Goal: Task Accomplishment & Management: Complete application form

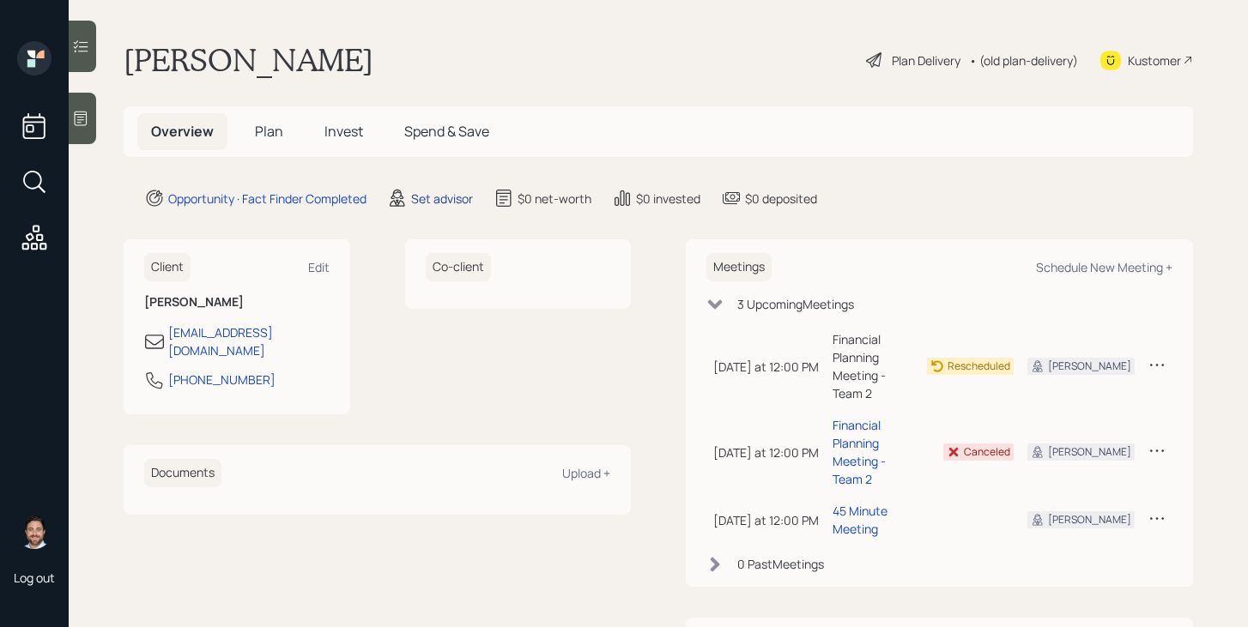
click at [451, 196] on div "Set advisor" at bounding box center [442, 199] width 62 height 18
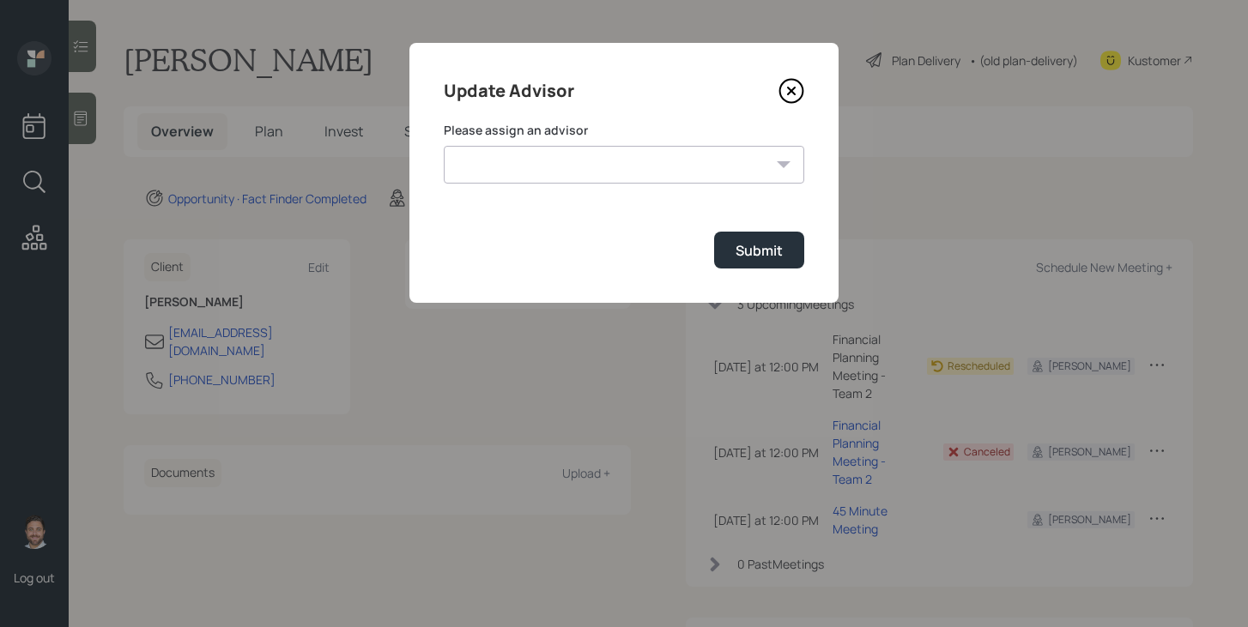
click at [545, 154] on select "James DiStasi Robby Grisanti Jonah Coleman Tyler End Treva Nostdahl Eric Schwar…" at bounding box center [624, 165] width 360 height 38
select select "bffa7908-1b2a-4c79-9bb6-f0ec9aed22d3"
click at [444, 146] on select "James DiStasi Robby Grisanti Jonah Coleman Tyler End Treva Nostdahl Eric Schwar…" at bounding box center [624, 165] width 360 height 38
click at [752, 253] on div "Submit" at bounding box center [758, 250] width 47 height 19
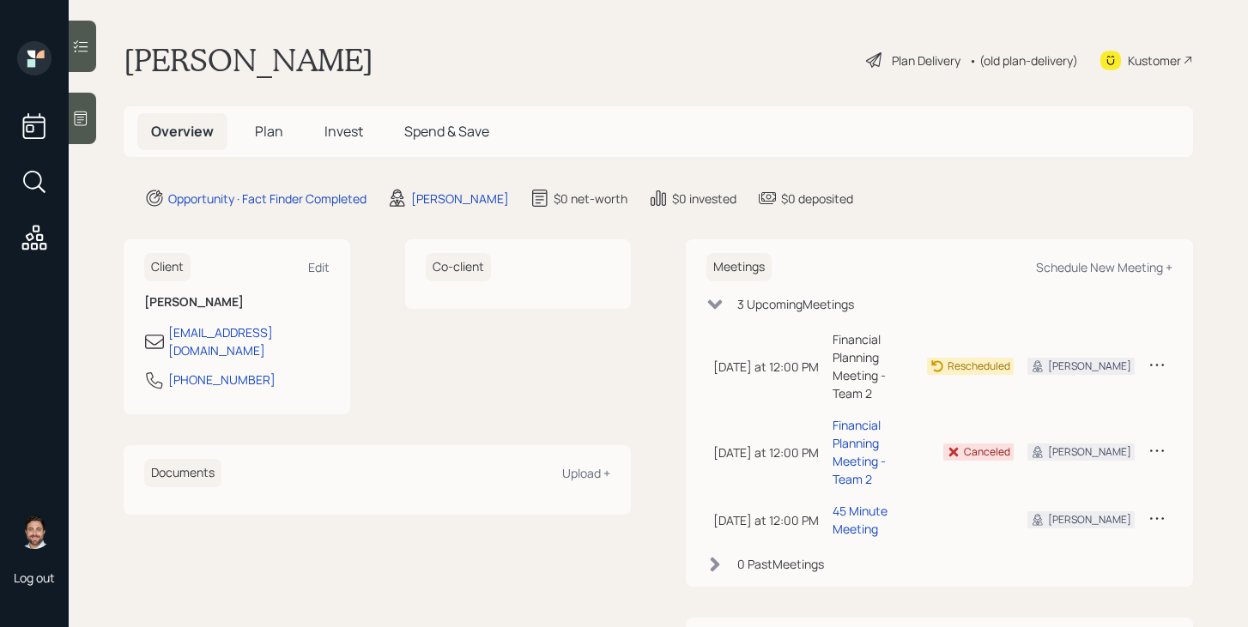
click at [266, 131] on span "Plan" at bounding box center [269, 131] width 28 height 19
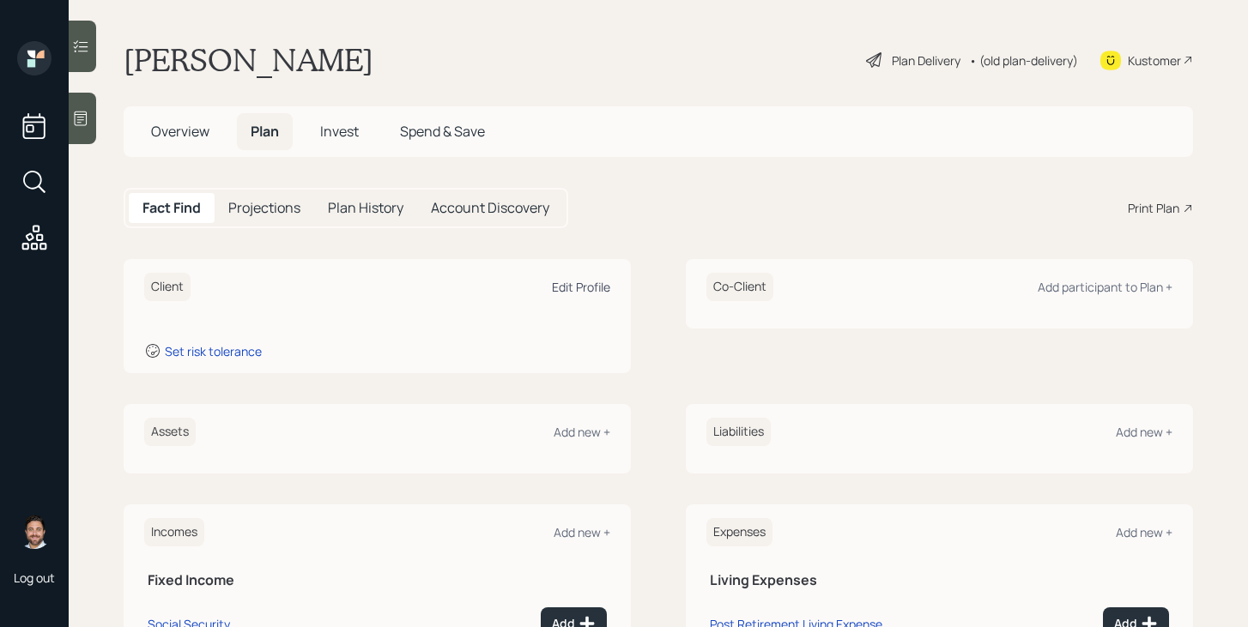
click at [596, 286] on div "Edit Profile" at bounding box center [581, 287] width 58 height 16
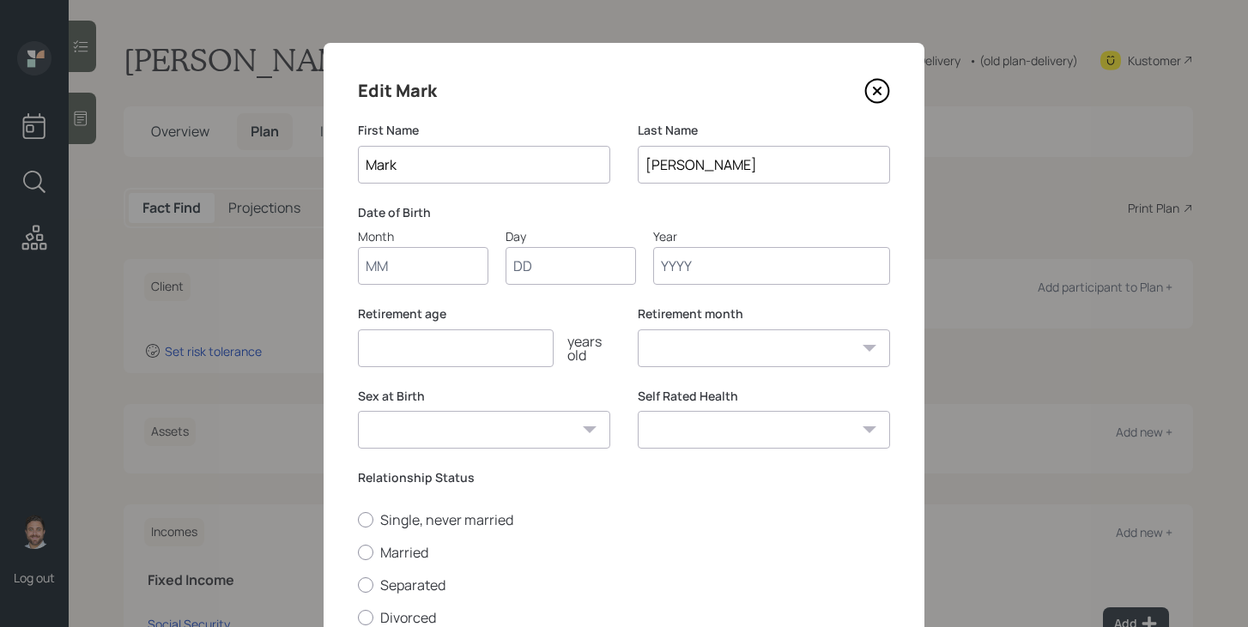
click at [430, 274] on input "Month" at bounding box center [423, 266] width 130 height 38
type input "08"
type input "1961"
select select "8"
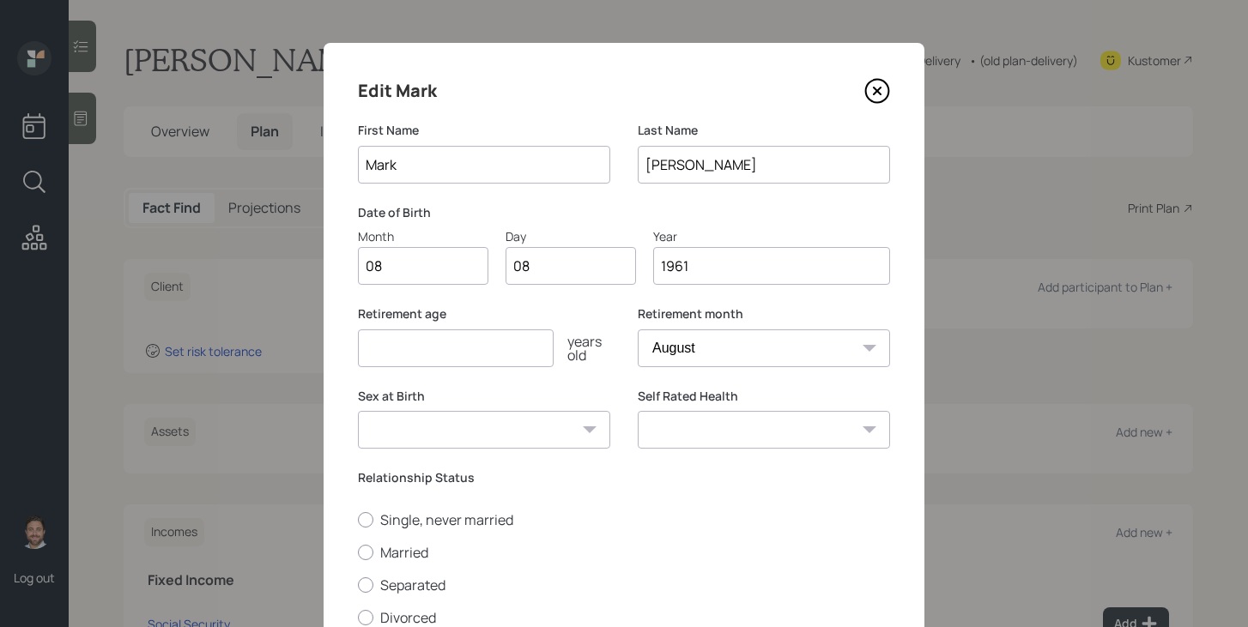
type input "1961"
click at [450, 353] on input "number" at bounding box center [456, 349] width 196 height 38
type input "65"
click at [558, 427] on select "Male Female Other / Prefer not to say" at bounding box center [484, 430] width 252 height 38
select select "male"
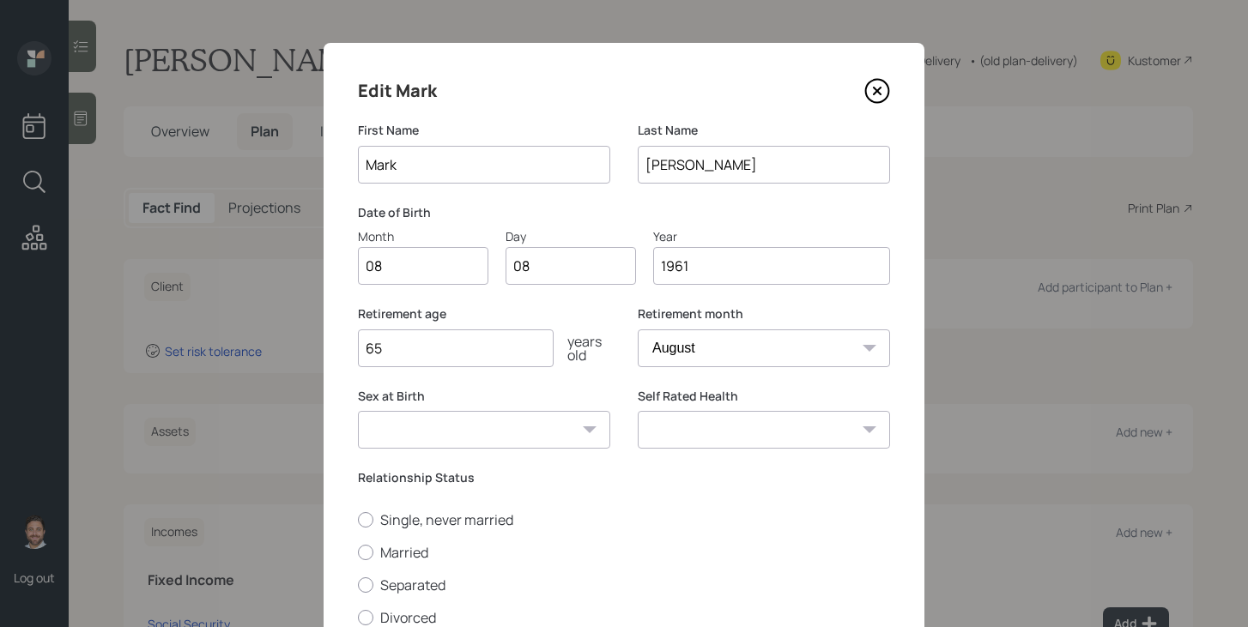
click at [358, 411] on select "Male Female Other / Prefer not to say" at bounding box center [484, 430] width 252 height 38
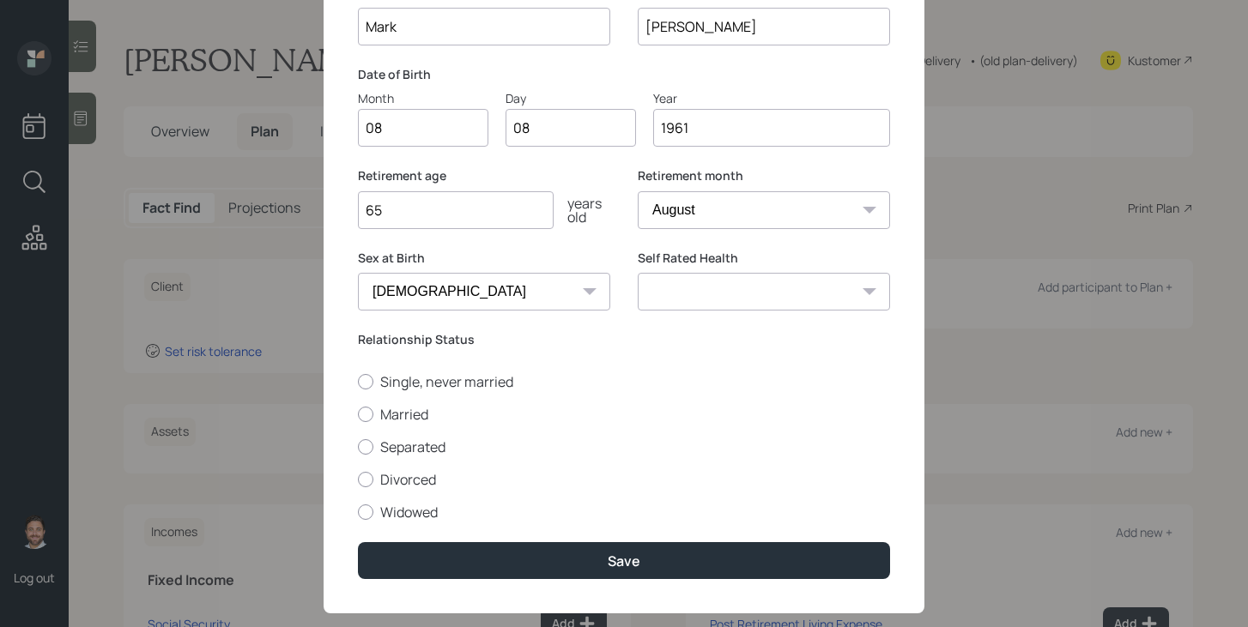
scroll to position [168, 0]
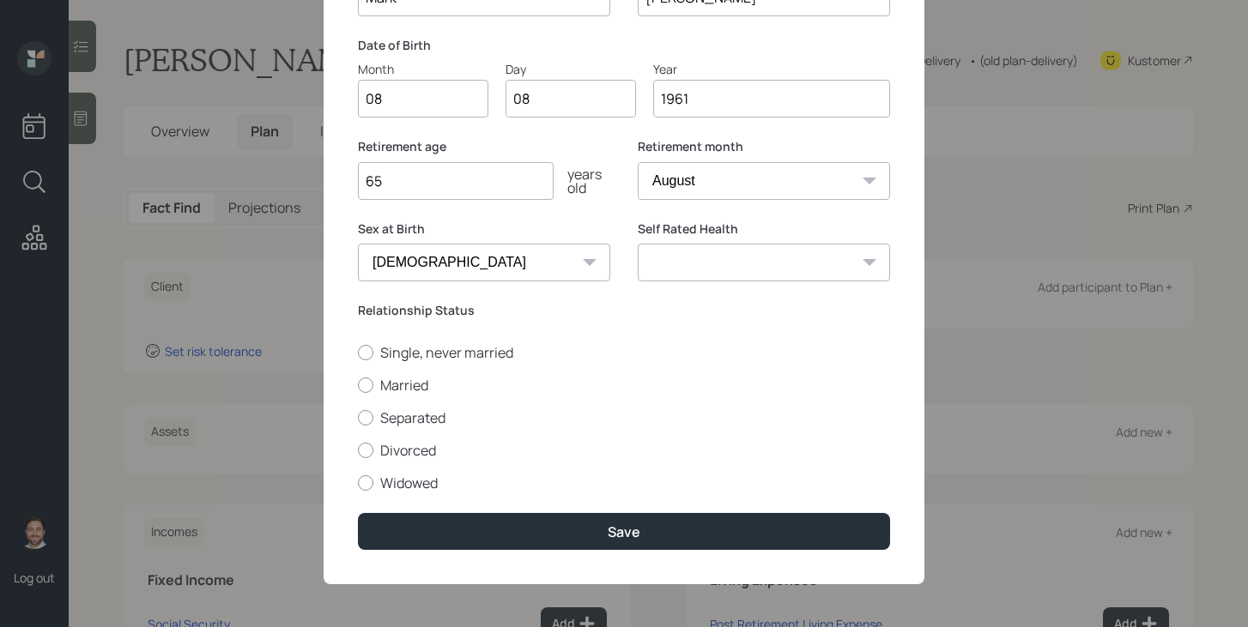
click at [723, 262] on select "Excellent Very Good Good Fair Poor" at bounding box center [764, 263] width 252 height 38
select select "fair"
click at [638, 244] on select "Excellent Very Good Good Fair Poor" at bounding box center [764, 263] width 252 height 38
click at [460, 356] on label "Single, never married" at bounding box center [624, 352] width 532 height 19
click at [358, 353] on input "Single, never married" at bounding box center [357, 352] width 1 height 1
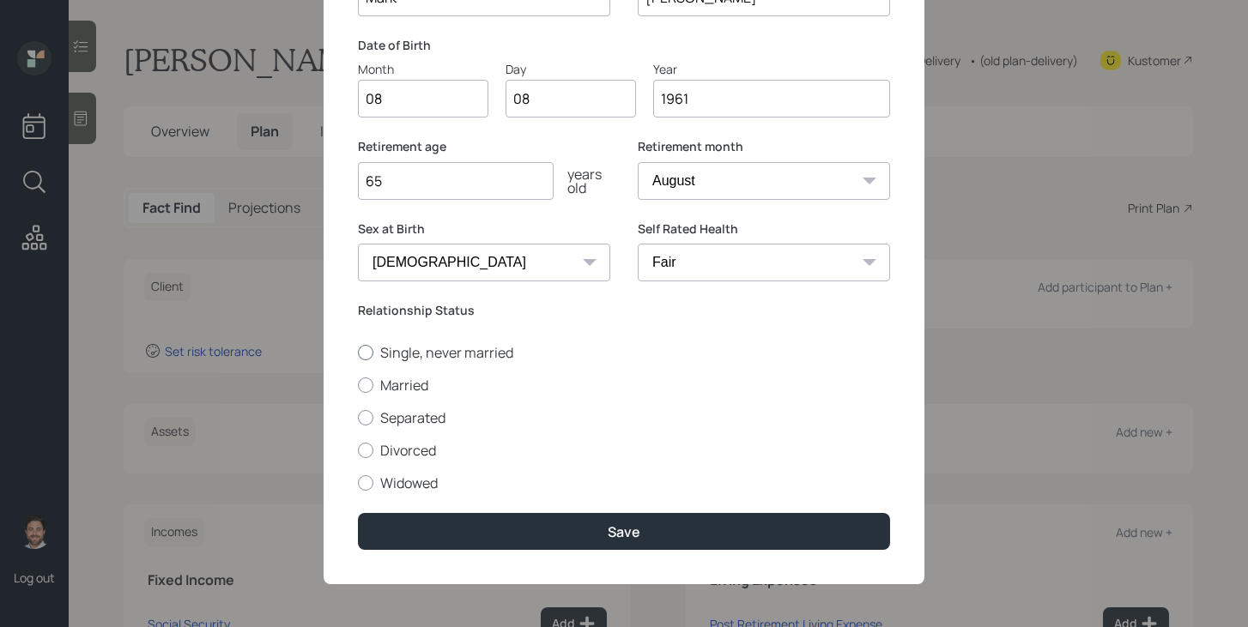
radio input "true"
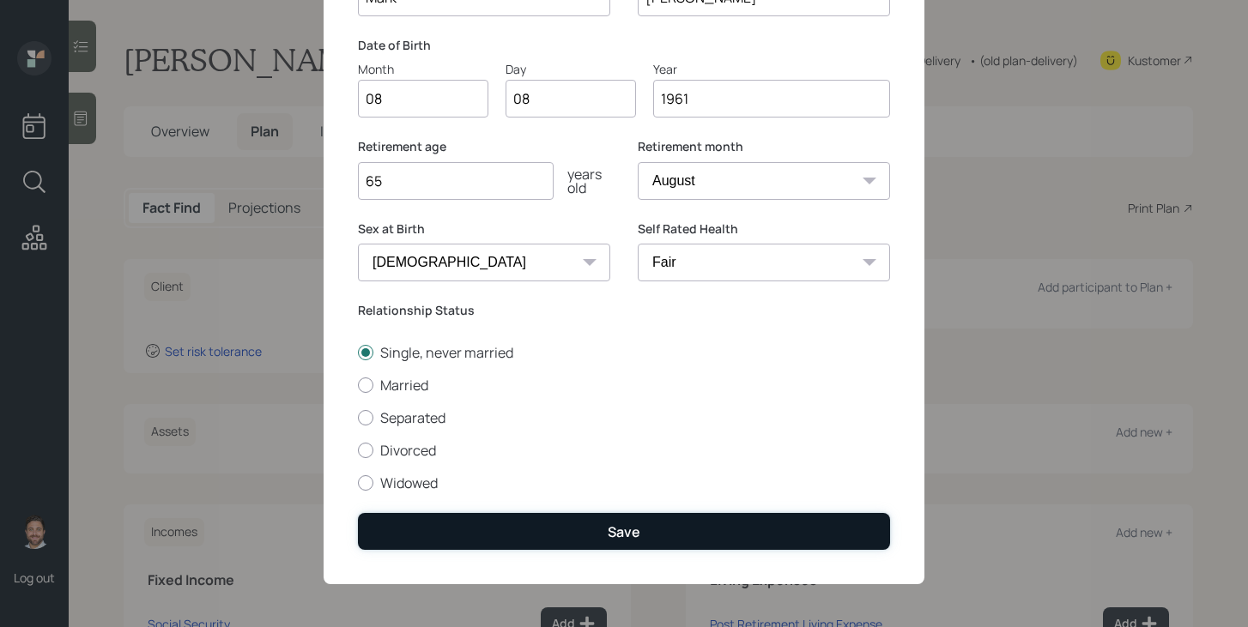
click at [531, 529] on button "Save" at bounding box center [624, 531] width 532 height 37
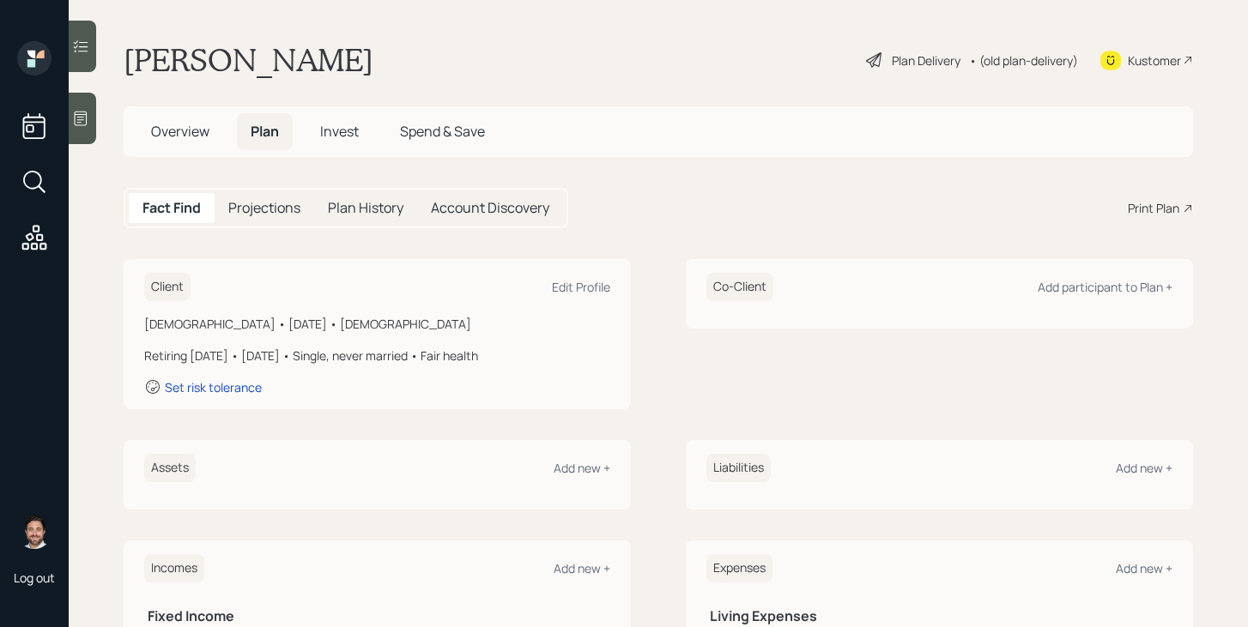
click at [924, 64] on div "Plan Delivery" at bounding box center [926, 60] width 69 height 18
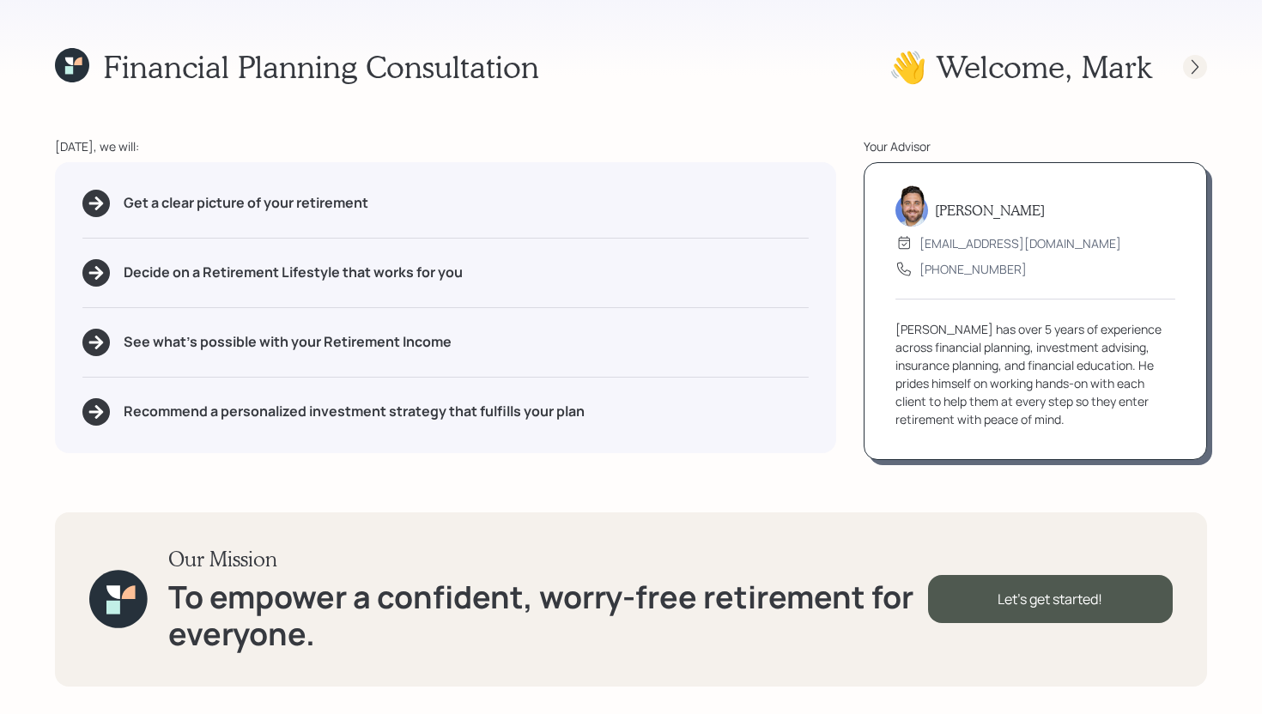
click at [1192, 64] on icon at bounding box center [1194, 66] width 17 height 17
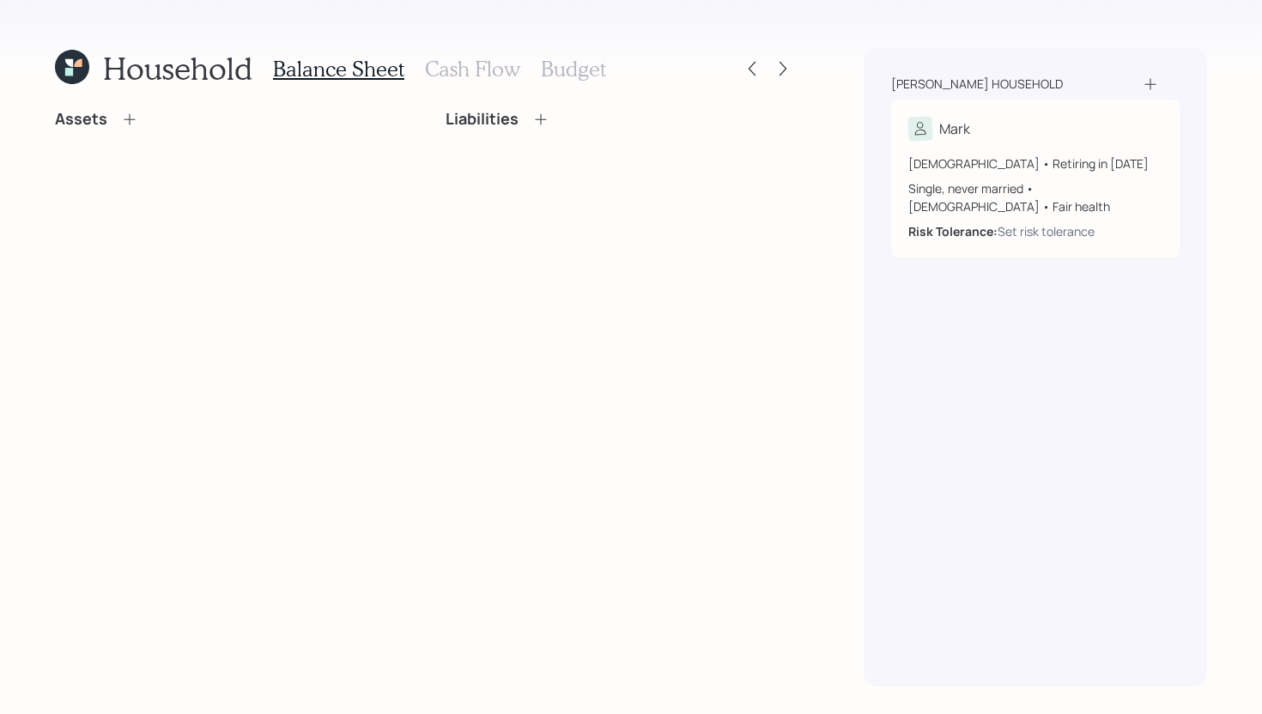
click at [111, 110] on div "Assets" at bounding box center [96, 119] width 83 height 19
click at [121, 112] on icon at bounding box center [129, 119] width 17 height 17
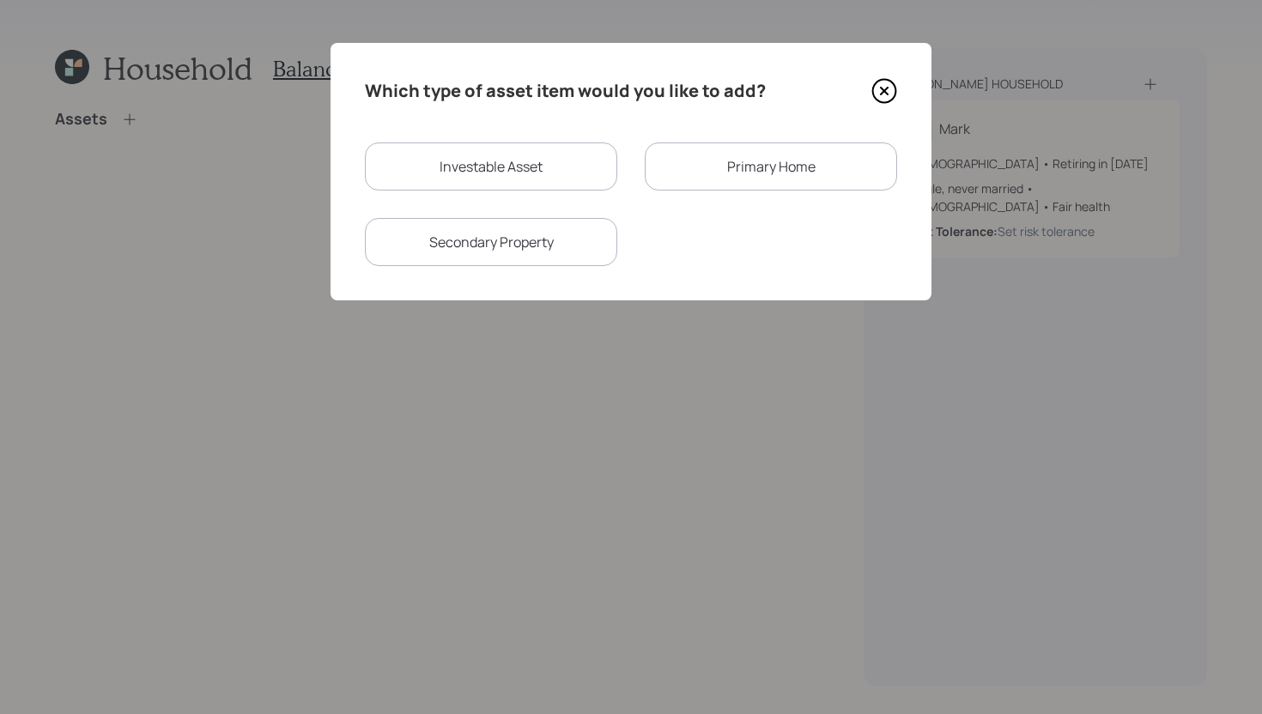
click at [522, 176] on div "Investable Asset" at bounding box center [491, 166] width 252 height 48
select select "taxable"
select select "balanced"
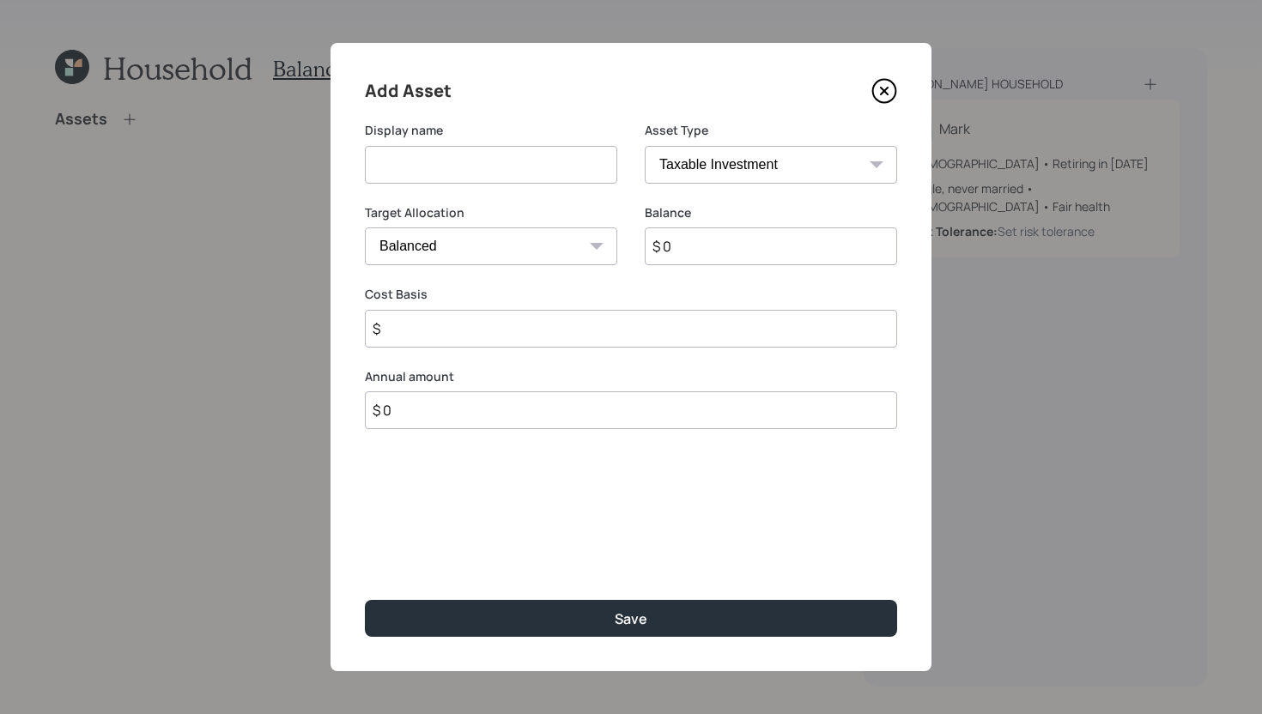
click at [514, 174] on input at bounding box center [491, 165] width 252 height 38
type input "Traditional IRA"
click at [695, 250] on input "$ 0" at bounding box center [770, 246] width 252 height 38
type input "$ 202,000"
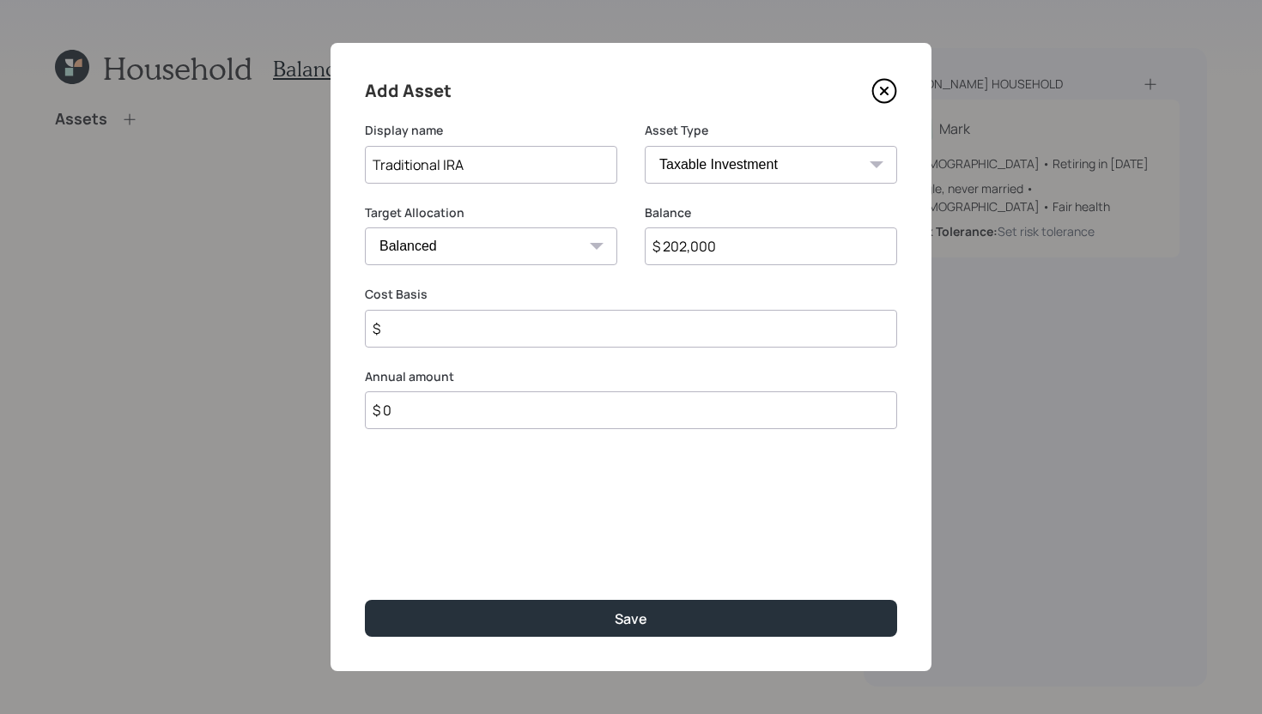
click at [771, 176] on select "SEP IRA IRA Roth IRA 401(k) Roth 401(k) 403(b) Roth 403(b) 457(b) Roth 457(b) H…" at bounding box center [770, 165] width 252 height 38
select select "ira"
click at [644, 146] on select "SEP IRA IRA Roth IRA 401(k) Roth 401(k) 403(b) Roth 403(b) 457(b) Roth 457(b) H…" at bounding box center [770, 165] width 252 height 38
click at [615, 341] on input "$" at bounding box center [631, 329] width 532 height 38
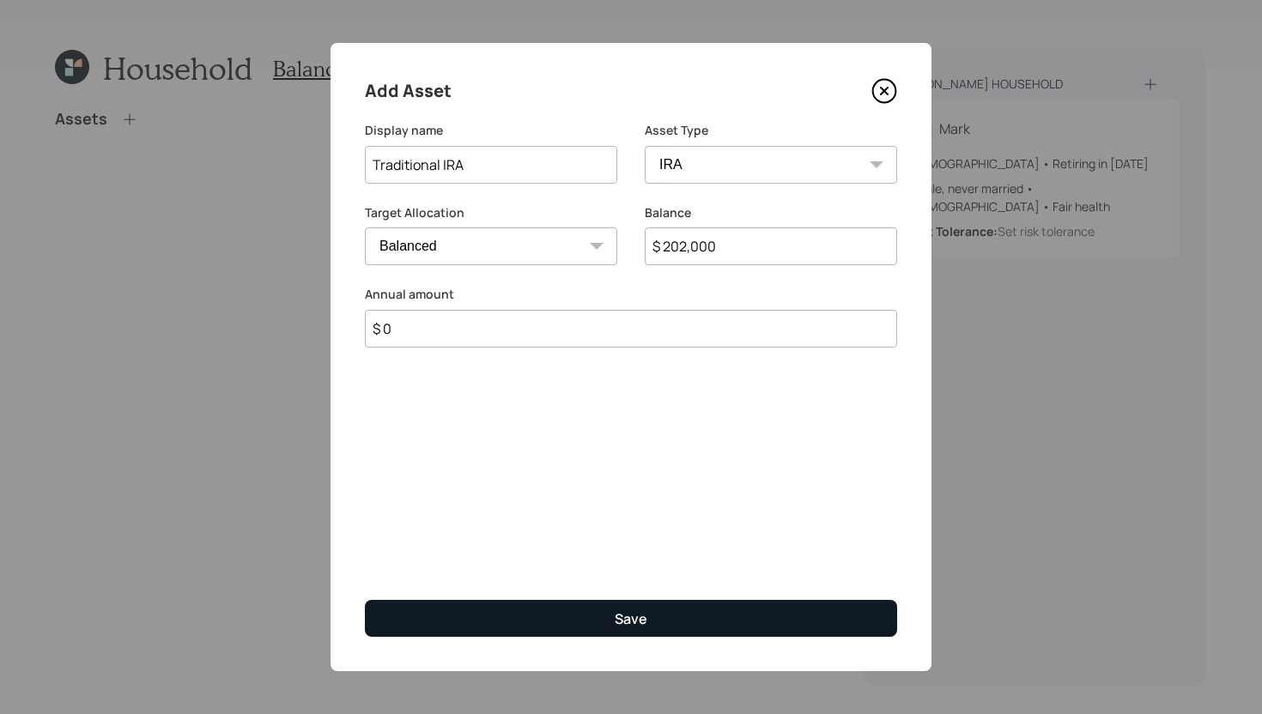
type input "$ 0"
click at [608, 632] on button "Save" at bounding box center [631, 618] width 532 height 37
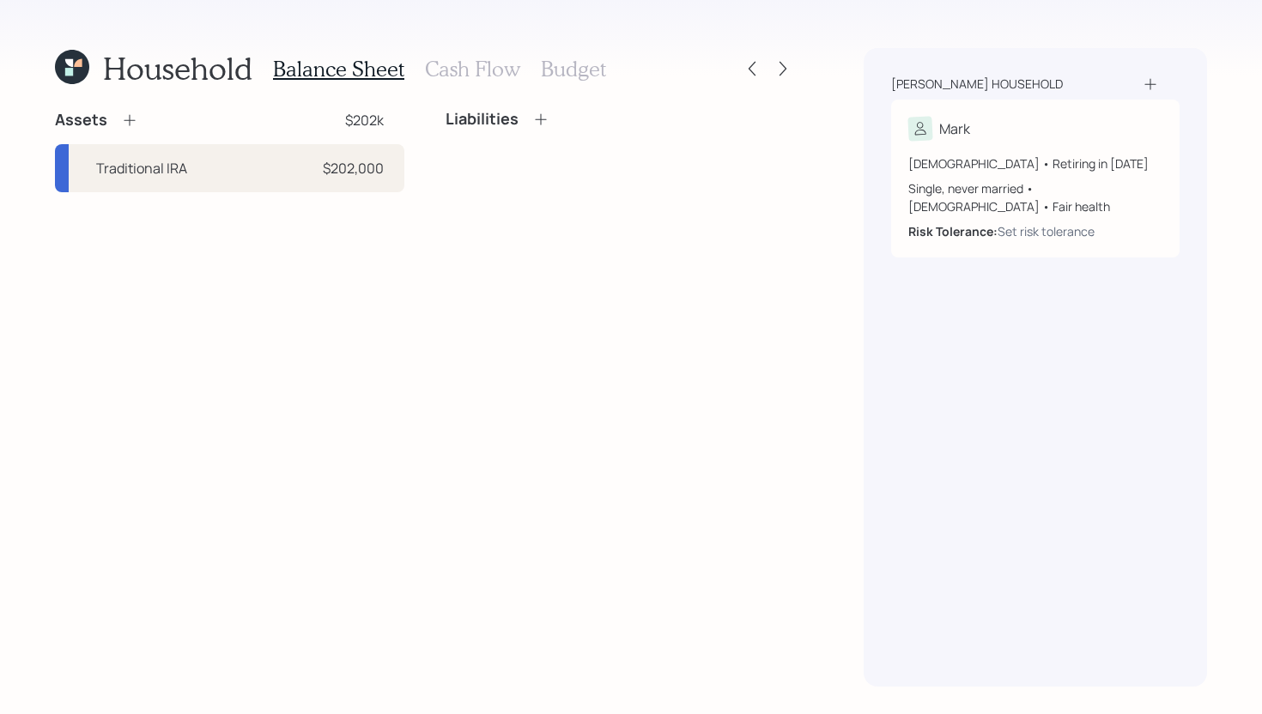
click at [128, 118] on icon at bounding box center [129, 120] width 17 height 17
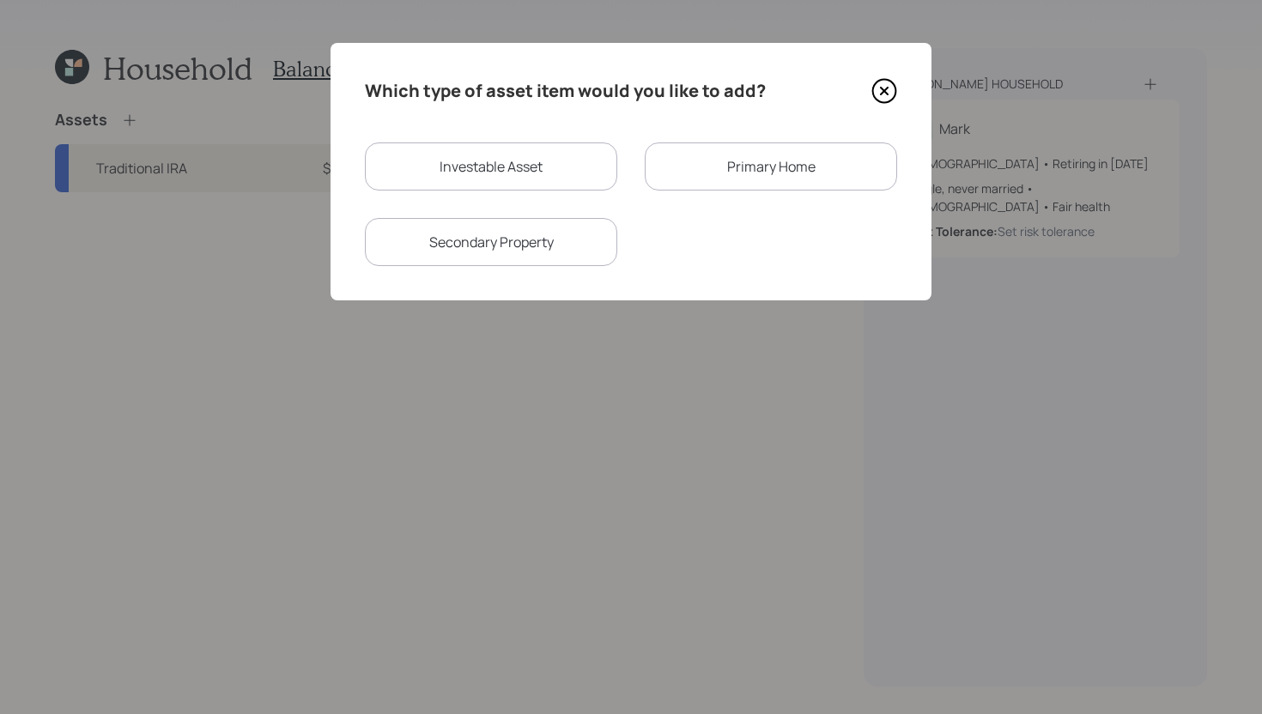
click at [499, 185] on div "Investable Asset" at bounding box center [491, 166] width 252 height 48
select select "taxable"
select select "balanced"
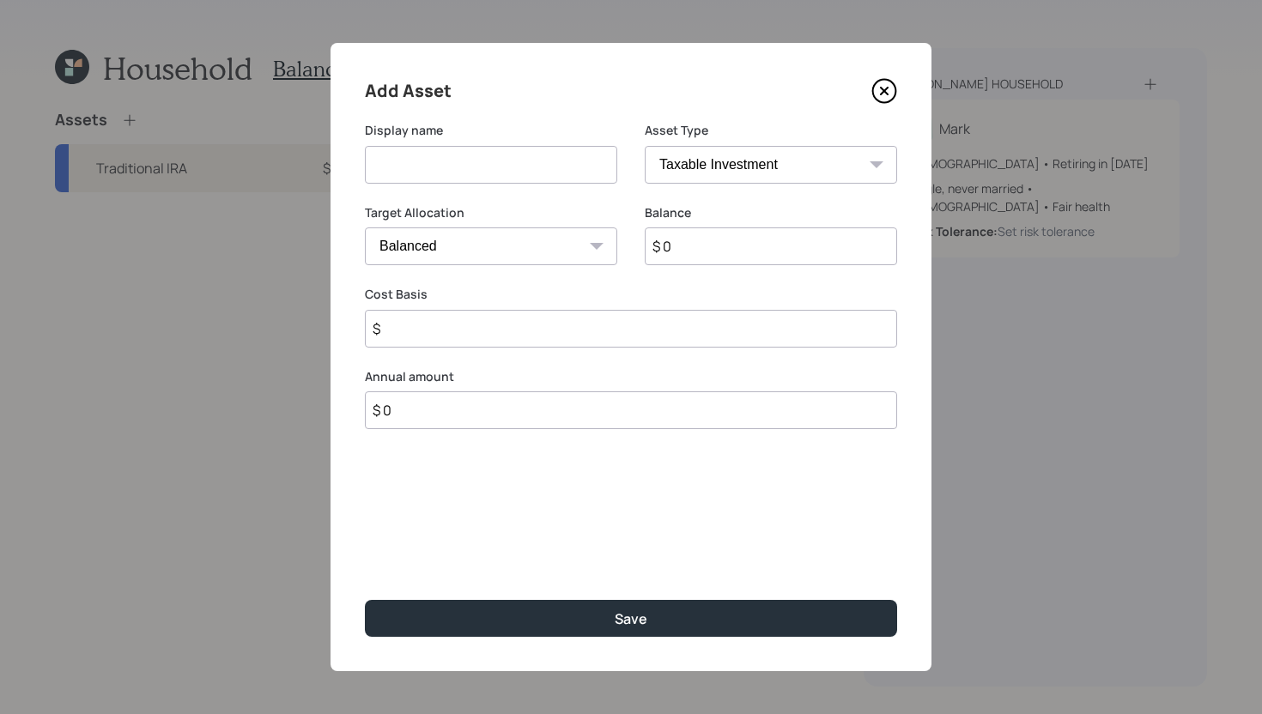
click at [499, 173] on input at bounding box center [491, 165] width 252 height 38
type input "HYSA"
click at [829, 170] on select "SEP IRA IRA Roth IRA 401(k) Roth 401(k) 403(b) Roth 403(b) 457(b) Roth 457(b) H…" at bounding box center [770, 165] width 252 height 38
click at [644, 146] on select "SEP IRA IRA Roth IRA 401(k) Roth 401(k) 403(b) Roth 403(b) 457(b) Roth 457(b) H…" at bounding box center [770, 165] width 252 height 38
click at [542, 252] on select "Cash Conservative Balanced Aggressive" at bounding box center [491, 246] width 252 height 38
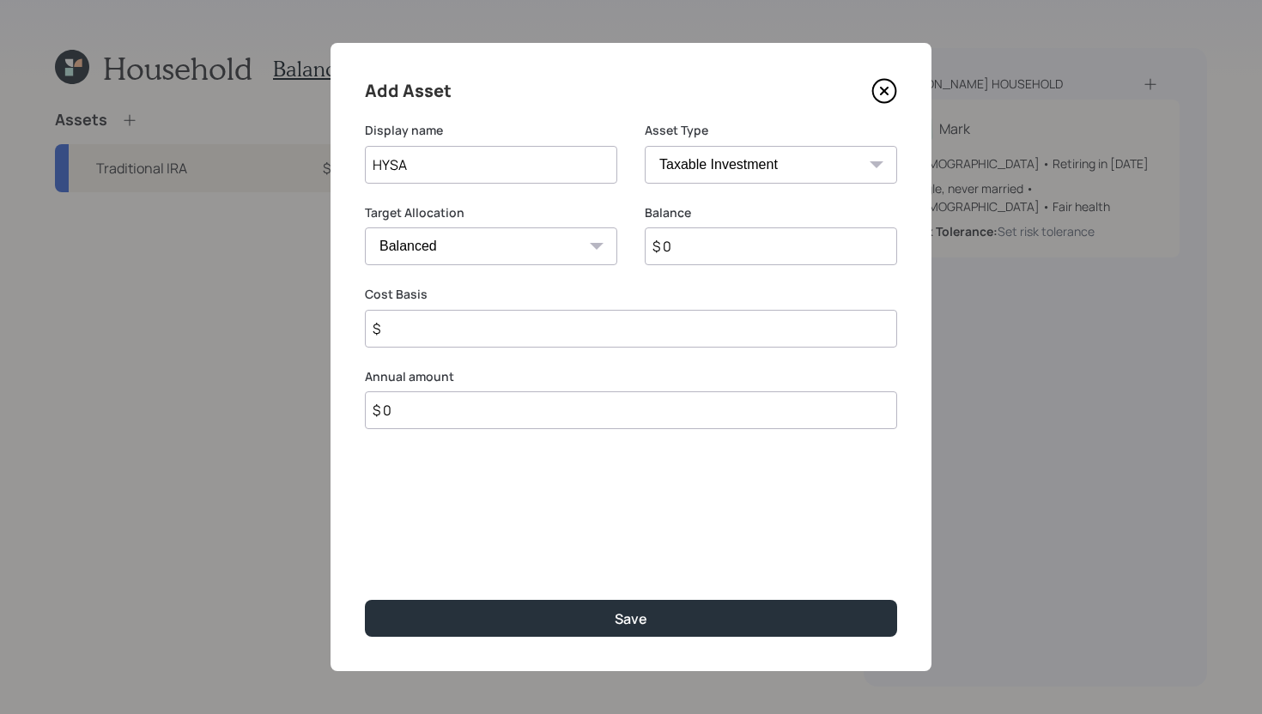
select select "uninvested"
click at [365, 227] on select "Cash Conservative Balanced Aggressive" at bounding box center [491, 246] width 252 height 38
click at [759, 163] on select "SEP IRA IRA Roth IRA 401(k) Roth 401(k) 403(b) Roth 403(b) 457(b) Roth 457(b) H…" at bounding box center [770, 165] width 252 height 38
click at [644, 146] on select "SEP IRA IRA Roth IRA 401(k) Roth 401(k) 403(b) Roth 403(b) 457(b) Roth 457(b) H…" at bounding box center [770, 165] width 252 height 38
click at [756, 171] on select "SEP IRA IRA Roth IRA 401(k) Roth 401(k) 403(b) Roth 403(b) 457(b) Roth 457(b) H…" at bounding box center [770, 165] width 252 height 38
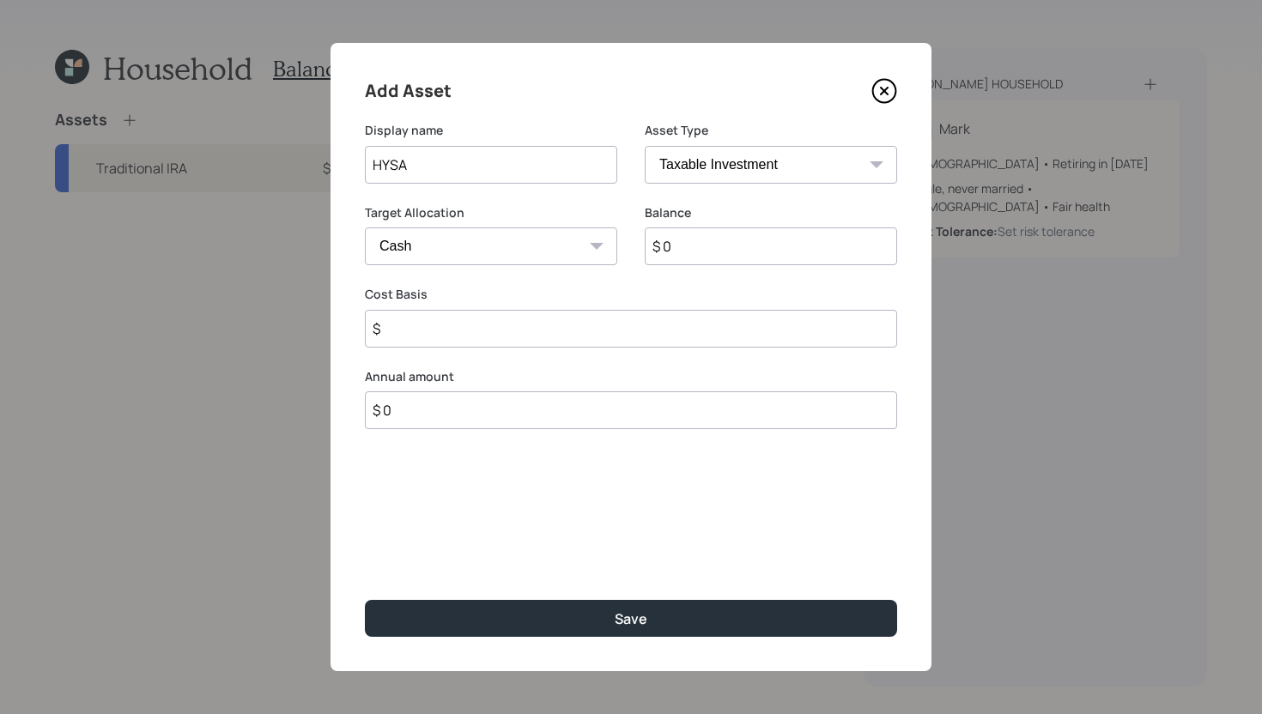
select select "cash"
click at [644, 146] on select "SEP IRA IRA Roth IRA 401(k) Roth 401(k) 403(b) Roth 403(b) 457(b) Roth 457(b) H…" at bounding box center [770, 165] width 252 height 38
type input "$"
click at [653, 251] on input "$ 0" at bounding box center [631, 246] width 532 height 38
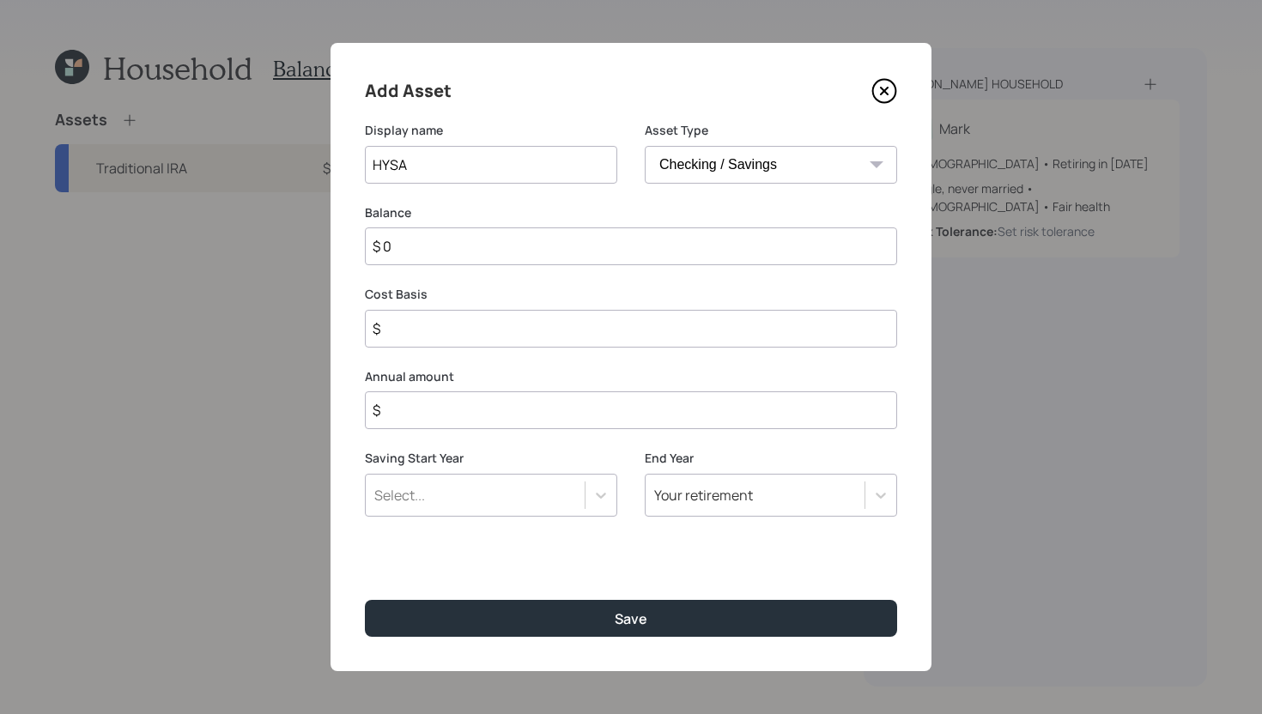
type input "$ 5"
type input "$ 50"
type input "$ 500"
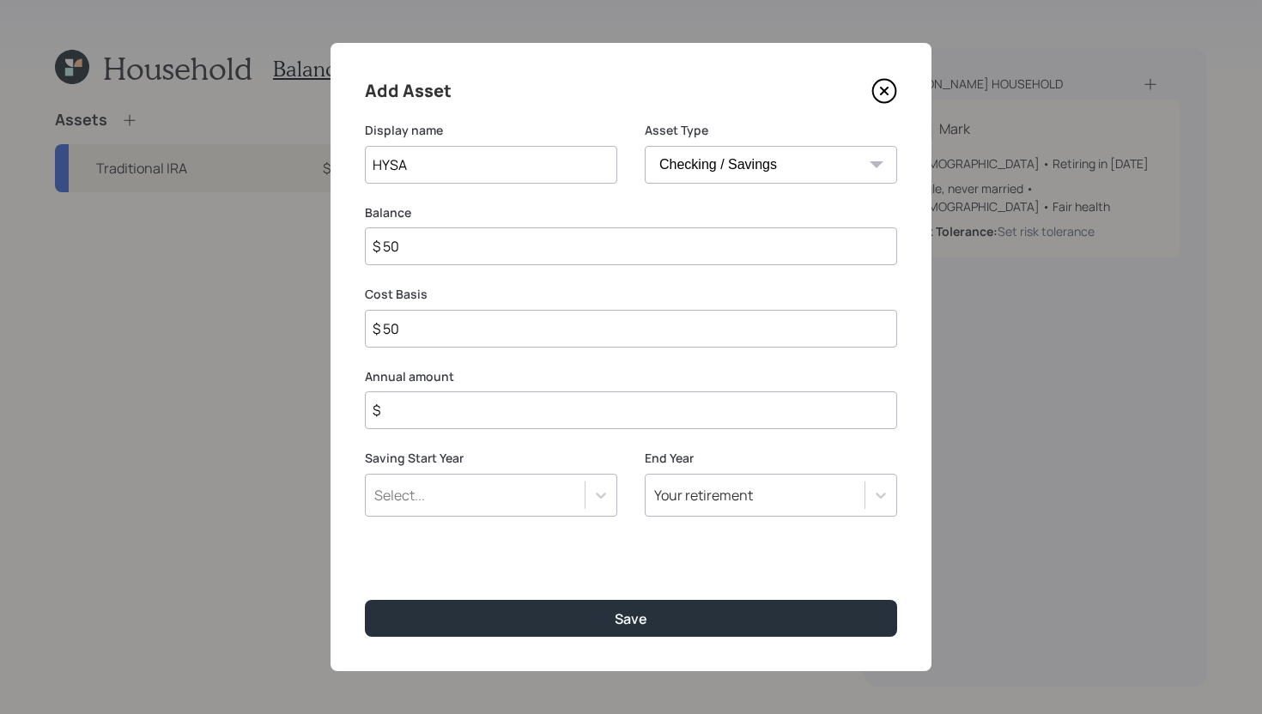
type input "$ 500"
type input "$ 5,000"
type input "$ 50,000"
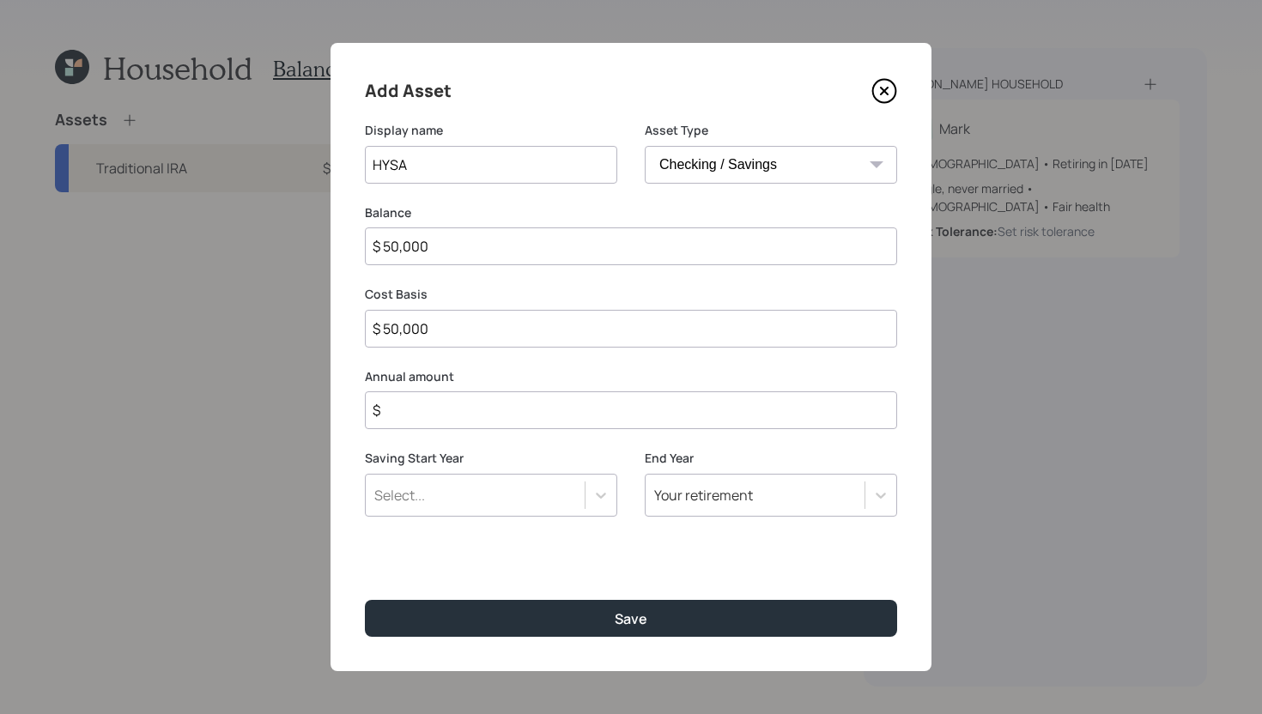
type input "$ 5,000"
click at [663, 402] on input "$" at bounding box center [631, 410] width 532 height 38
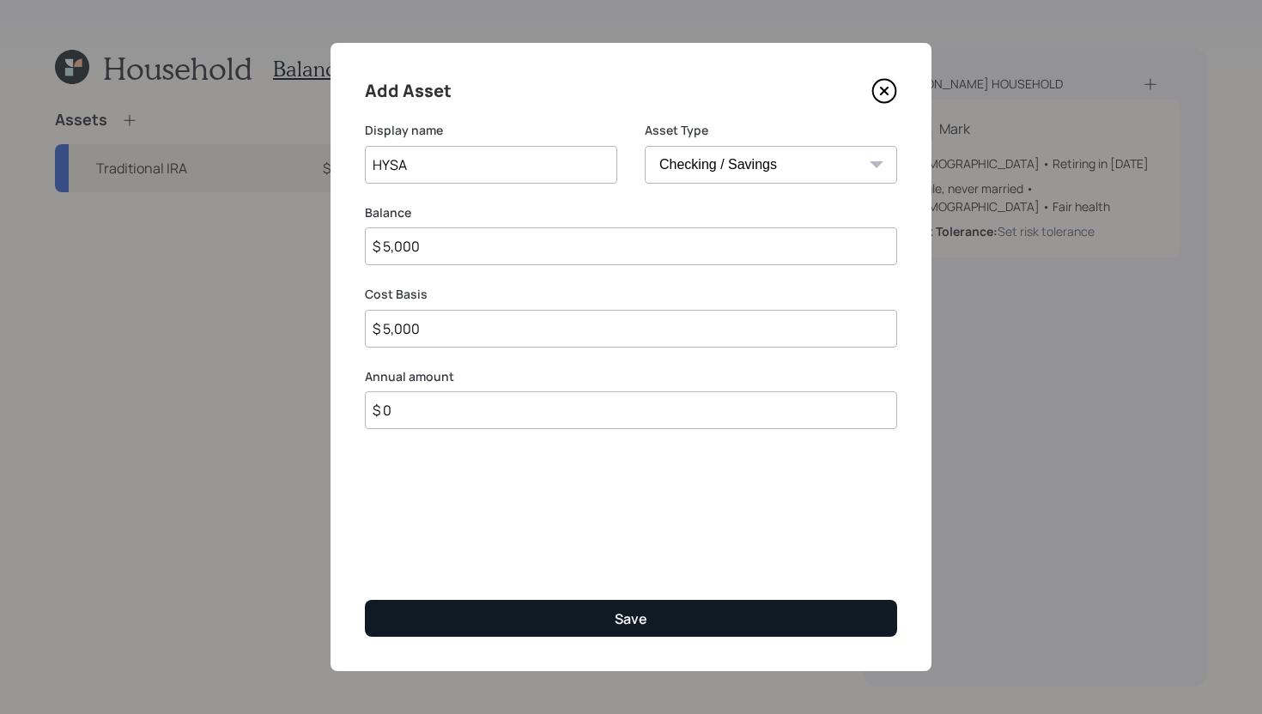
type input "$ 0"
click at [647, 614] on button "Save" at bounding box center [631, 618] width 532 height 37
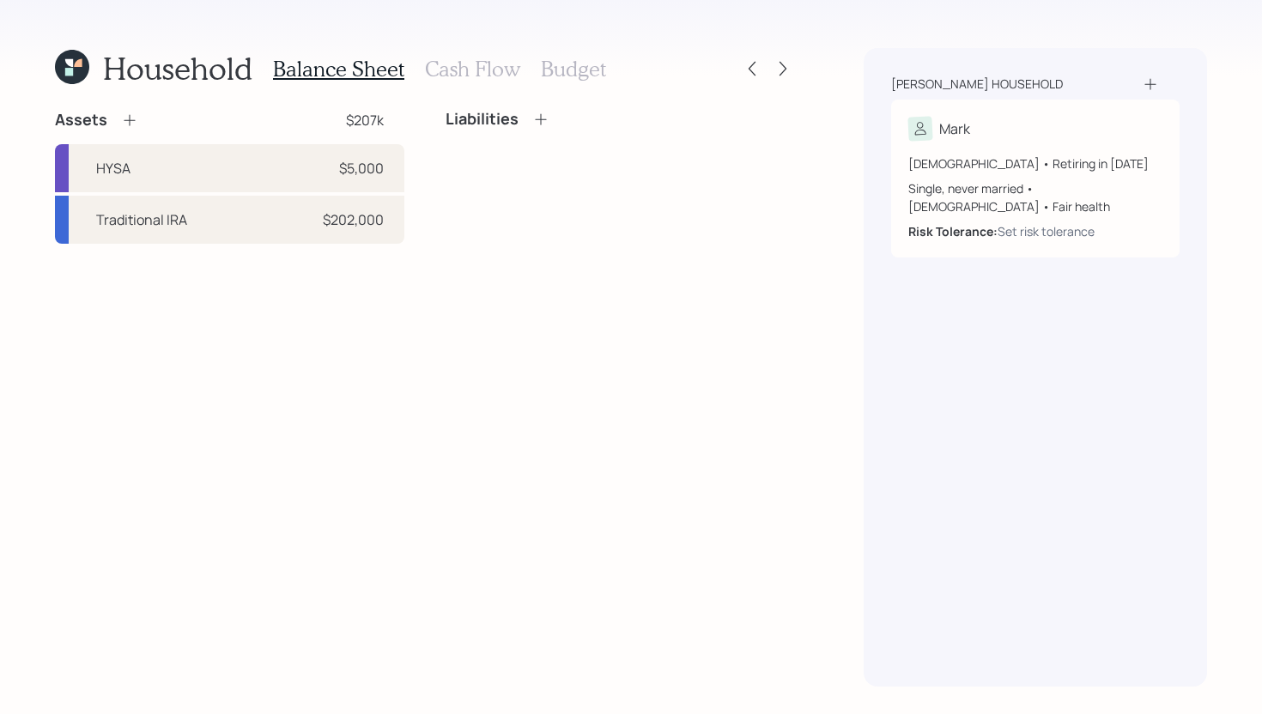
click at [542, 121] on icon at bounding box center [540, 119] width 17 height 17
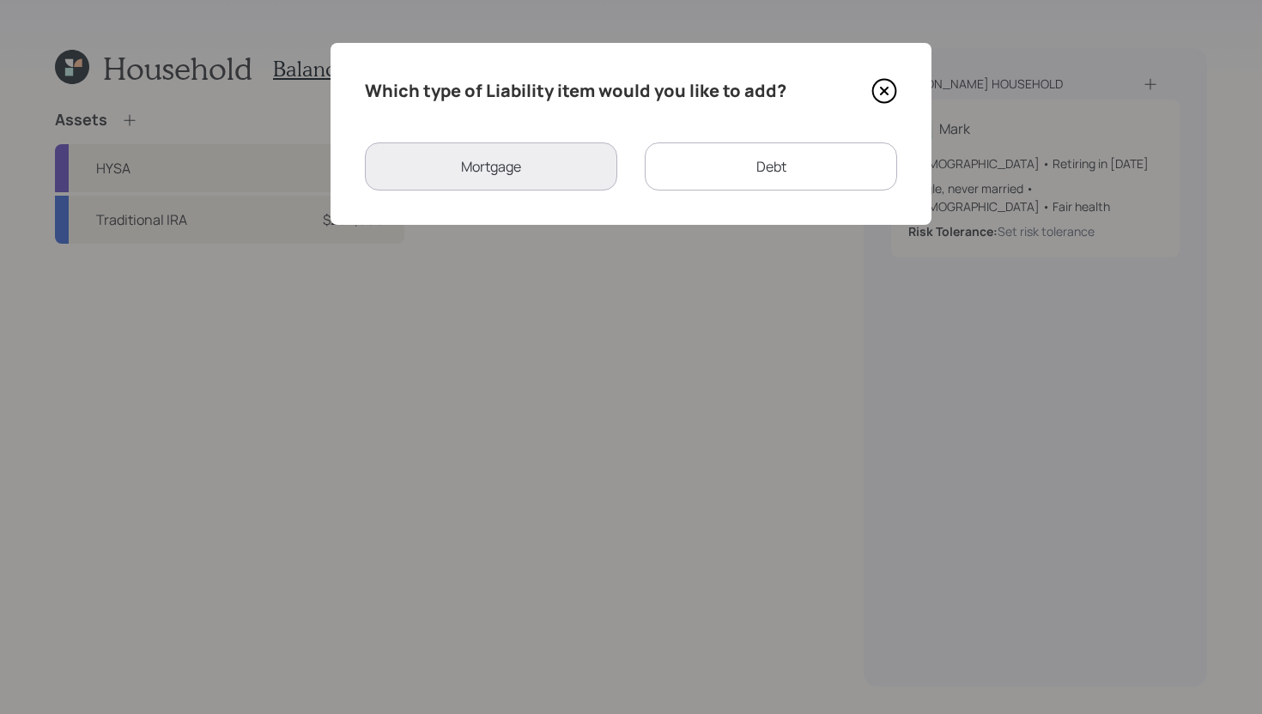
click at [717, 170] on div "Debt" at bounding box center [770, 166] width 252 height 48
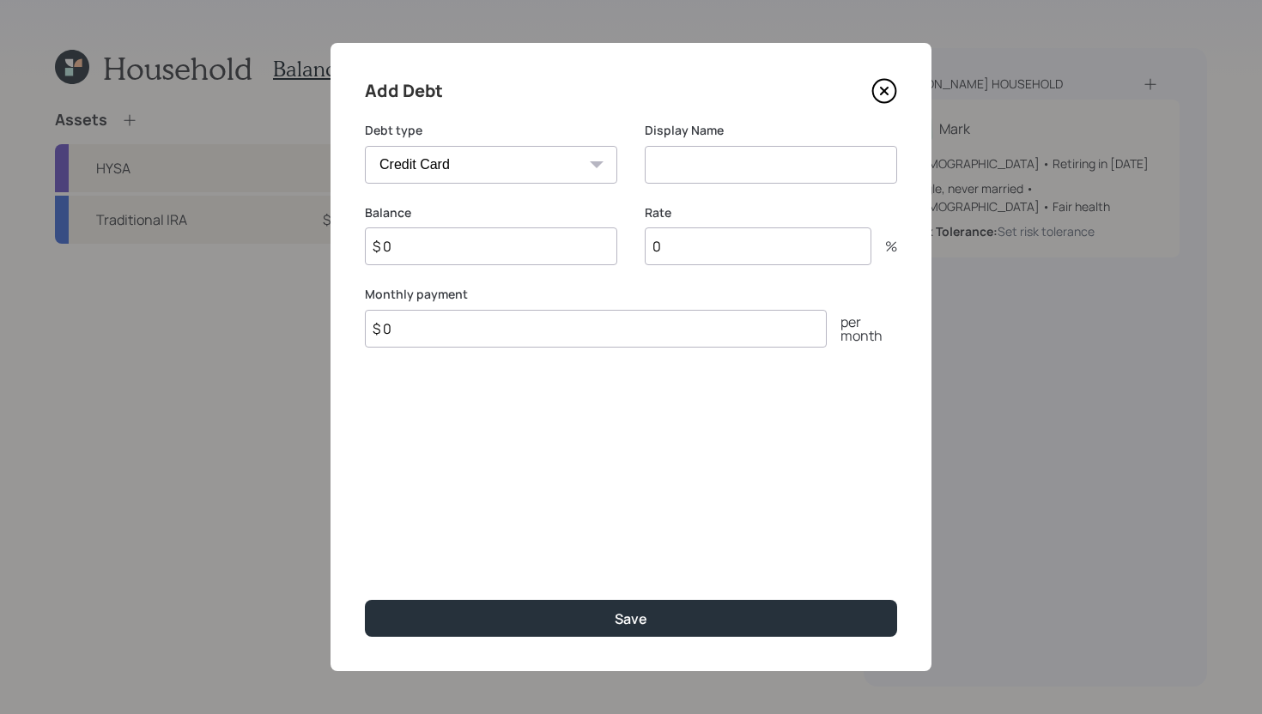
click at [519, 169] on select "Car Credit Card Medical Student Other" at bounding box center [491, 165] width 252 height 38
select select "medical"
click at [365, 146] on select "Car Credit Card Medical Student Other" at bounding box center [491, 165] width 252 height 38
click at [696, 171] on input at bounding box center [770, 165] width 252 height 38
type input "Medical Debt"
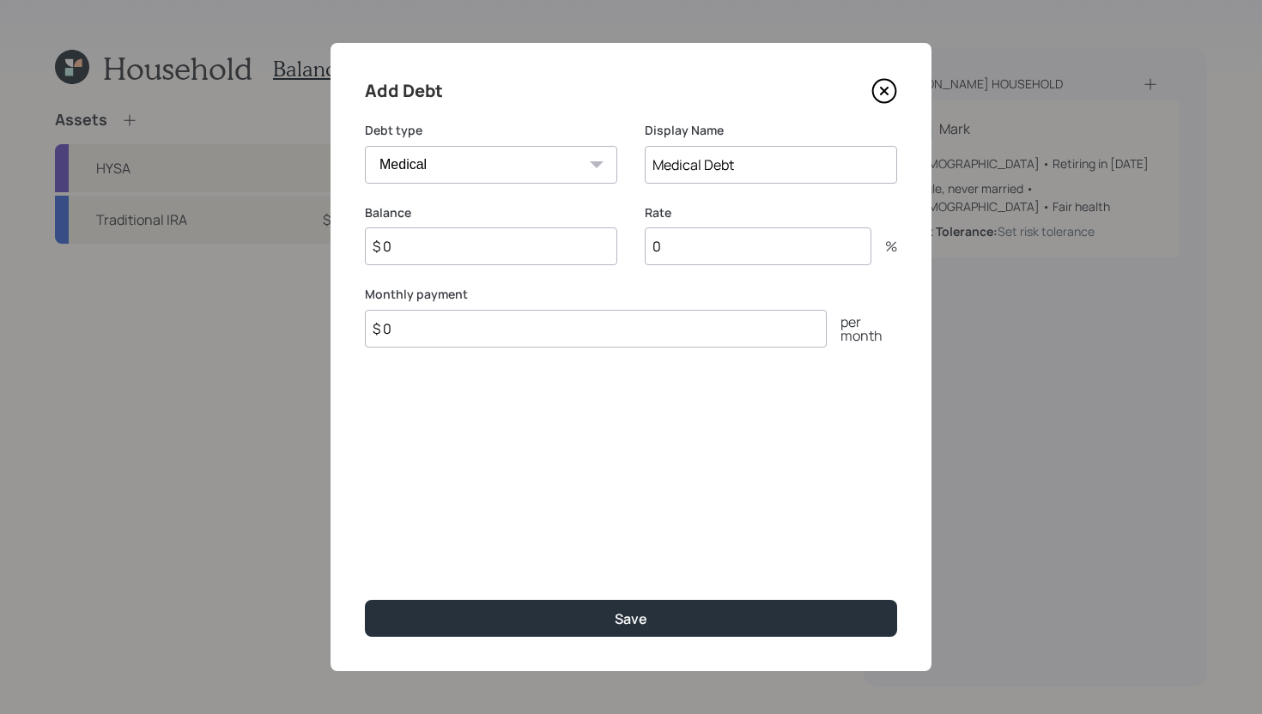
click at [477, 253] on input "$ 0" at bounding box center [491, 246] width 252 height 38
type input "$ 8,000"
click at [457, 330] on input "$ 0" at bounding box center [596, 329] width 462 height 38
type input "$ 250"
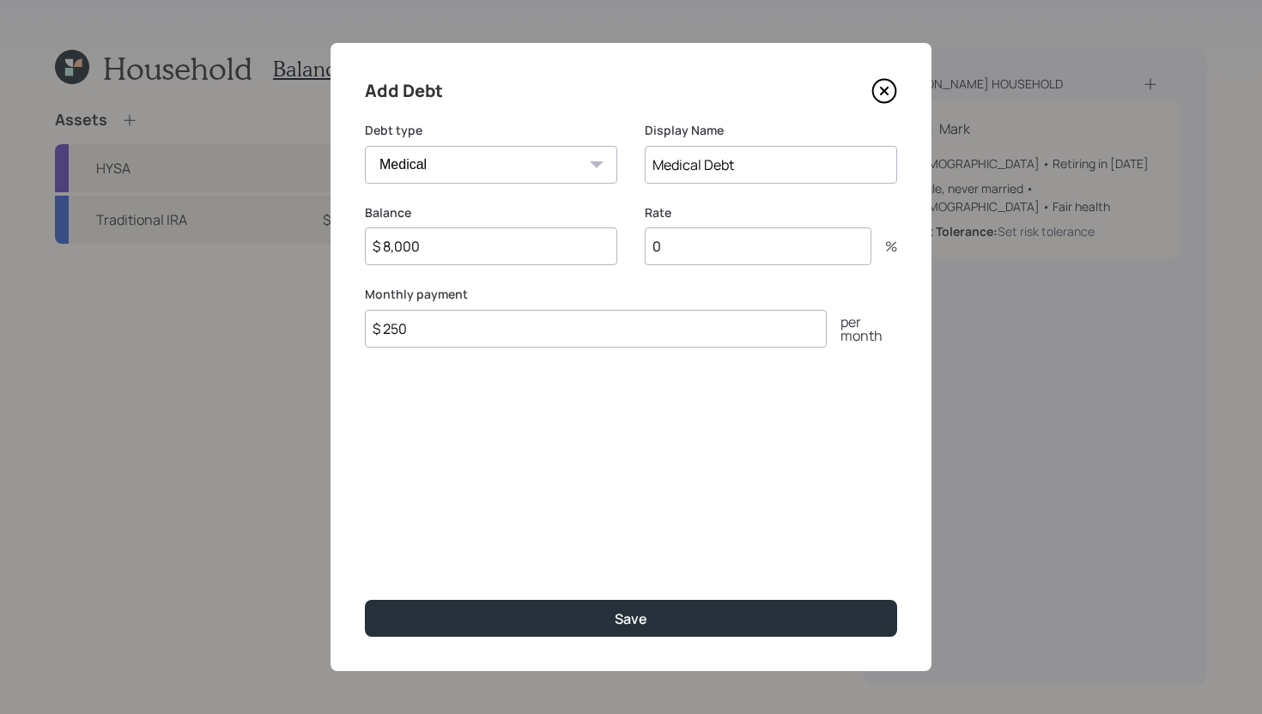
click at [729, 241] on input "0" at bounding box center [757, 246] width 227 height 38
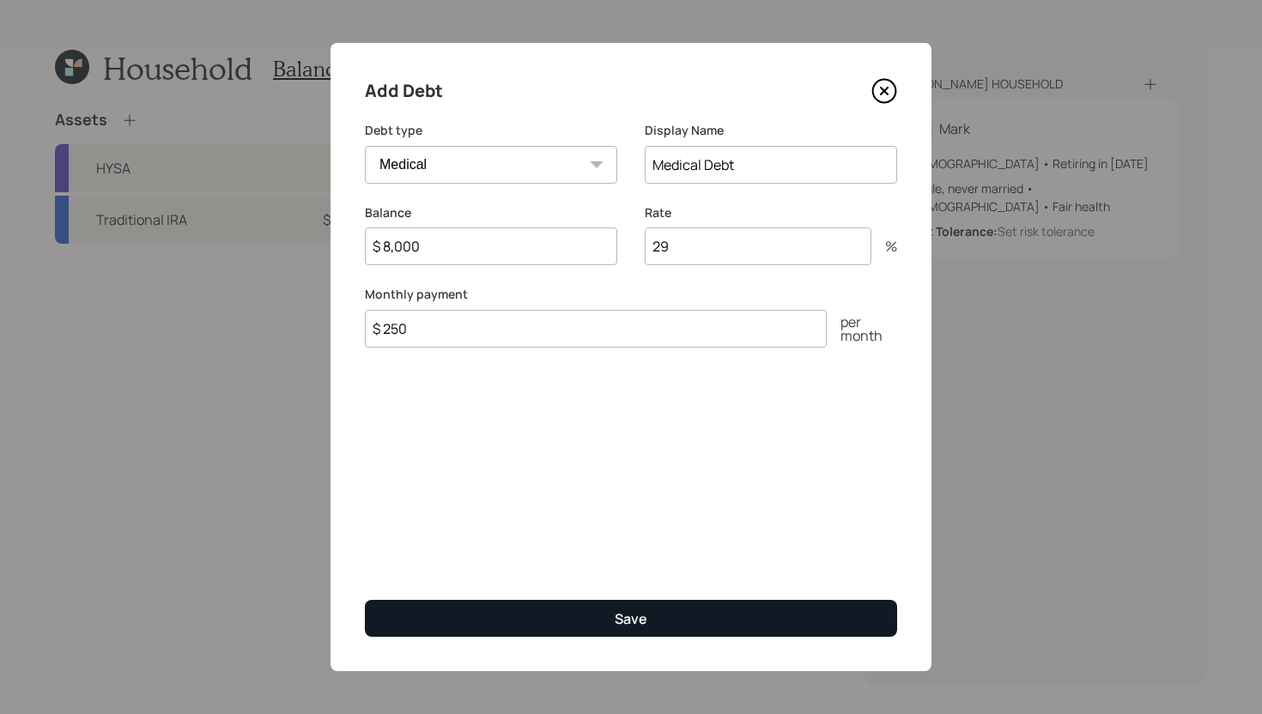
type input "29"
click at [675, 622] on button "Save" at bounding box center [631, 618] width 532 height 37
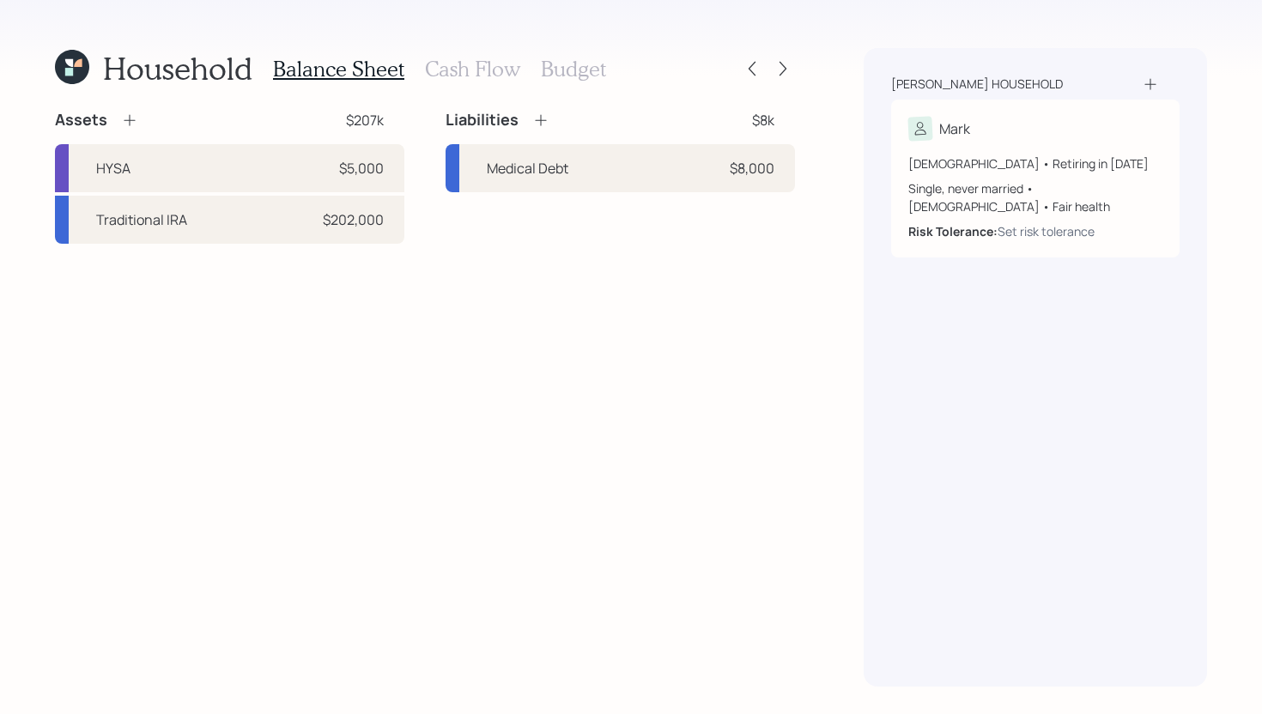
click at [548, 118] on div "Liabilities $8k" at bounding box center [619, 120] width 349 height 21
click at [536, 122] on icon at bounding box center [540, 120] width 17 height 17
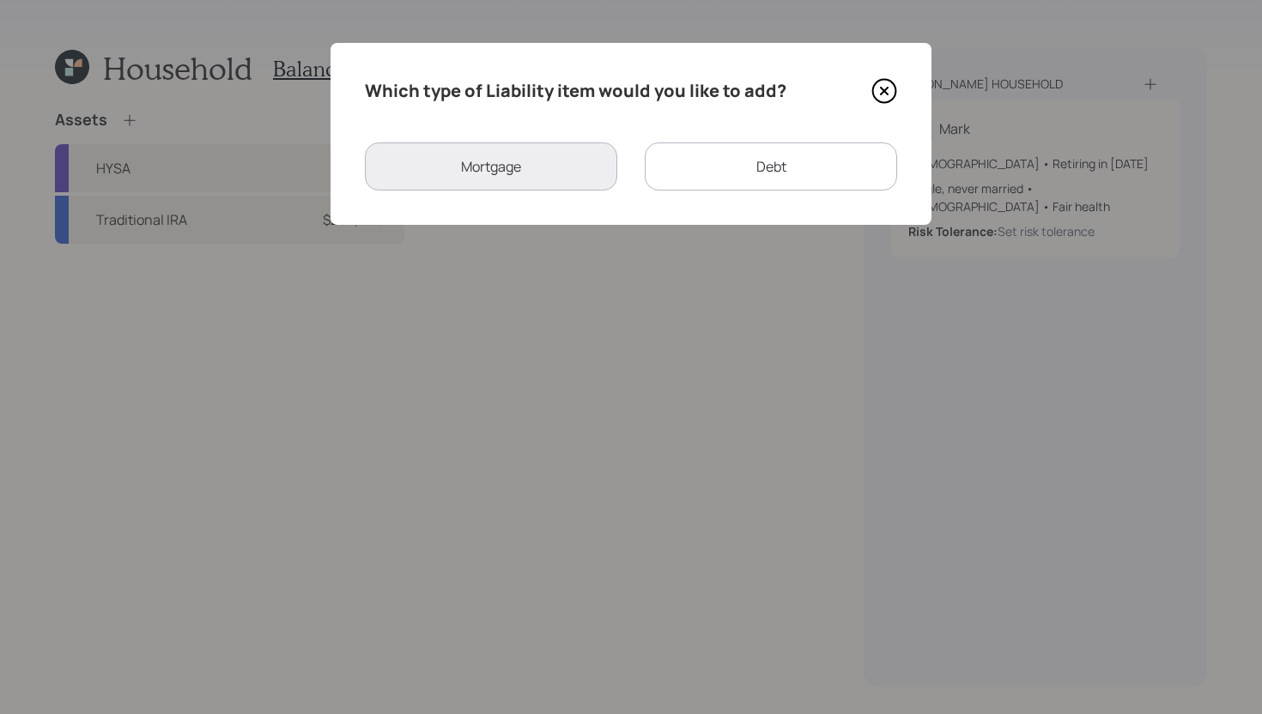
click at [724, 186] on div "Debt" at bounding box center [770, 166] width 252 height 48
select select "credit_card"
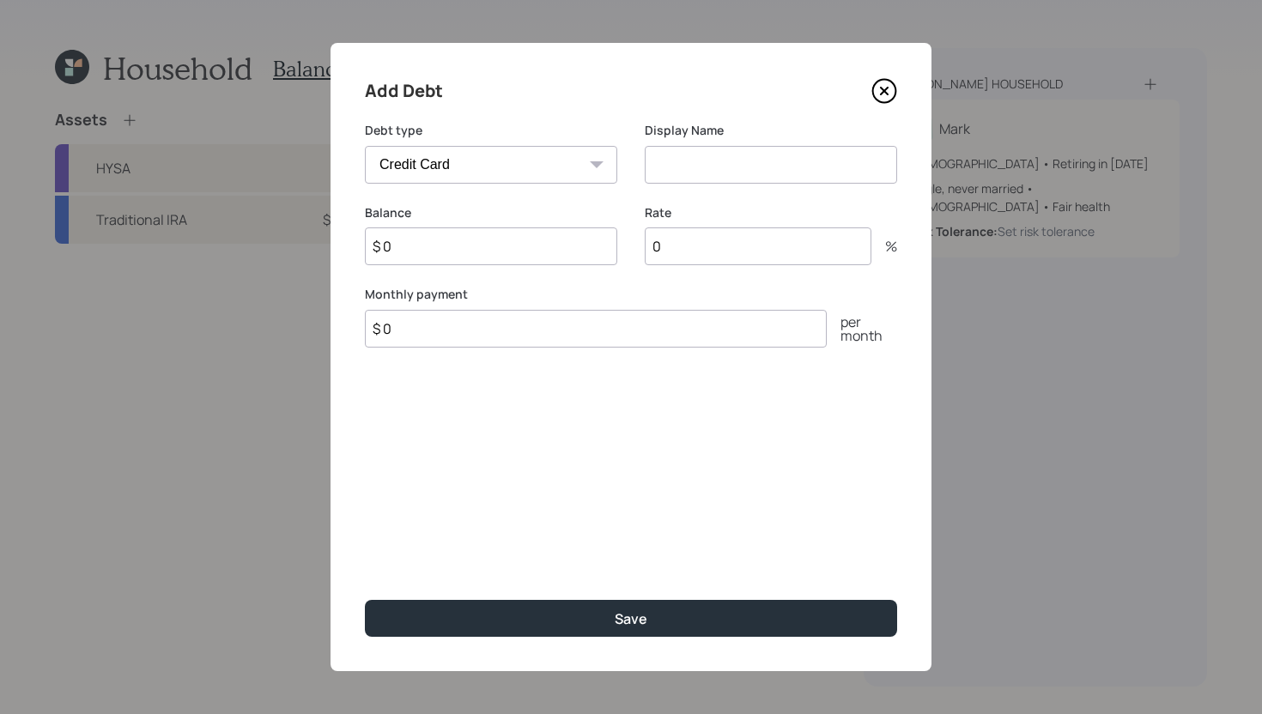
click at [545, 165] on select "Car Credit Card Medical Student Other" at bounding box center [491, 165] width 252 height 38
click at [365, 146] on select "Car Credit Card Medical Student Other" at bounding box center [491, 165] width 252 height 38
click at [703, 162] on input at bounding box center [770, 165] width 252 height 38
type input "Credit Card"
click at [490, 243] on input "$ 0" at bounding box center [491, 246] width 252 height 38
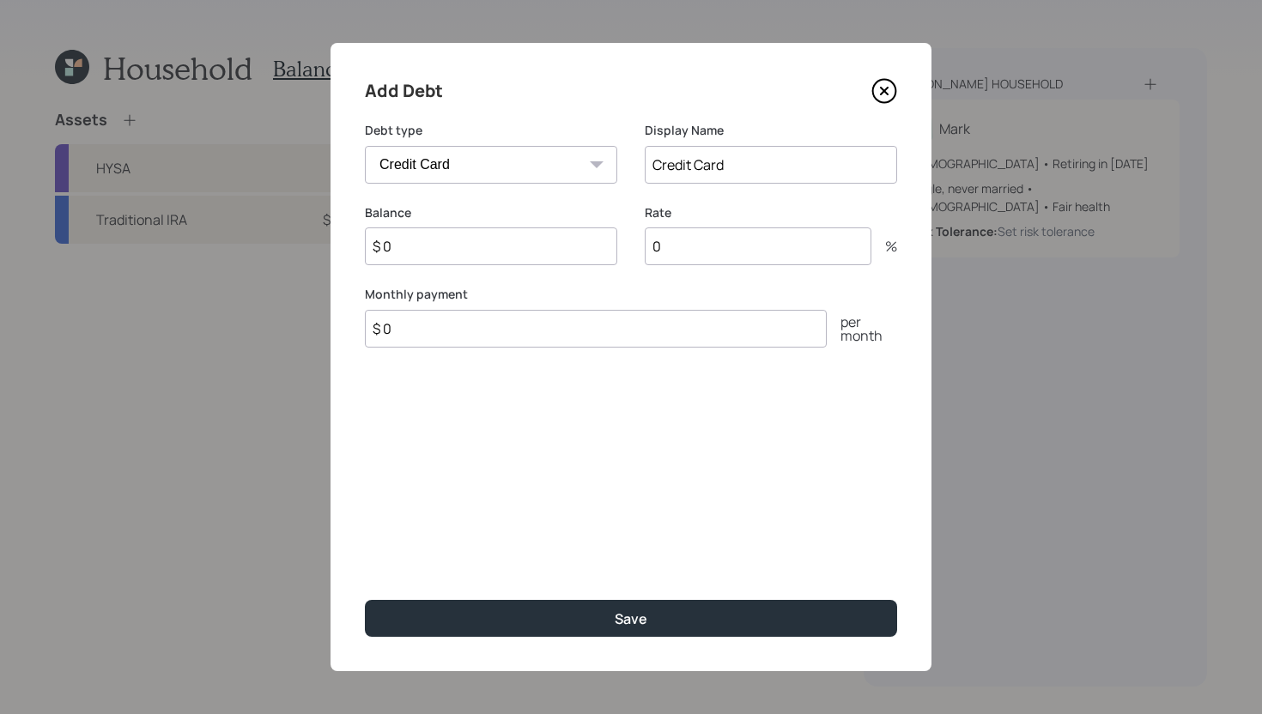
click at [490, 243] on input "$ 0" at bounding box center [491, 246] width 252 height 38
type input "$ 3,100"
click at [618, 328] on input "$ 0" at bounding box center [596, 329] width 462 height 38
click at [744, 162] on input "Credit Card" at bounding box center [770, 165] width 252 height 38
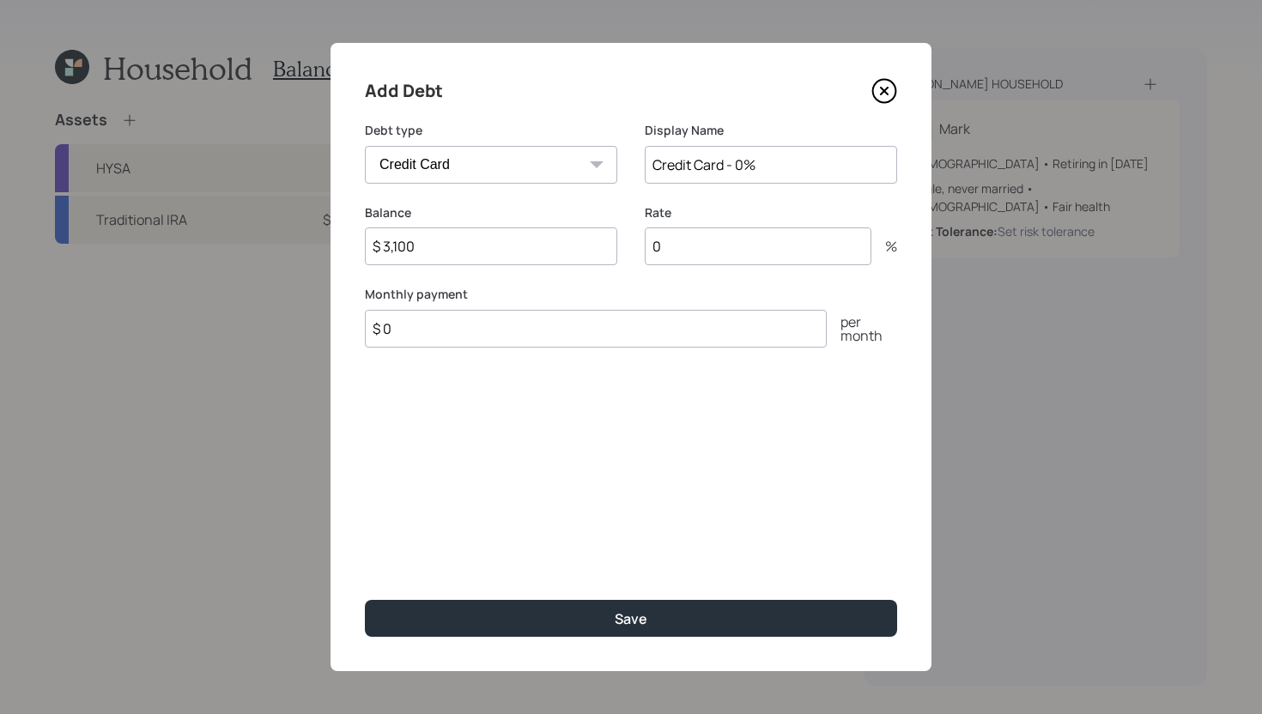
type input "Credit Card - 0%"
click at [570, 336] on input "$ 0" at bounding box center [596, 329] width 462 height 38
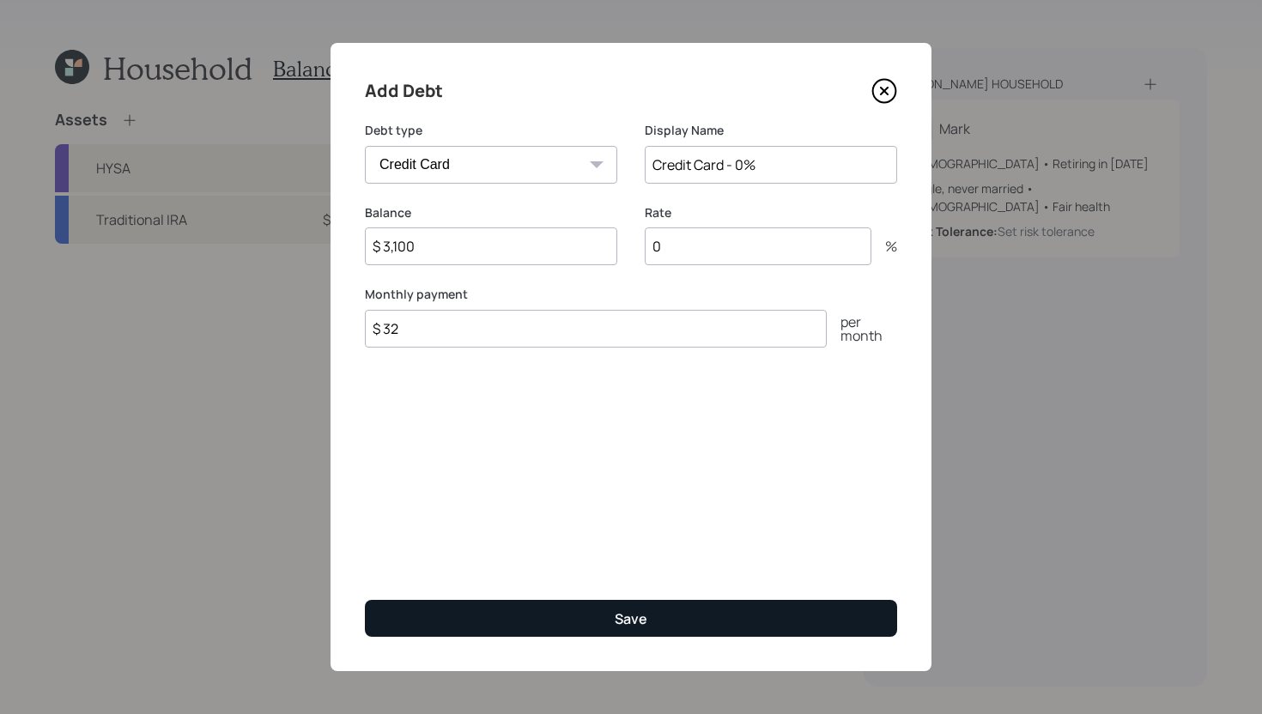
type input "$ 32"
click at [615, 611] on div "Save" at bounding box center [630, 618] width 33 height 19
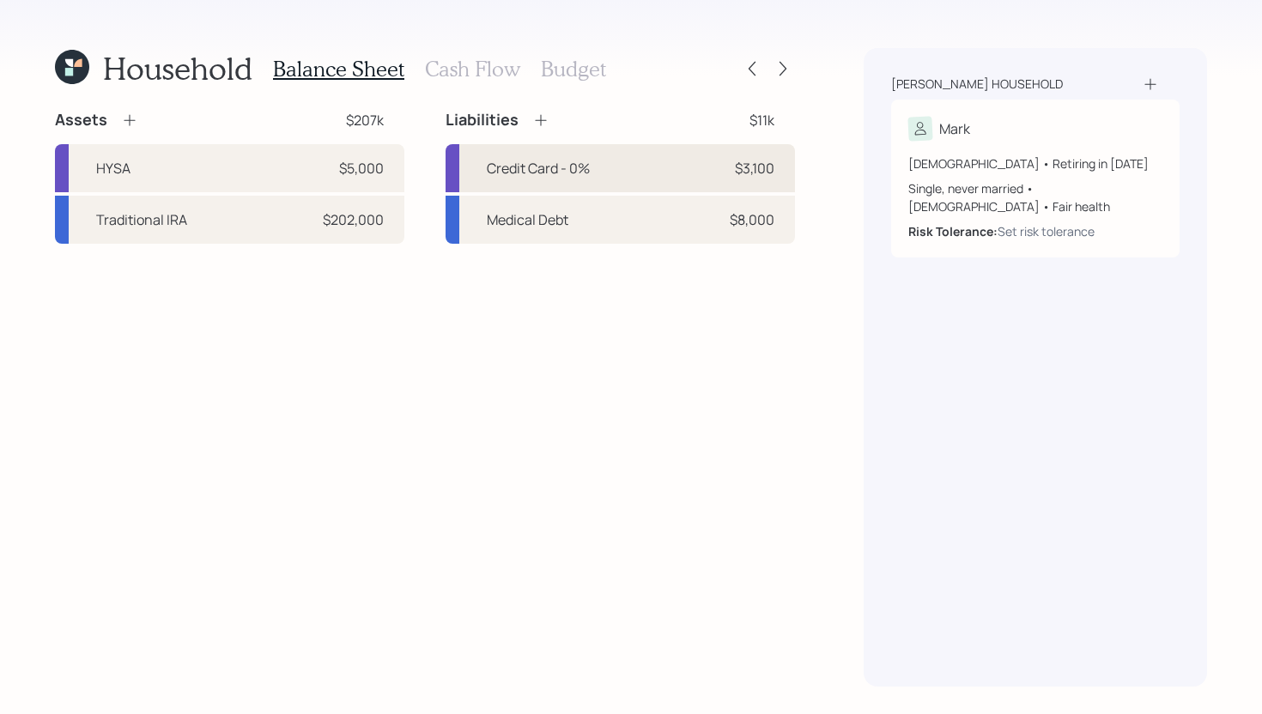
click at [569, 179] on div "Credit Card - 0% $3,100" at bounding box center [619, 168] width 349 height 48
select select "credit_card"
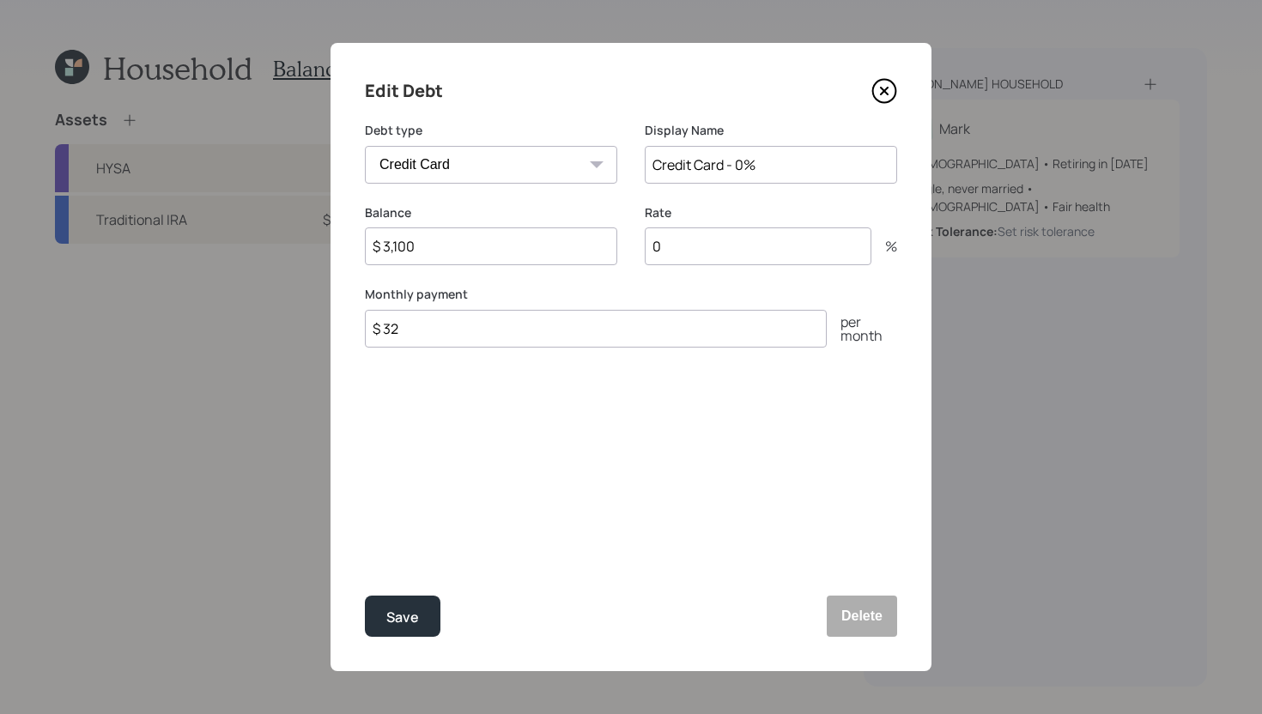
click at [480, 340] on input "$ 32" at bounding box center [596, 329] width 462 height 38
type input "$ 35"
click at [414, 621] on div "Save" at bounding box center [402, 617] width 33 height 23
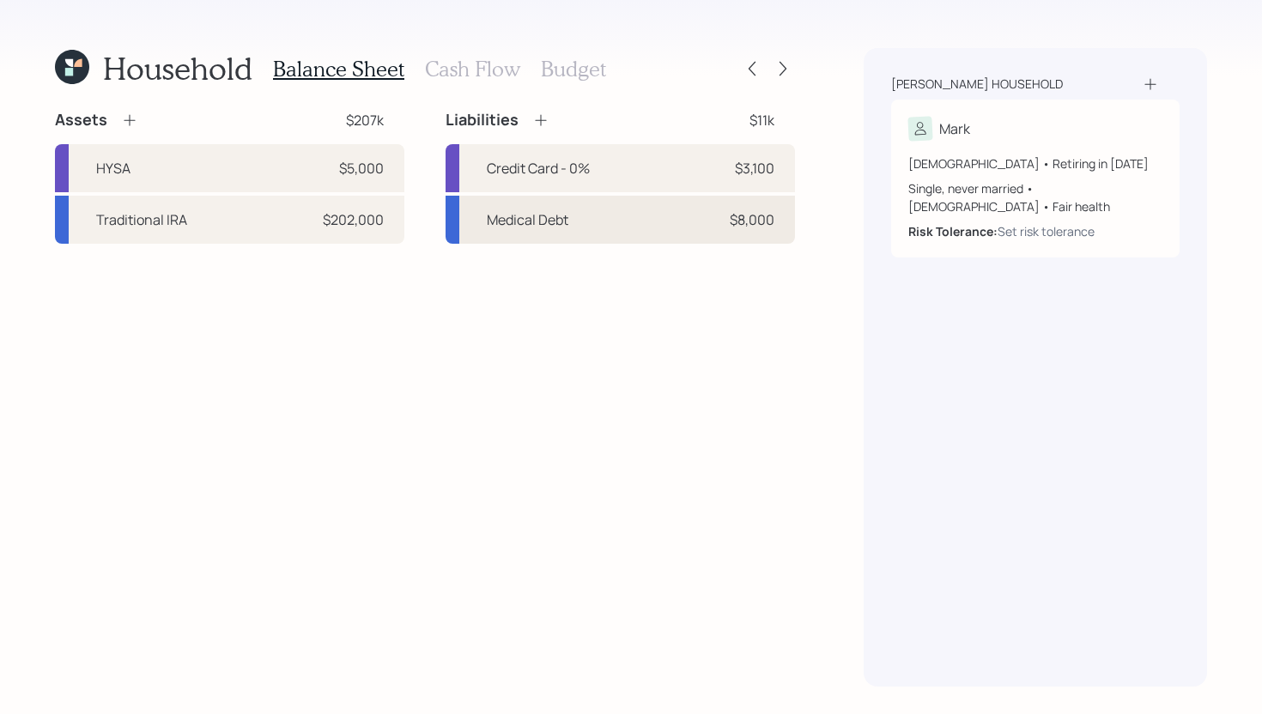
click at [568, 232] on div "Medical Debt $8,000" at bounding box center [619, 220] width 349 height 48
select select "medical"
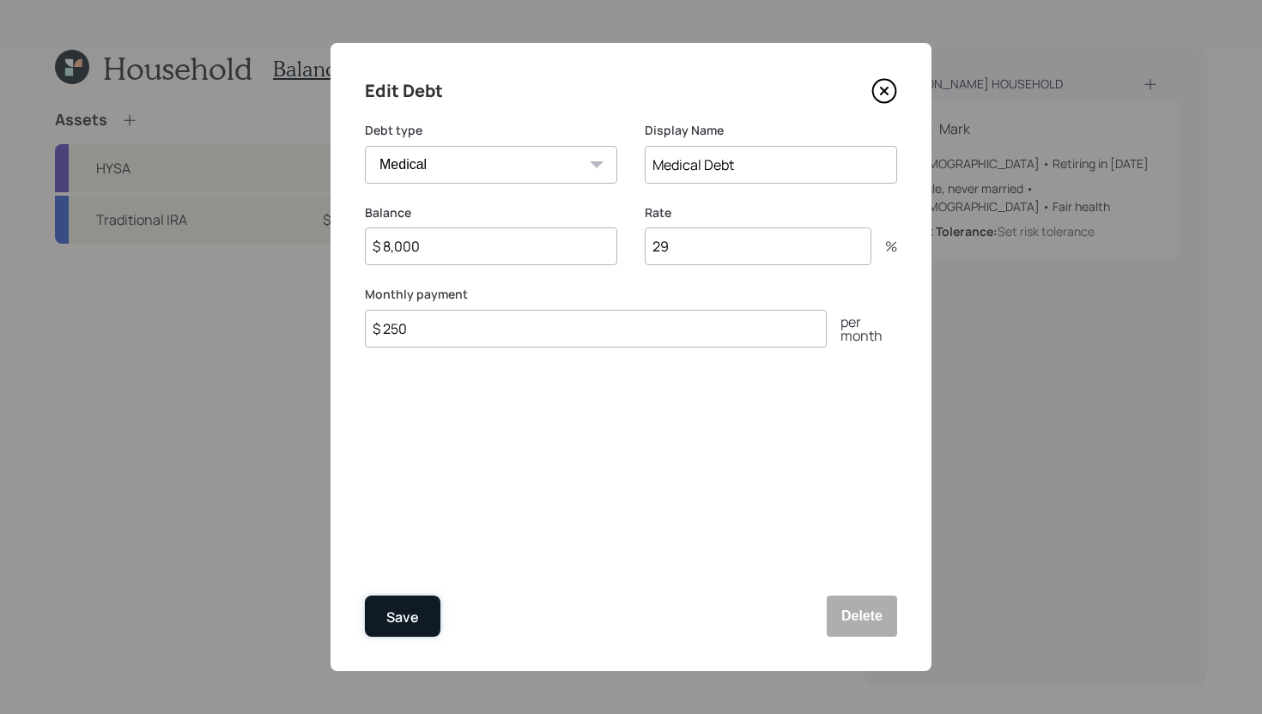
click at [416, 610] on div "Save" at bounding box center [402, 617] width 33 height 23
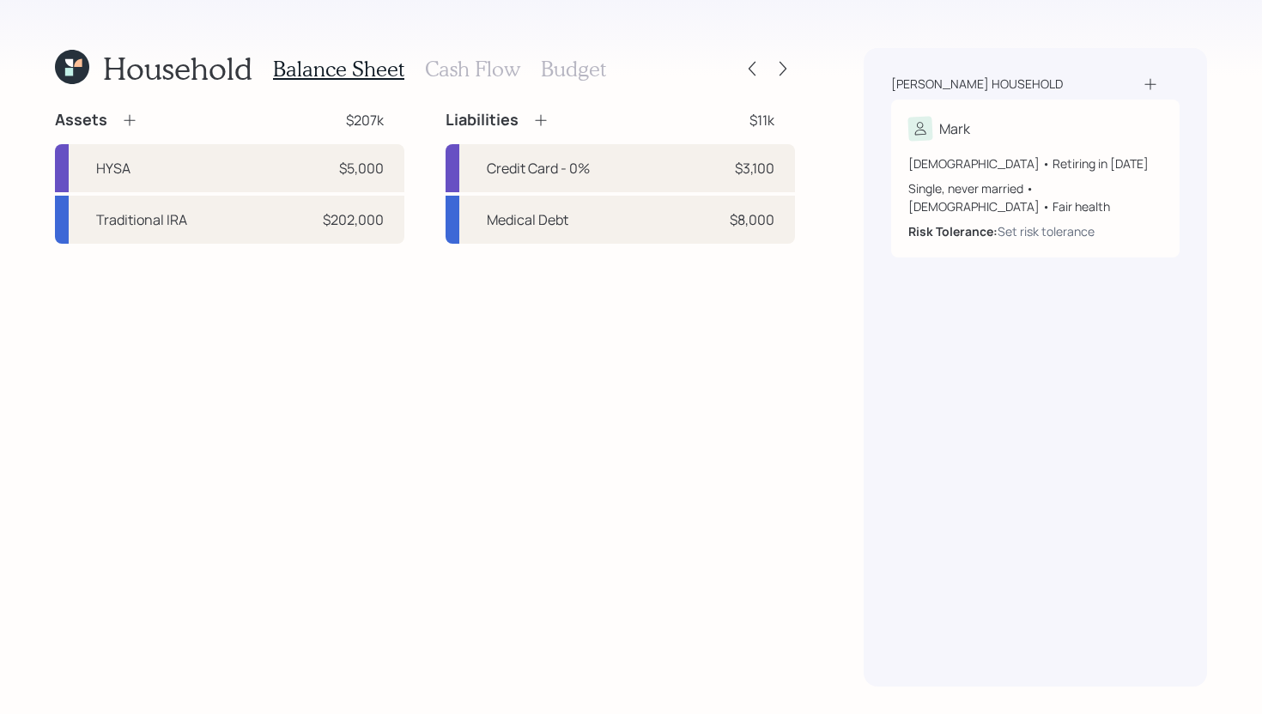
click at [539, 113] on icon at bounding box center [540, 120] width 17 height 17
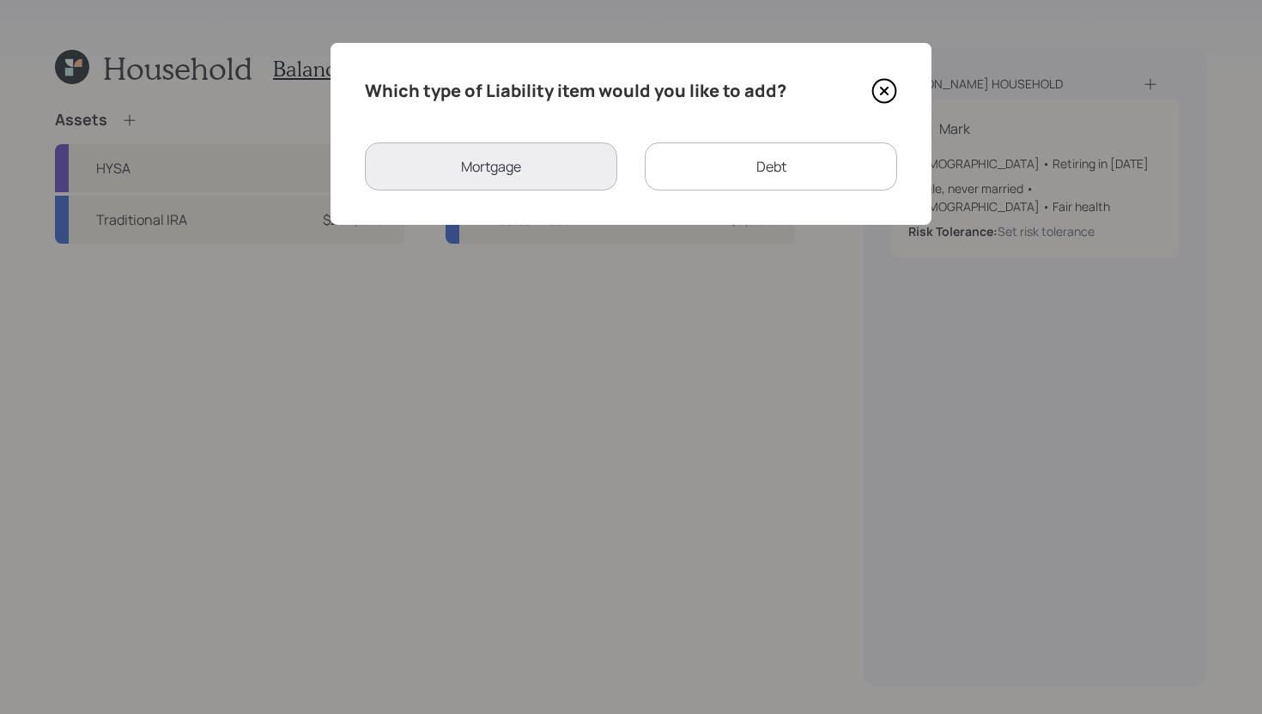
click at [886, 94] on icon at bounding box center [883, 91] width 7 height 7
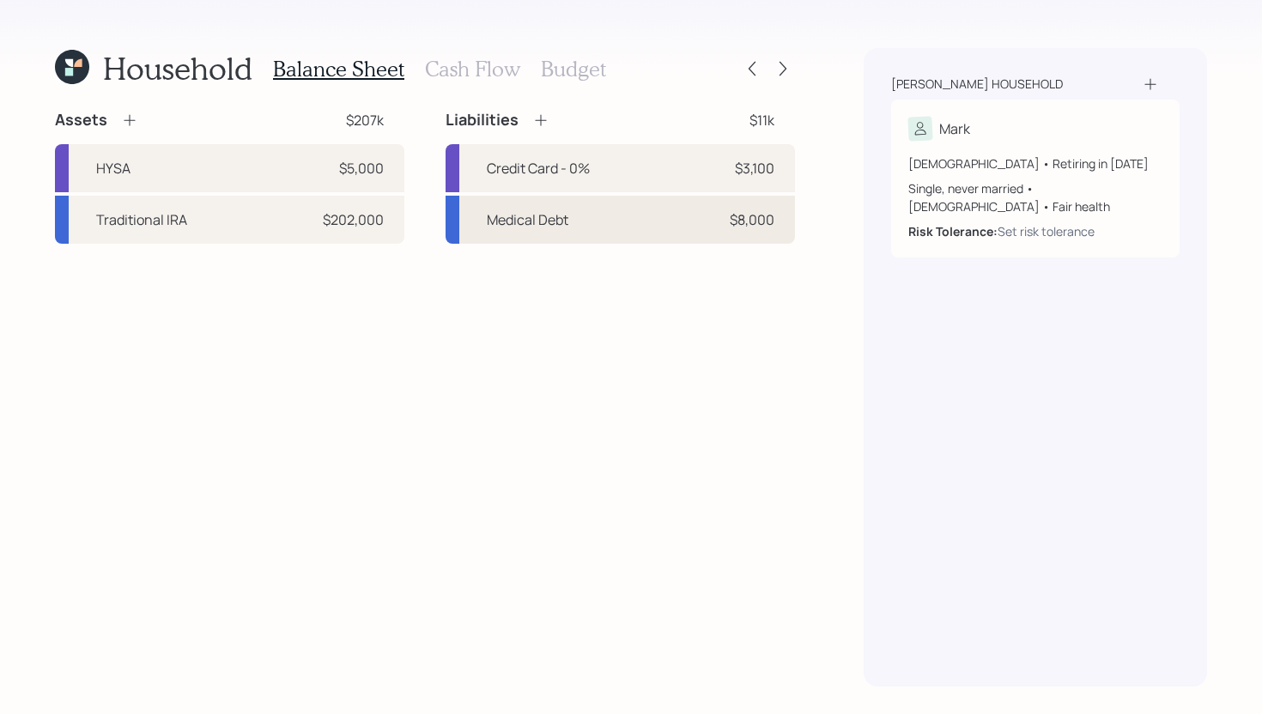
click at [584, 227] on div "Medical Debt $8,000" at bounding box center [619, 220] width 349 height 48
select select "medical"
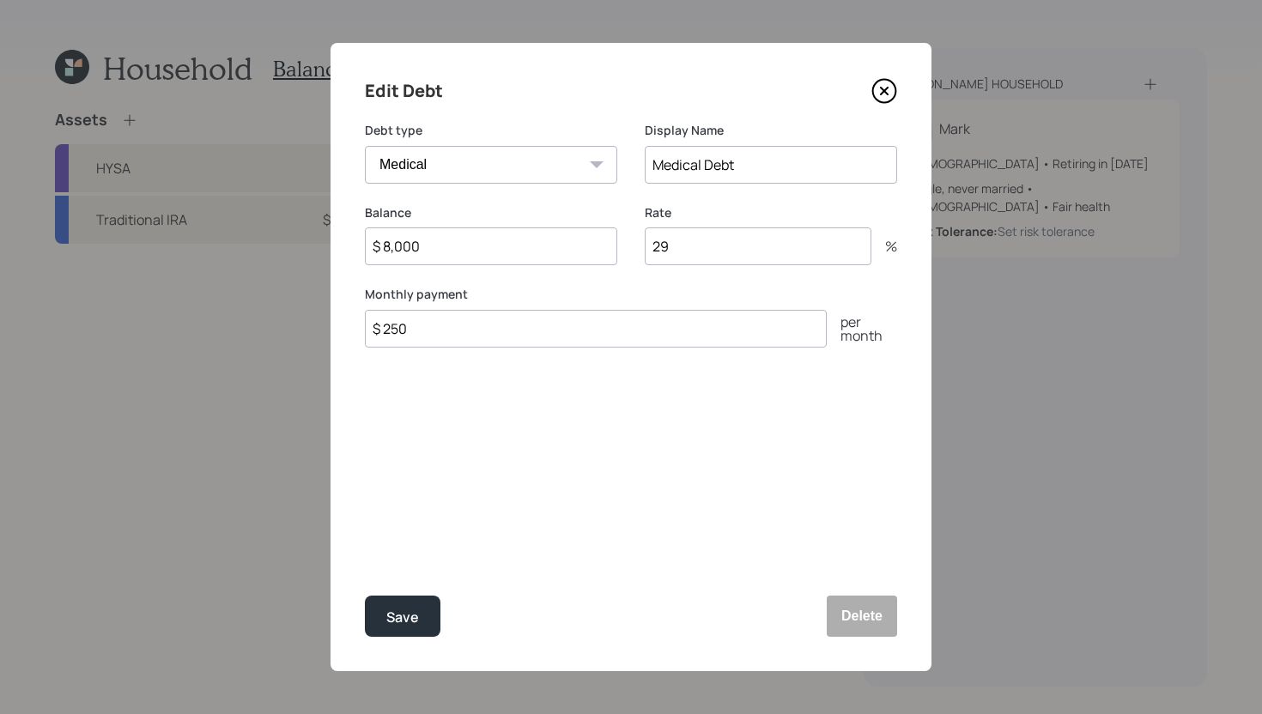
click at [466, 242] on input "$ 8,000" at bounding box center [491, 246] width 252 height 38
type input "$ 4,000"
click at [681, 245] on input "29" at bounding box center [757, 246] width 227 height 38
type input "2"
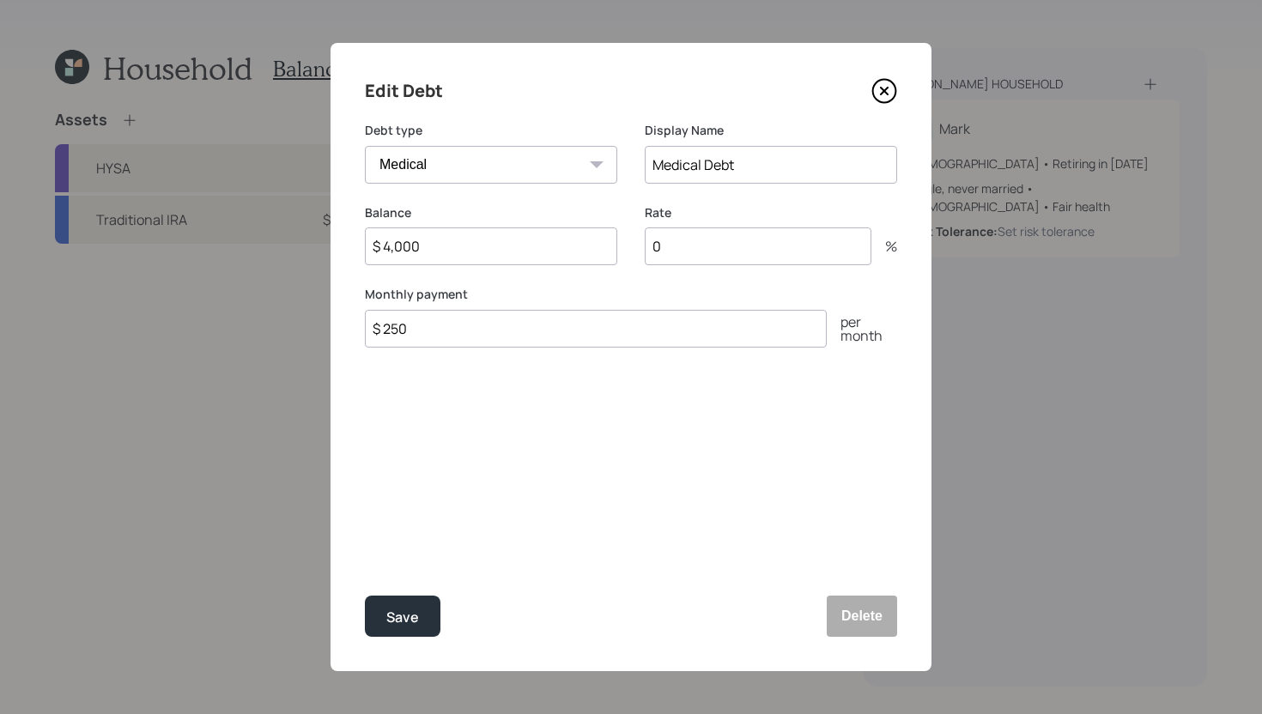
type input "0"
click at [468, 331] on input "$ 250" at bounding box center [596, 329] width 462 height 38
type input "$ 200"
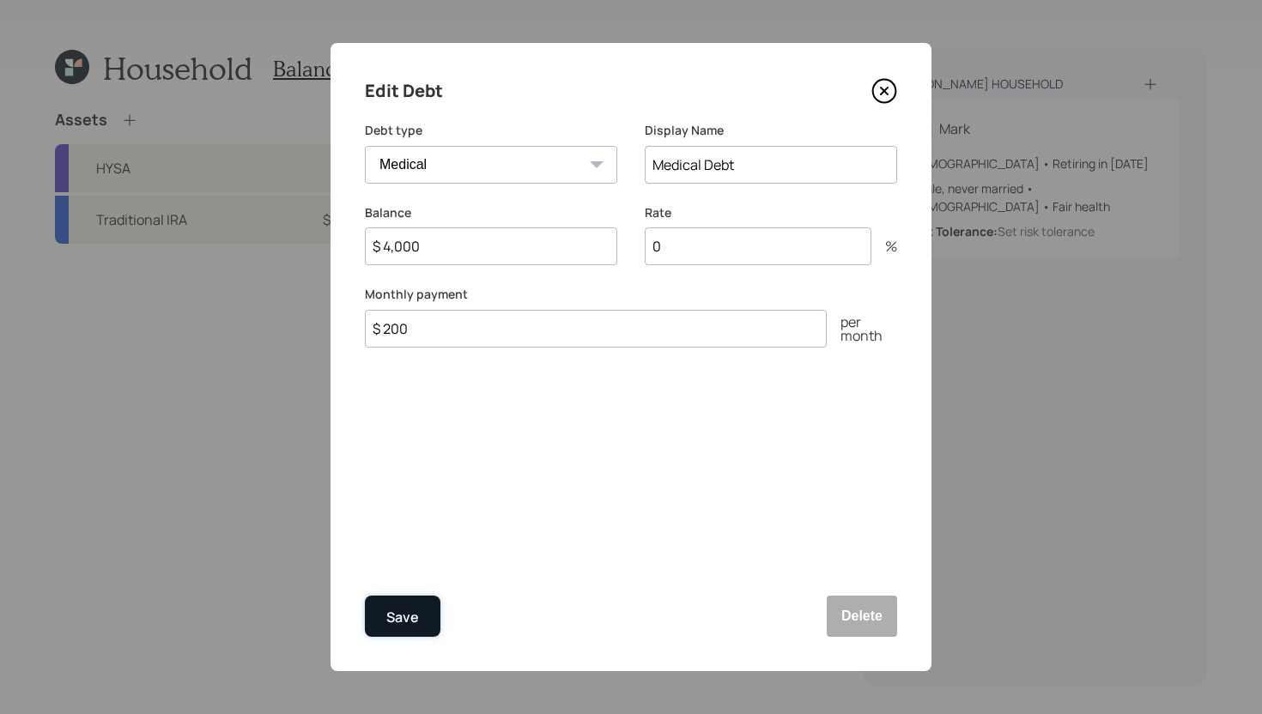
click at [410, 627] on div "Save" at bounding box center [402, 617] width 33 height 23
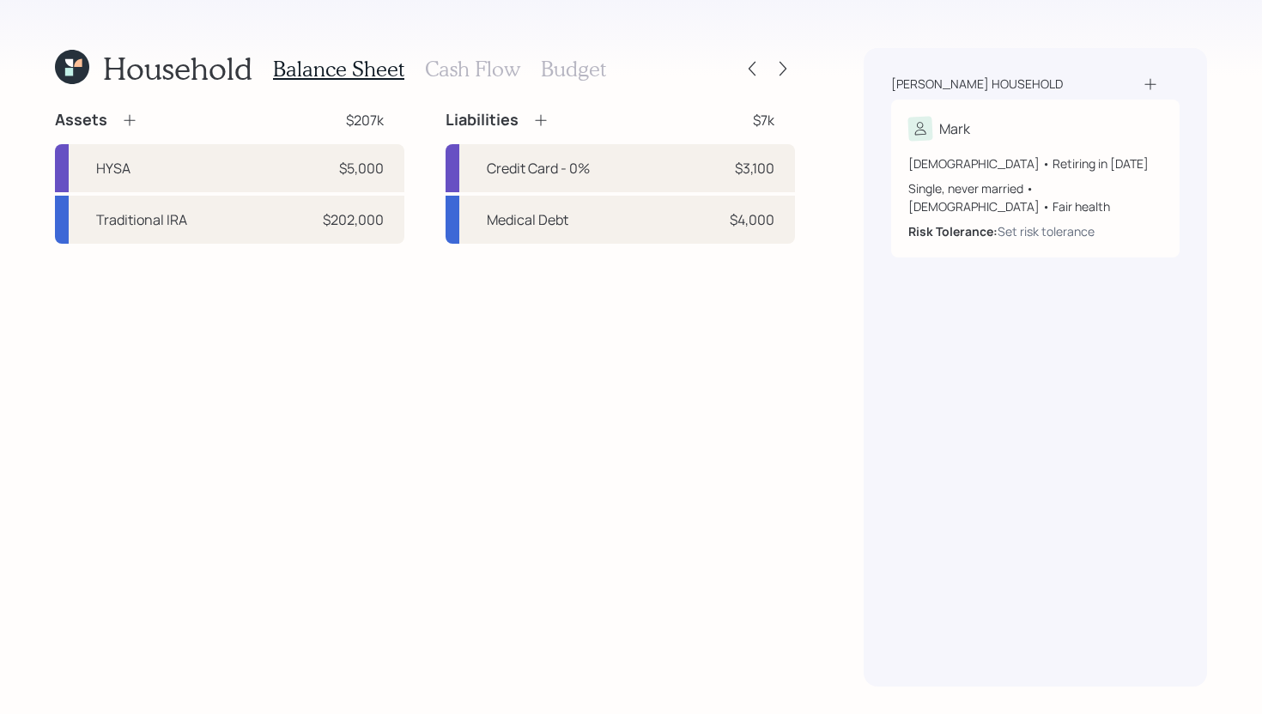
click at [541, 120] on icon at bounding box center [540, 120] width 11 height 11
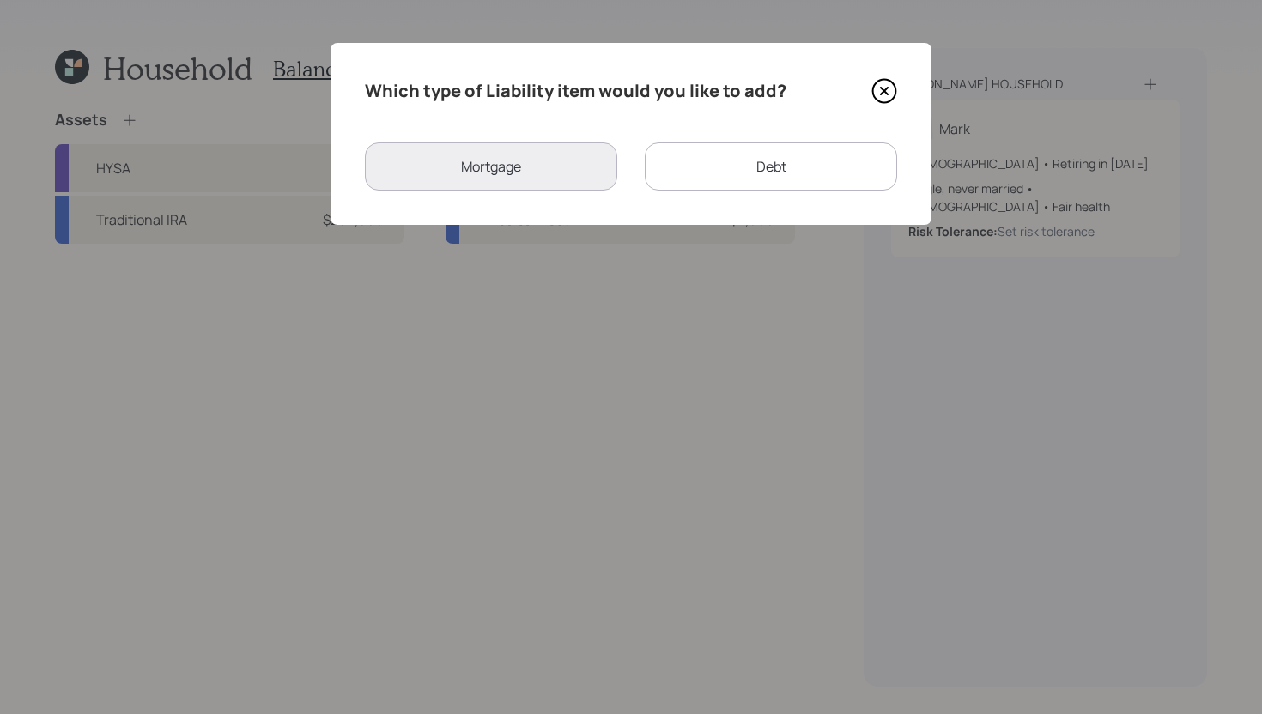
click at [746, 175] on div "Debt" at bounding box center [770, 166] width 252 height 48
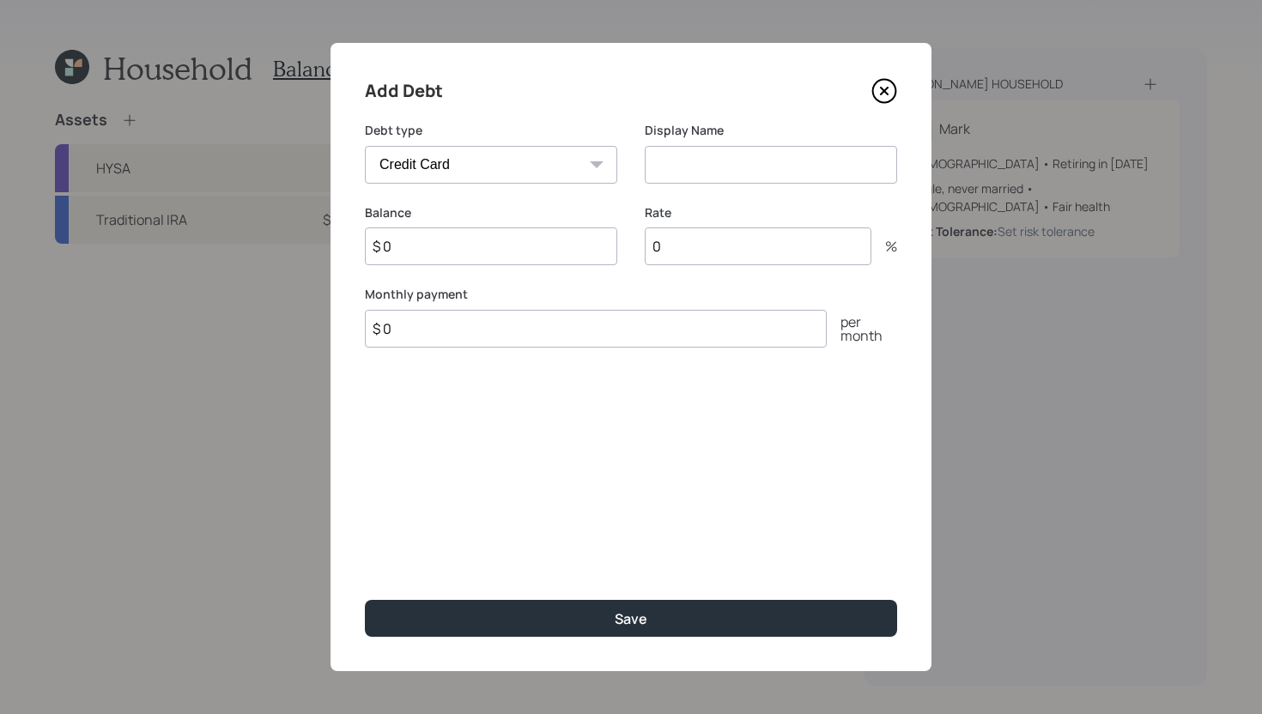
click at [552, 165] on select "Car Credit Card Medical Student Other" at bounding box center [491, 165] width 252 height 38
select select "medical"
click at [365, 146] on select "Car Credit Card Medical Student Other" at bounding box center [491, 165] width 252 height 38
click at [723, 161] on input at bounding box center [770, 165] width 252 height 38
type input "M"
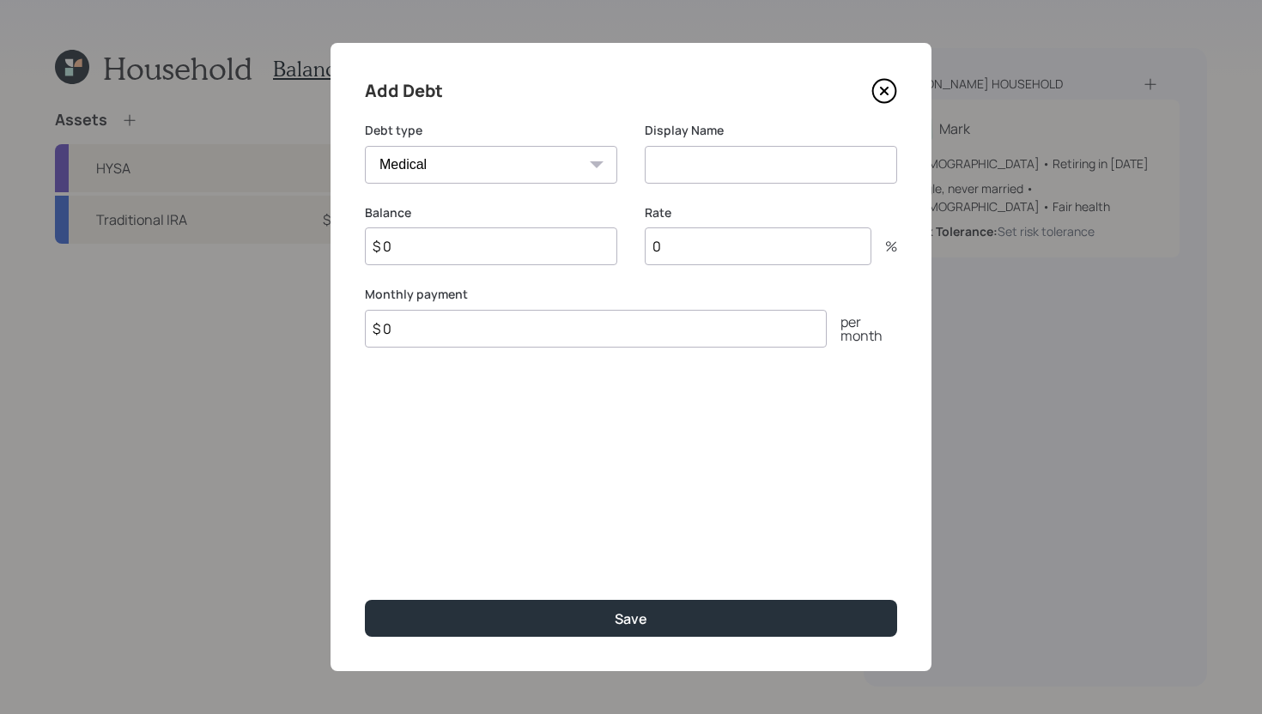
click at [885, 96] on icon at bounding box center [884, 91] width 26 height 26
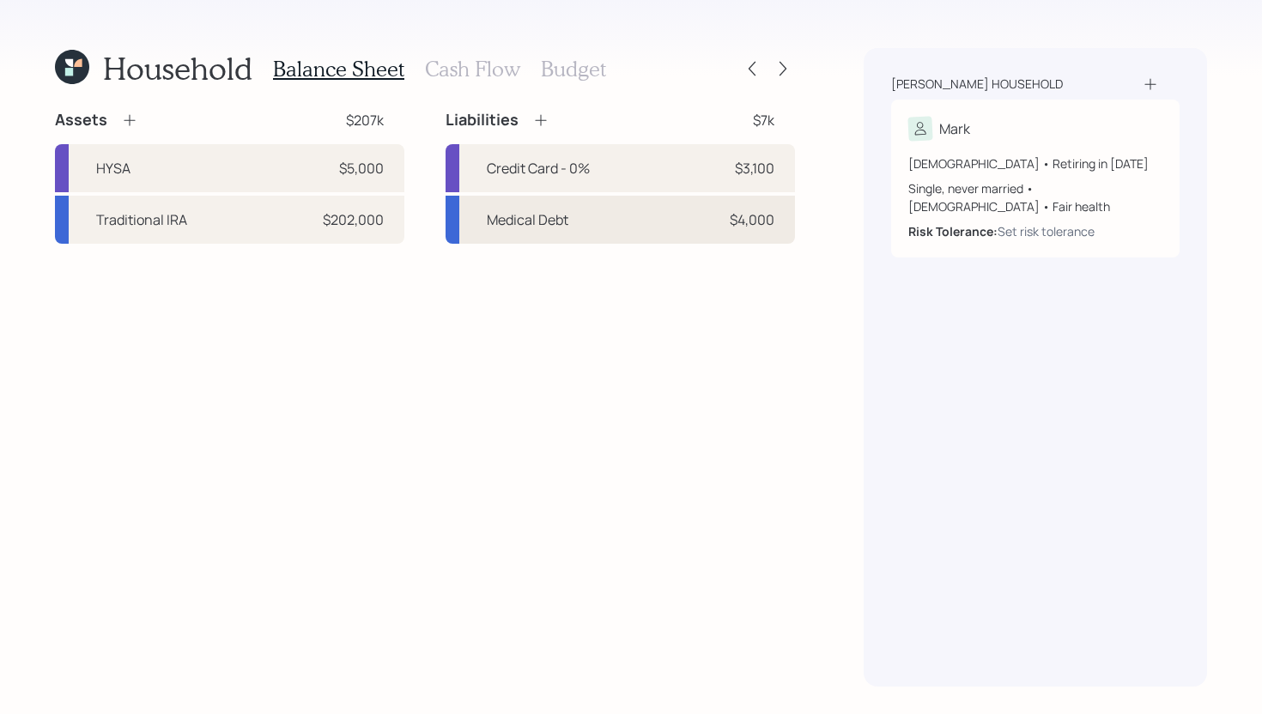
click at [648, 215] on div "Medical Debt $4,000" at bounding box center [619, 220] width 349 height 48
select select "medical"
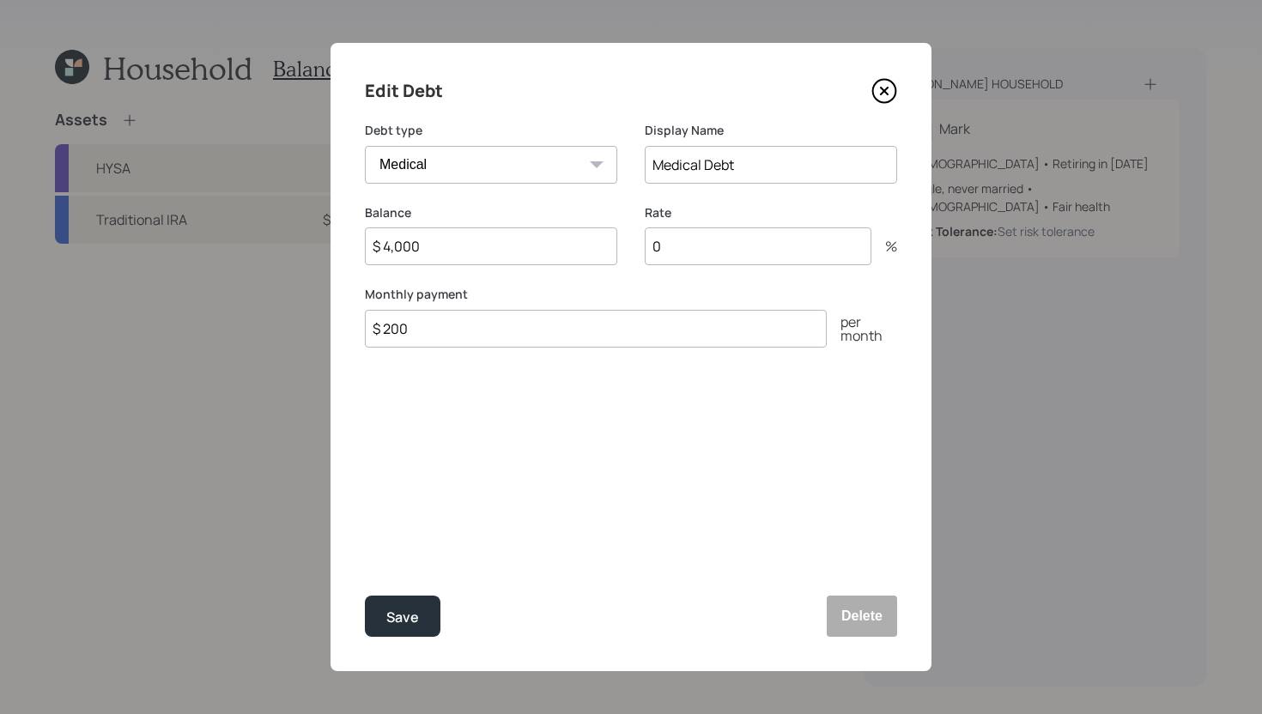
drag, startPoint x: 461, startPoint y: 254, endPoint x: 396, endPoint y: 251, distance: 64.5
click at [396, 251] on input "$ 4,000" at bounding box center [491, 246] width 252 height 38
type input "$ 4,500"
click at [393, 616] on div "Save" at bounding box center [402, 617] width 33 height 23
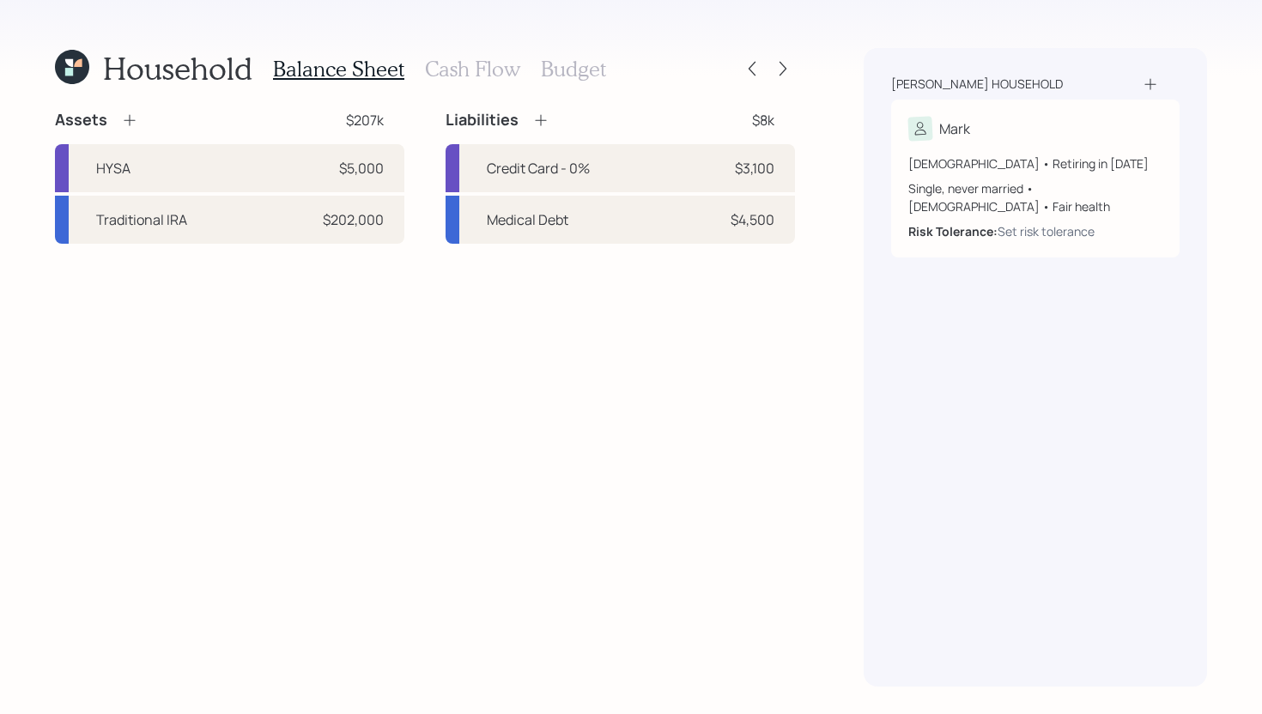
click at [127, 118] on icon at bounding box center [129, 120] width 17 height 17
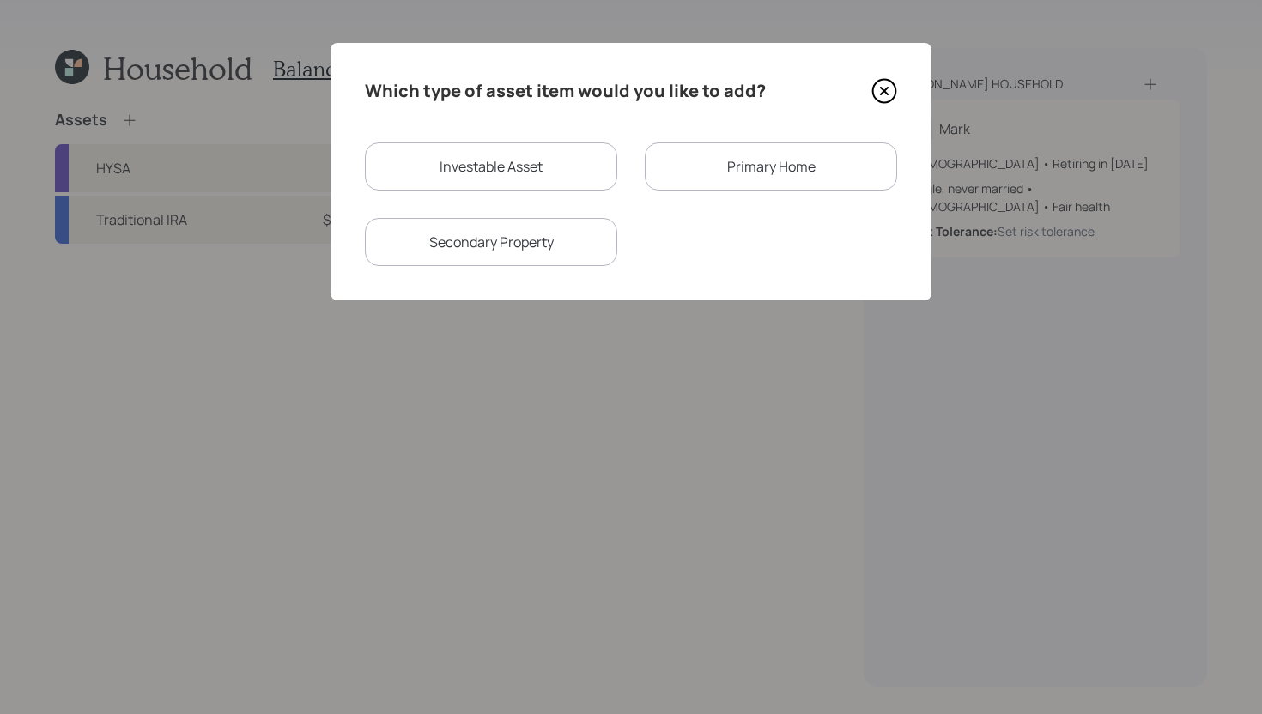
click at [518, 178] on div "Investable Asset" at bounding box center [491, 166] width 252 height 48
select select "taxable"
select select "balanced"
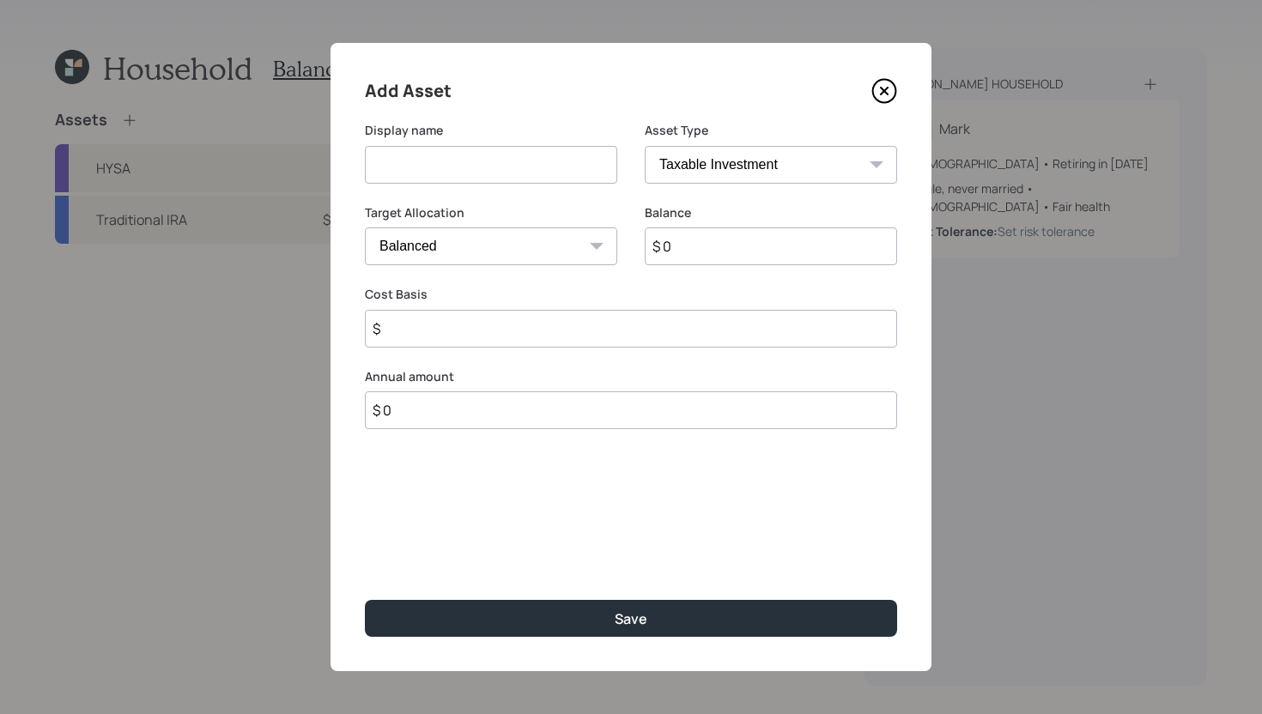
click at [602, 171] on input at bounding box center [491, 165] width 252 height 38
type input "Brokerage Account"
click at [771, 249] on input "$ 0" at bounding box center [770, 246] width 252 height 38
type input "$ 1,100"
click at [499, 335] on input "$" at bounding box center [631, 329] width 532 height 38
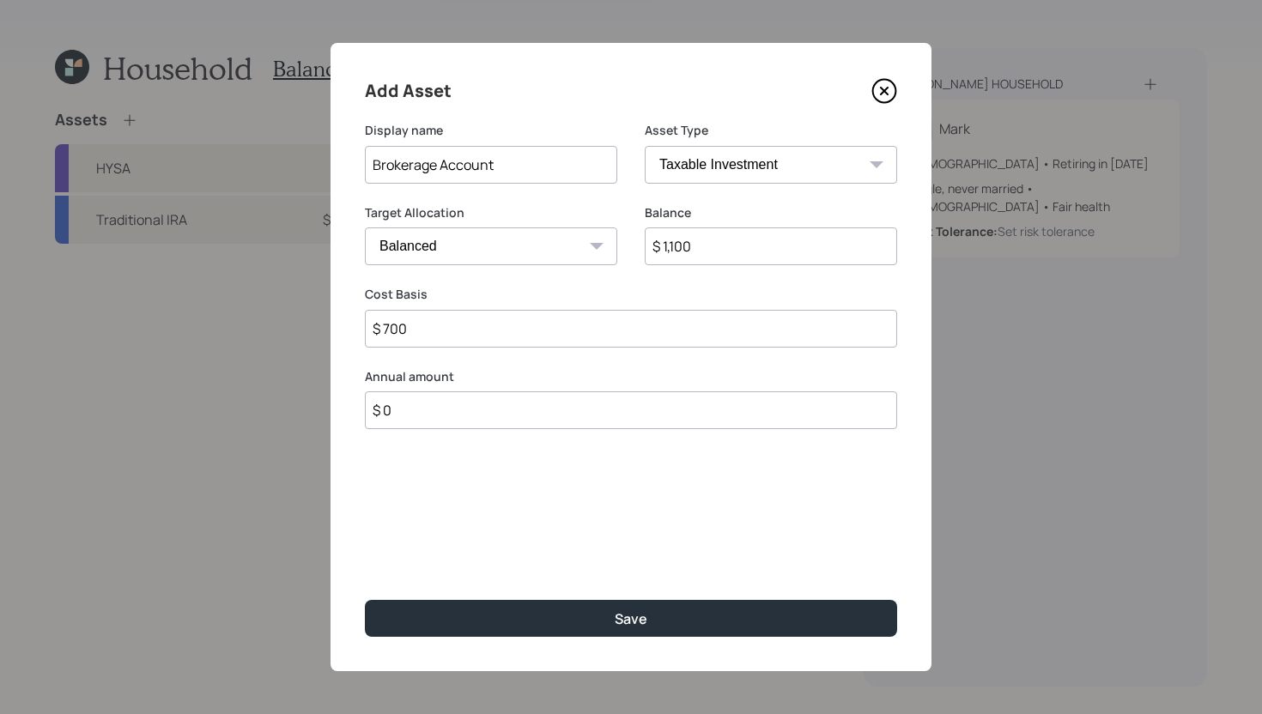
click at [510, 354] on div "Add Asset Display name Brokerage Account Asset Type SEP IRA IRA Roth IRA 401(k)…" at bounding box center [630, 357] width 601 height 628
click at [510, 335] on input "$ 700" at bounding box center [631, 329] width 532 height 38
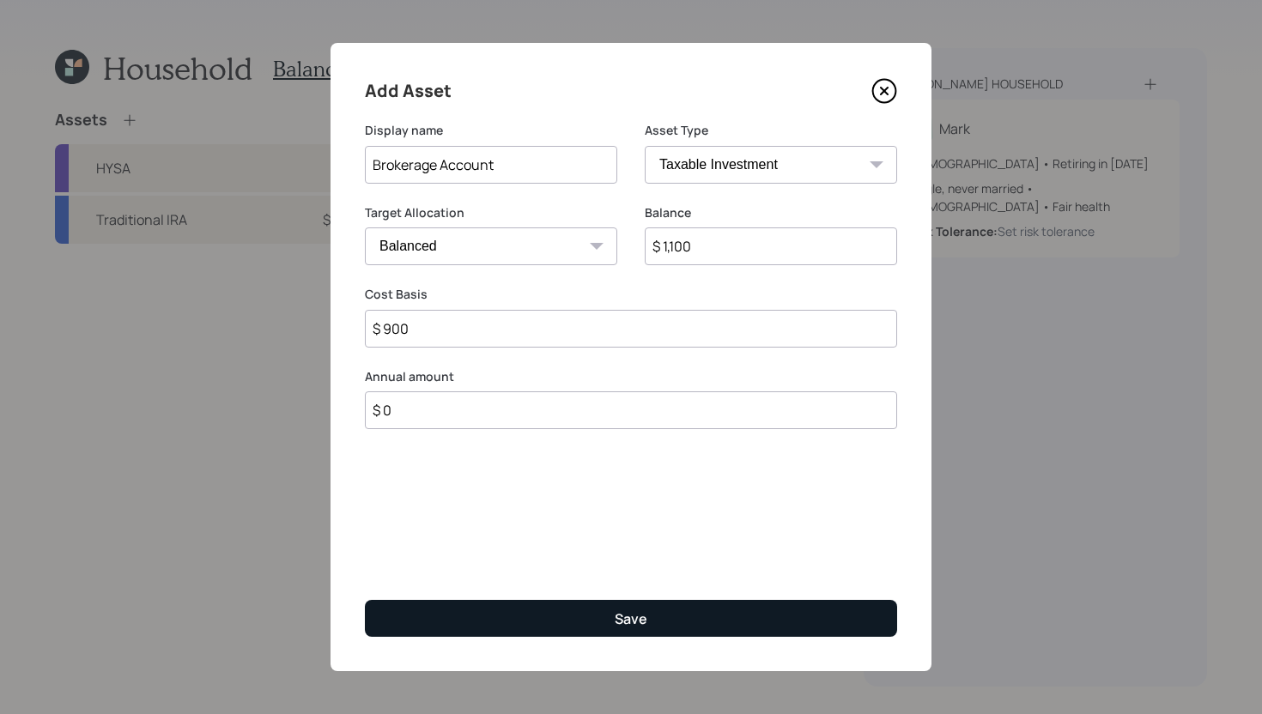
type input "$ 900"
click at [529, 614] on button "Save" at bounding box center [631, 618] width 532 height 37
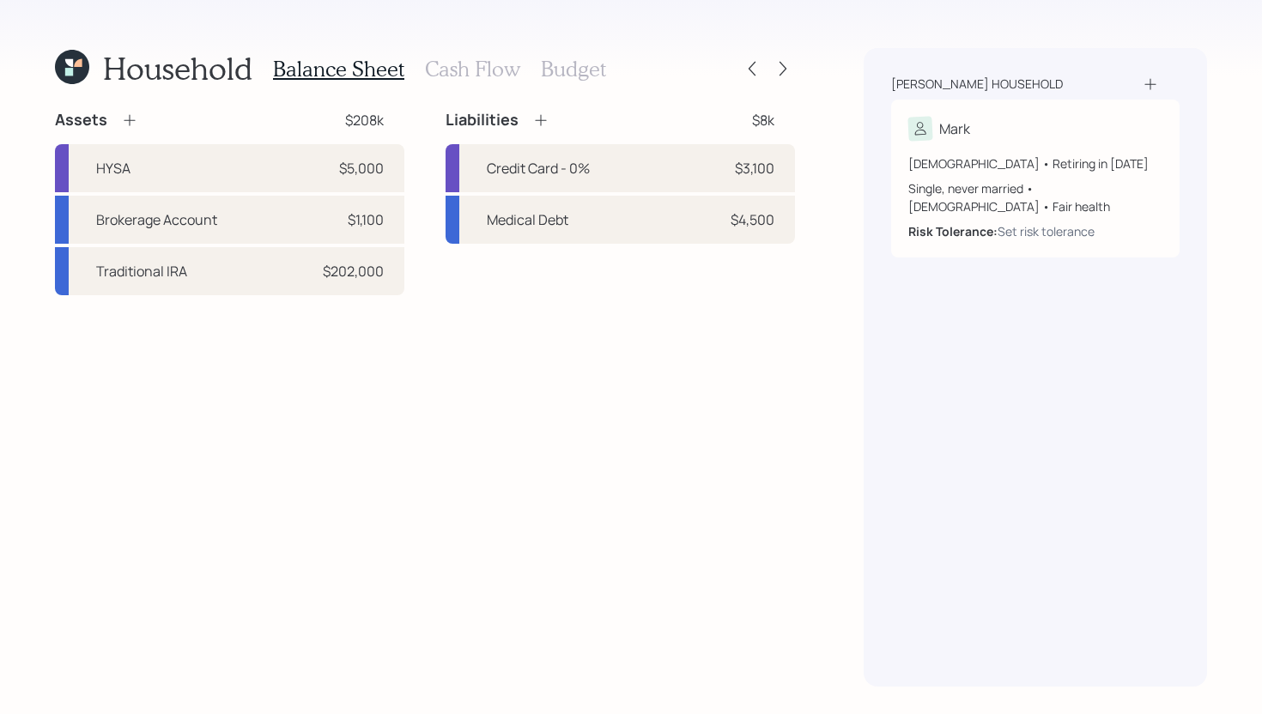
click at [132, 122] on icon at bounding box center [129, 120] width 17 height 17
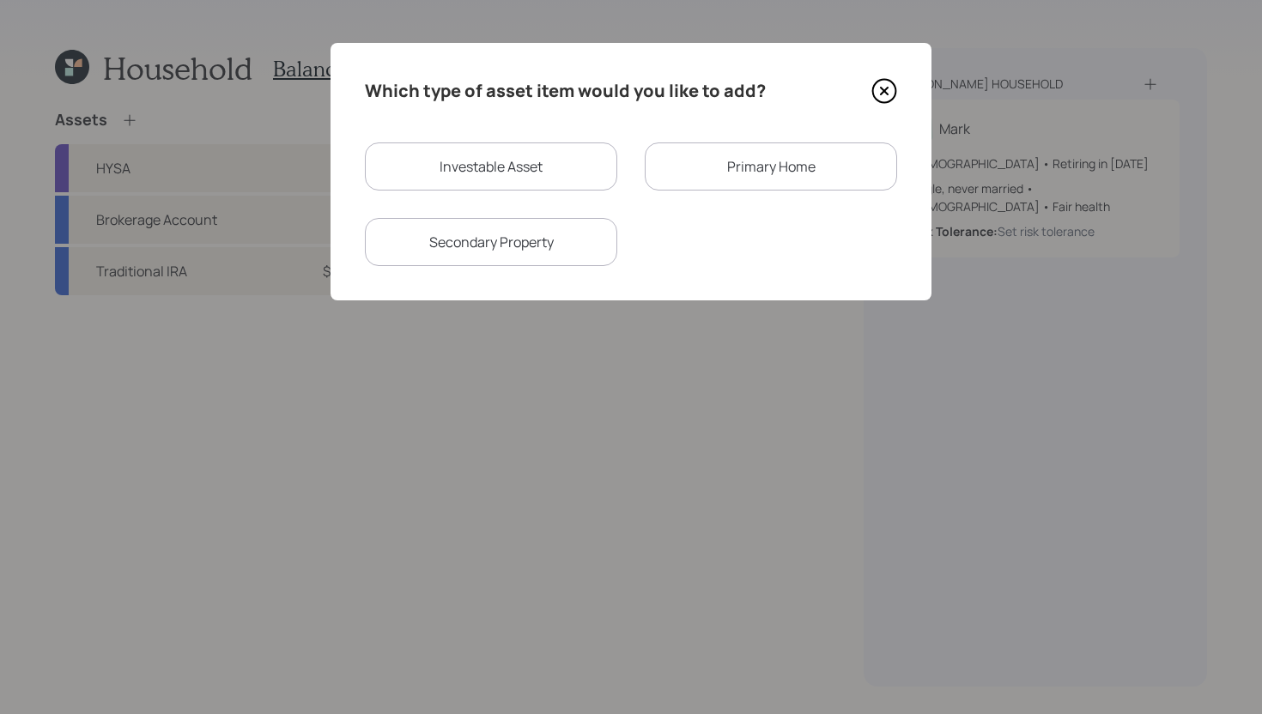
click at [714, 184] on div "Primary Home" at bounding box center [770, 166] width 252 height 48
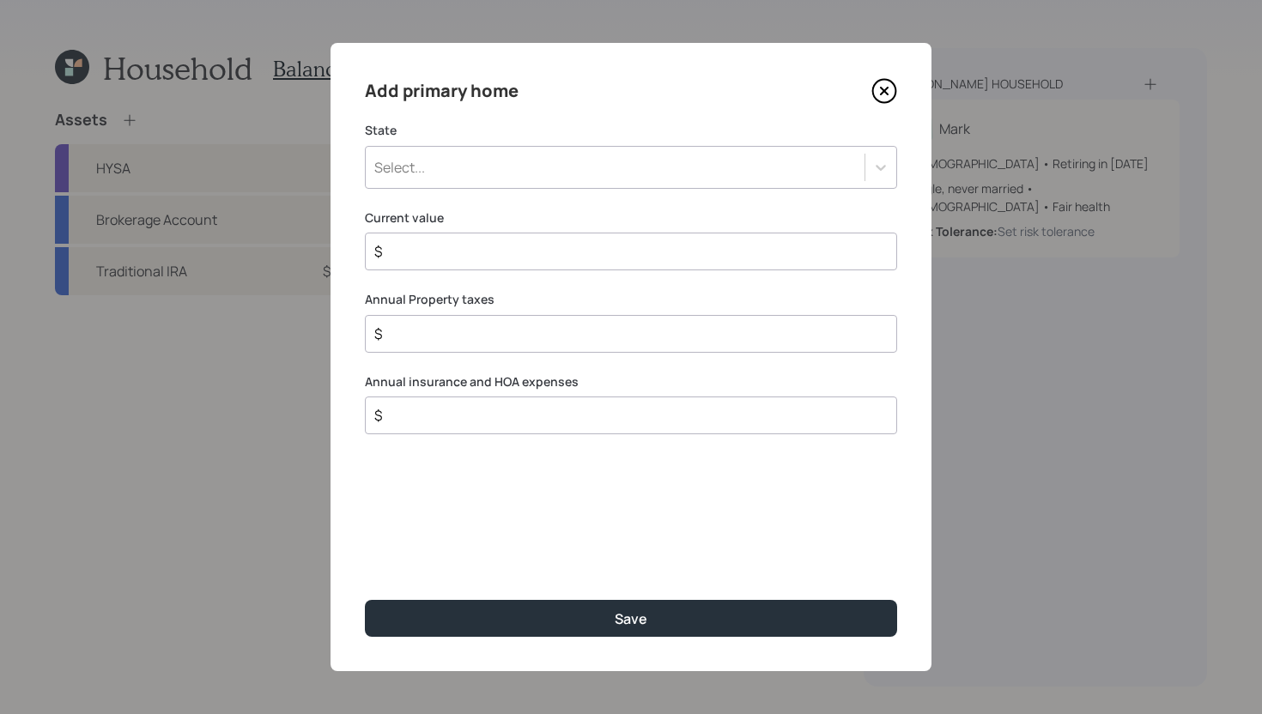
click at [554, 169] on div "Select..." at bounding box center [615, 167] width 499 height 29
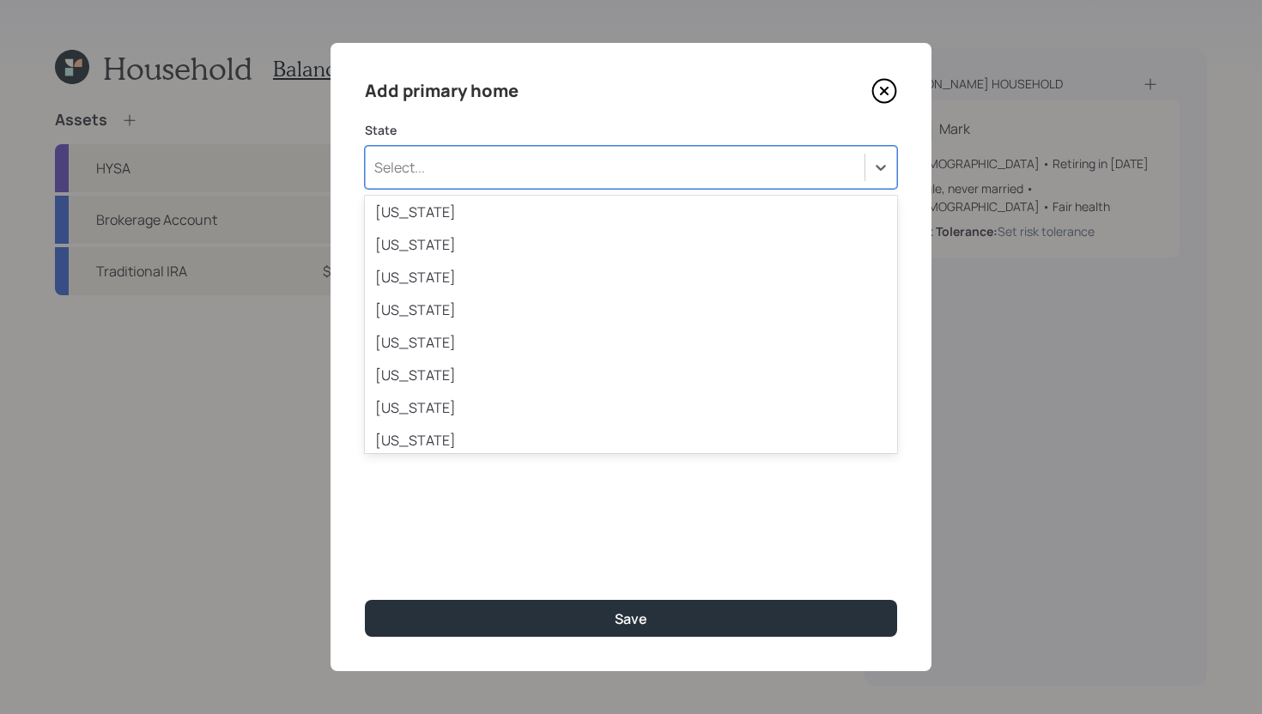
scroll to position [355, 0]
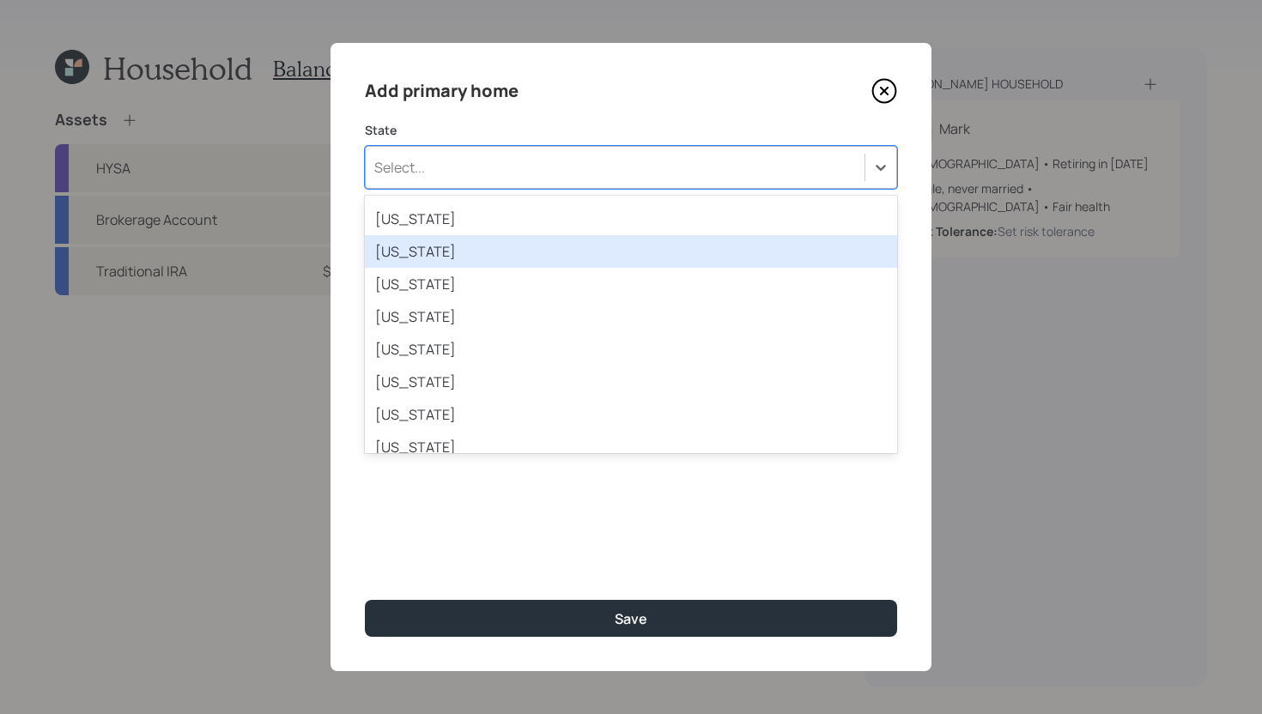
click at [447, 254] on div "Illinois" at bounding box center [631, 251] width 532 height 33
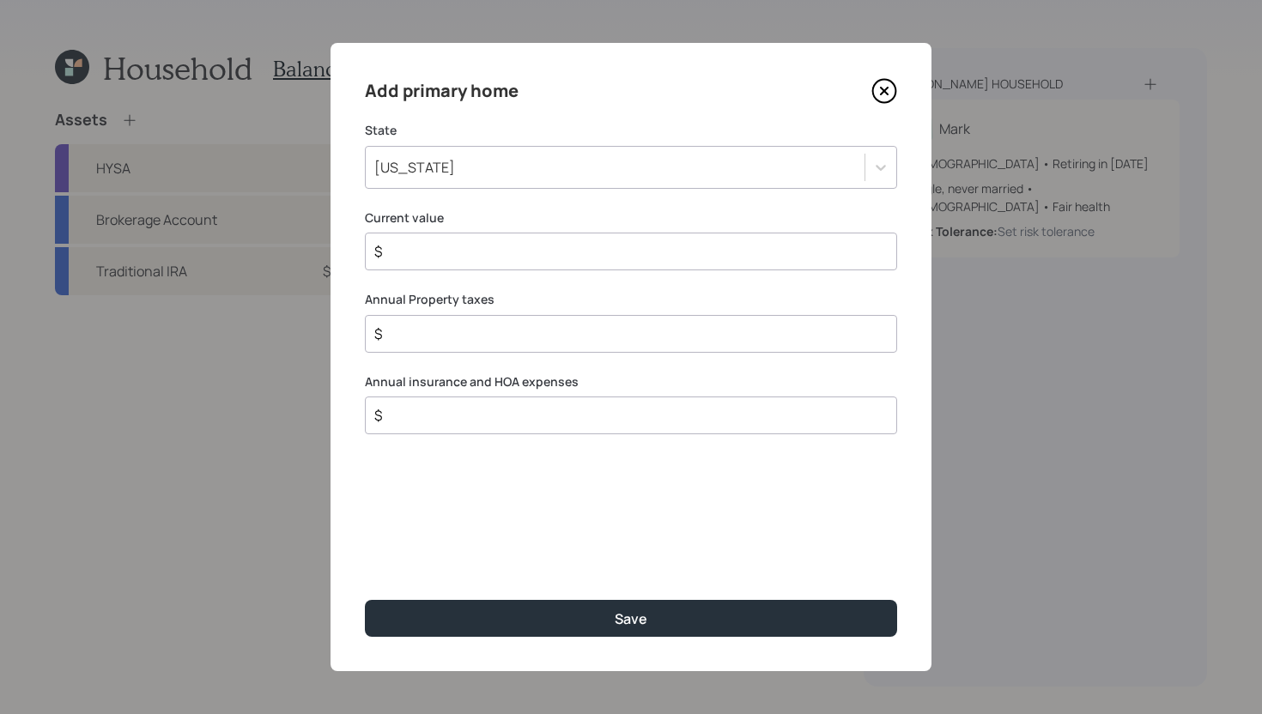
click at [447, 253] on input "$" at bounding box center [623, 251] width 503 height 21
type input "$ 71,000"
click at [483, 335] on input "$" at bounding box center [623, 334] width 503 height 21
type input "$ 1,450"
click at [464, 421] on input "$" at bounding box center [623, 415] width 503 height 21
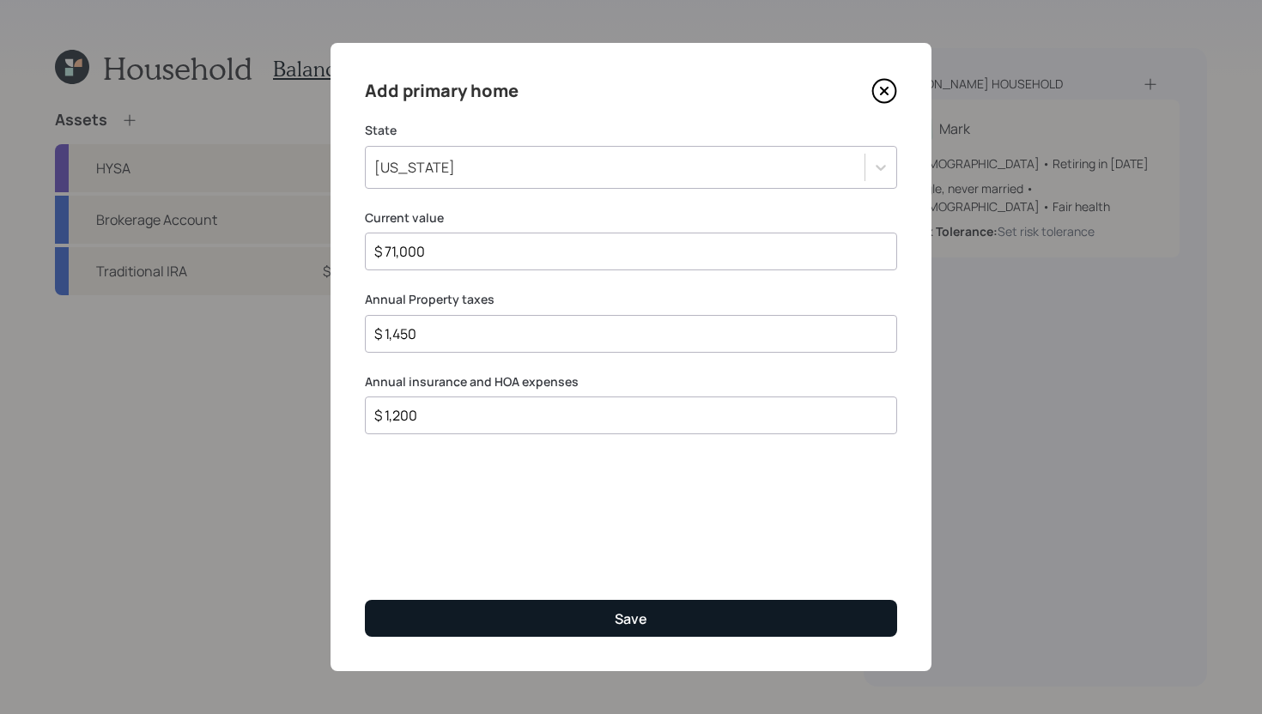
type input "$ 1,200"
click at [524, 611] on button "Save" at bounding box center [631, 618] width 532 height 37
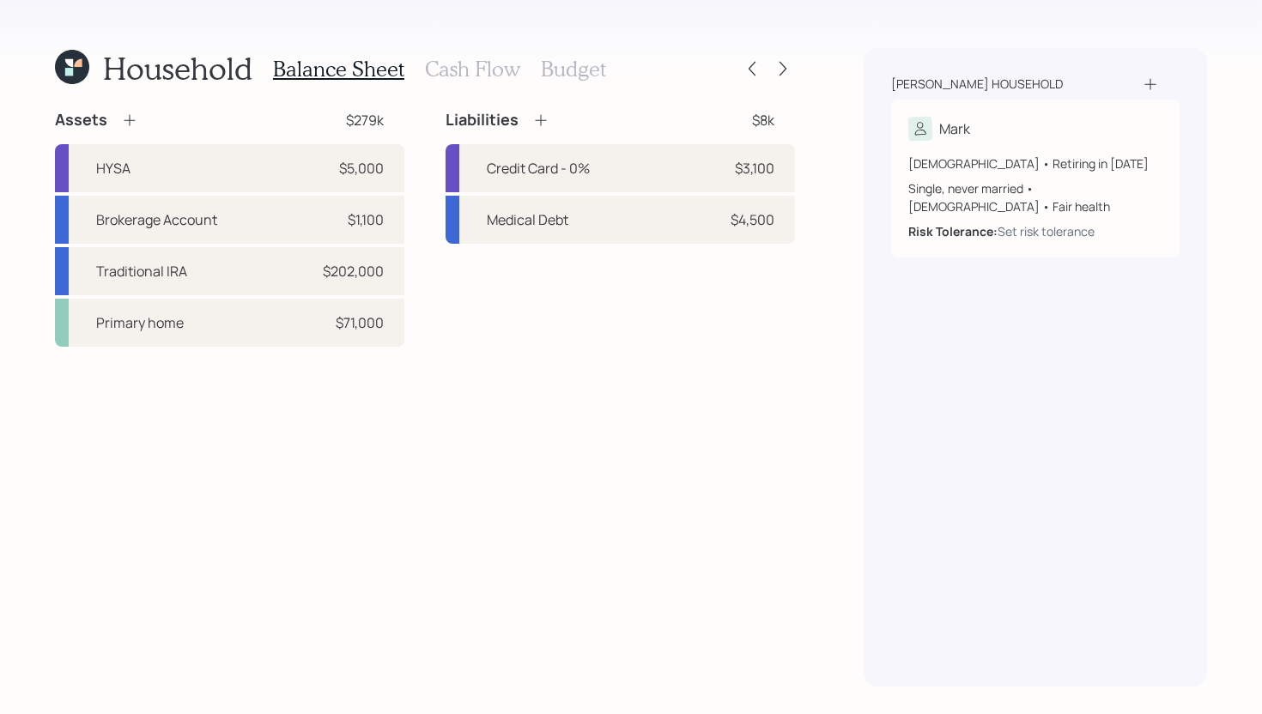
click at [537, 121] on icon at bounding box center [540, 120] width 17 height 17
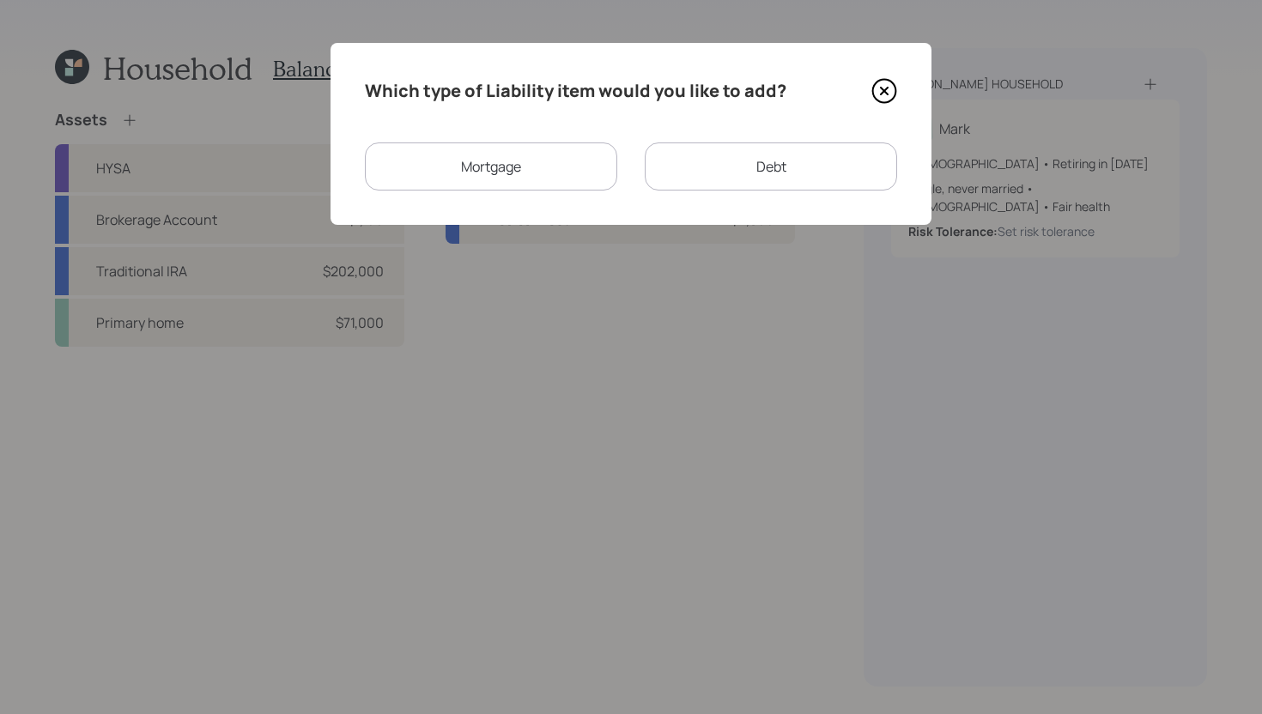
click at [885, 84] on icon at bounding box center [884, 91] width 26 height 26
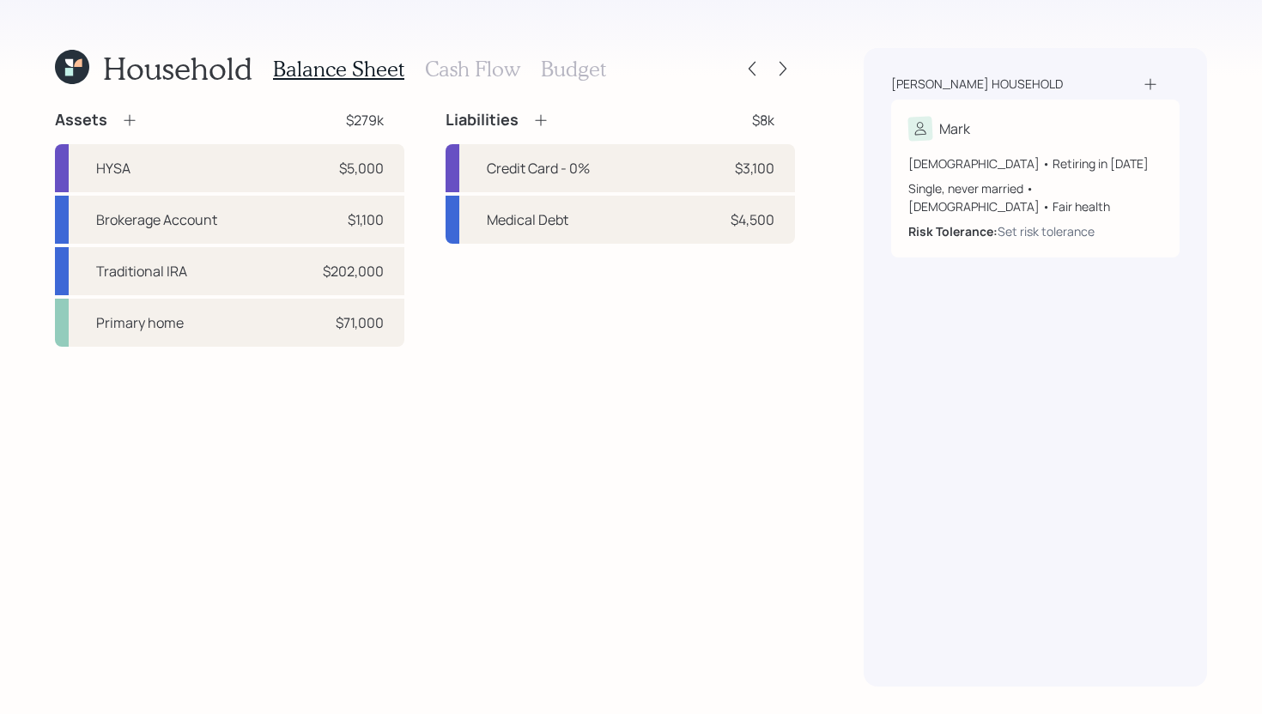
click at [469, 68] on h3 "Cash Flow" at bounding box center [472, 69] width 95 height 25
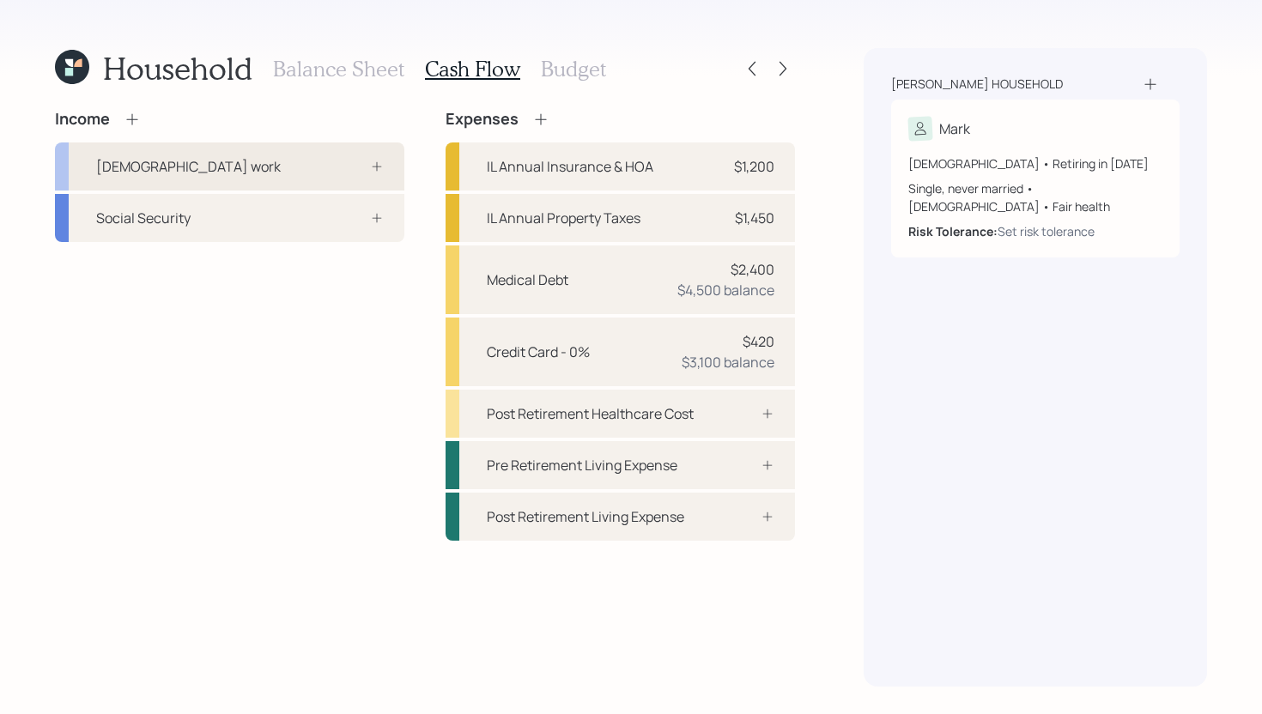
click at [263, 180] on div "[DEMOGRAPHIC_DATA] work" at bounding box center [229, 166] width 349 height 48
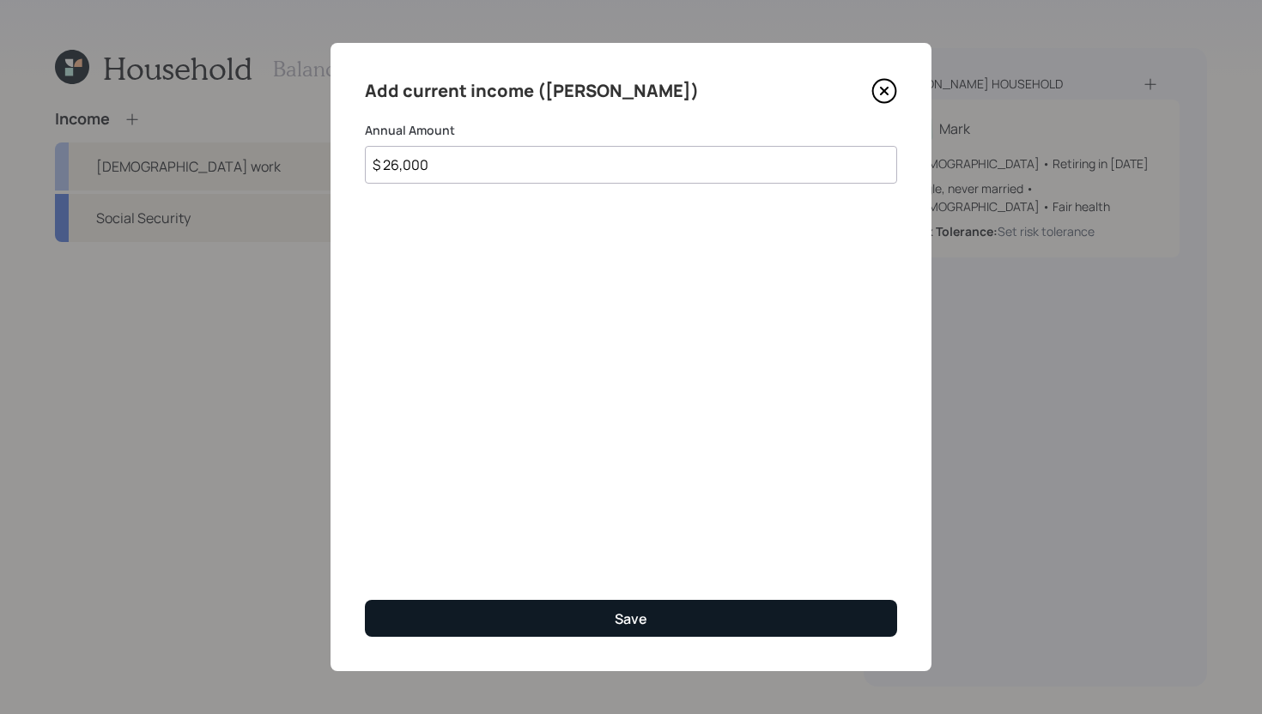
type input "$ 26,000"
click at [549, 611] on button "Save" at bounding box center [631, 618] width 532 height 37
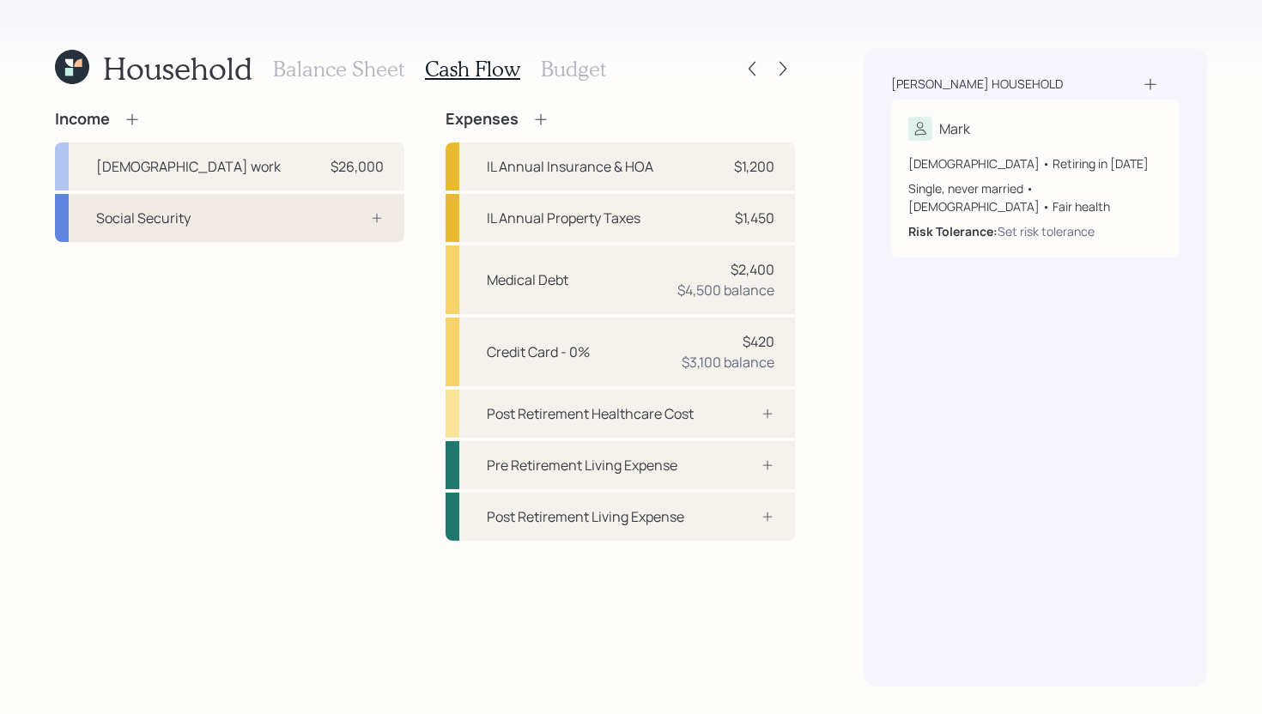
click at [335, 221] on div at bounding box center [357, 218] width 51 height 14
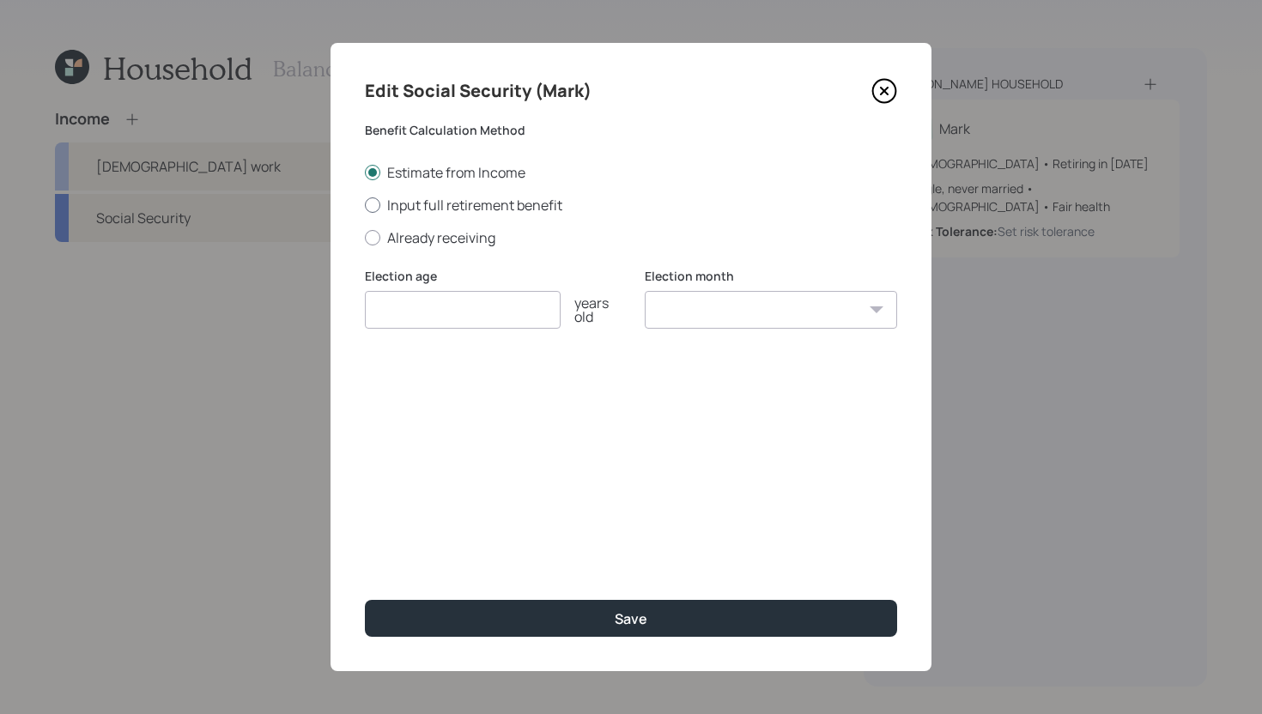
click at [444, 204] on label "Input full retirement benefit" at bounding box center [631, 205] width 532 height 19
click at [365, 204] on input "Input full retirement benefit" at bounding box center [364, 204] width 1 height 1
radio input "true"
click at [462, 394] on input "$" at bounding box center [631, 392] width 532 height 38
type input "$ 1,920"
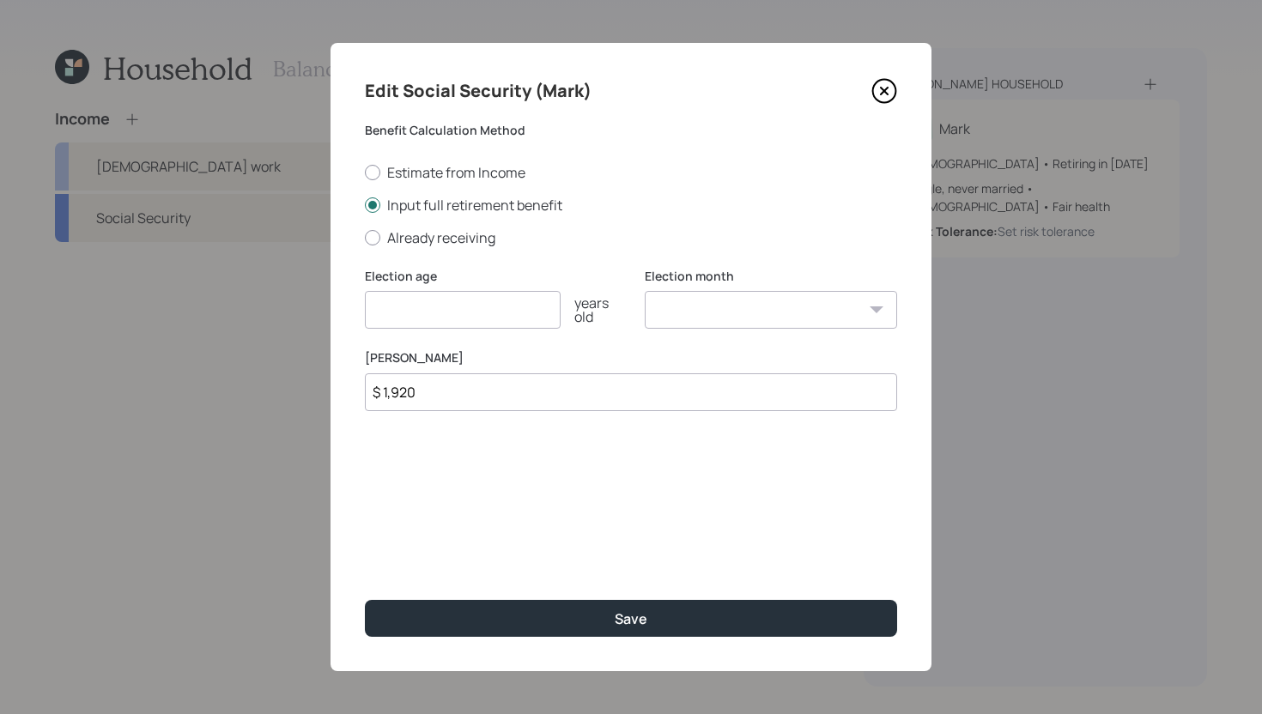
click at [515, 315] on input "number" at bounding box center [463, 310] width 196 height 38
type input "65"
click at [698, 296] on select "January February March April May June July August September October November De…" at bounding box center [770, 310] width 252 height 38
select select "8"
click at [644, 291] on select "January February March April May June July August September October November De…" at bounding box center [770, 310] width 252 height 38
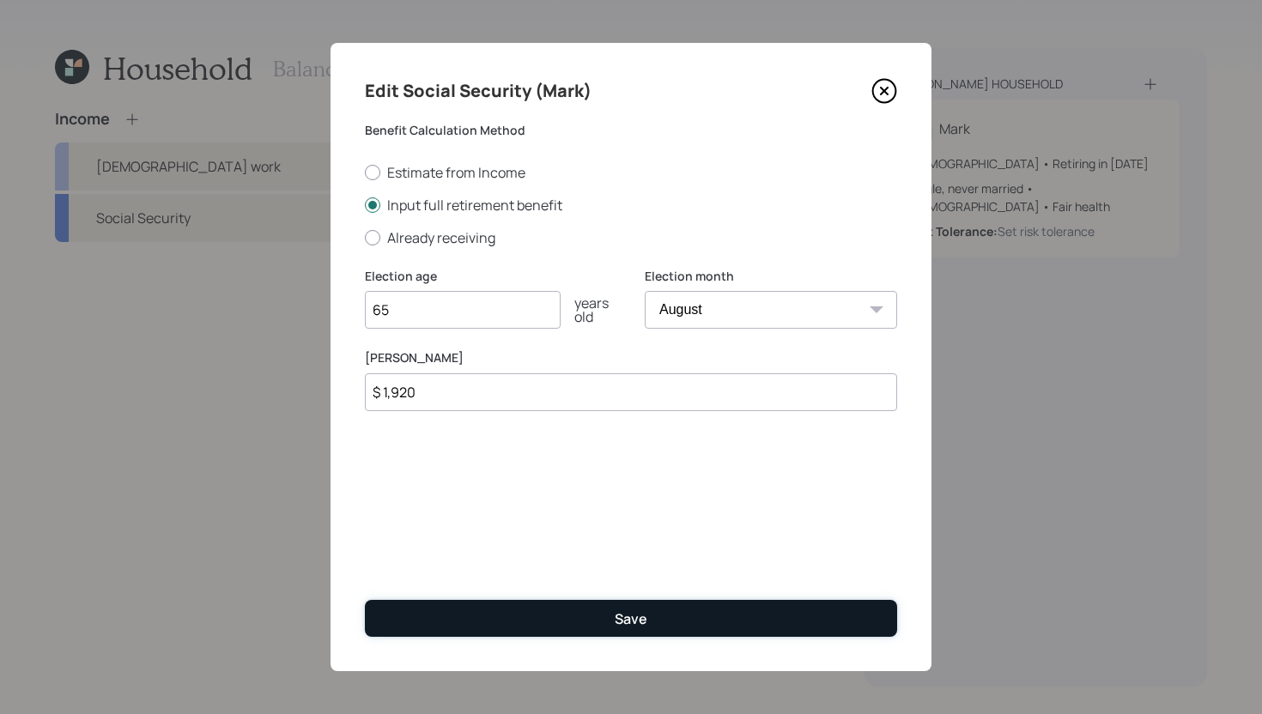
click at [596, 623] on button "Save" at bounding box center [631, 618] width 532 height 37
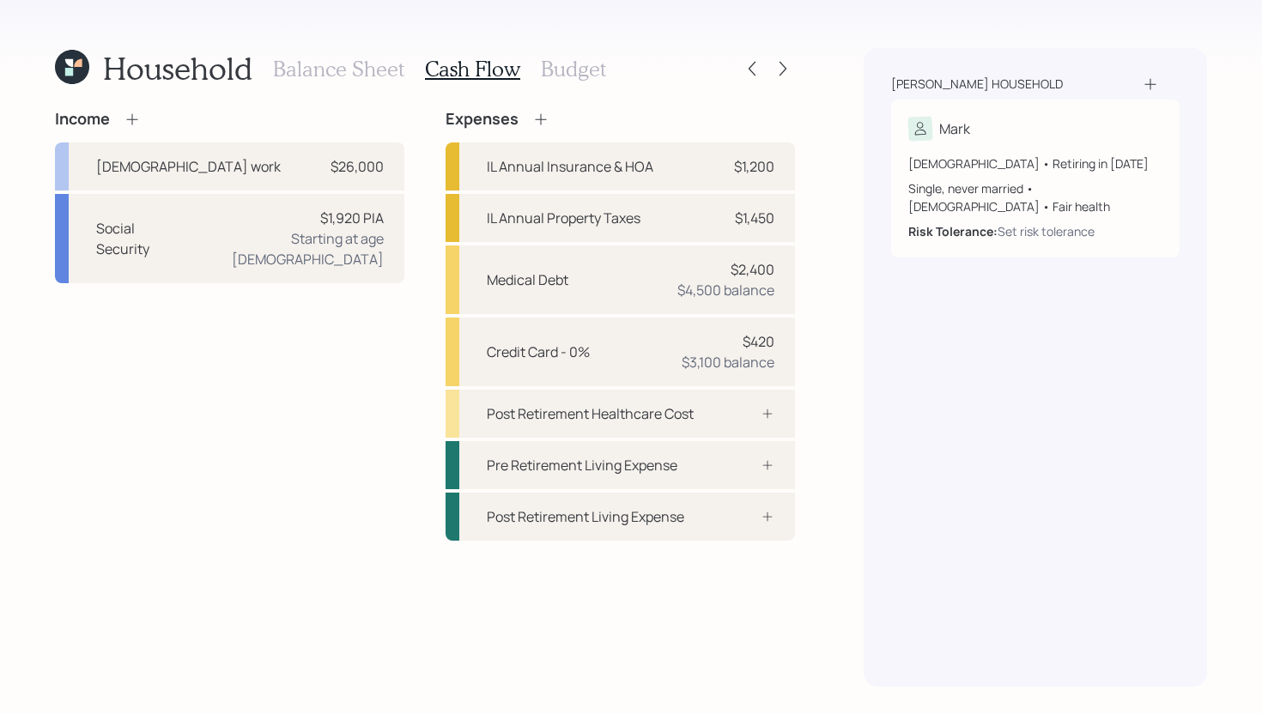
click at [545, 121] on icon at bounding box center [540, 119] width 17 height 17
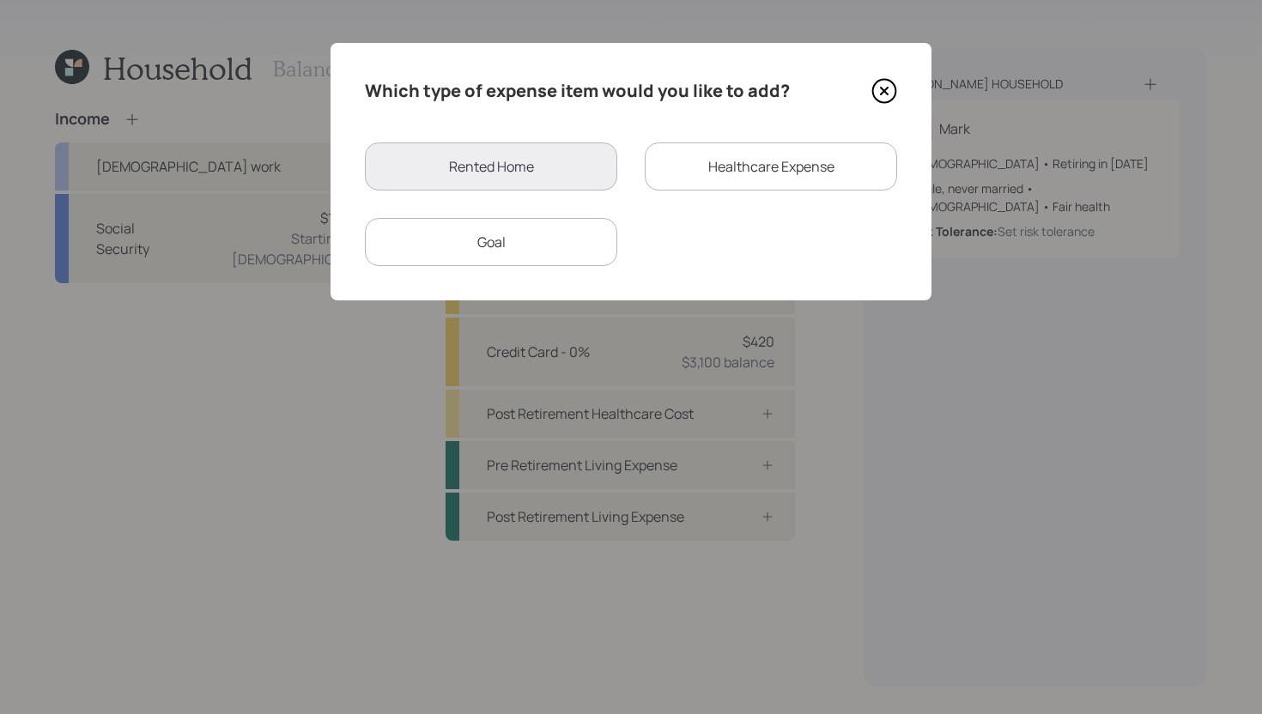
click at [718, 167] on div "Healthcare Expense" at bounding box center [770, 166] width 252 height 48
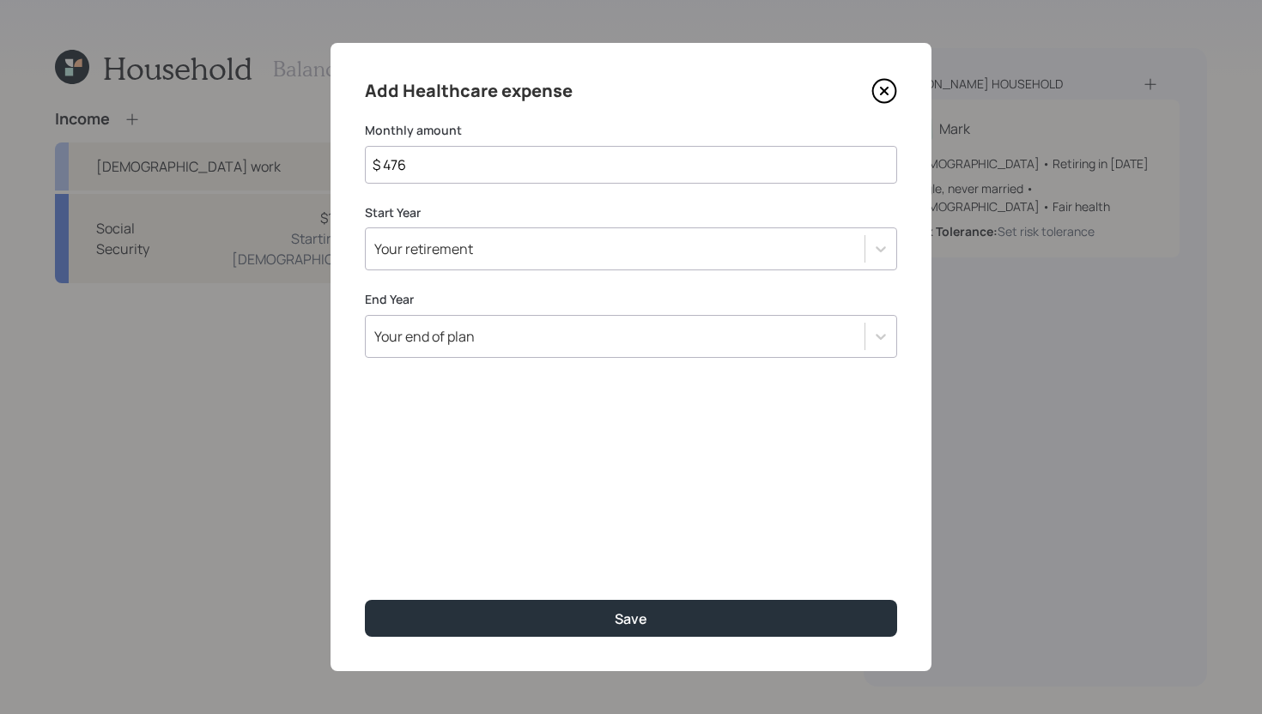
click at [718, 167] on input "$ 476" at bounding box center [631, 165] width 532 height 38
click at [730, 257] on div "Your retirement" at bounding box center [615, 248] width 499 height 29
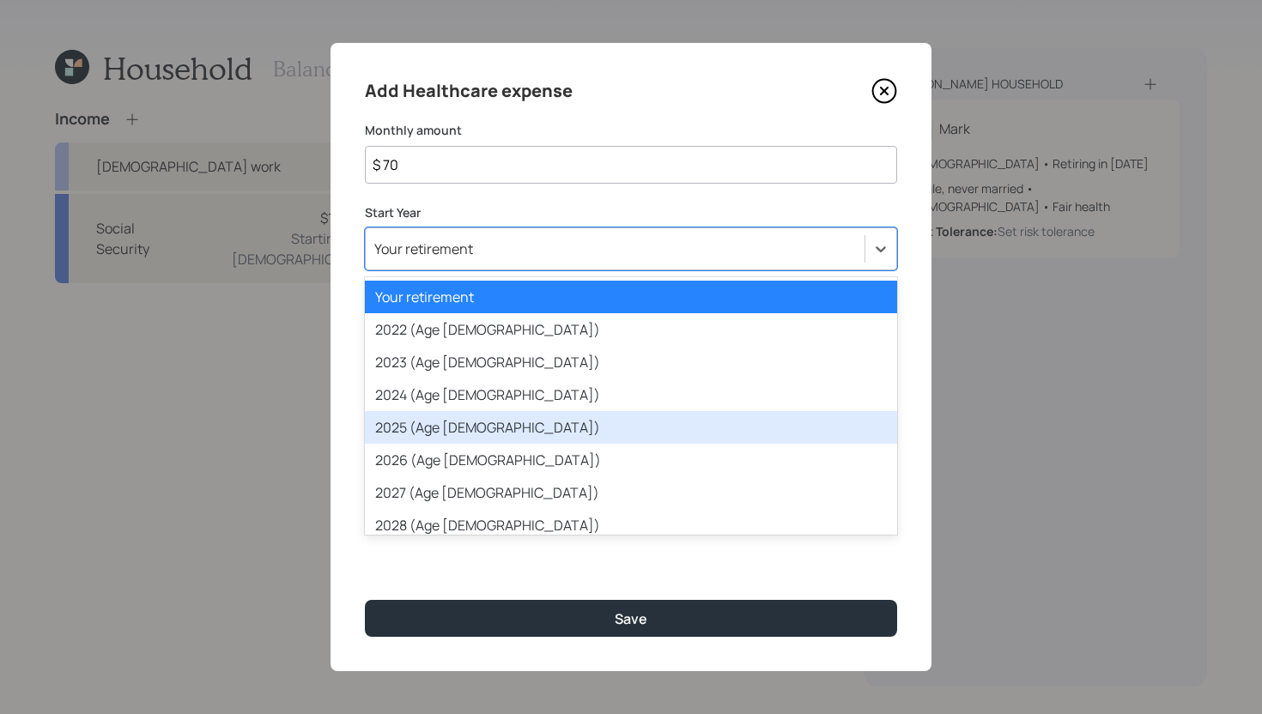
click at [552, 429] on div "2025 (Age 64)" at bounding box center [631, 427] width 532 height 33
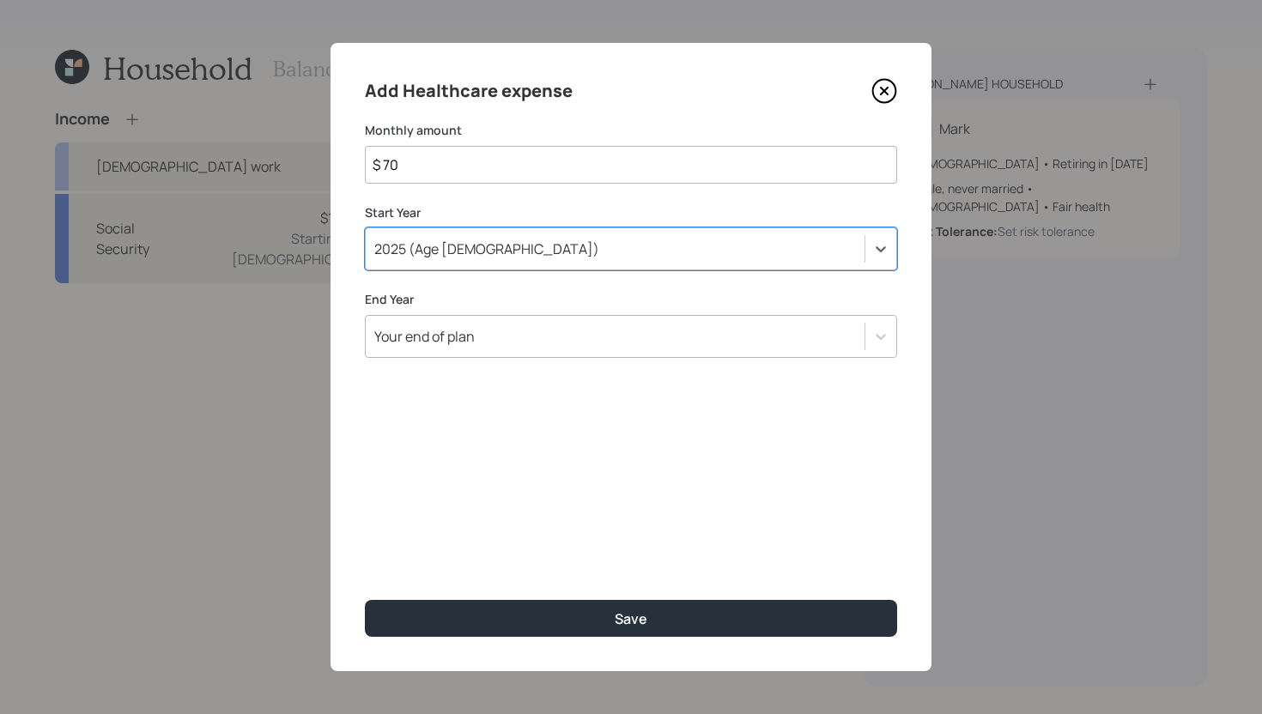
click at [568, 354] on div "Your end of plan" at bounding box center [631, 336] width 532 height 43
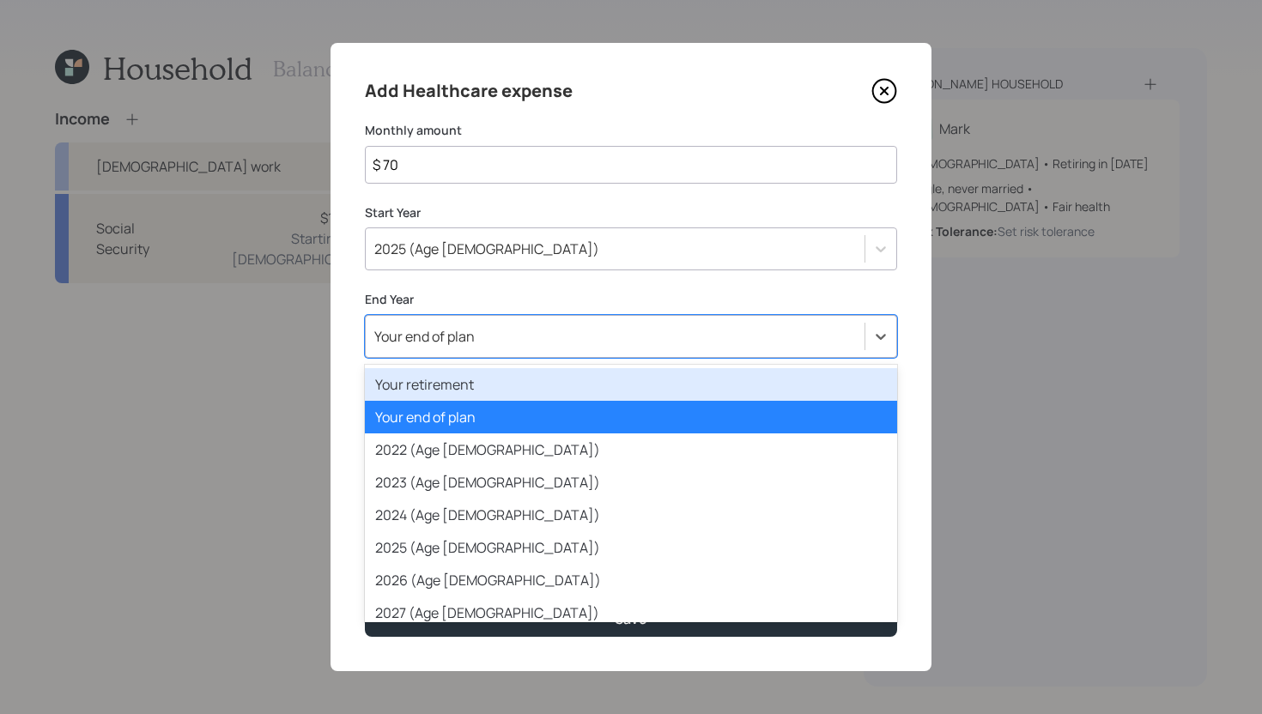
click at [551, 386] on div "Your retirement" at bounding box center [631, 384] width 532 height 33
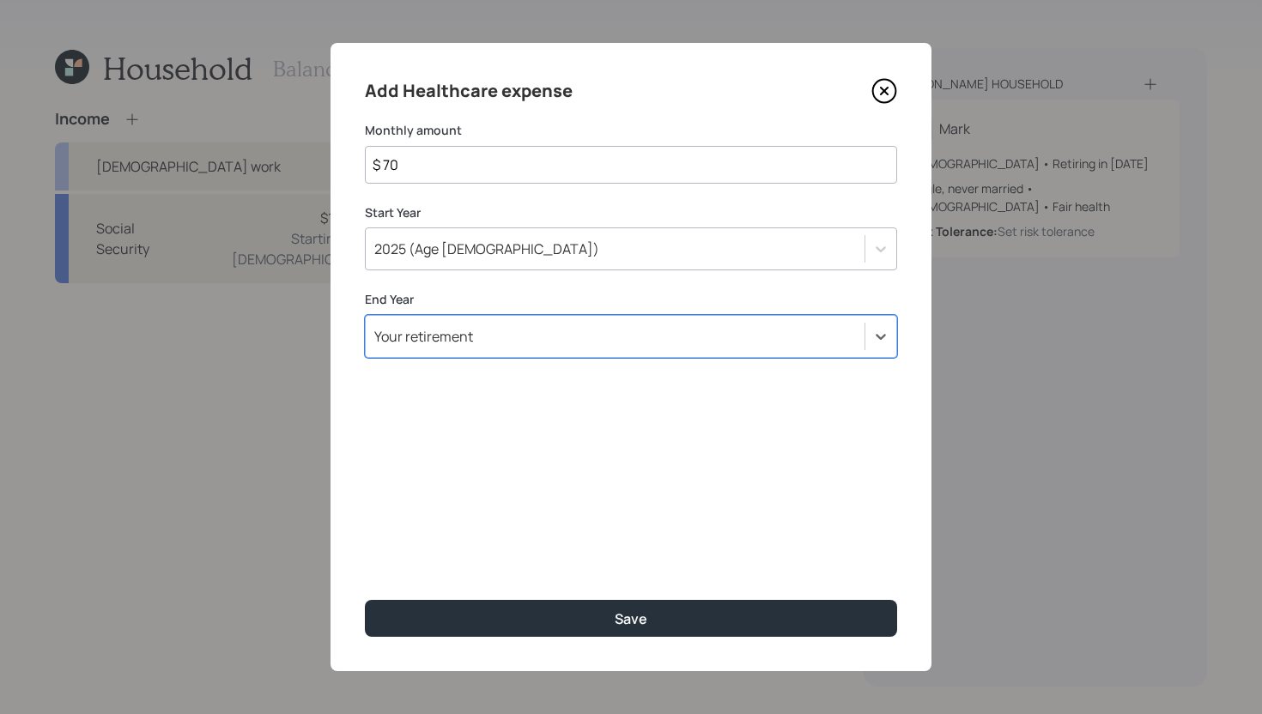
click at [512, 178] on input "$ 70" at bounding box center [631, 165] width 532 height 38
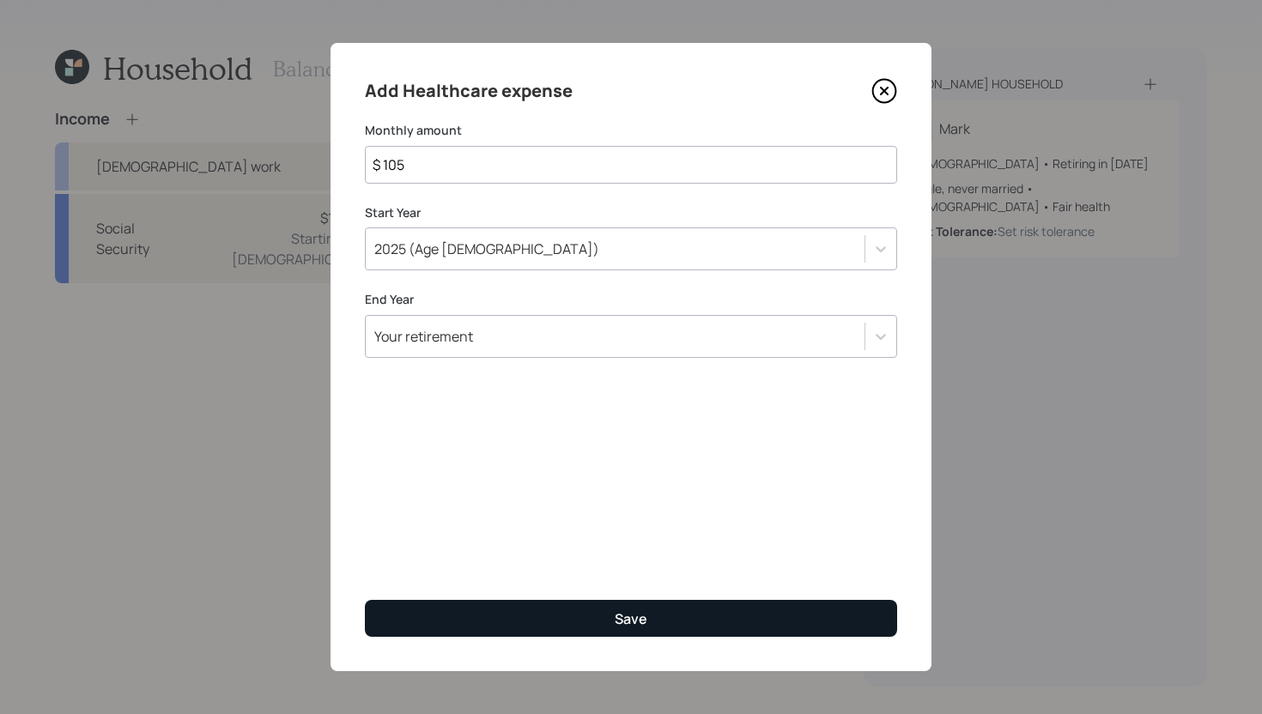
type input "$ 105"
click at [634, 630] on button "Save" at bounding box center [631, 618] width 532 height 37
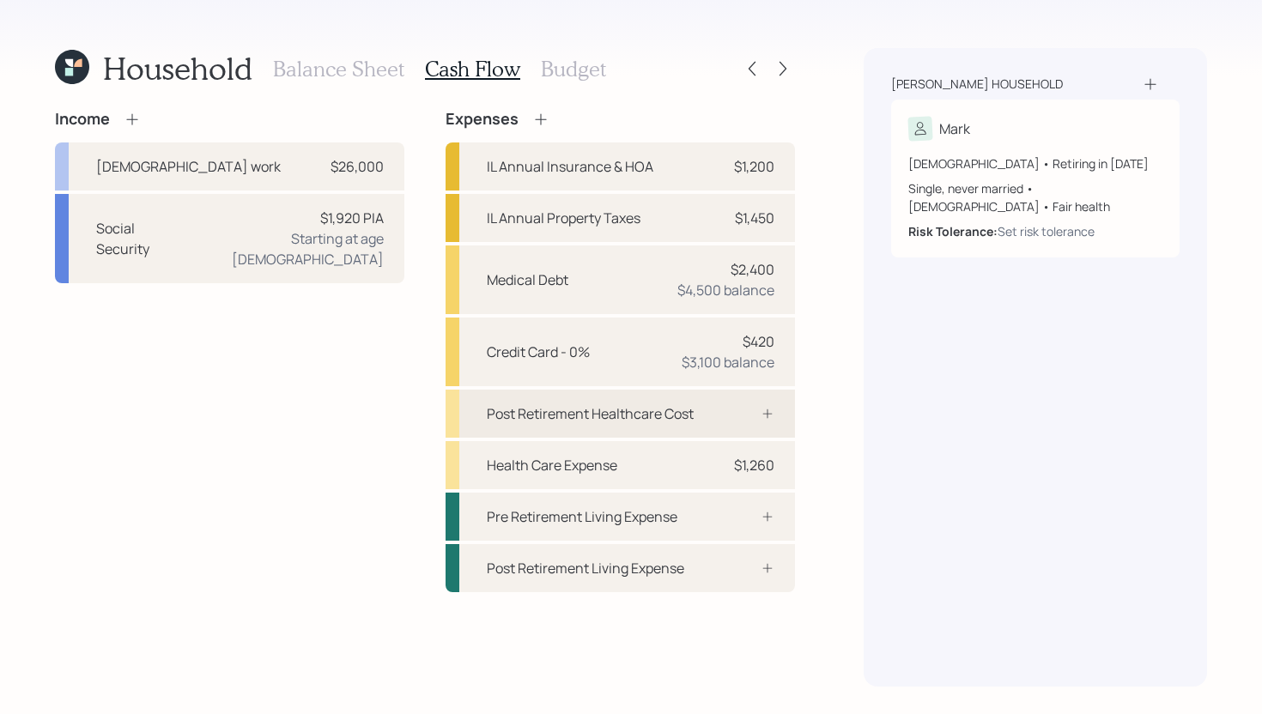
click at [704, 416] on div "Post Retirement Healthcare Cost" at bounding box center [619, 414] width 349 height 48
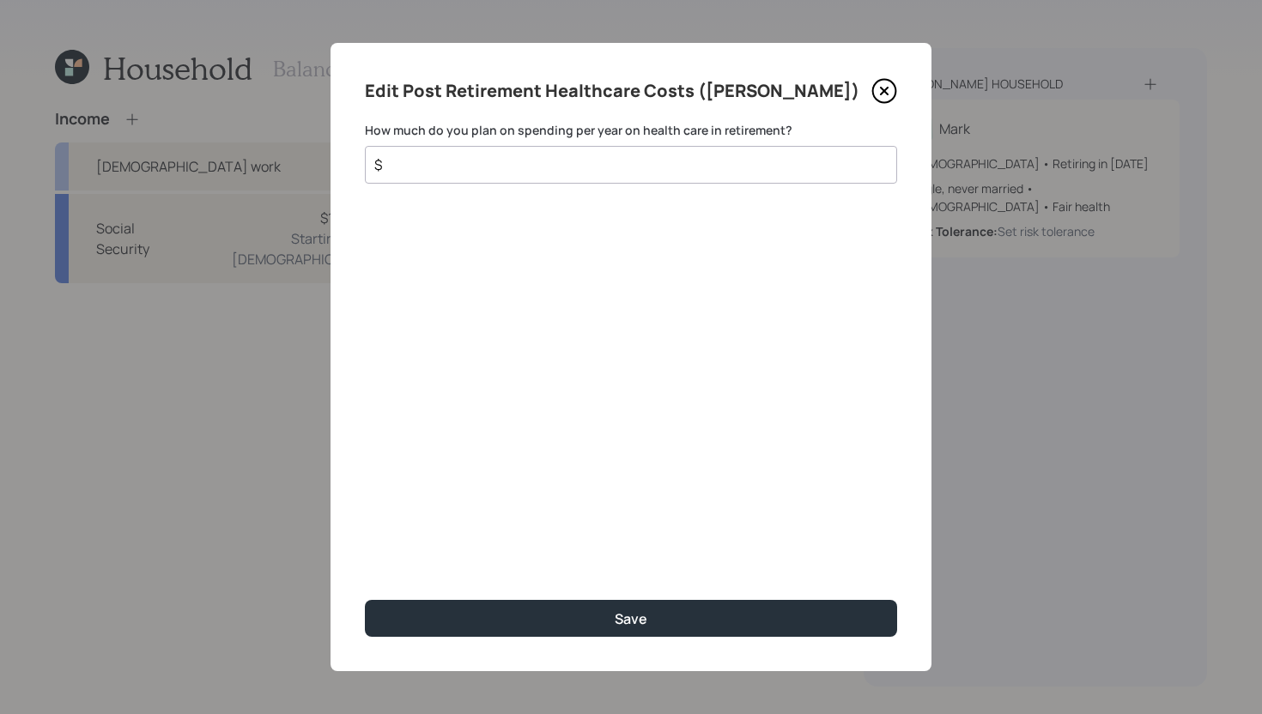
click at [484, 170] on input "$" at bounding box center [623, 164] width 503 height 21
drag, startPoint x: 384, startPoint y: 163, endPoint x: 442, endPoint y: 163, distance: 58.4
click at [442, 162] on input "$ 5,800" at bounding box center [623, 164] width 503 height 21
click at [471, 172] on input "$ 5,800" at bounding box center [623, 164] width 503 height 21
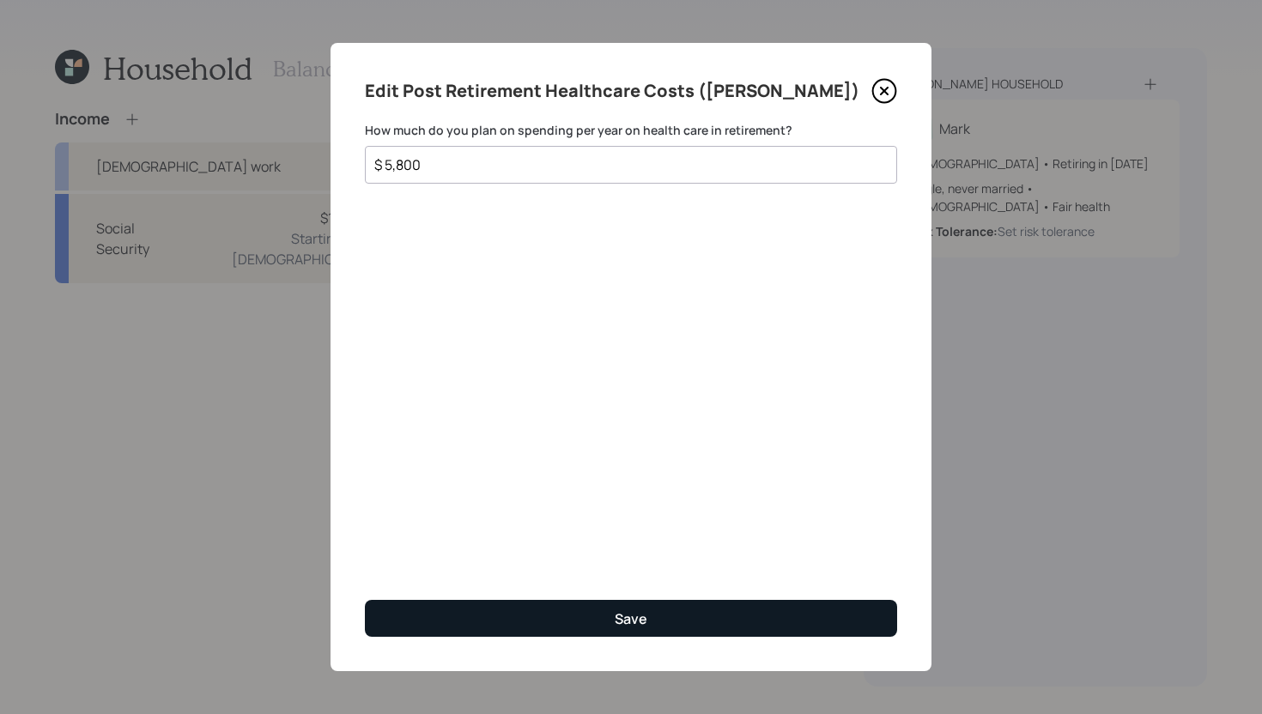
type input "$ 5,800"
click at [552, 612] on button "Save" at bounding box center [631, 618] width 532 height 37
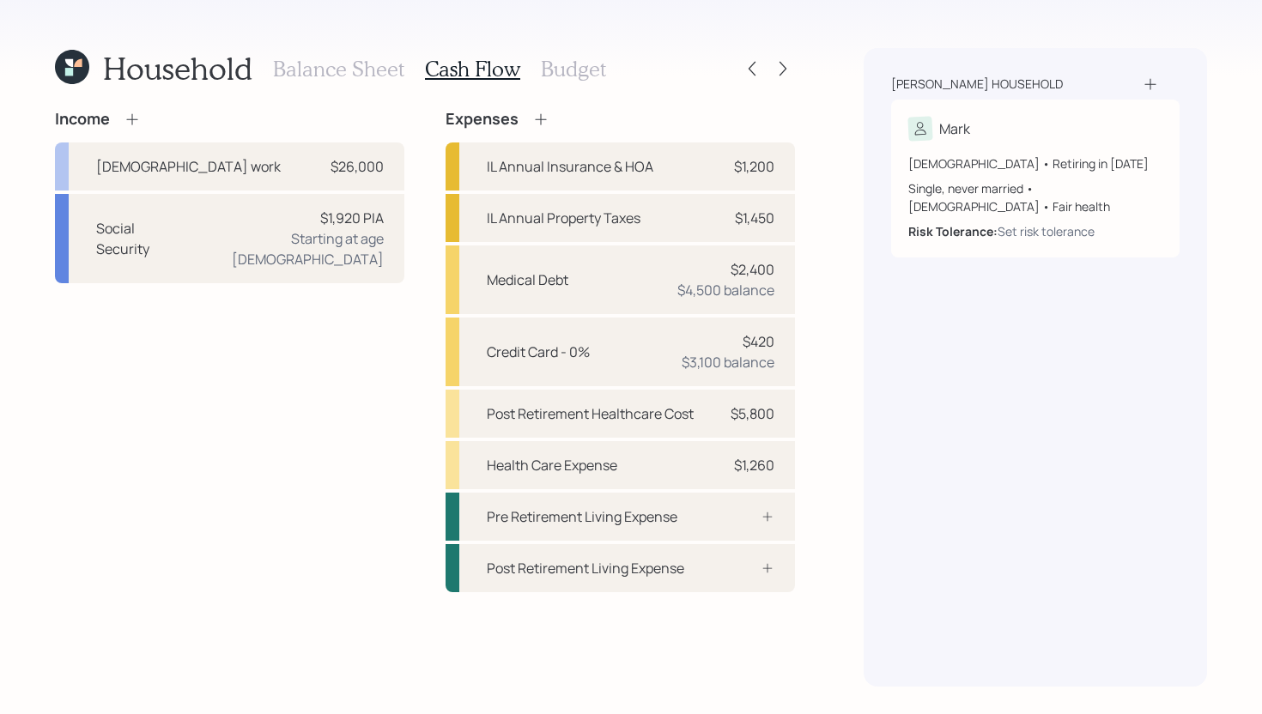
click at [585, 76] on h3 "Budget" at bounding box center [573, 69] width 65 height 25
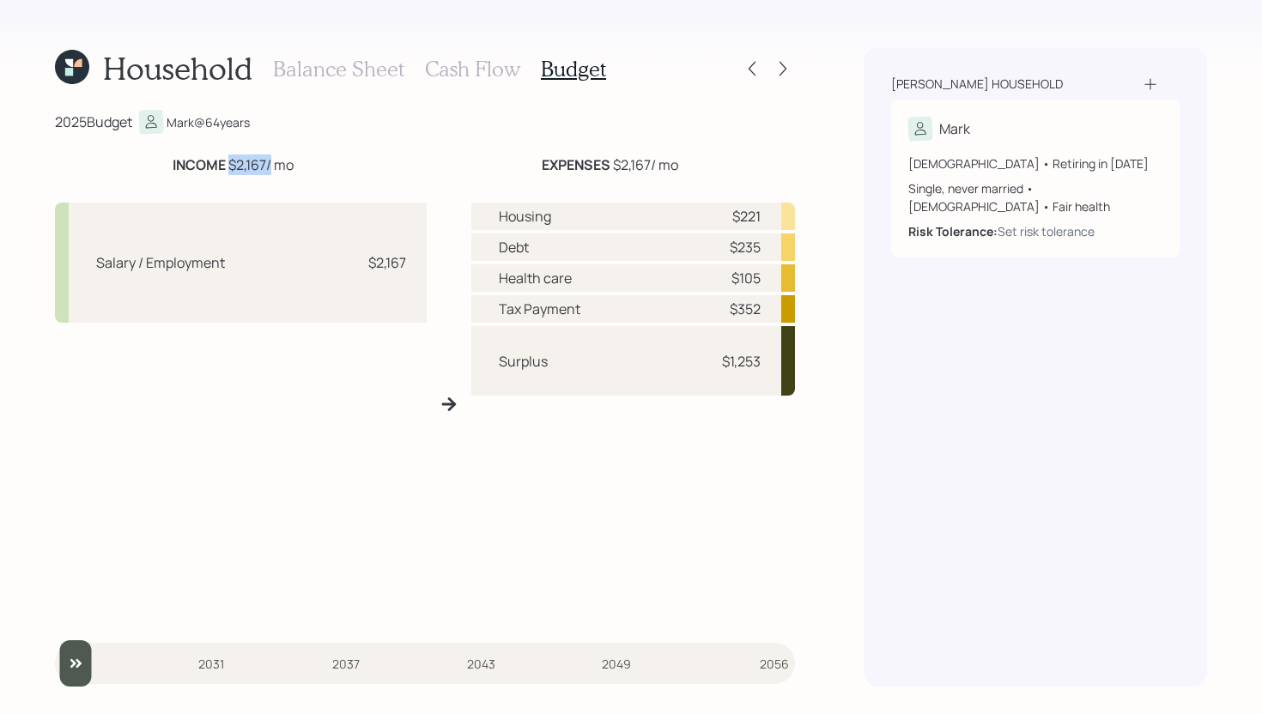
drag, startPoint x: 227, startPoint y: 165, endPoint x: 269, endPoint y: 160, distance: 41.4
click at [269, 160] on div "INCOME $2,167 / mo" at bounding box center [232, 164] width 121 height 21
click at [333, 165] on div "INCOME $2,167 / mo" at bounding box center [232, 164] width 355 height 21
drag, startPoint x: 227, startPoint y: 161, endPoint x: 279, endPoint y: 160, distance: 52.4
click at [279, 160] on div "INCOME $2,167 / mo" at bounding box center [232, 164] width 121 height 21
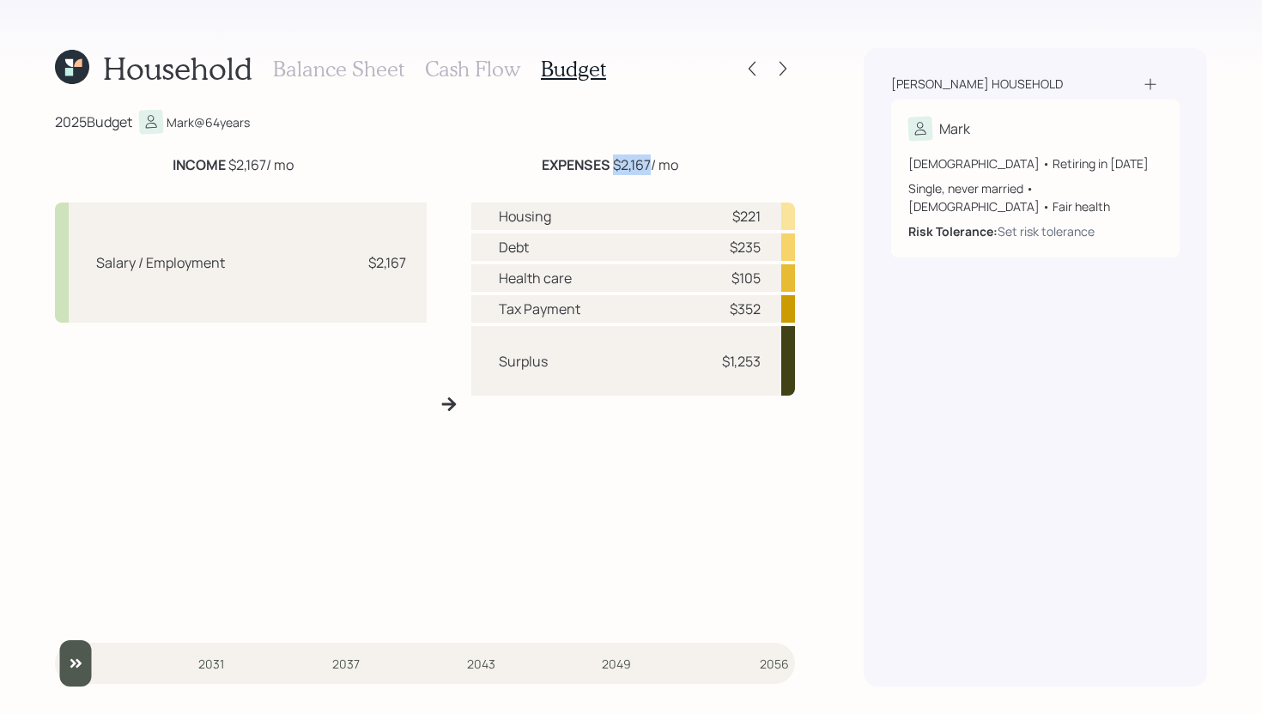
drag, startPoint x: 614, startPoint y: 157, endPoint x: 649, endPoint y: 160, distance: 35.3
click at [649, 160] on div "EXPENSES $2,167 / mo" at bounding box center [610, 164] width 136 height 21
drag, startPoint x: 609, startPoint y: 166, endPoint x: 646, endPoint y: 165, distance: 36.9
click at [646, 165] on div "EXPENSES $2,167 / mo" at bounding box center [610, 164] width 136 height 21
drag, startPoint x: 718, startPoint y: 312, endPoint x: 762, endPoint y: 310, distance: 43.8
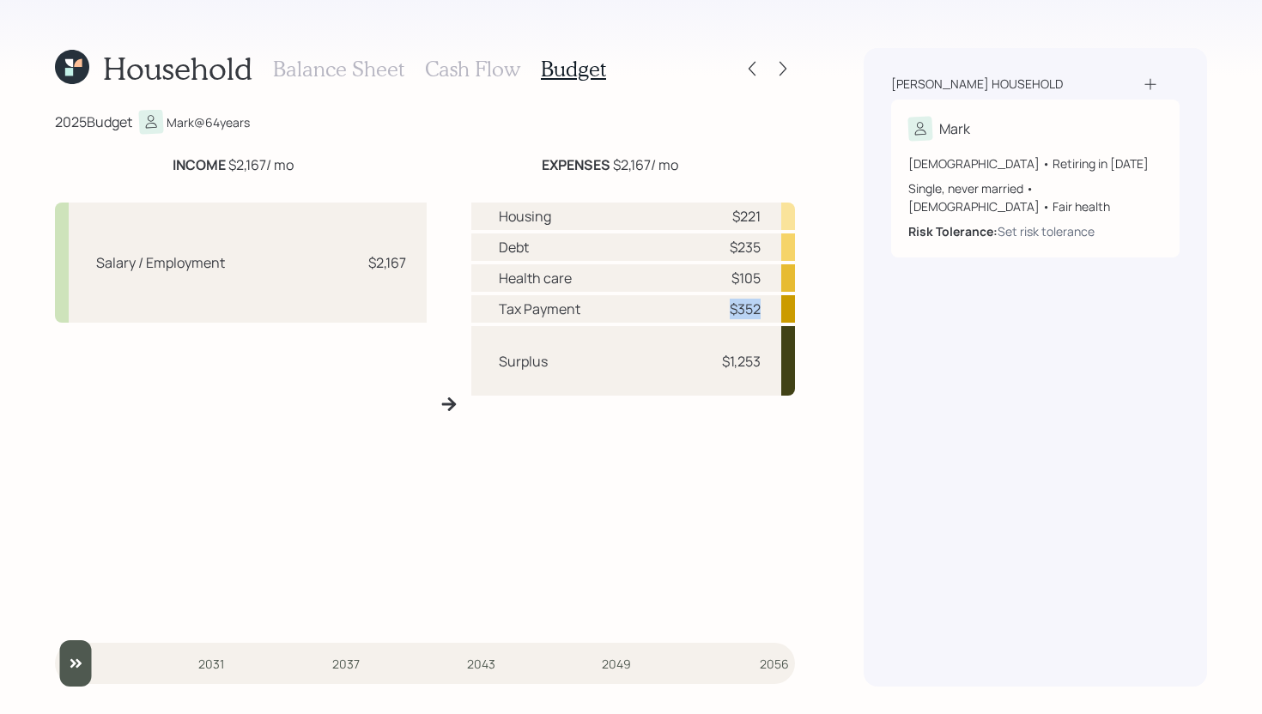
click at [762, 310] on div "Tax Payment $352" at bounding box center [633, 308] width 324 height 27
click at [699, 283] on div "Health care $105" at bounding box center [633, 277] width 324 height 27
drag, startPoint x: 714, startPoint y: 282, endPoint x: 772, endPoint y: 268, distance: 60.2
click at [772, 268] on div "Health care $105" at bounding box center [633, 277] width 324 height 27
drag, startPoint x: 728, startPoint y: 246, endPoint x: 759, endPoint y: 245, distance: 31.8
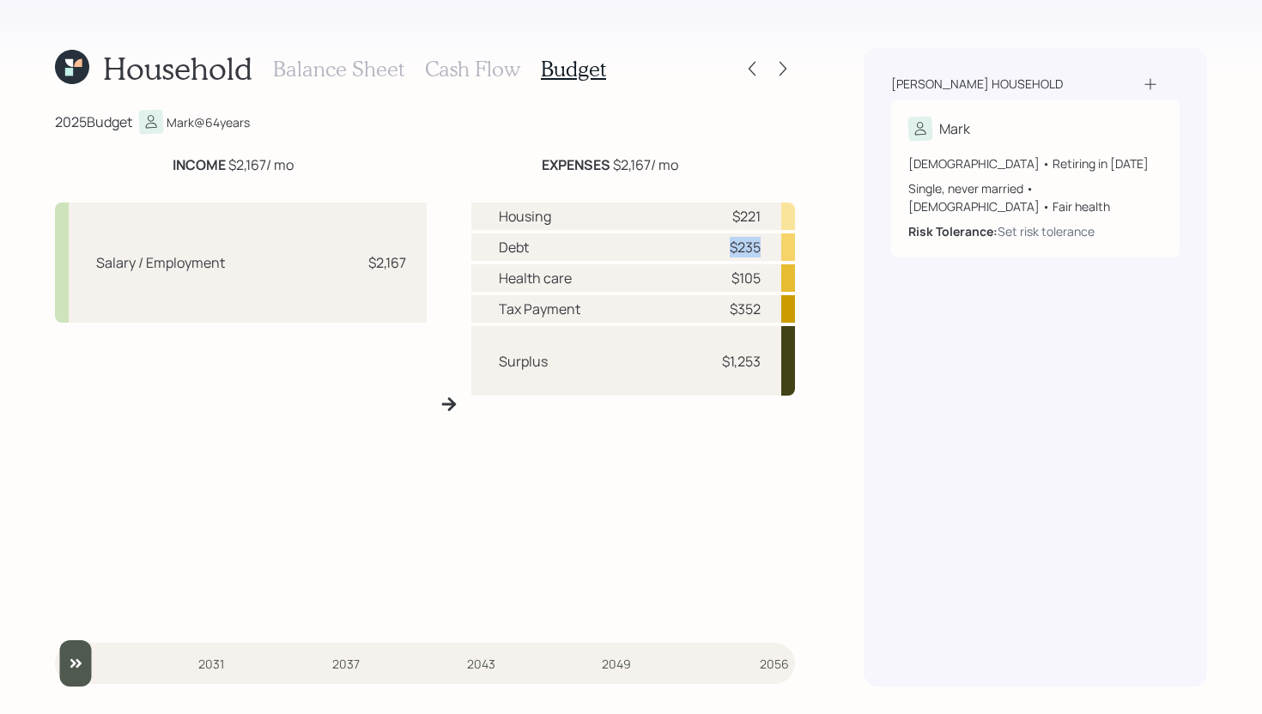
click at [759, 245] on div "$235" at bounding box center [734, 247] width 51 height 21
drag, startPoint x: 730, startPoint y: 217, endPoint x: 778, endPoint y: 215, distance: 47.2
click at [778, 215] on div "Housing $221" at bounding box center [633, 216] width 324 height 27
click at [762, 215] on div "Housing $221" at bounding box center [633, 216] width 324 height 27
drag, startPoint x: 762, startPoint y: 215, endPoint x: 726, endPoint y: 215, distance: 36.0
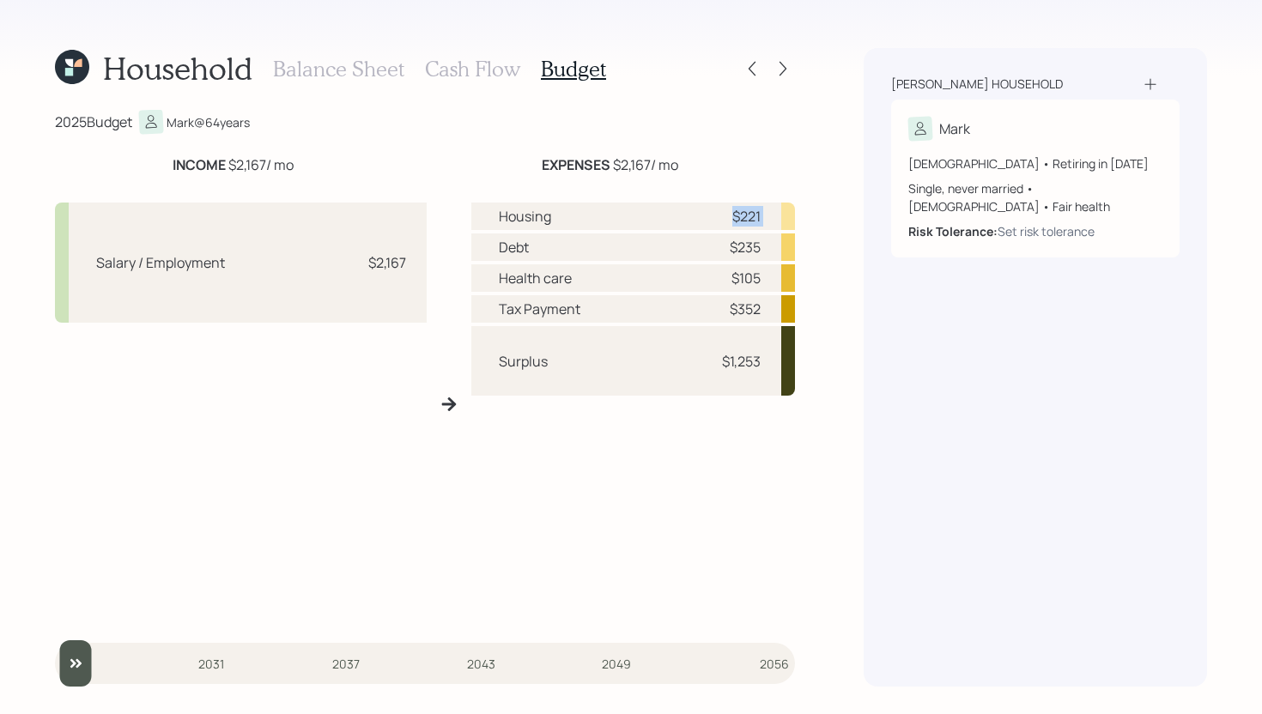
click at [726, 215] on div "Housing $221" at bounding box center [633, 216] width 324 height 27
drag, startPoint x: 616, startPoint y: 306, endPoint x: 480, endPoint y: 306, distance: 136.4
click at [480, 306] on div "Tax Payment $352" at bounding box center [633, 308] width 324 height 27
drag, startPoint x: 554, startPoint y: 220, endPoint x: 488, endPoint y: 220, distance: 66.1
click at [488, 220] on div "Housing $221" at bounding box center [633, 216] width 324 height 27
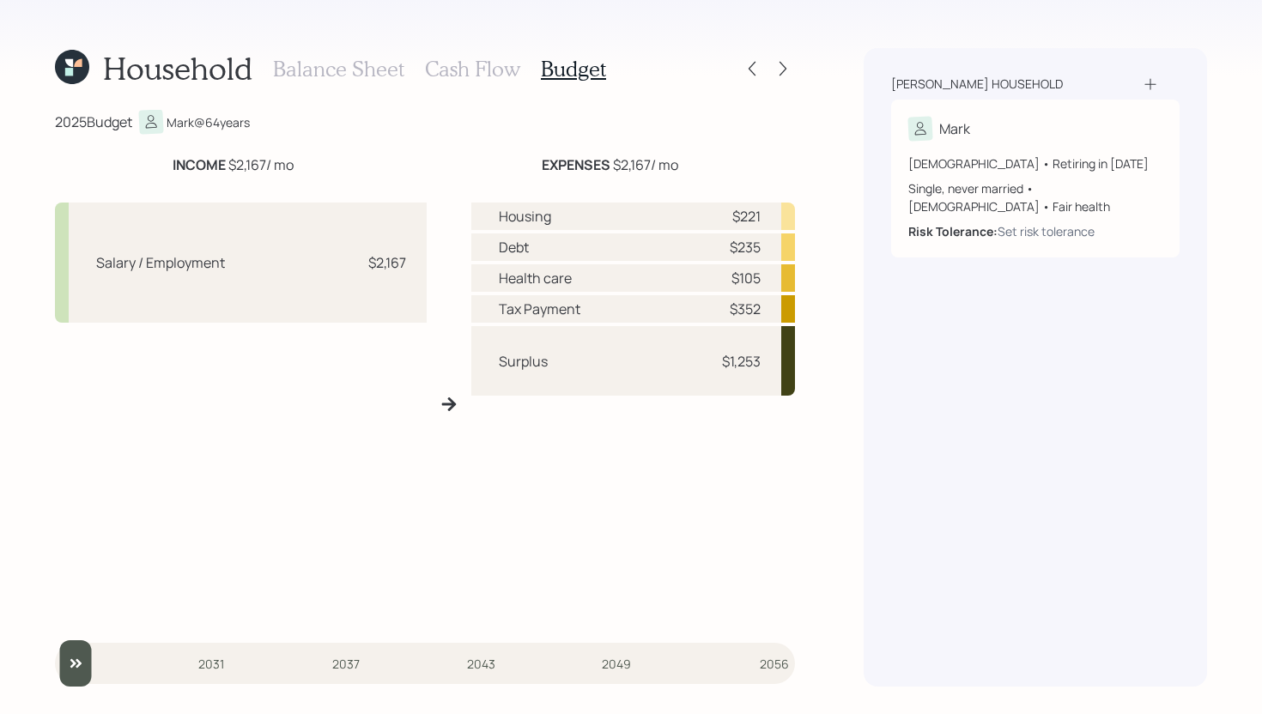
click at [369, 70] on h3 "Balance Sheet" at bounding box center [338, 69] width 131 height 25
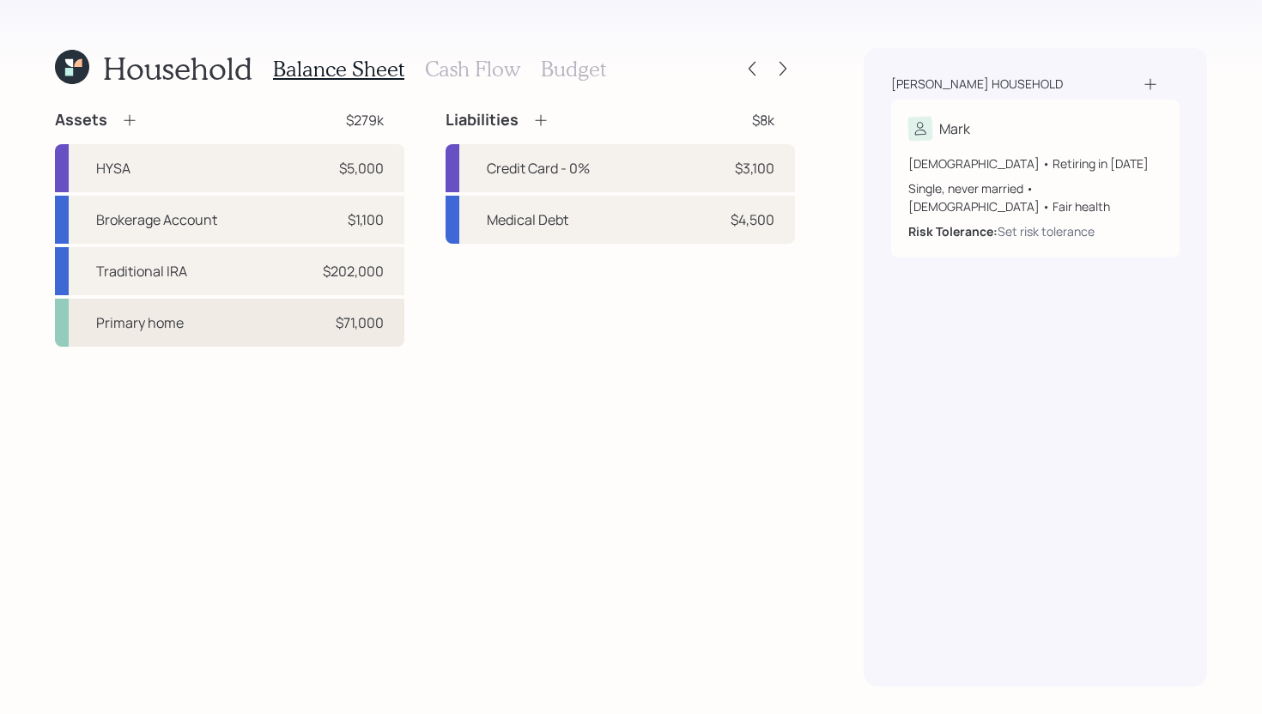
click at [184, 321] on div "Primary home $71,000" at bounding box center [229, 323] width 349 height 48
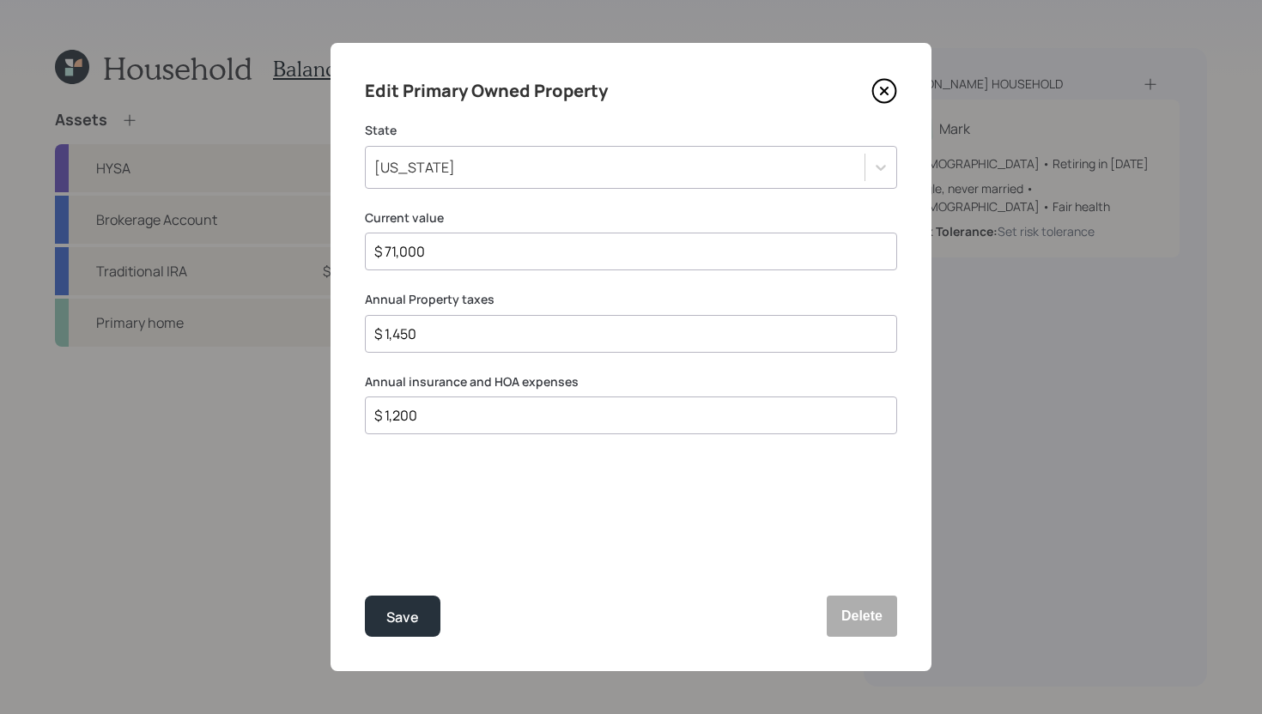
click at [881, 90] on icon at bounding box center [884, 91] width 26 height 26
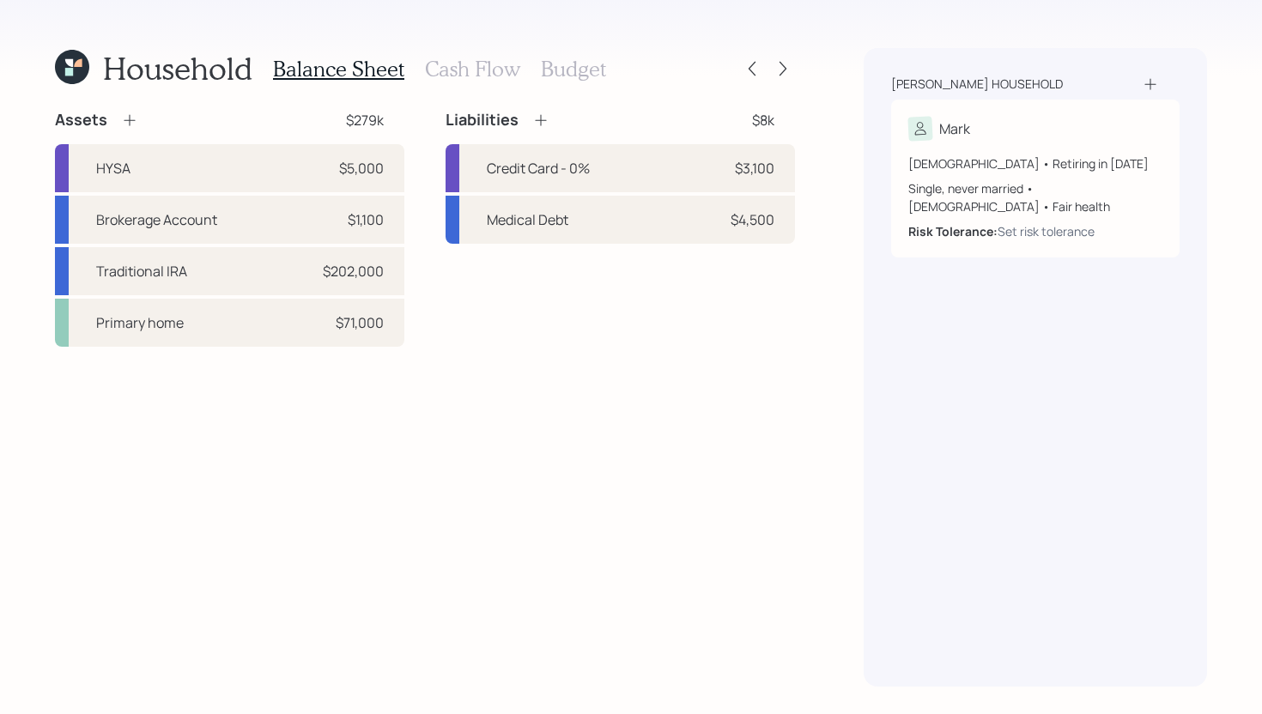
click at [562, 77] on h3 "Budget" at bounding box center [573, 69] width 65 height 25
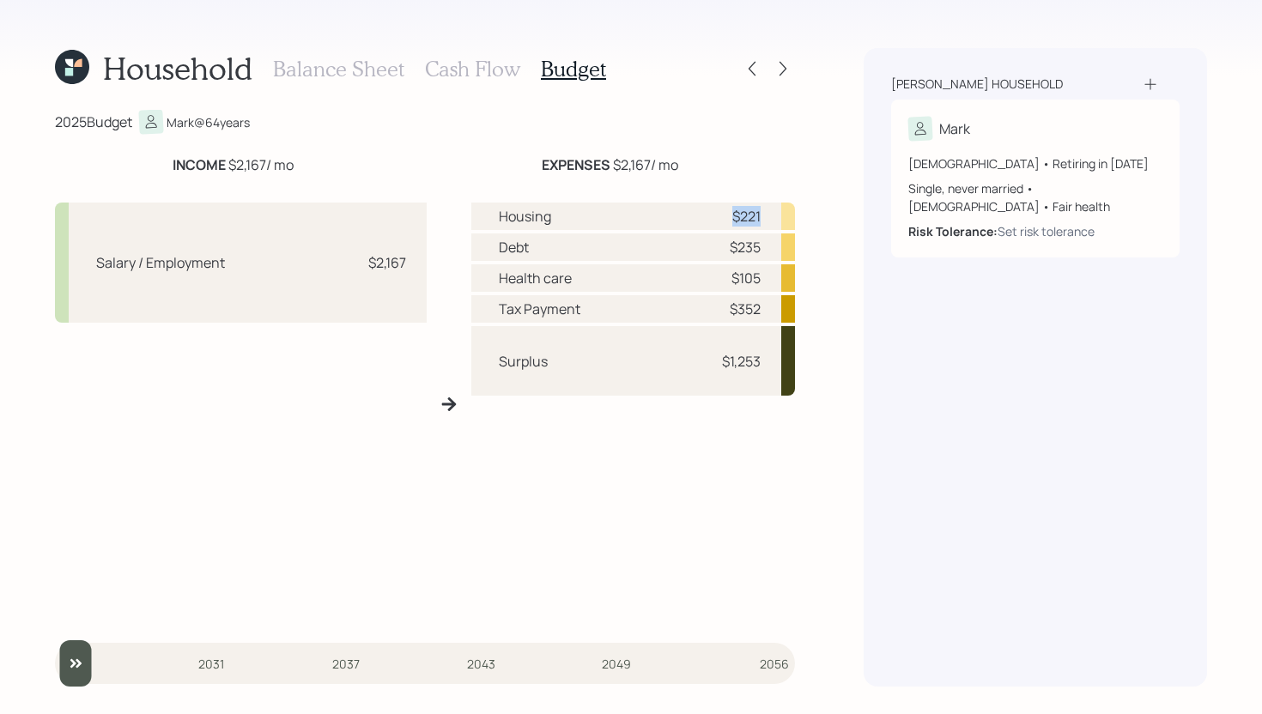
drag, startPoint x: 733, startPoint y: 218, endPoint x: 766, endPoint y: 216, distance: 33.5
click at [766, 216] on div "Housing $221" at bounding box center [633, 216] width 324 height 27
click at [768, 218] on div "Housing $221" at bounding box center [633, 216] width 324 height 27
drag, startPoint x: 766, startPoint y: 217, endPoint x: 723, endPoint y: 218, distance: 43.8
click at [722, 218] on div "Housing $221" at bounding box center [633, 216] width 324 height 27
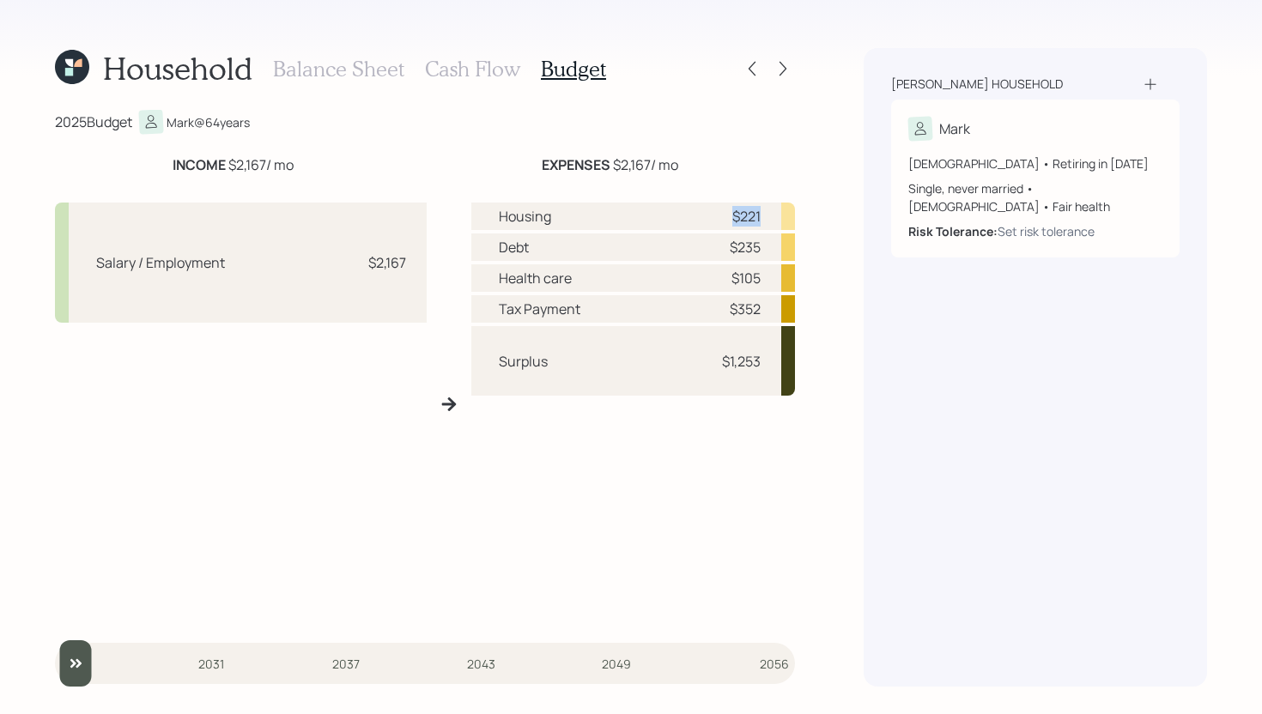
click at [723, 218] on div "$221" at bounding box center [734, 216] width 51 height 21
drag, startPoint x: 560, startPoint y: 218, endPoint x: 502, endPoint y: 218, distance: 58.4
click at [501, 218] on div "Housing $221" at bounding box center [633, 216] width 324 height 27
click at [502, 218] on div "Housing" at bounding box center [525, 216] width 52 height 21
drag, startPoint x: 555, startPoint y: 360, endPoint x: 460, endPoint y: 360, distance: 95.3
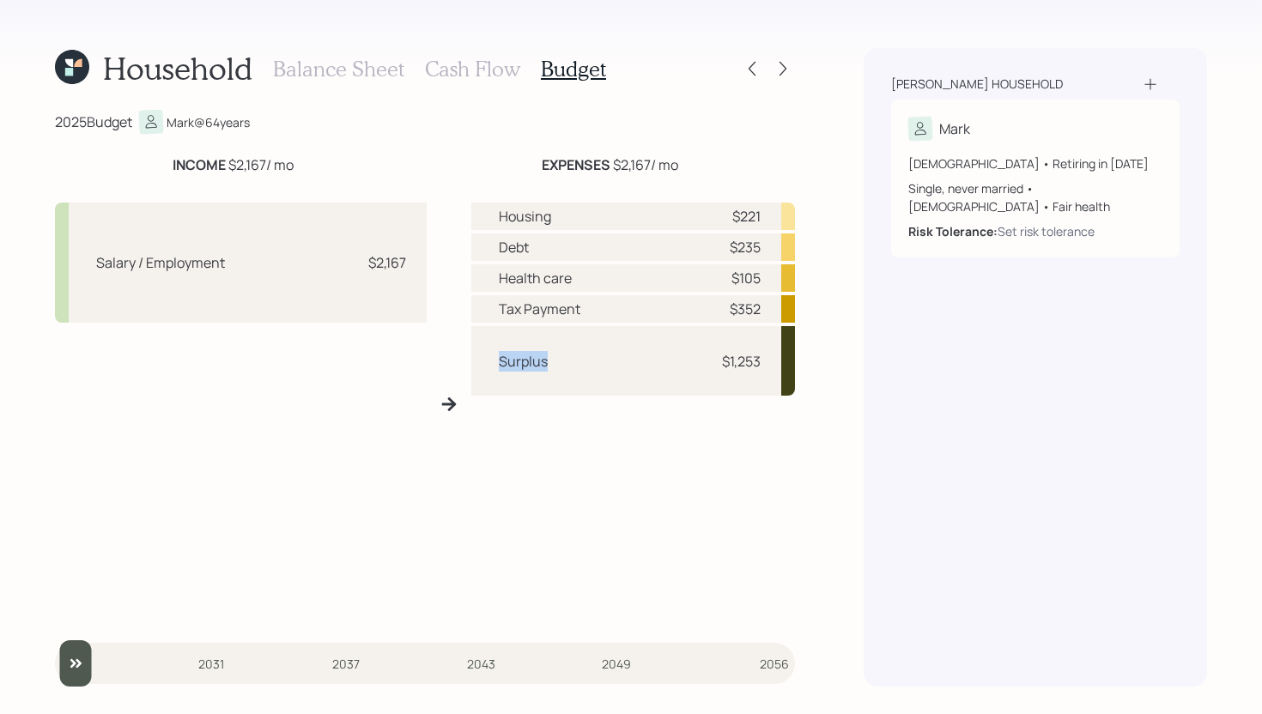
click at [460, 360] on div "Salary / Employment $2,167 Housing $221 Debt $235 Health care $105 Tax Payment …" at bounding box center [425, 404] width 740 height 431
click at [657, 387] on div "Surplus $1,253" at bounding box center [633, 361] width 324 height 70
click at [751, 360] on div "$1,253" at bounding box center [734, 361] width 51 height 21
click at [699, 365] on div "Surplus $1,253" at bounding box center [633, 361] width 324 height 70
click at [478, 71] on h3 "Cash Flow" at bounding box center [472, 69] width 95 height 25
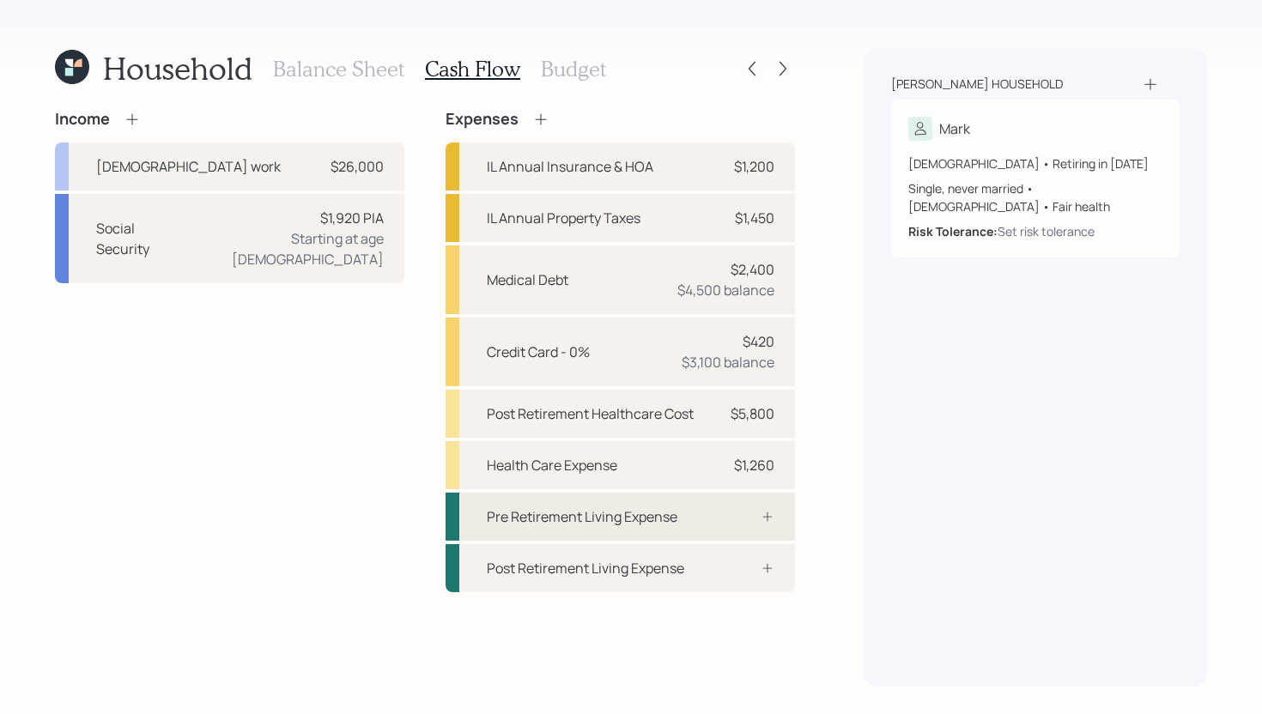
click at [704, 515] on div "Pre Retirement Living Expense" at bounding box center [619, 517] width 349 height 48
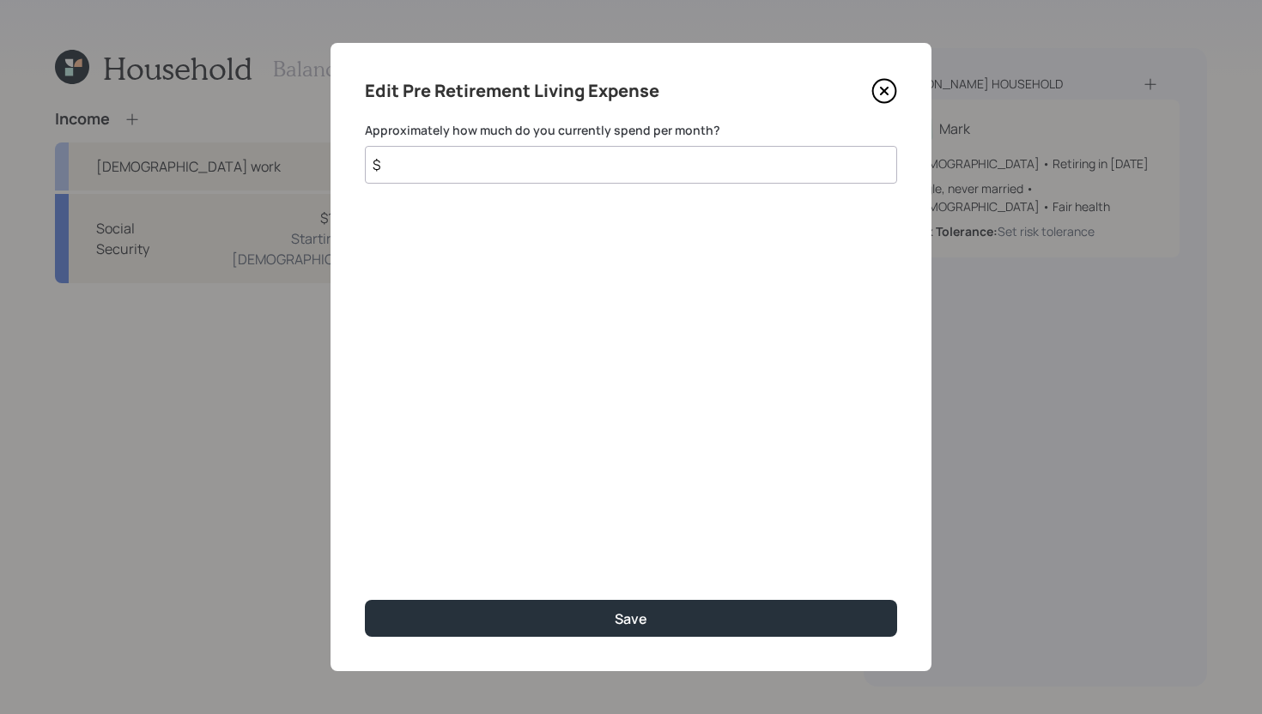
click at [497, 164] on input "$" at bounding box center [631, 165] width 532 height 38
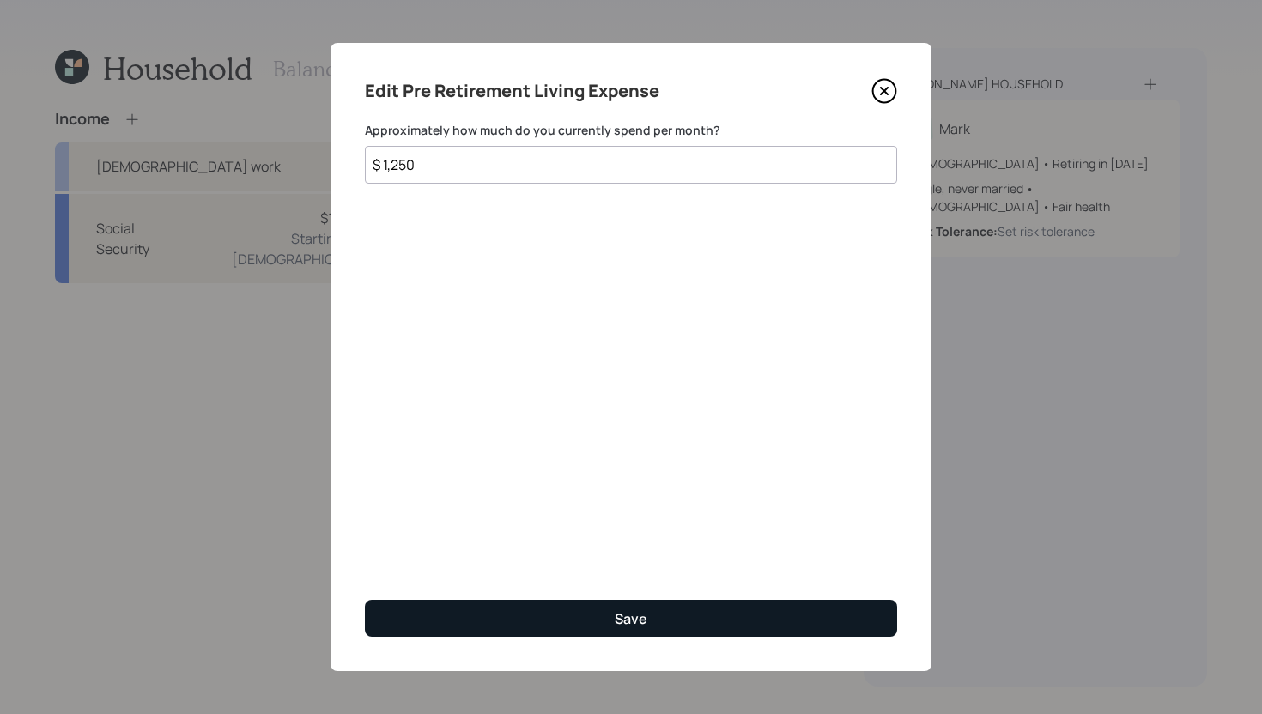
type input "$ 1,250"
click at [599, 608] on button "Save" at bounding box center [631, 618] width 532 height 37
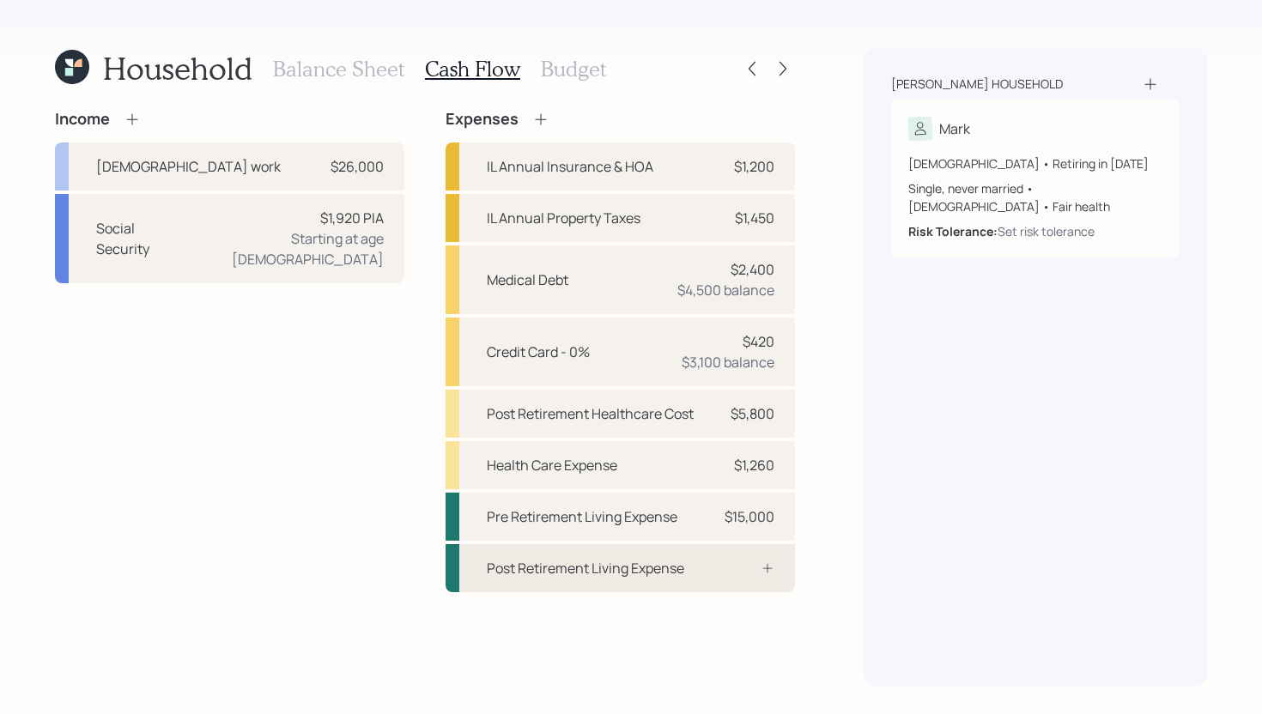
click at [675, 560] on div "Post Retirement Living Expense" at bounding box center [585, 568] width 197 height 21
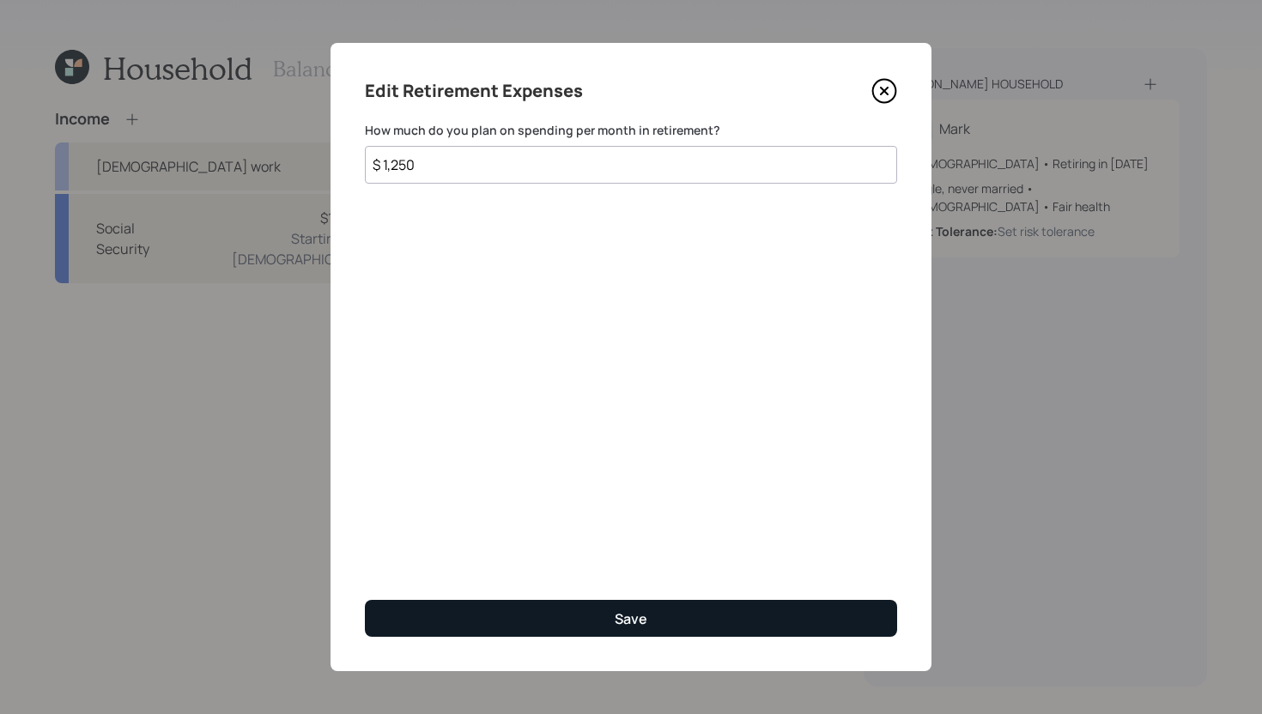
type input "$ 1,250"
click at [626, 627] on div "Save" at bounding box center [630, 618] width 33 height 19
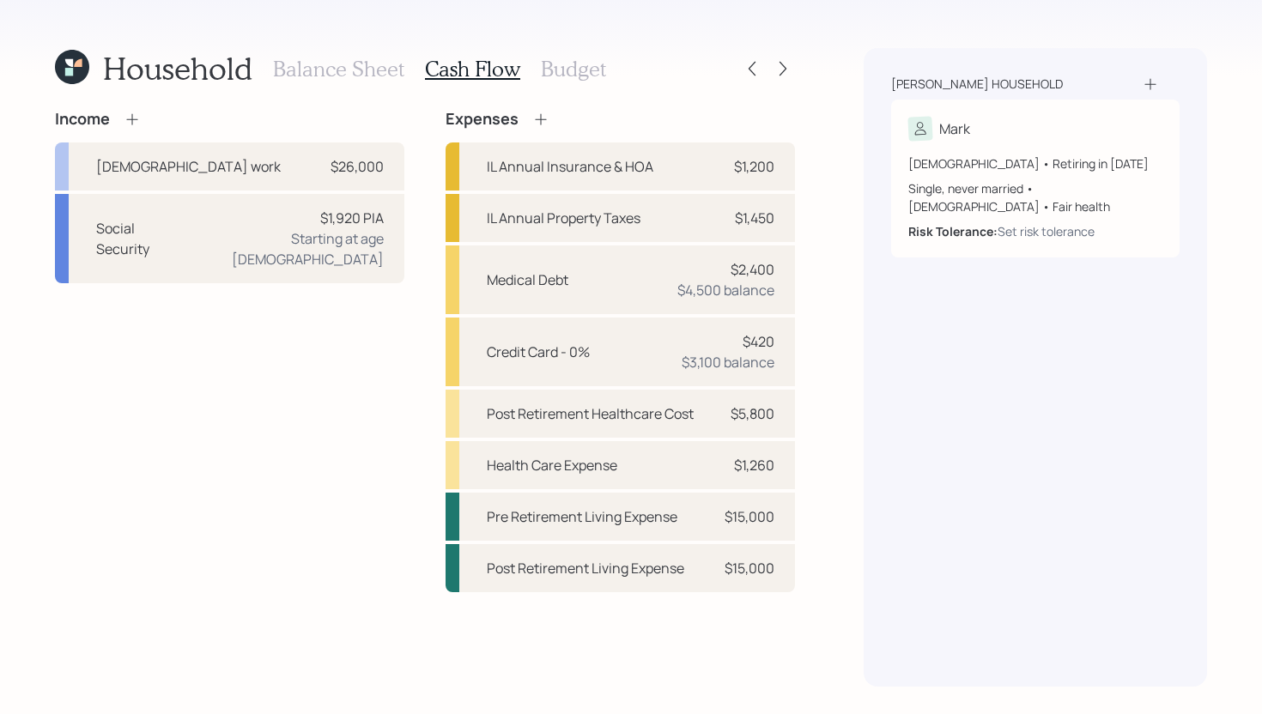
click at [577, 79] on h3 "Budget" at bounding box center [573, 69] width 65 height 25
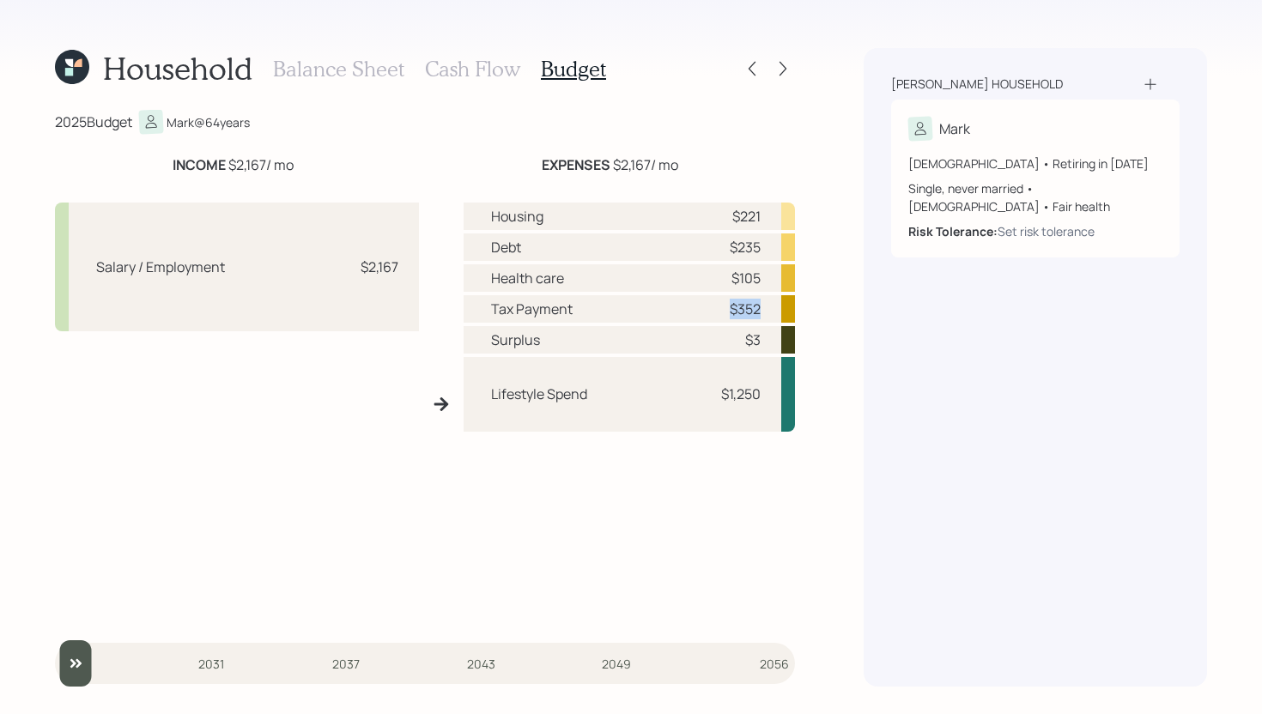
drag, startPoint x: 724, startPoint y: 308, endPoint x: 774, endPoint y: 307, distance: 49.8
click at [774, 307] on div "Tax Payment $352" at bounding box center [628, 308] width 331 height 27
click at [769, 308] on div "Tax Payment $352" at bounding box center [628, 308] width 331 height 27
click at [488, 71] on h3 "Cash Flow" at bounding box center [472, 69] width 95 height 25
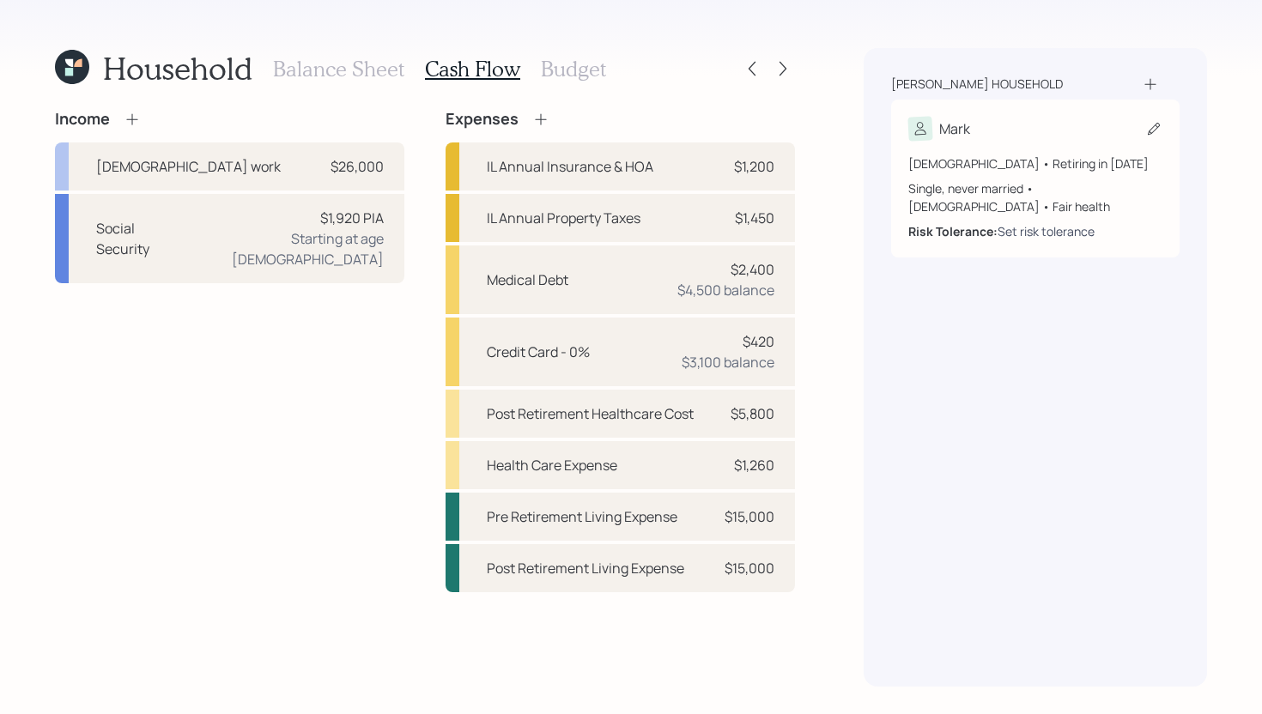
click at [1052, 222] on div "Set risk tolerance" at bounding box center [1045, 231] width 97 height 18
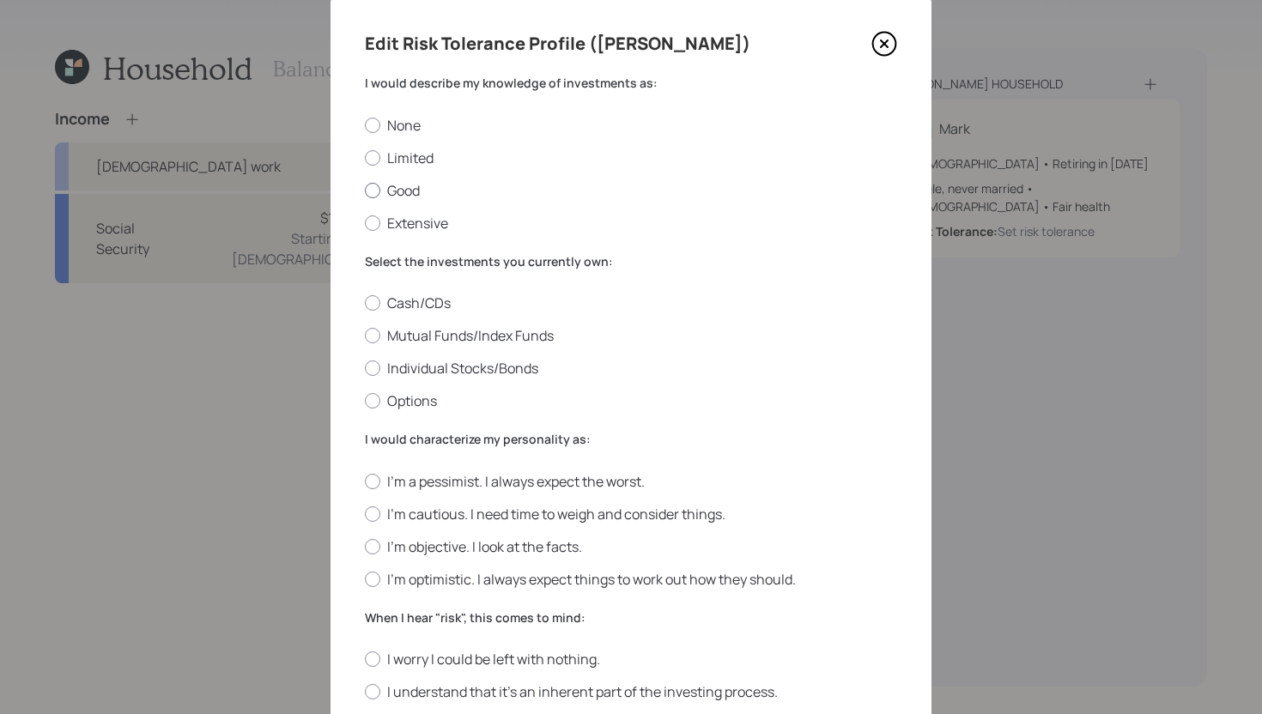
scroll to position [45, 0]
click at [396, 195] on label "Good" at bounding box center [631, 192] width 532 height 19
click at [365, 192] on input "Good" at bounding box center [364, 191] width 1 height 1
radio input "true"
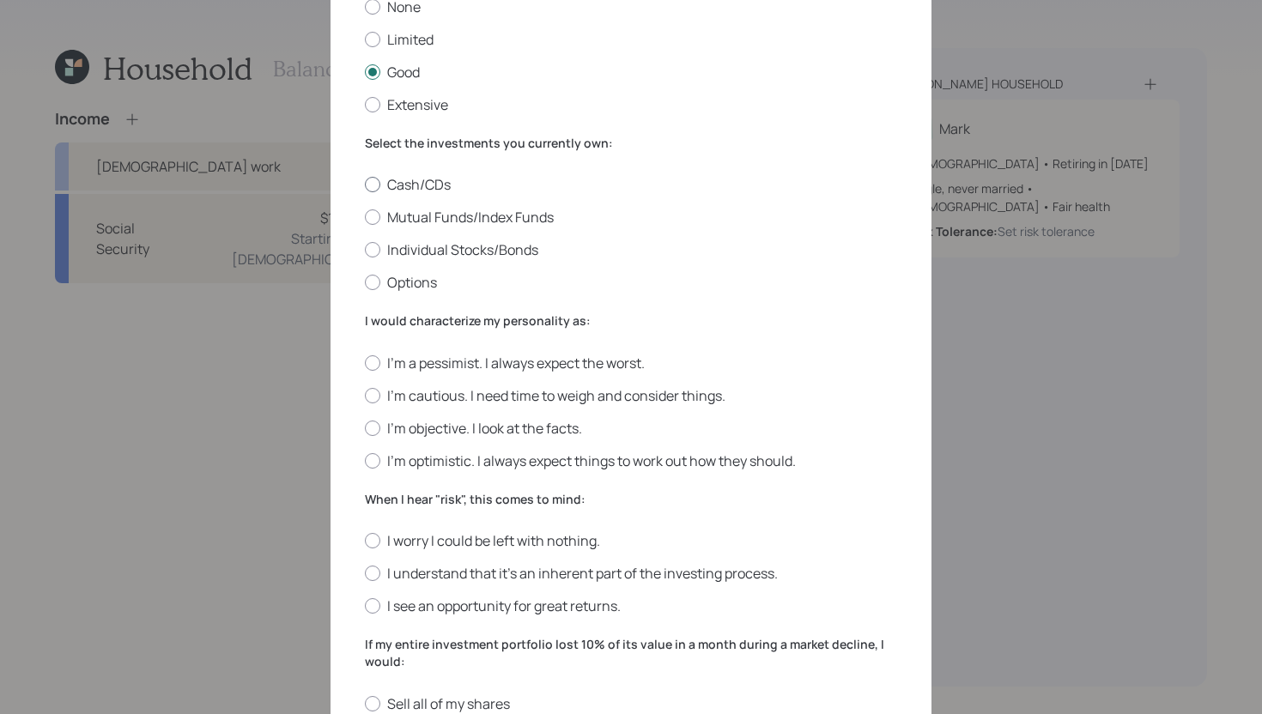
scroll to position [174, 0]
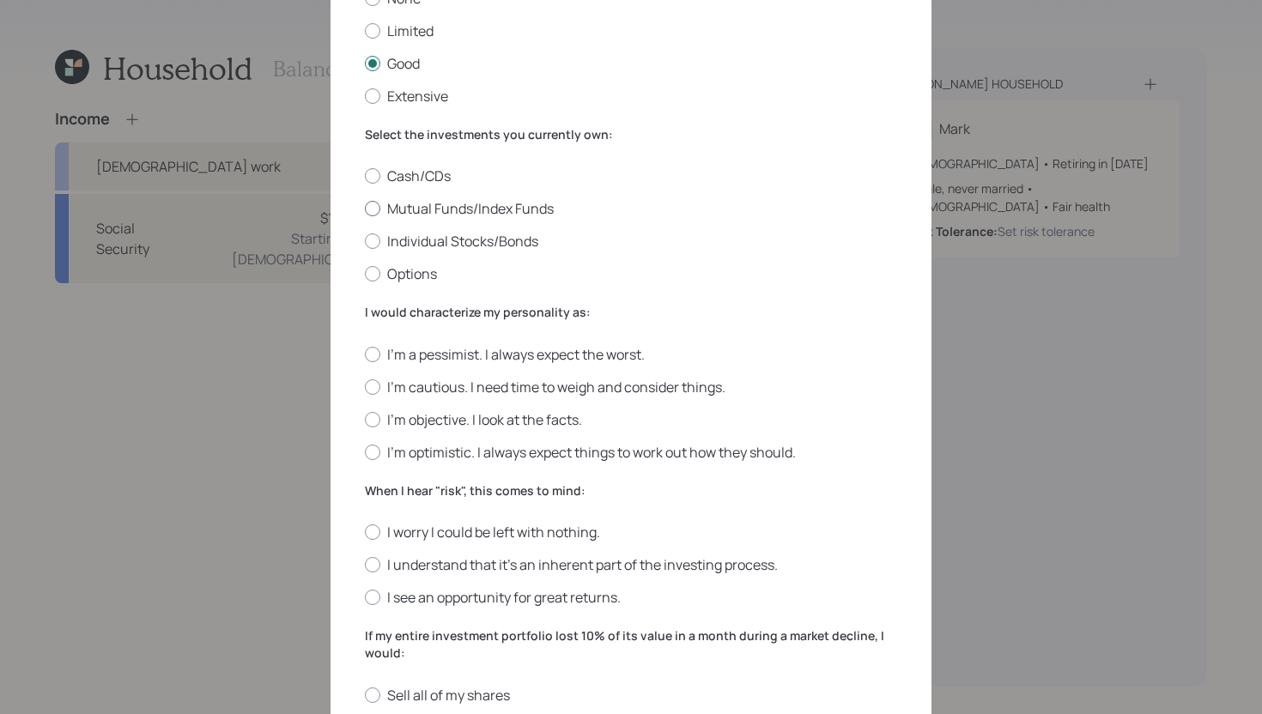
click at [453, 213] on label "Mutual Funds/Index Funds" at bounding box center [631, 208] width 532 height 19
click at [365, 209] on input "Mutual Funds/Index Funds" at bounding box center [364, 209] width 1 height 1
radio input "true"
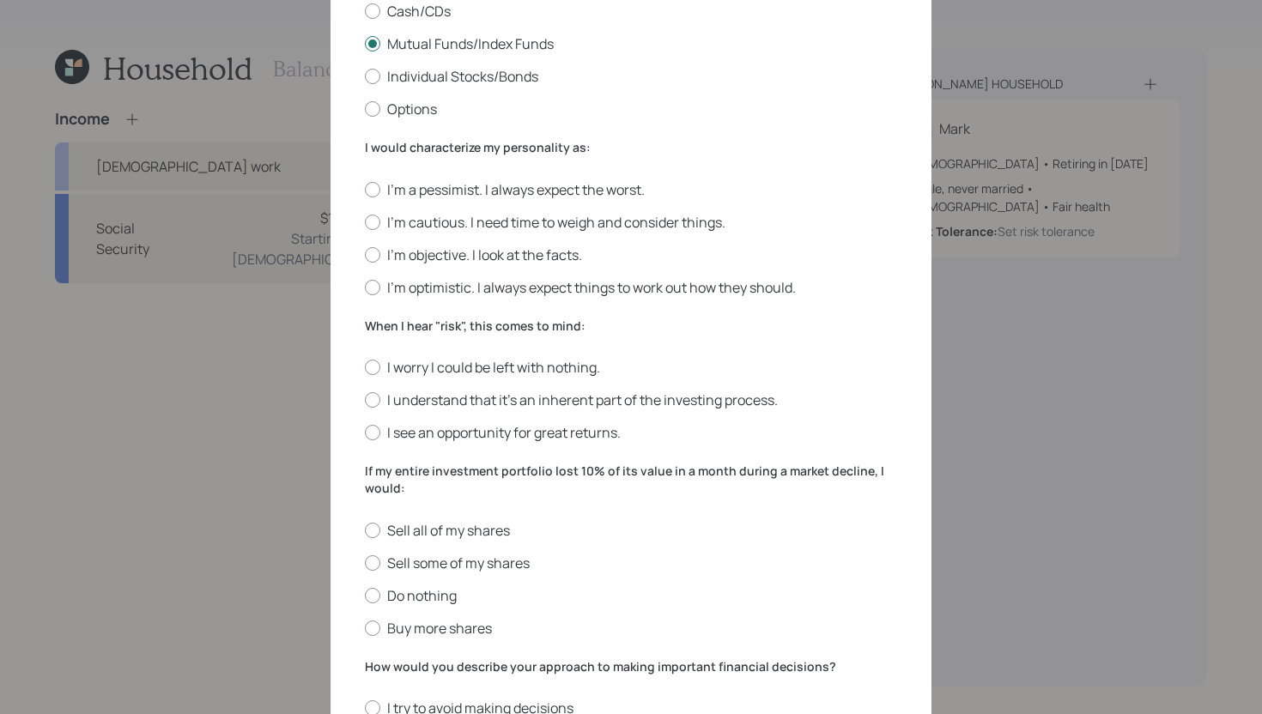
scroll to position [339, 0]
click at [475, 227] on label "I'm cautious. I need time to weigh and consider things." at bounding box center [631, 222] width 532 height 19
click at [365, 222] on input "I'm cautious. I need time to weigh and consider things." at bounding box center [364, 221] width 1 height 1
radio input "true"
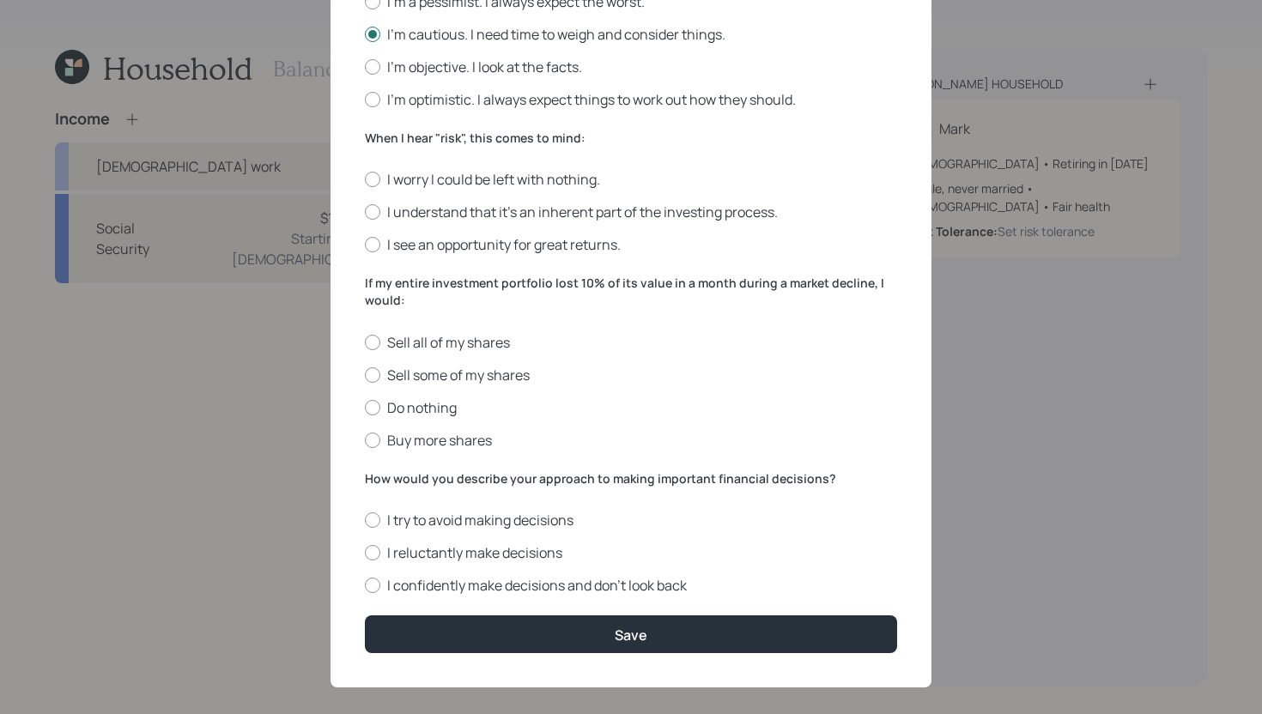
scroll to position [530, 0]
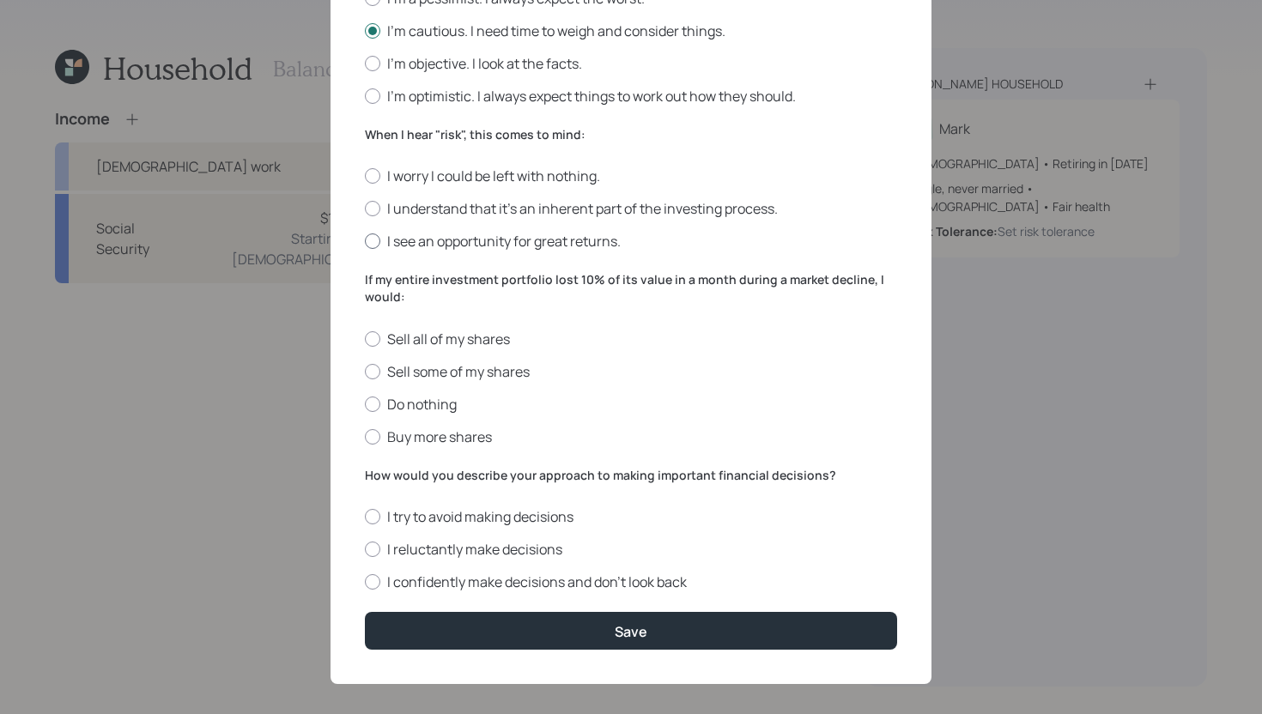
click at [448, 248] on label "I see an opportunity for great returns." at bounding box center [631, 241] width 532 height 19
click at [365, 242] on input "I see an opportunity for great returns." at bounding box center [364, 241] width 1 height 1
radio input "true"
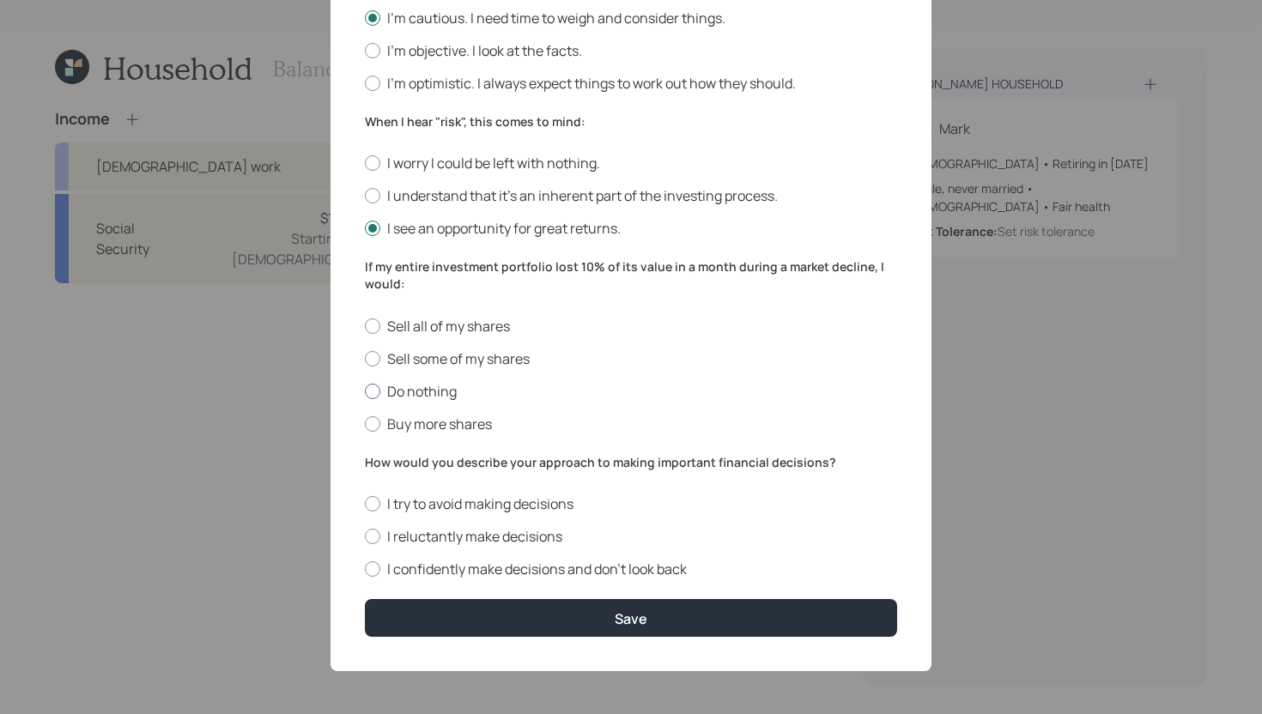
click at [445, 387] on label "Do nothing" at bounding box center [631, 391] width 532 height 19
click at [365, 390] on input "Do nothing" at bounding box center [364, 390] width 1 height 1
radio input "true"
click at [423, 569] on label "I confidently make decisions and don’t look back" at bounding box center [631, 569] width 532 height 19
click at [365, 569] on input "I confidently make decisions and don’t look back" at bounding box center [364, 569] width 1 height 1
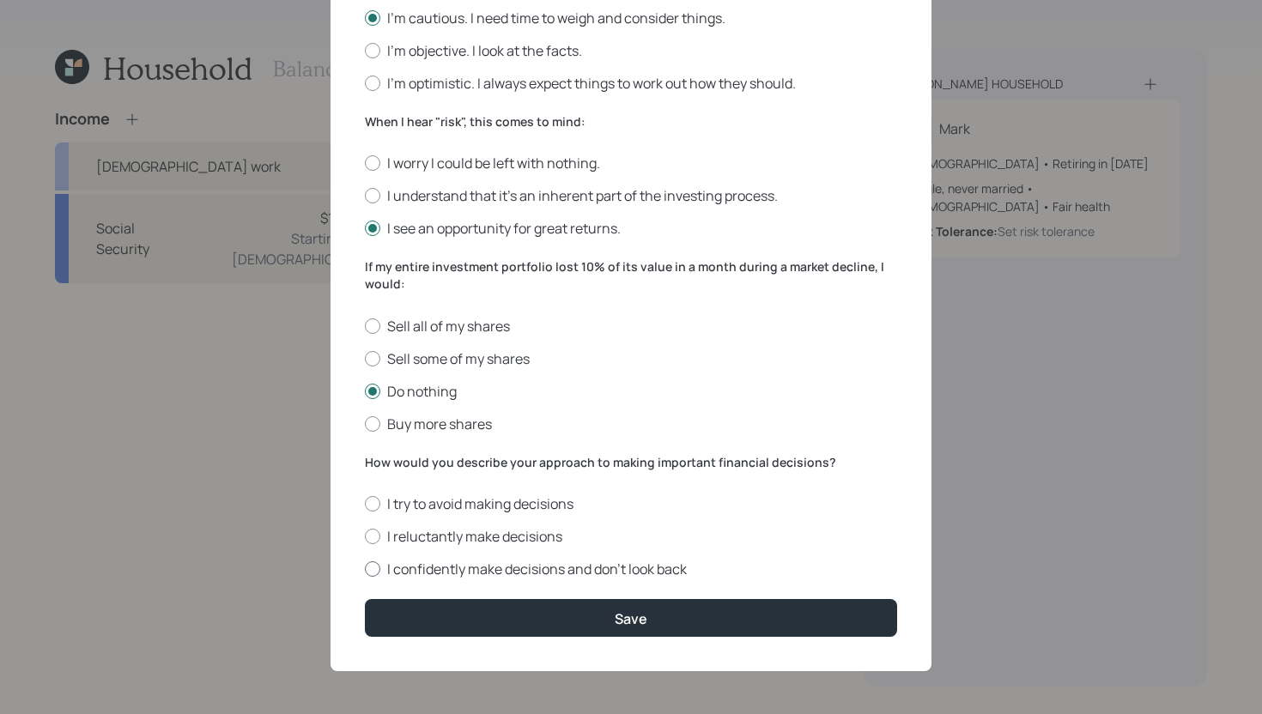
radio input "true"
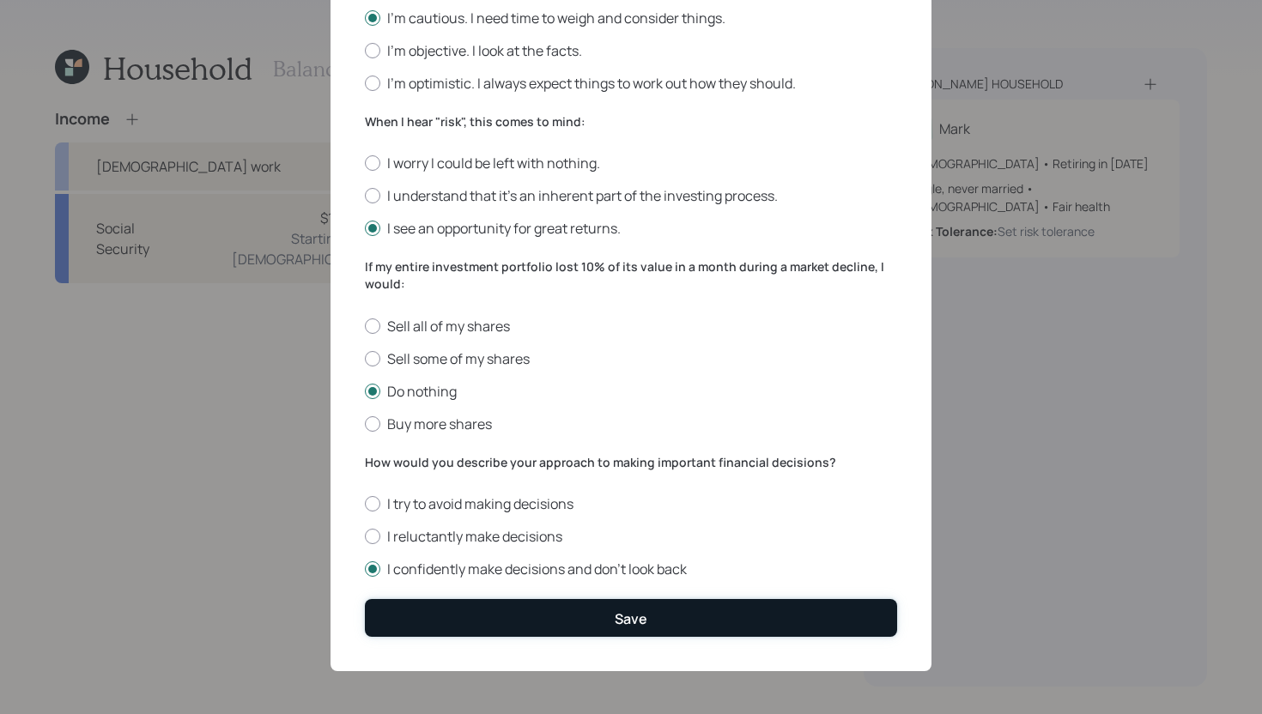
click at [453, 619] on button "Save" at bounding box center [631, 617] width 532 height 37
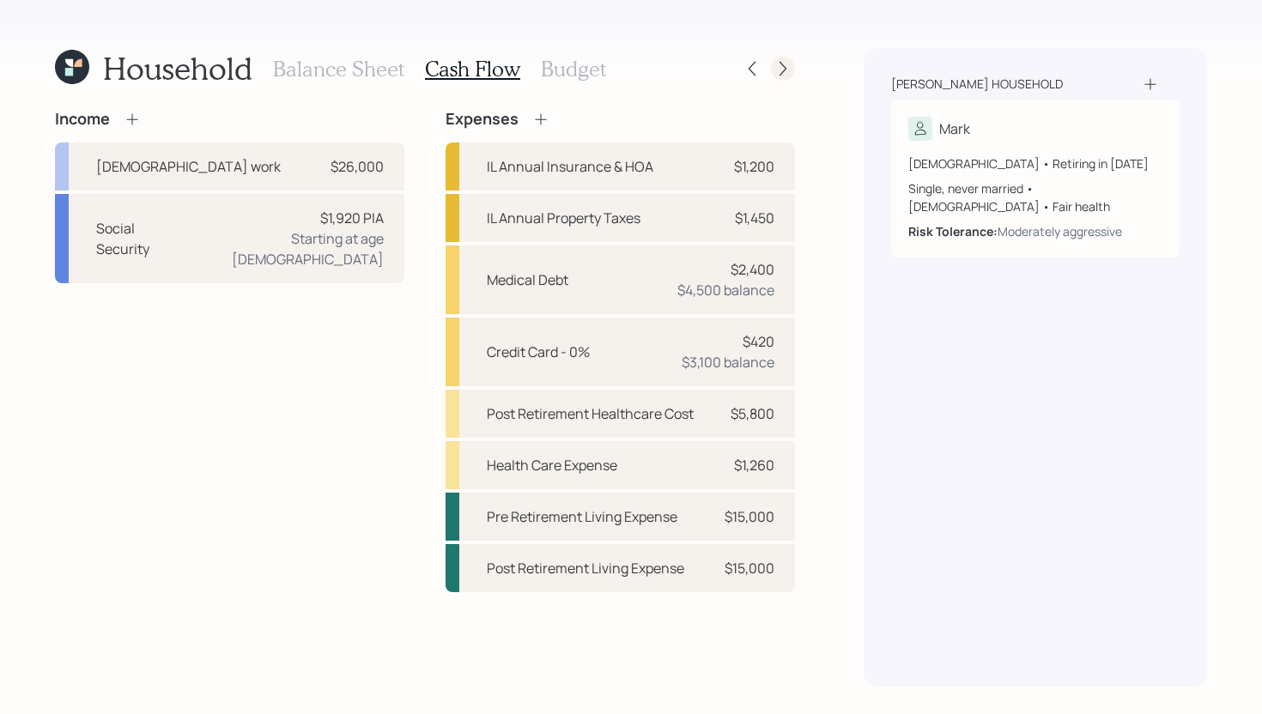
click at [782, 70] on icon at bounding box center [782, 68] width 17 height 17
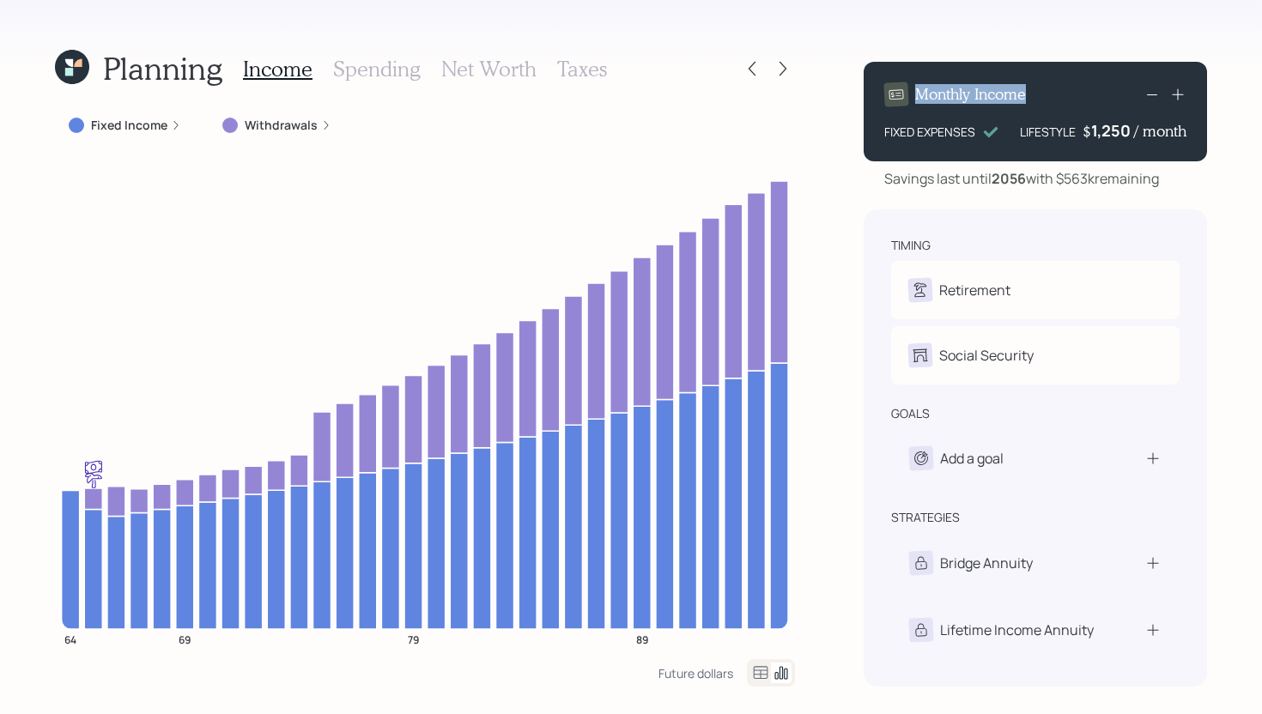
drag, startPoint x: 911, startPoint y: 90, endPoint x: 1037, endPoint y: 95, distance: 125.4
click at [1037, 95] on div "Monthly Income" at bounding box center [1035, 94] width 302 height 24
drag, startPoint x: 883, startPoint y: 136, endPoint x: 974, endPoint y: 128, distance: 91.4
click at [974, 128] on div "Monthly Income FIXED EXPENSES LIFESTYLE $ 1,250 / month" at bounding box center [1034, 112] width 343 height 100
click at [1006, 34] on div "Planning Income Spending Net Worth Taxes Fixed Income Withdrawals 64 69 79 89 F…" at bounding box center [631, 357] width 1262 height 714
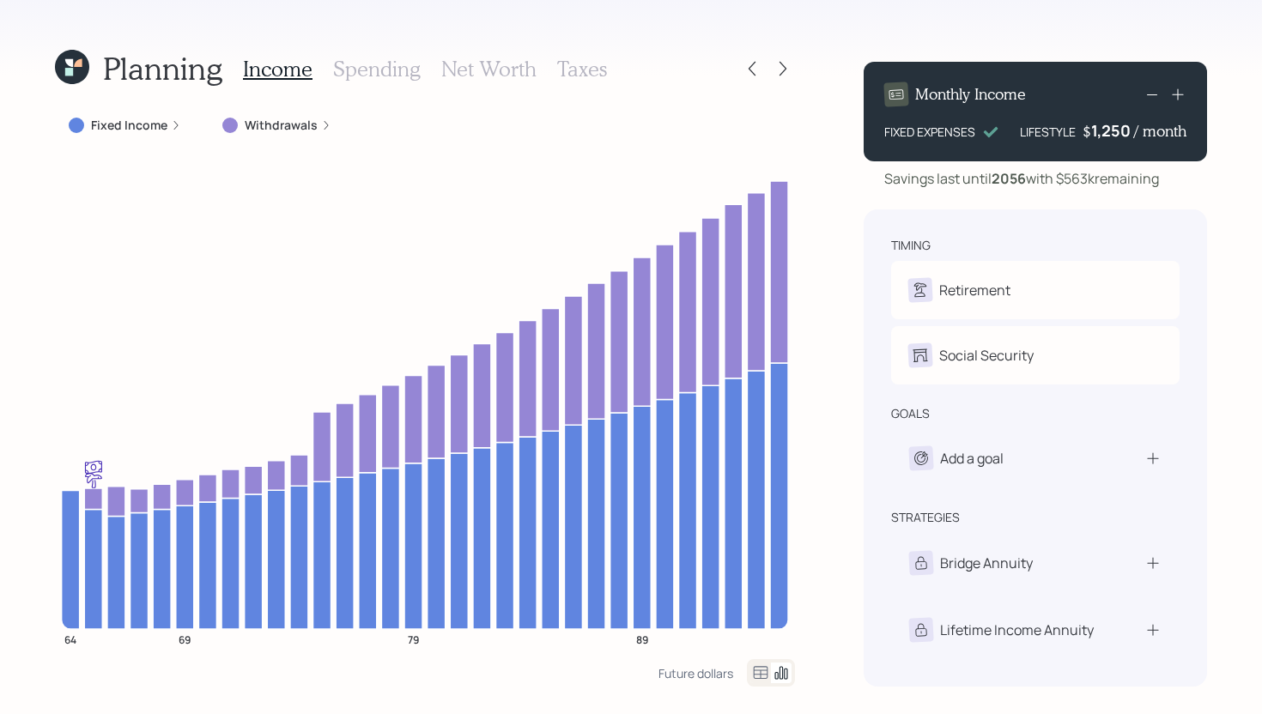
click at [78, 64] on icon at bounding box center [78, 63] width 8 height 8
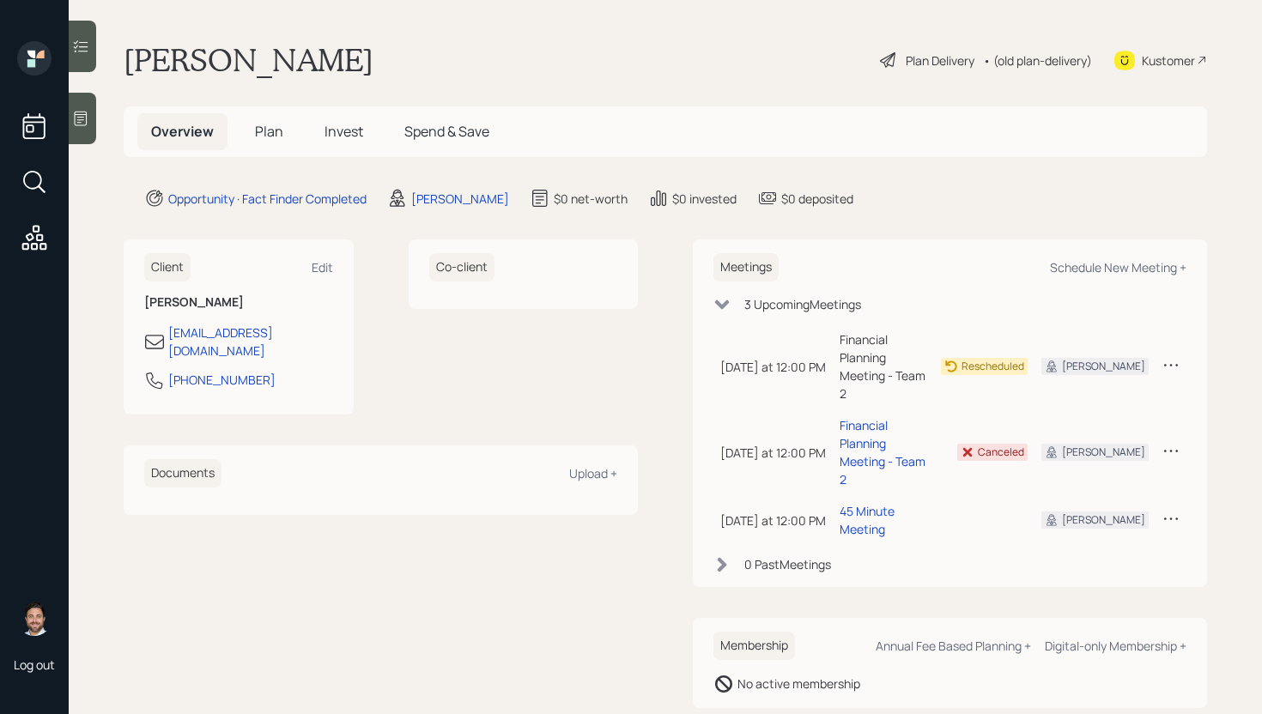
click at [265, 128] on span "Plan" at bounding box center [269, 131] width 28 height 19
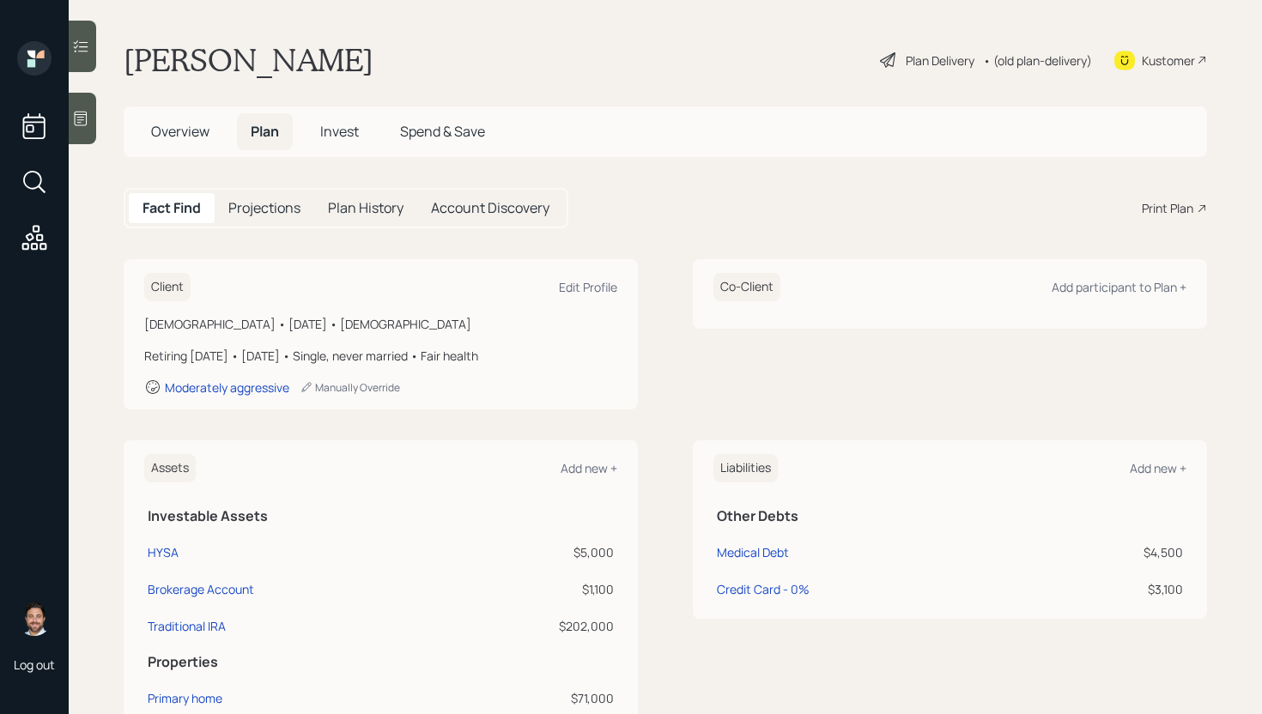
click at [916, 66] on div "Plan Delivery" at bounding box center [939, 60] width 69 height 18
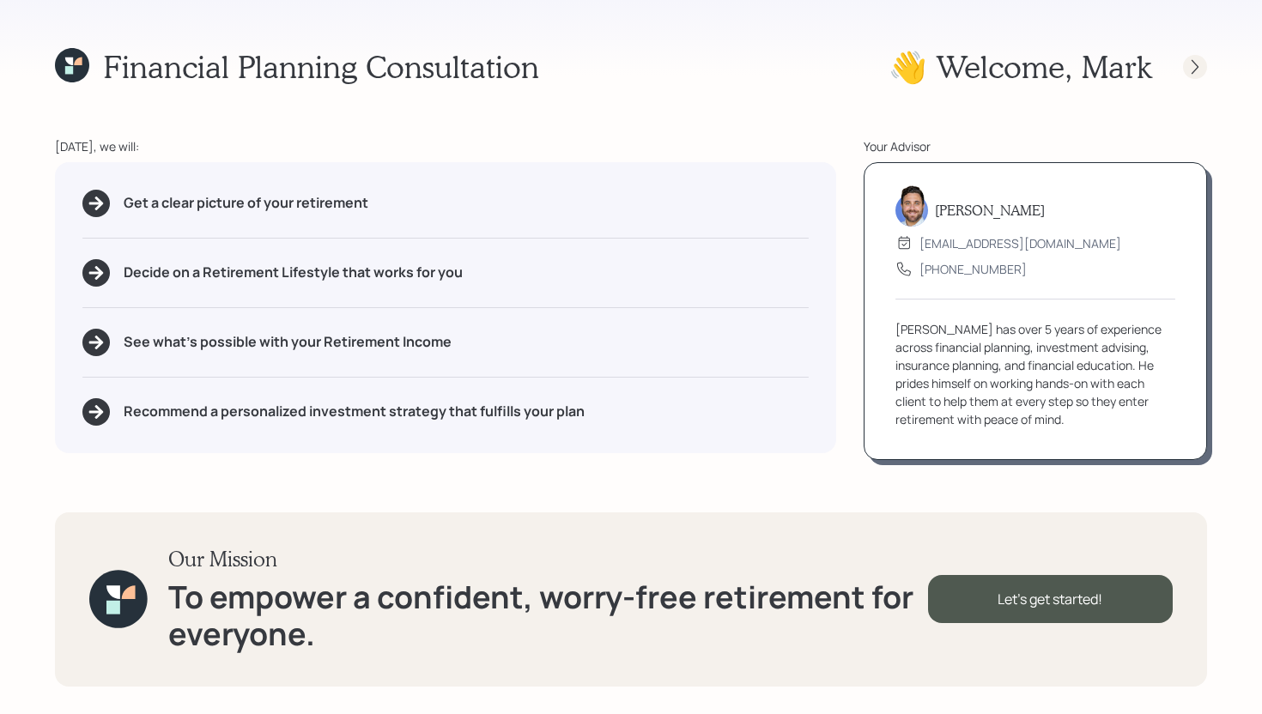
click at [1198, 73] on icon at bounding box center [1194, 66] width 17 height 17
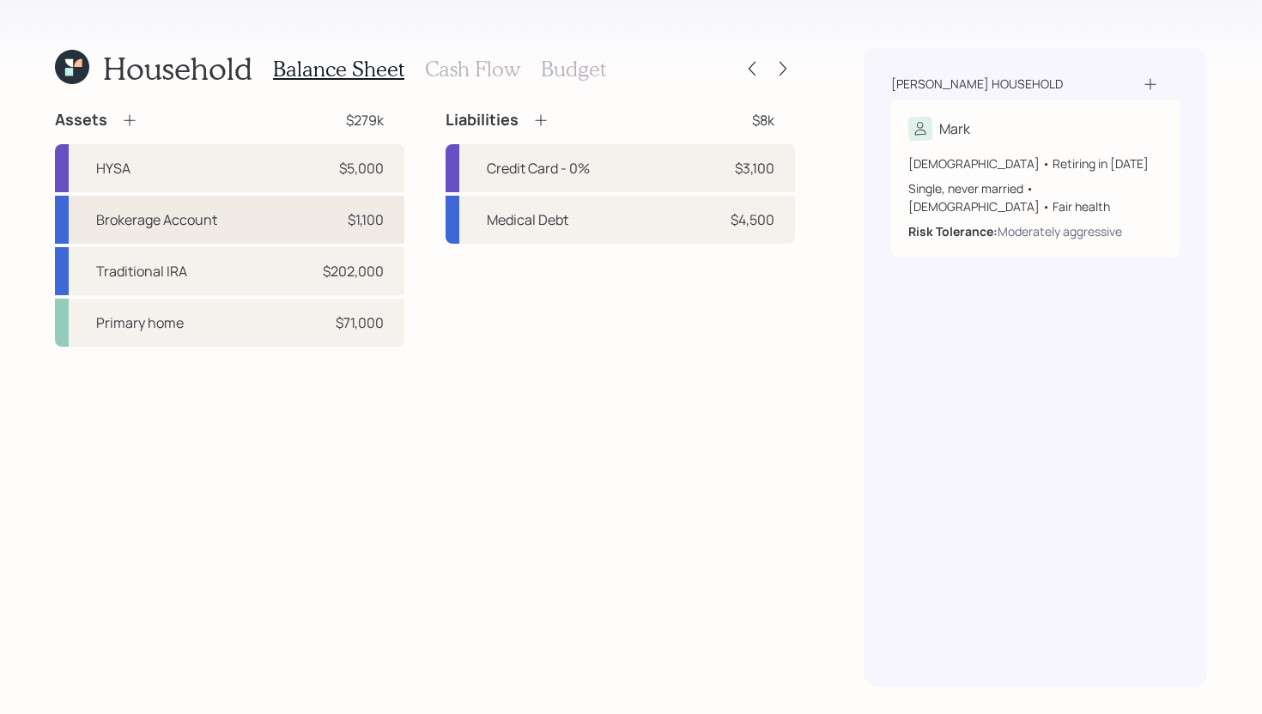
click at [204, 222] on div "Brokerage Account" at bounding box center [156, 219] width 121 height 21
select select "taxable"
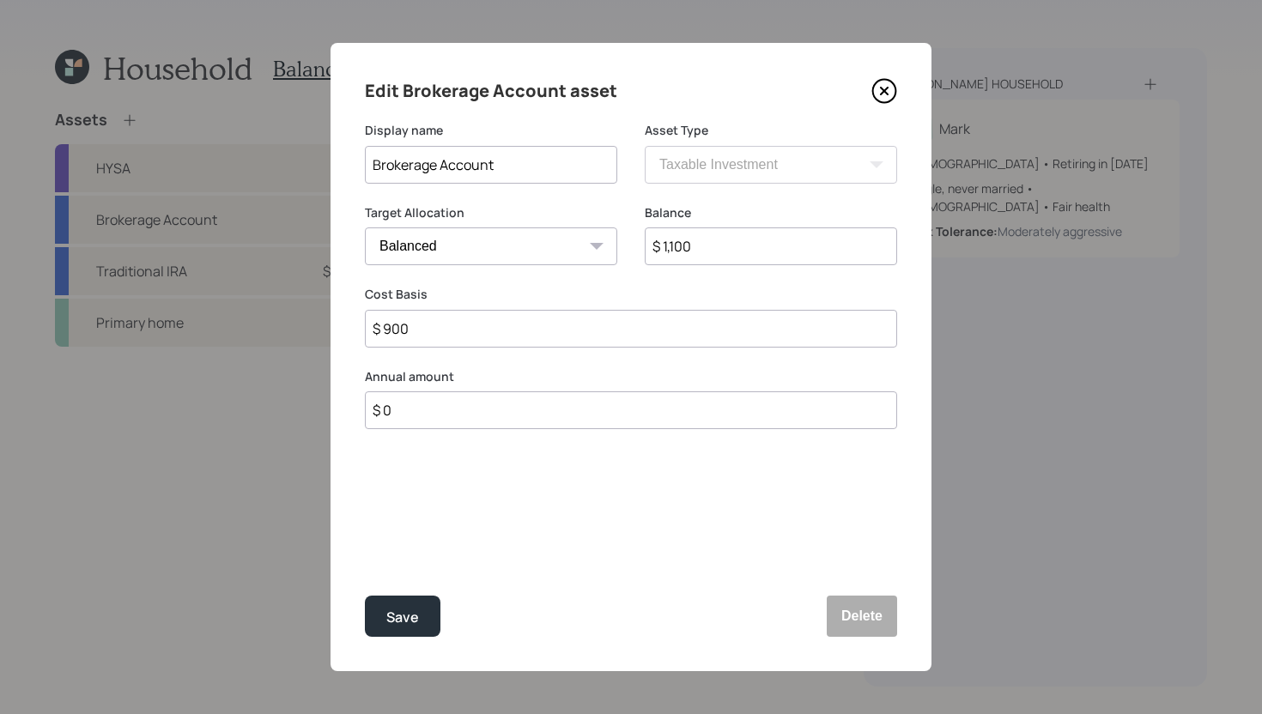
click at [569, 244] on select "Cash Conservative Balanced Aggressive" at bounding box center [491, 246] width 252 height 38
select select "conservative"
click at [365, 227] on select "Cash Conservative Balanced Aggressive" at bounding box center [491, 246] width 252 height 38
click at [415, 619] on div "Save" at bounding box center [402, 617] width 33 height 23
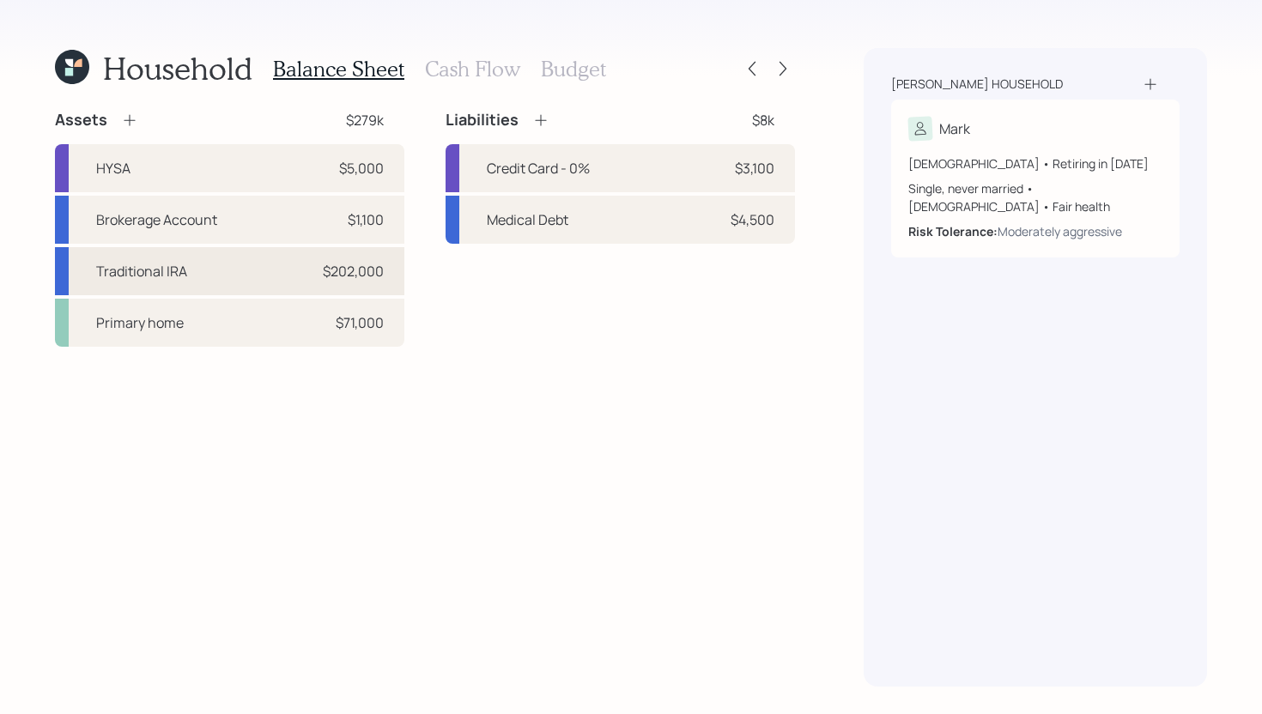
click at [266, 279] on div "Traditional IRA $202,000" at bounding box center [229, 271] width 349 height 48
select select "ira"
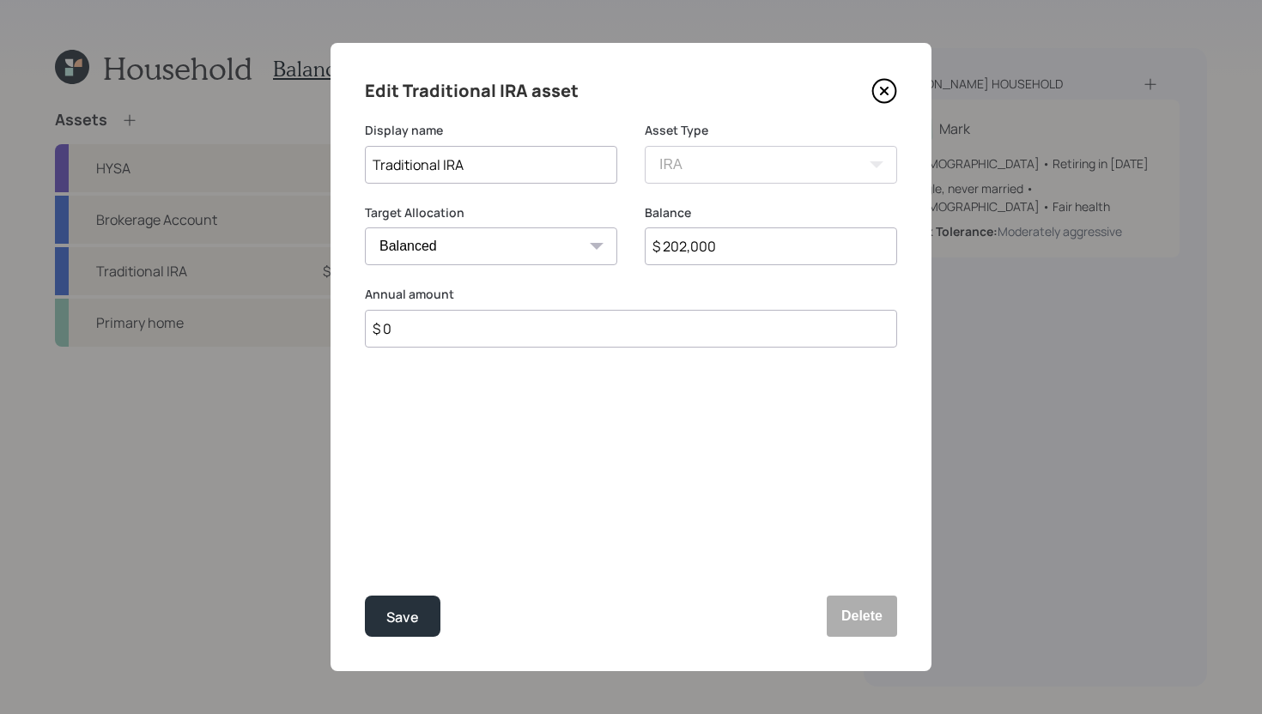
click at [433, 249] on select "Cash Conservative Balanced Aggressive" at bounding box center [491, 246] width 252 height 38
select select "conservative"
click at [365, 227] on select "Cash Conservative Balanced Aggressive" at bounding box center [491, 246] width 252 height 38
click at [414, 623] on div "Save" at bounding box center [402, 617] width 33 height 23
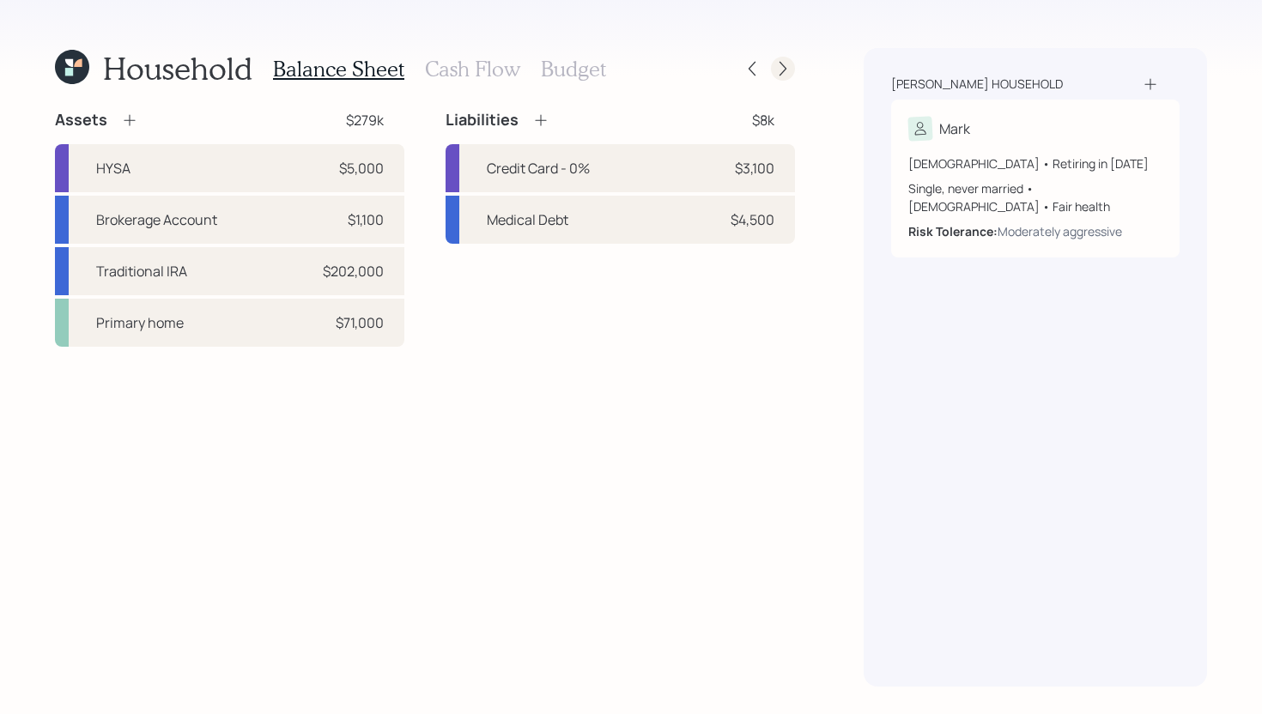
click at [787, 66] on icon at bounding box center [782, 68] width 17 height 17
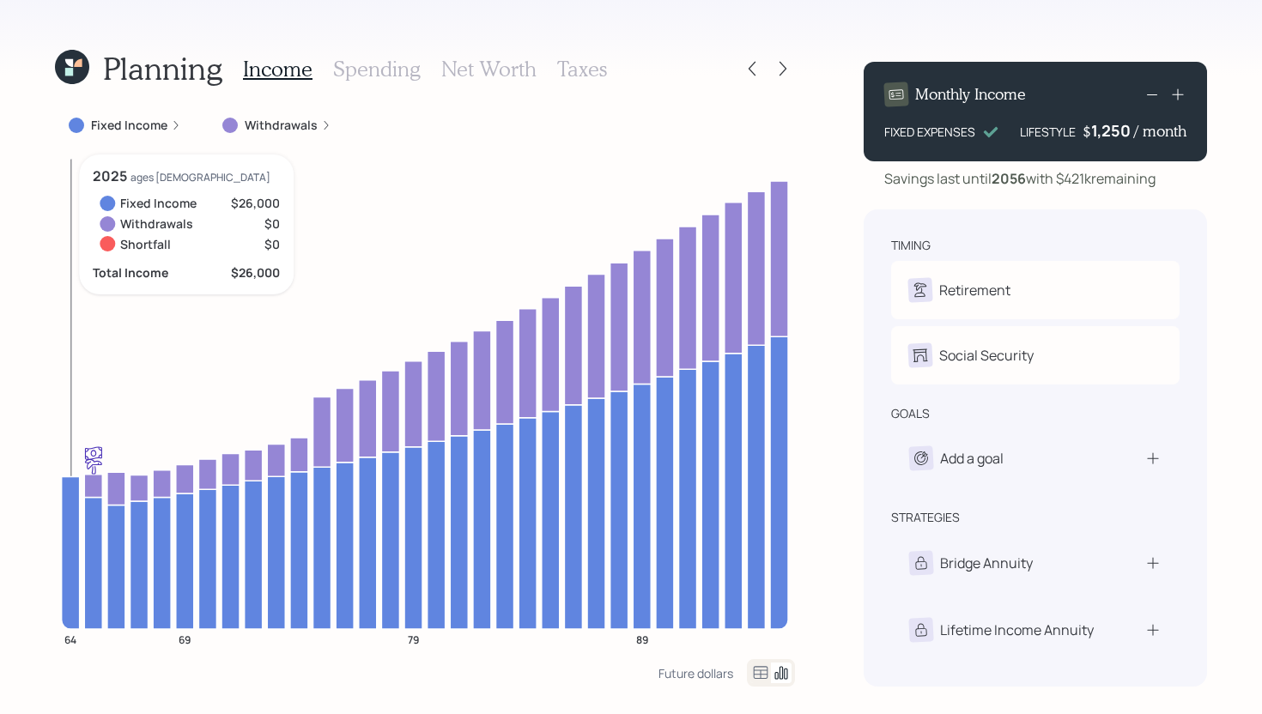
click at [69, 550] on icon at bounding box center [71, 552] width 18 height 152
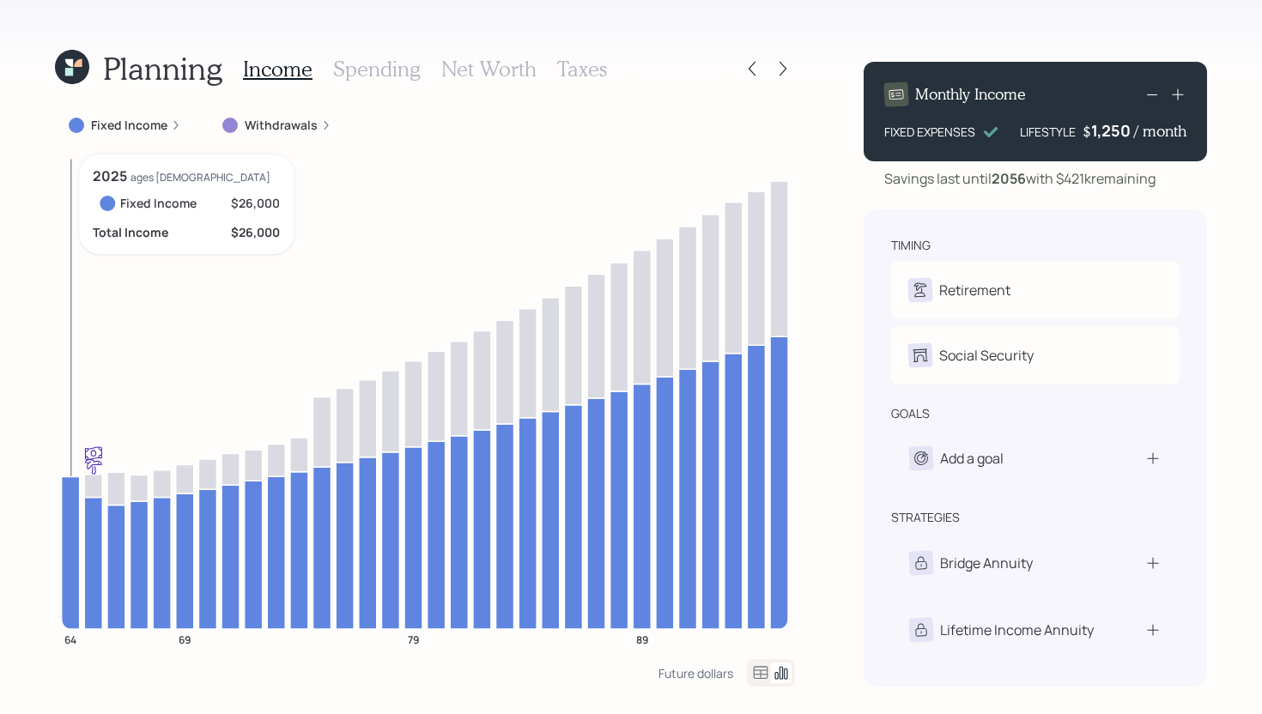
click at [69, 522] on icon at bounding box center [71, 552] width 18 height 152
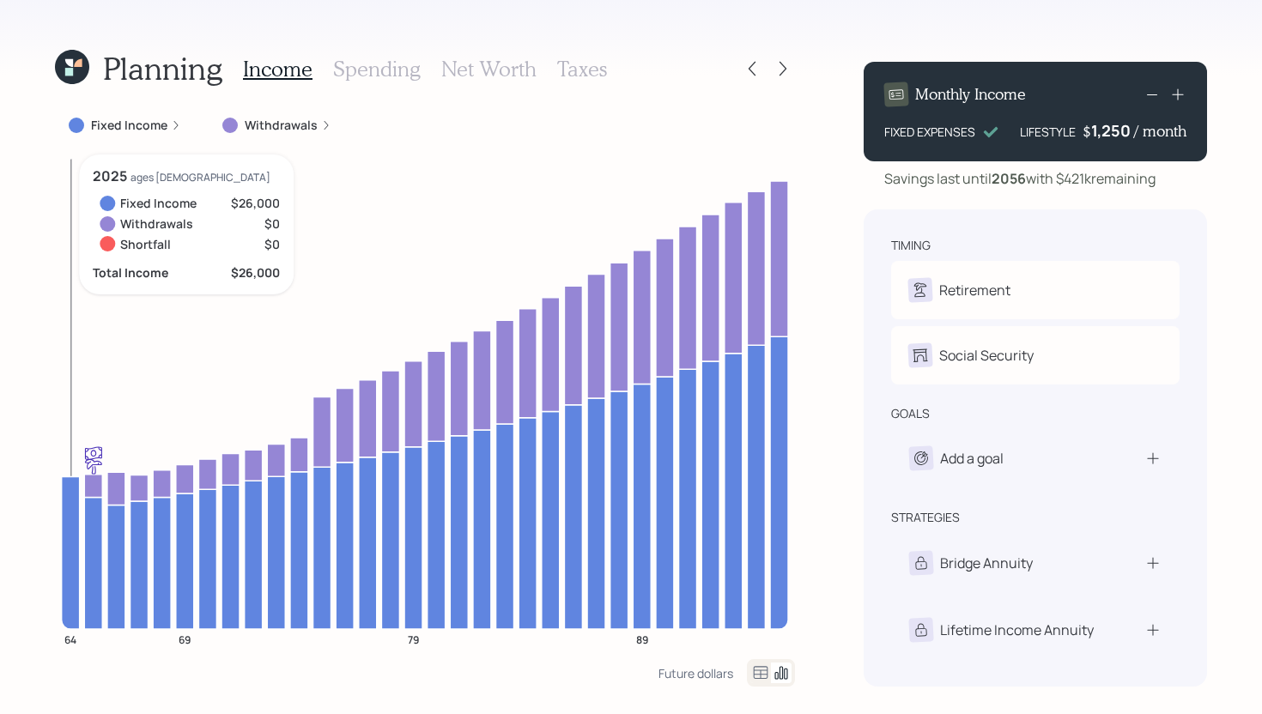
click at [67, 523] on icon at bounding box center [71, 552] width 18 height 152
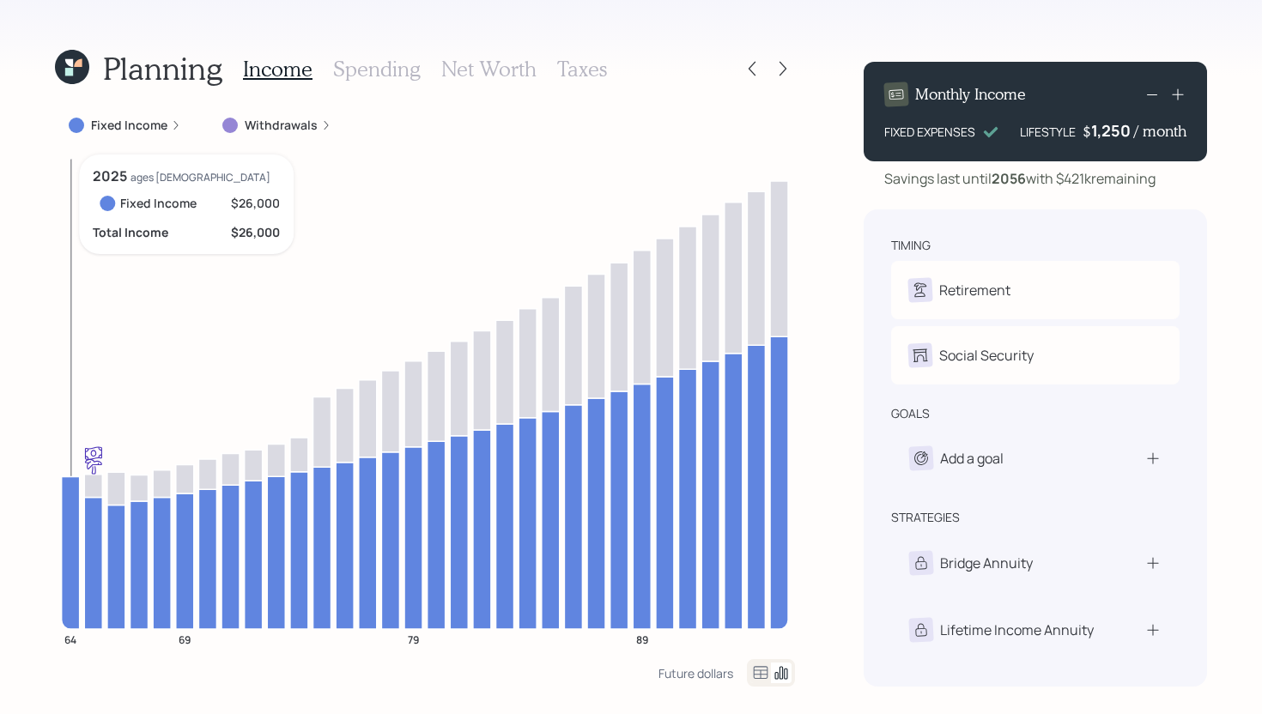
click at [67, 523] on icon at bounding box center [71, 552] width 18 height 152
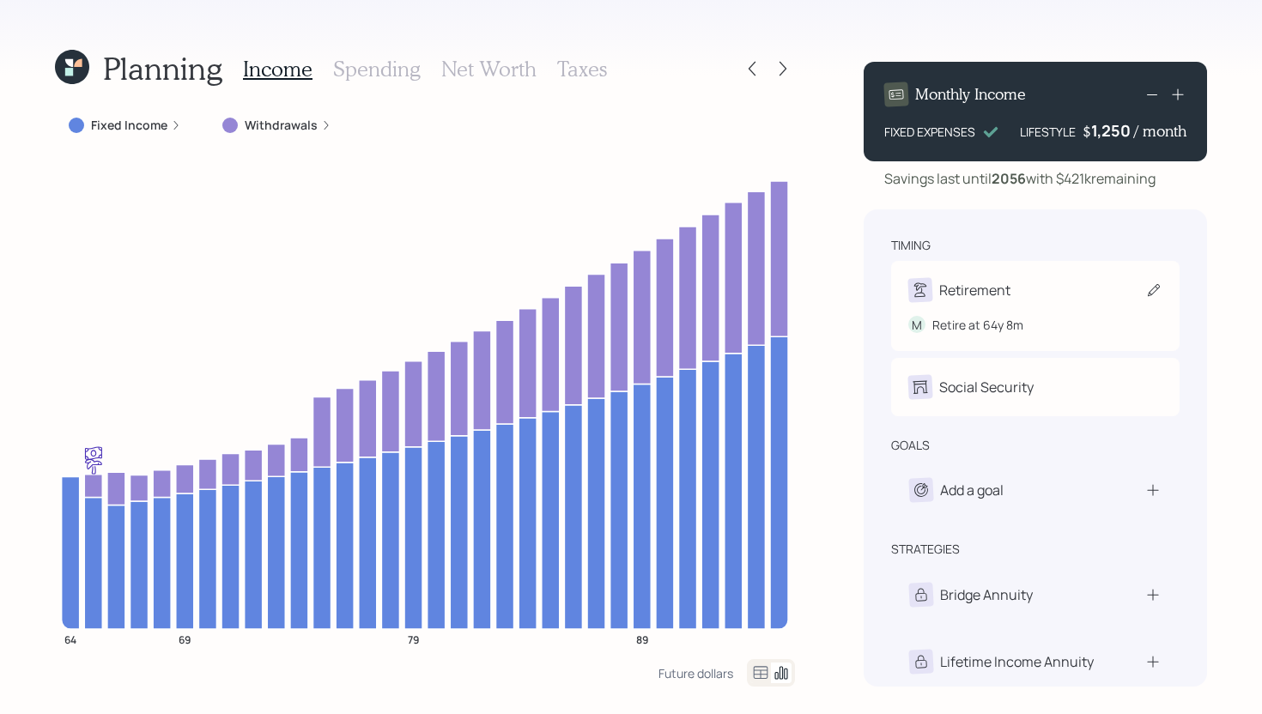
click at [1034, 270] on div "Retirement M Retire at 64y 8m" at bounding box center [1035, 306] width 288 height 90
select select "8"
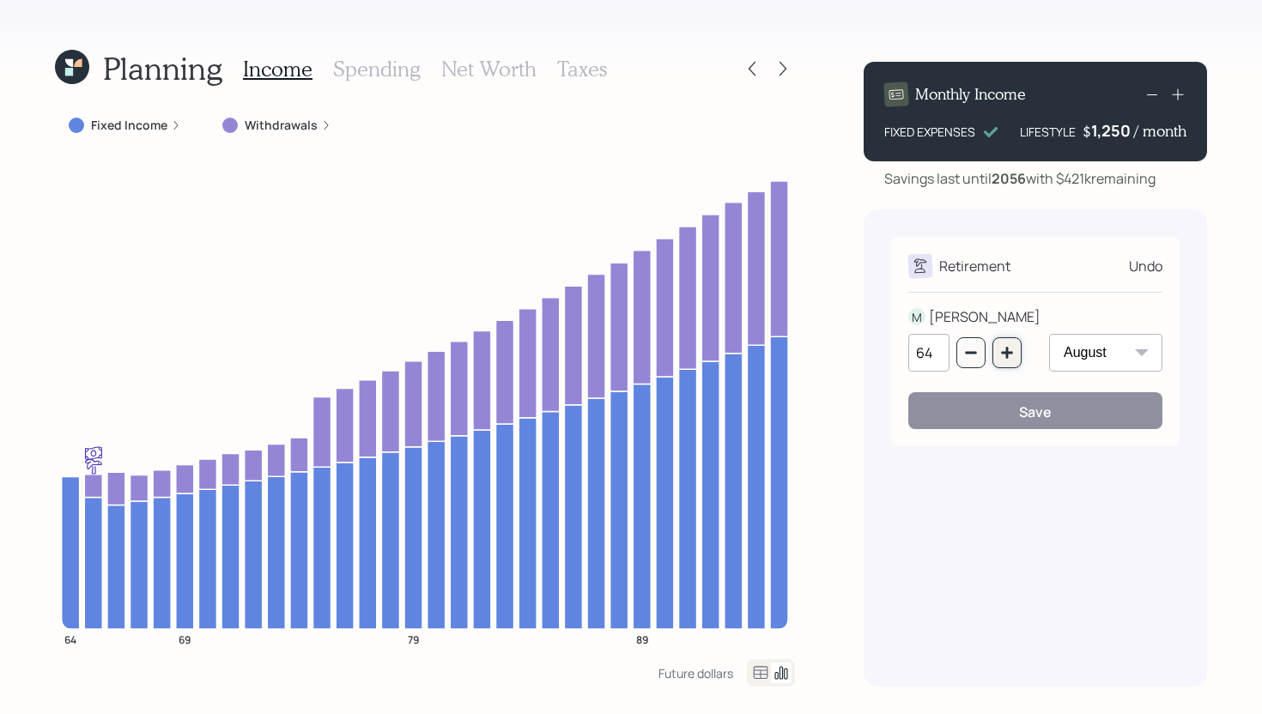
click at [1007, 360] on button "button" at bounding box center [1006, 352] width 29 height 31
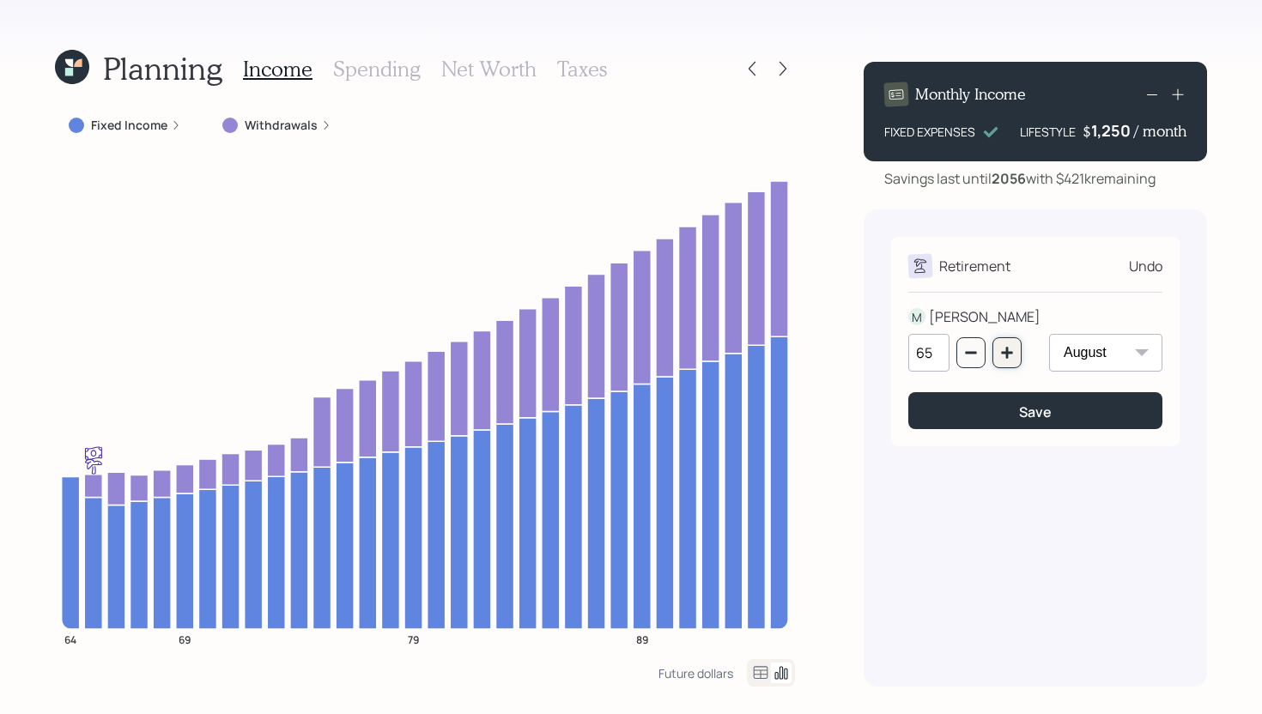
click at [1007, 360] on button "button" at bounding box center [1006, 352] width 29 height 31
type input "67"
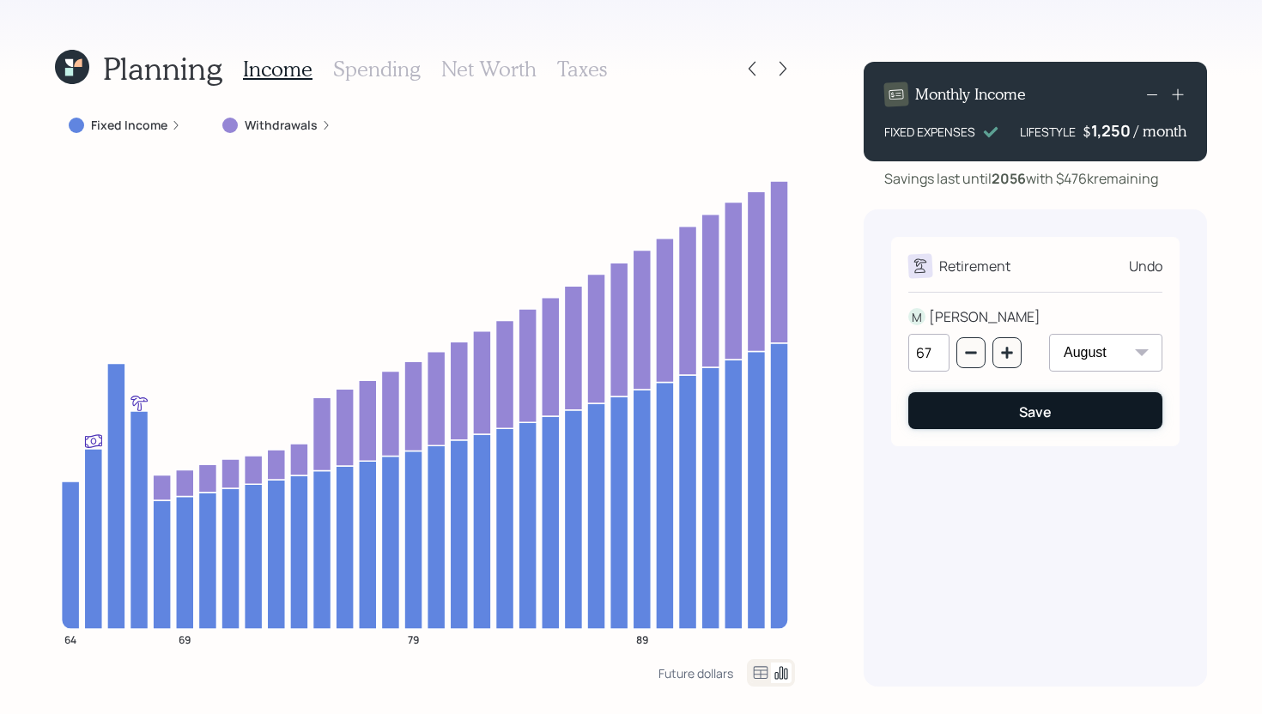
click at [1013, 407] on button "Save" at bounding box center [1035, 410] width 254 height 37
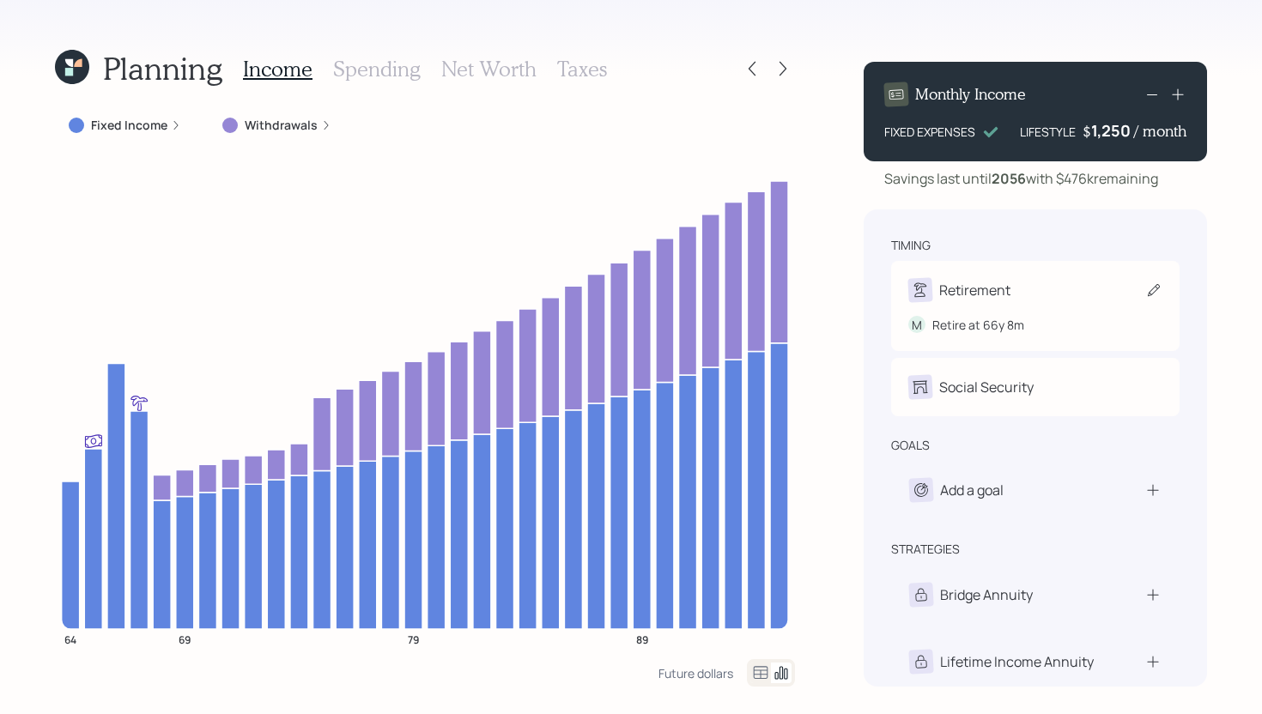
click at [966, 268] on div "Retirement M Retire at 66y 8m" at bounding box center [1035, 306] width 288 height 90
select select "8"
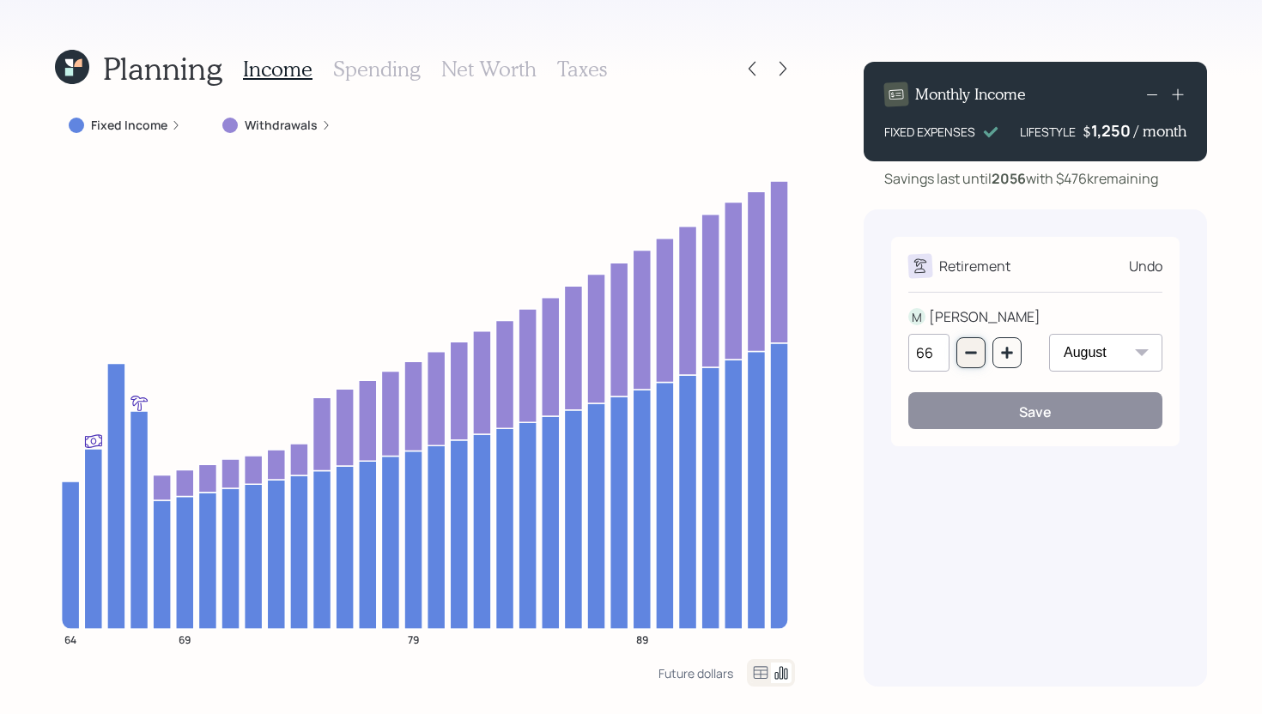
click at [973, 352] on icon "button" at bounding box center [970, 353] width 11 height 3
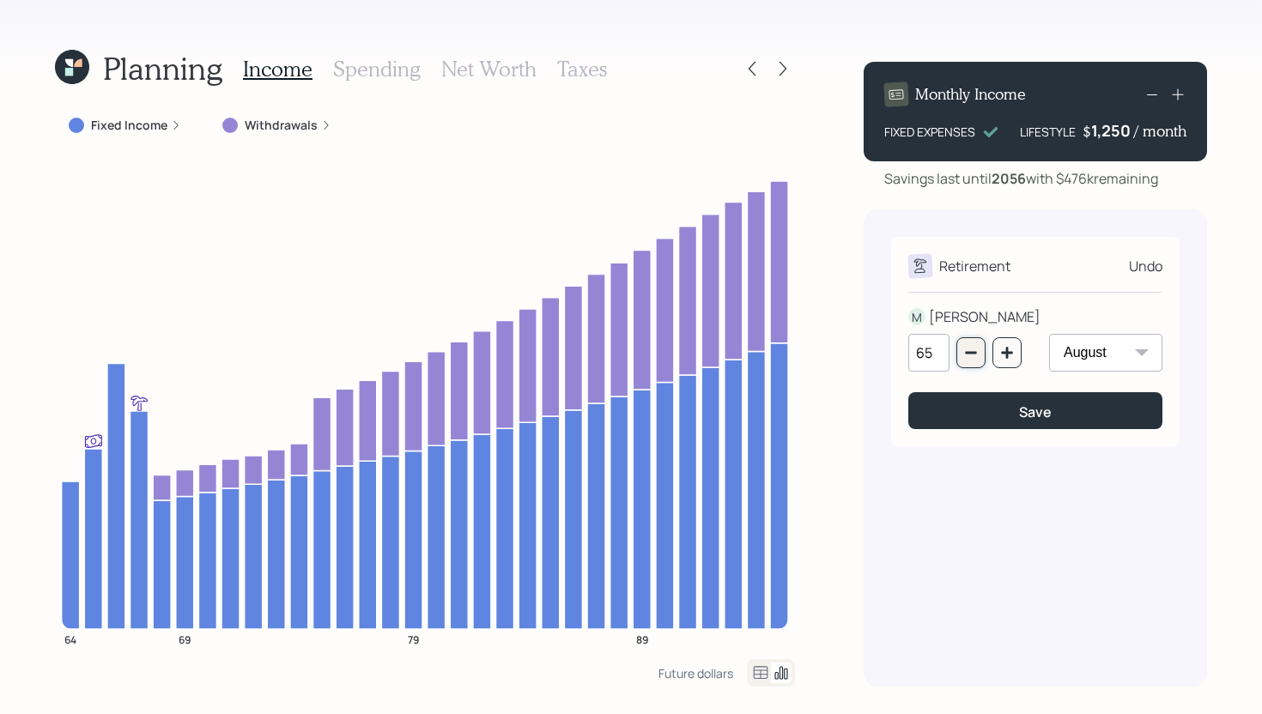
click at [973, 352] on icon "button" at bounding box center [970, 353] width 11 height 3
click at [1003, 350] on icon "button" at bounding box center [1007, 353] width 14 height 14
type input "65"
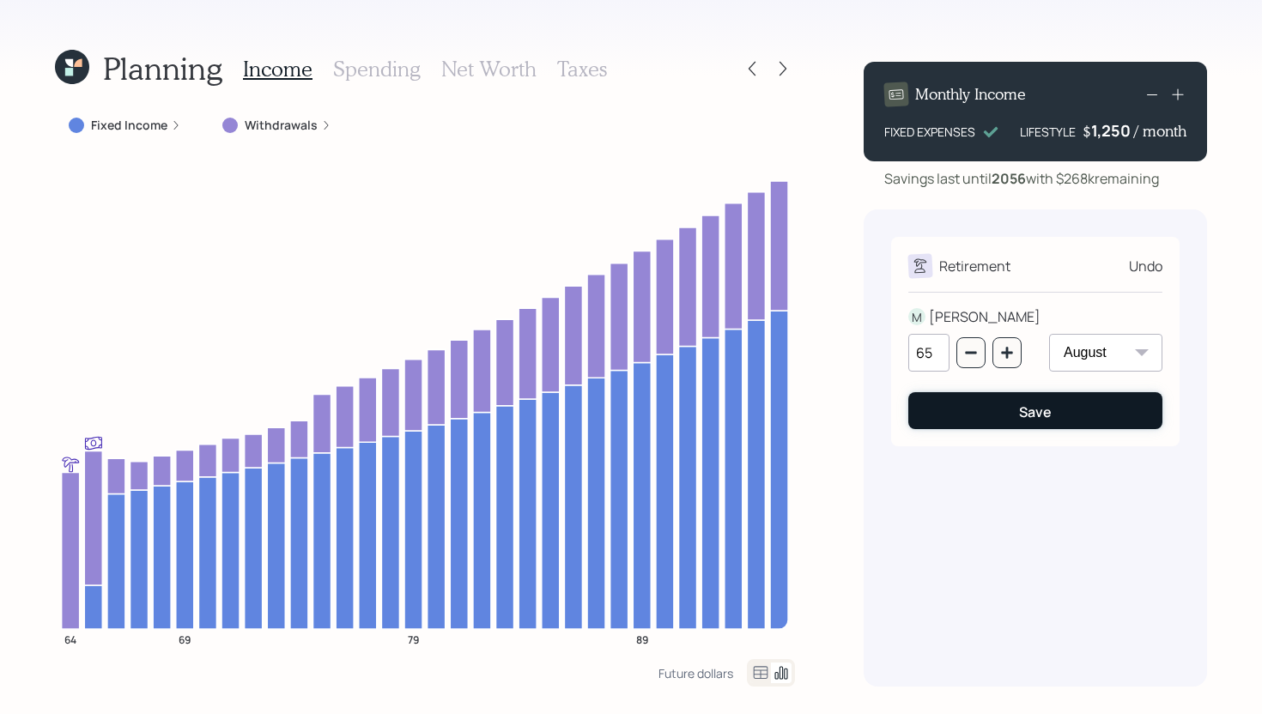
click at [985, 417] on button "Save" at bounding box center [1035, 410] width 254 height 37
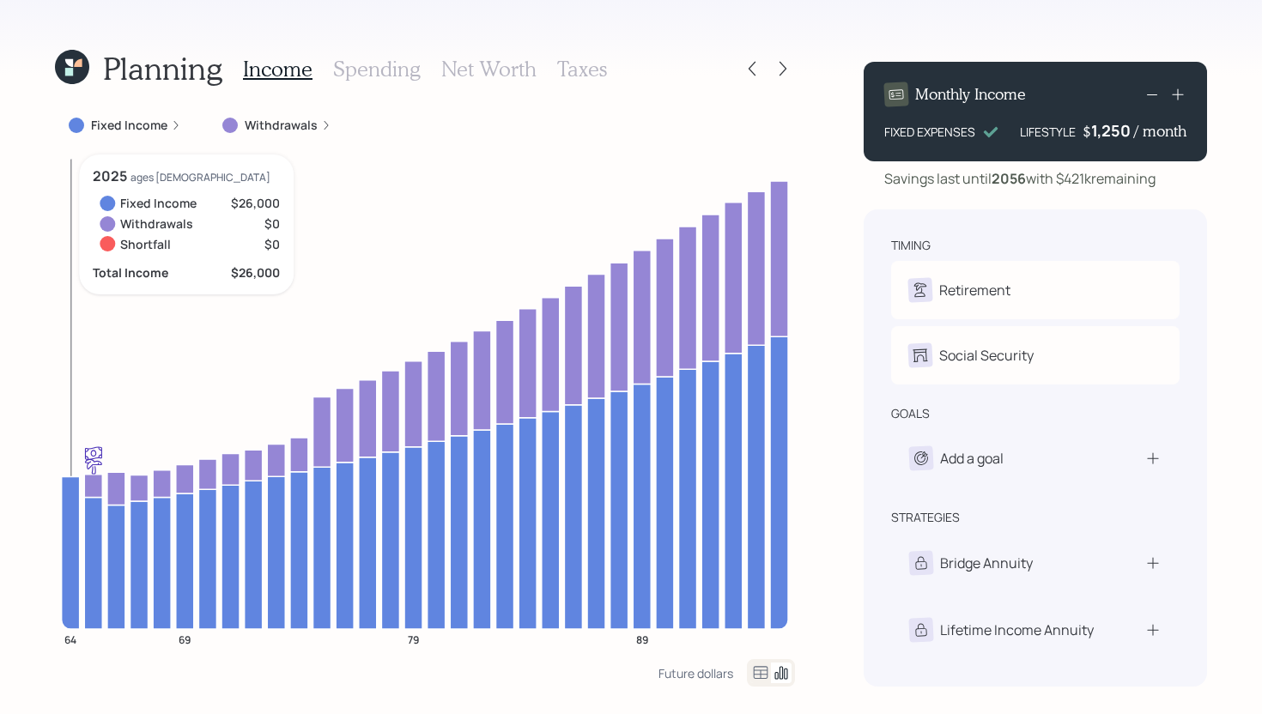
click at [75, 554] on icon at bounding box center [71, 552] width 18 height 152
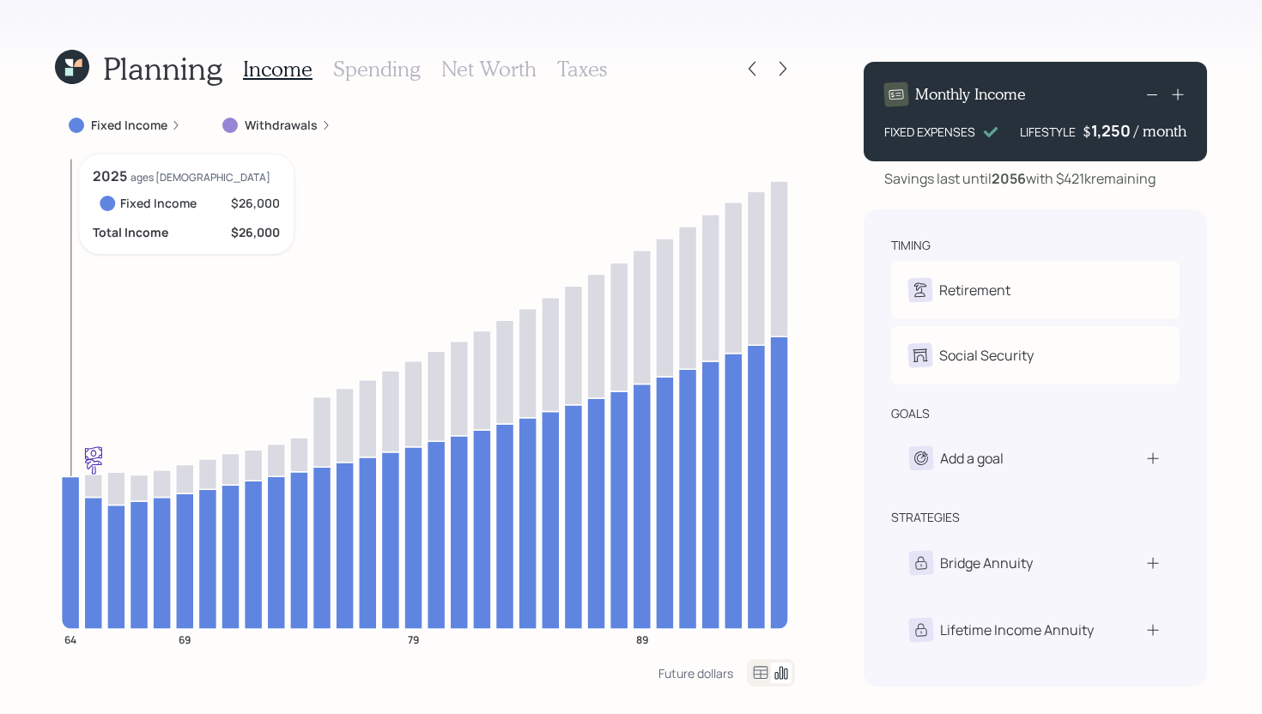
click at [75, 554] on icon at bounding box center [71, 552] width 18 height 152
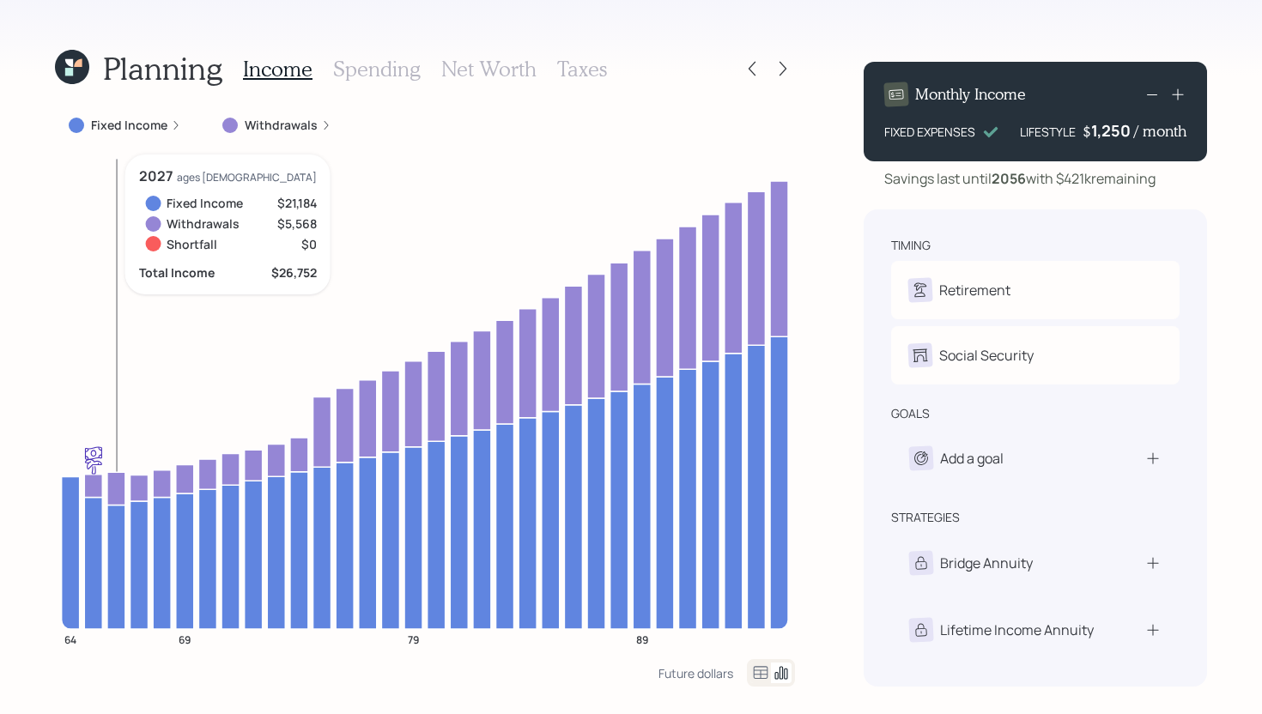
click at [117, 494] on icon at bounding box center [116, 488] width 18 height 33
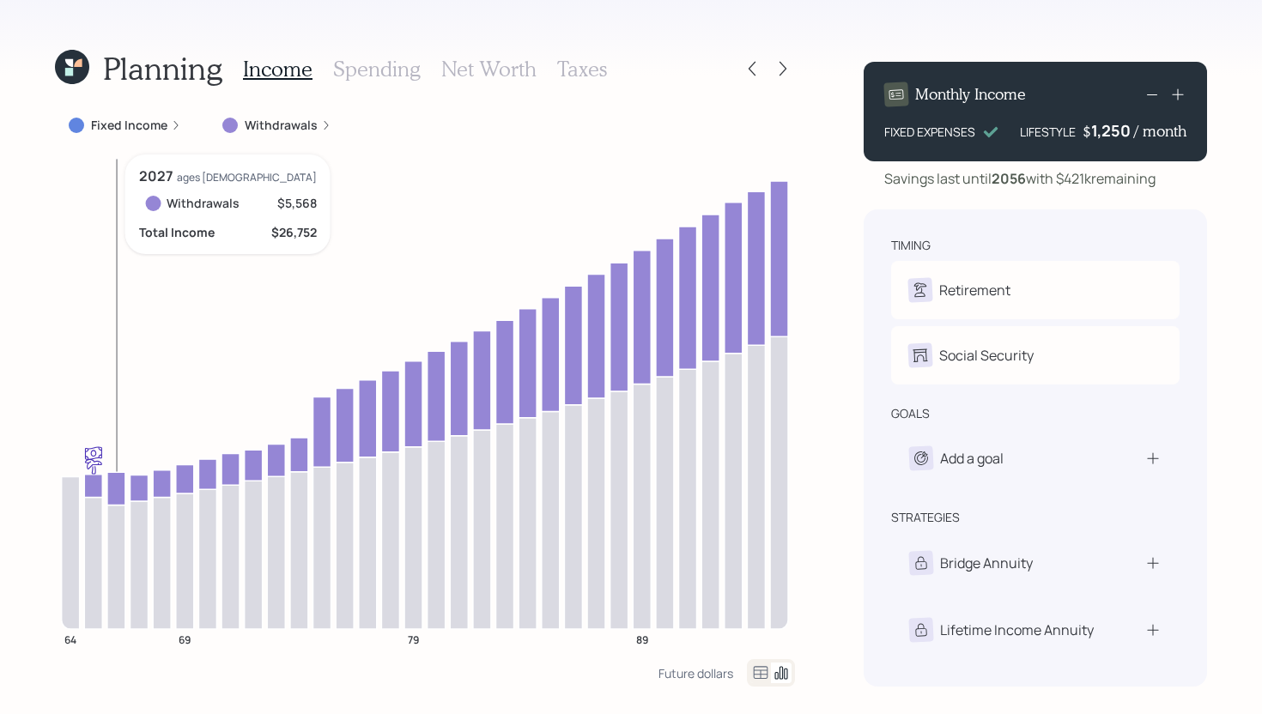
click at [116, 487] on icon at bounding box center [116, 488] width 18 height 33
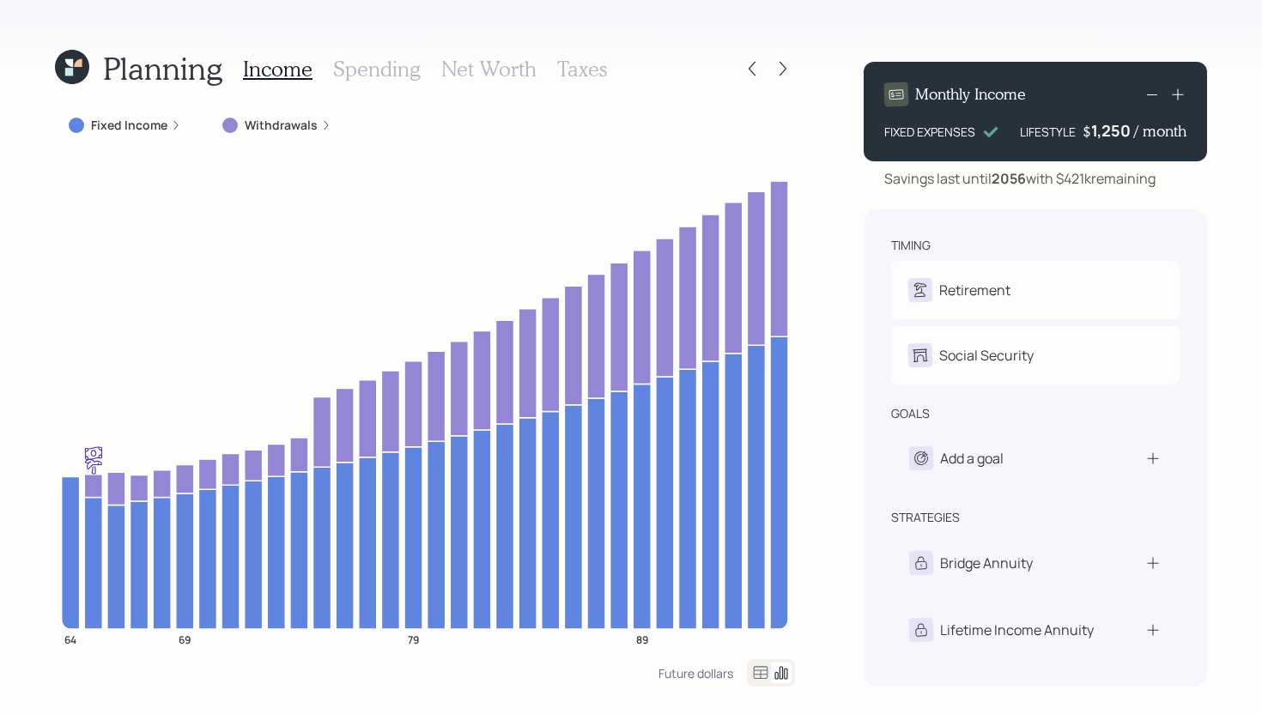
click at [275, 134] on div "Withdrawals" at bounding box center [277, 125] width 136 height 31
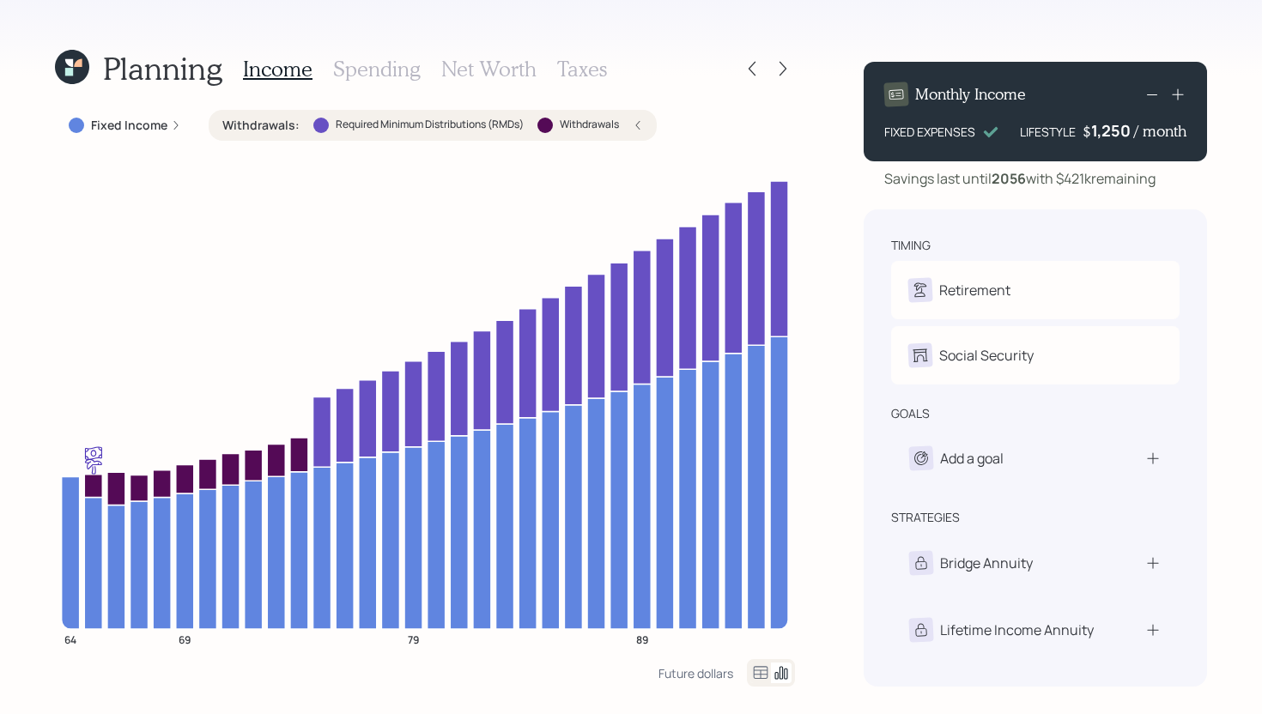
click at [277, 131] on label "Withdrawals :" at bounding box center [260, 125] width 77 height 17
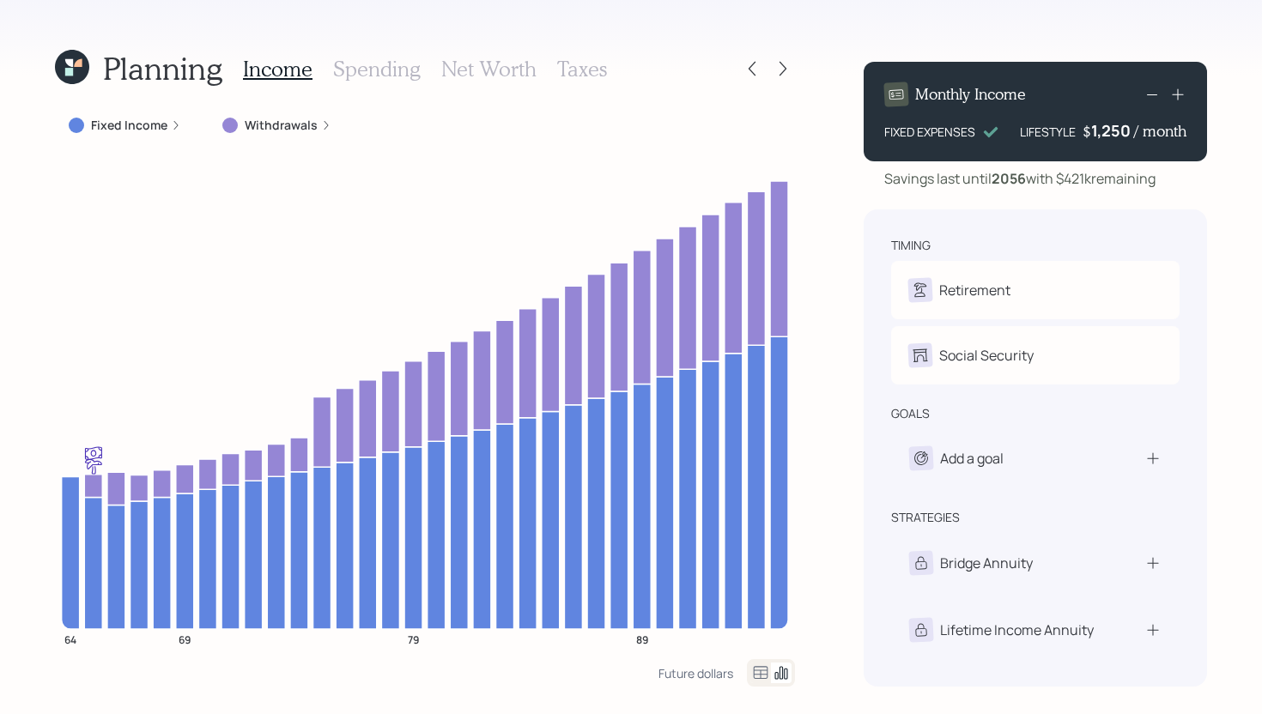
click at [368, 78] on h3 "Spending" at bounding box center [377, 69] width 88 height 25
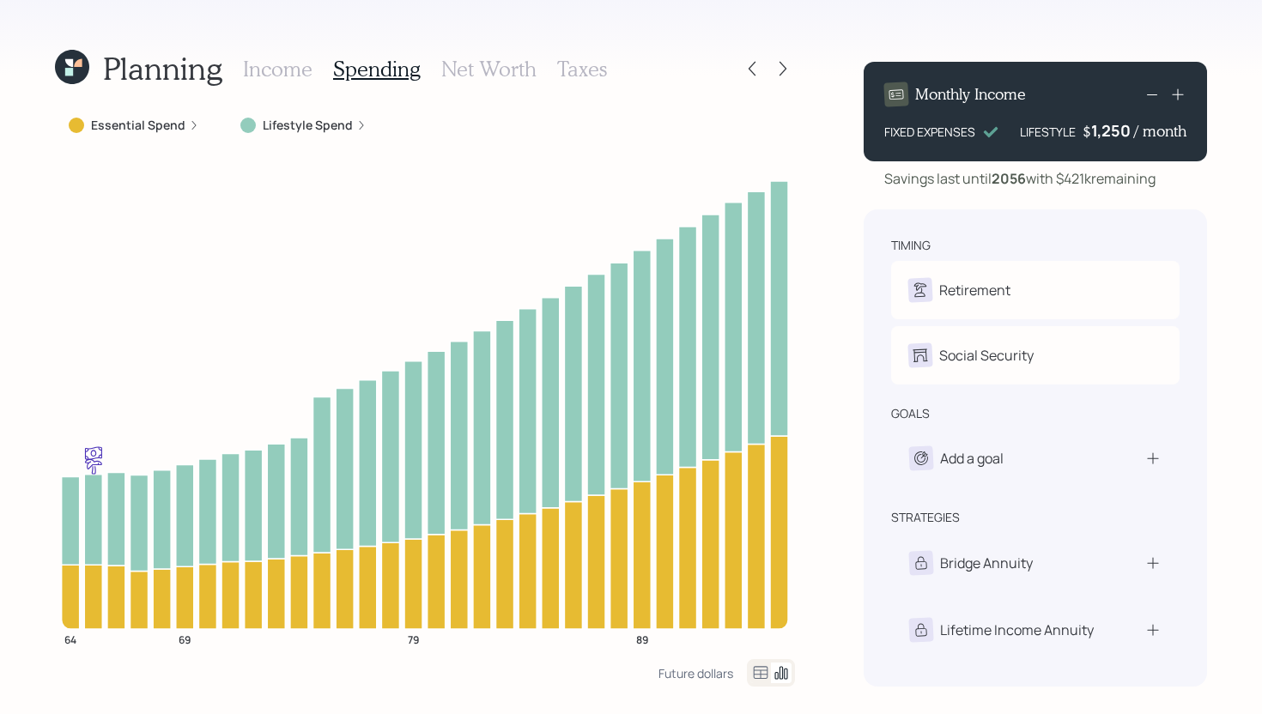
click at [124, 128] on label "Essential Spend" at bounding box center [138, 125] width 94 height 17
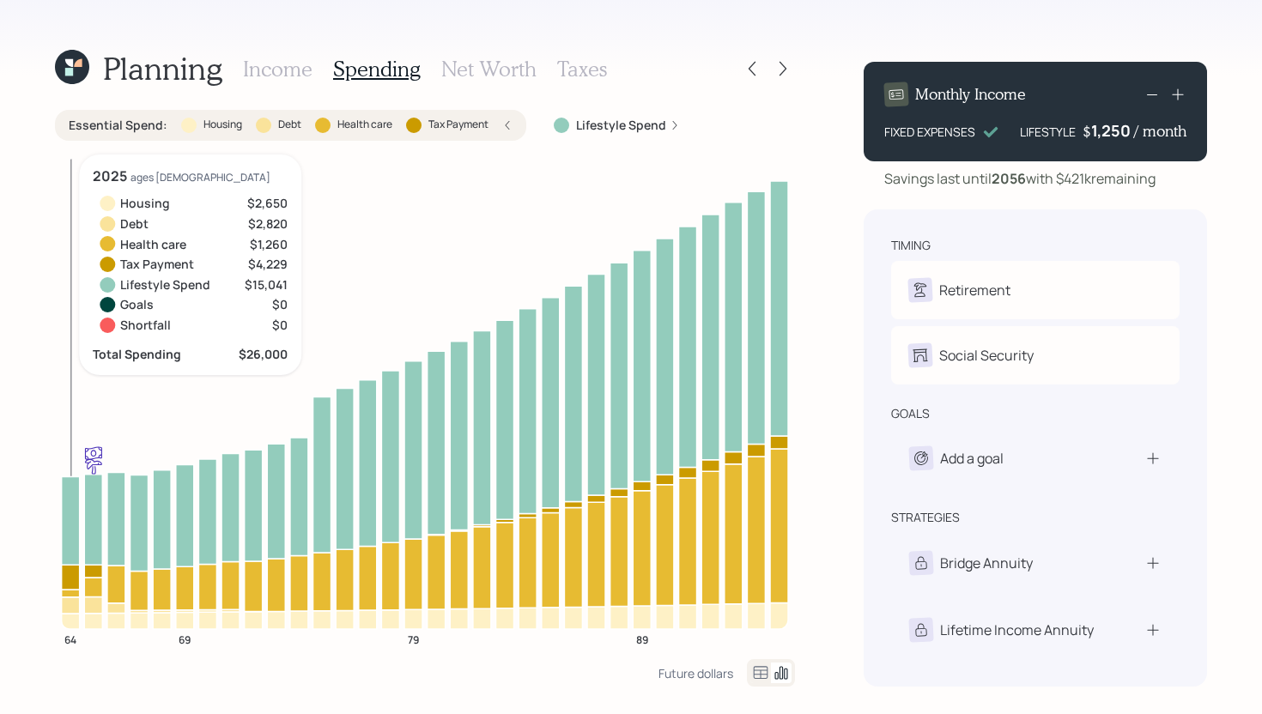
click at [70, 619] on icon at bounding box center [71, 621] width 18 height 15
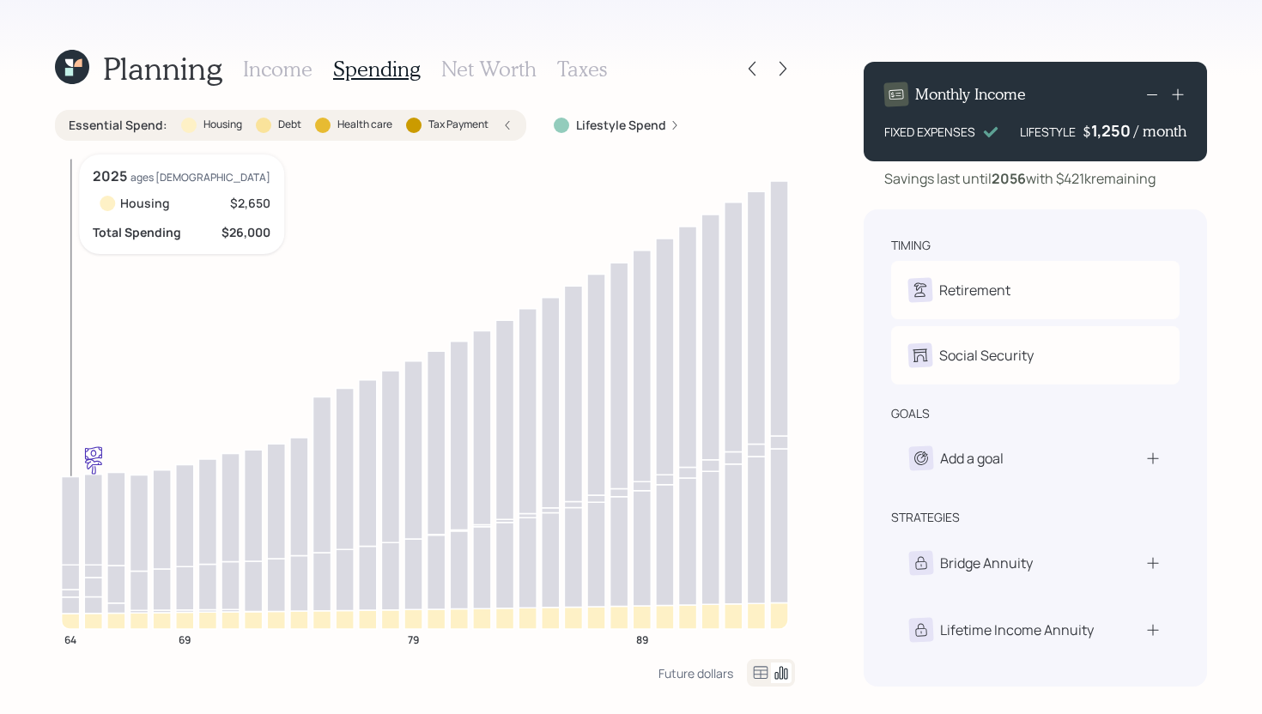
click at [70, 622] on icon at bounding box center [71, 621] width 18 height 15
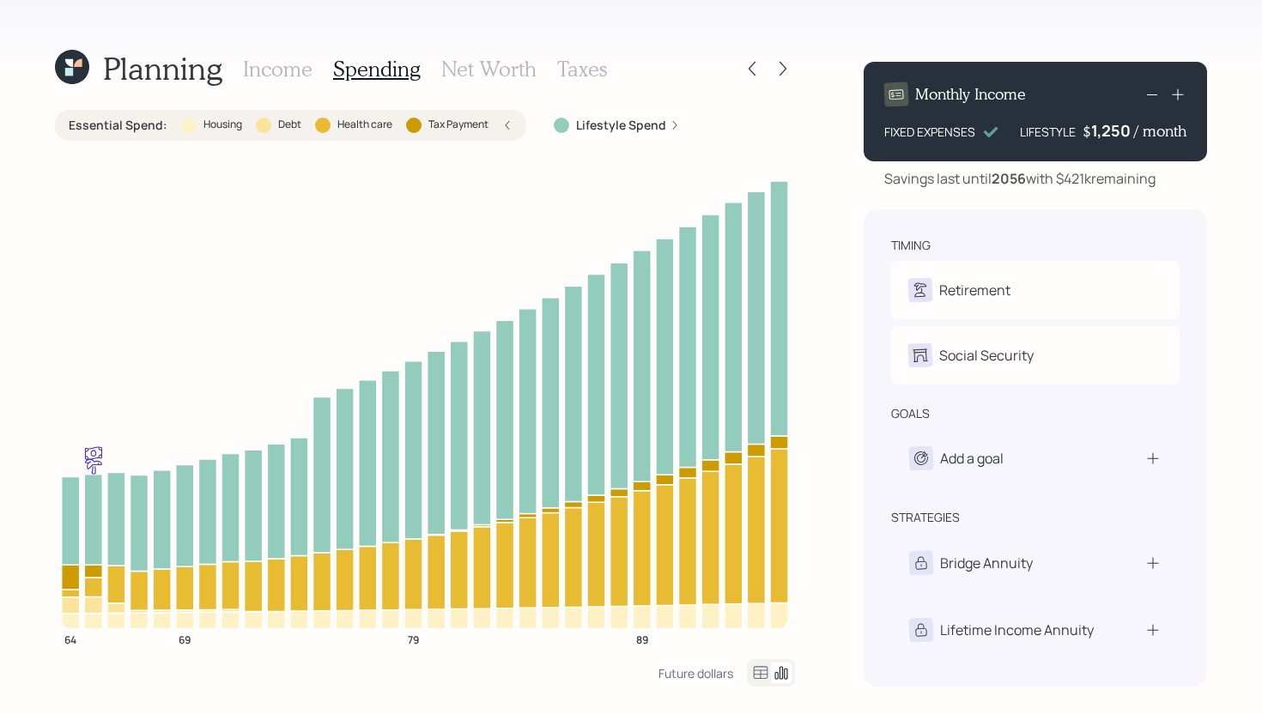
click at [576, 135] on div "Lifestyle Spend" at bounding box center [617, 125] width 154 height 31
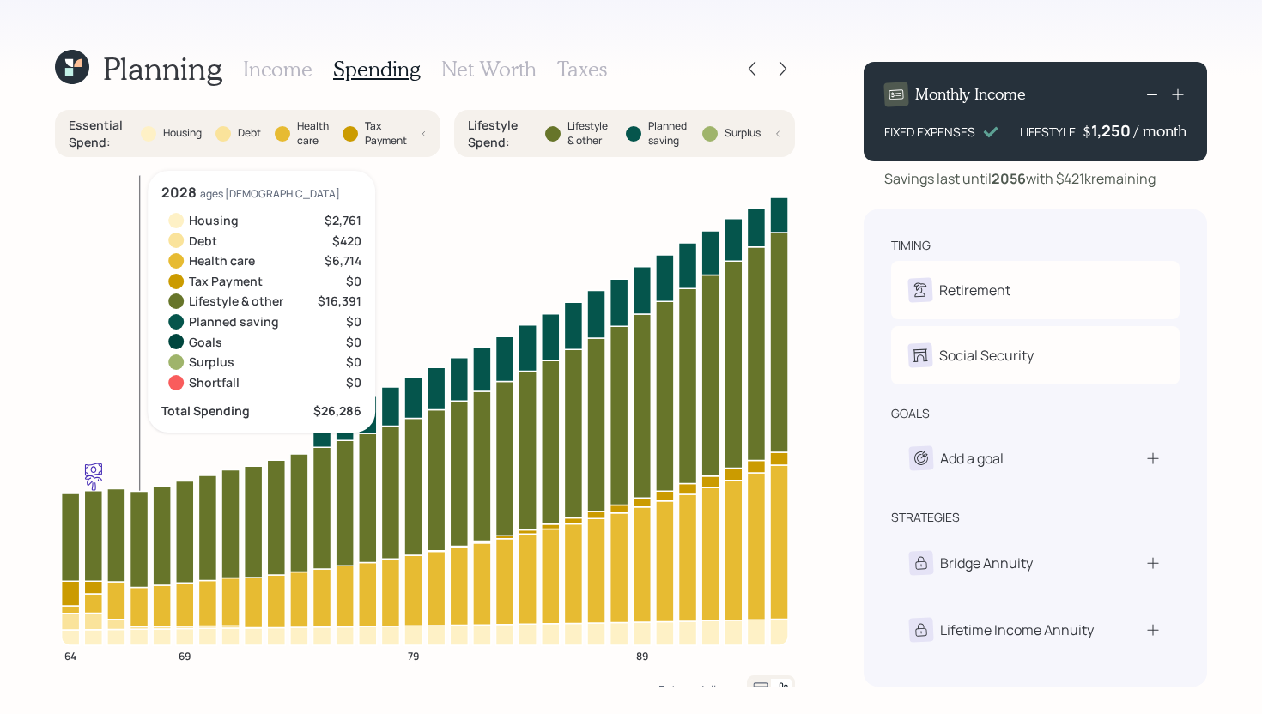
click at [138, 608] on icon at bounding box center [139, 607] width 18 height 39
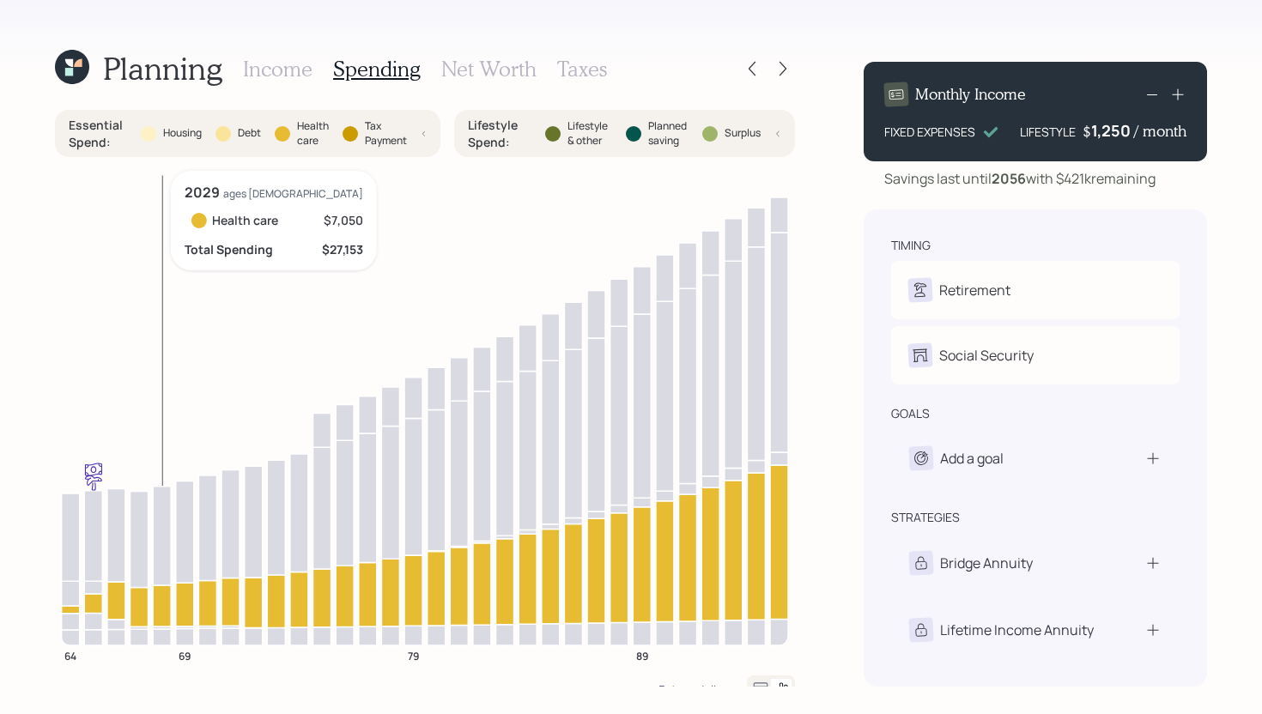
click at [160, 602] on icon at bounding box center [162, 605] width 18 height 41
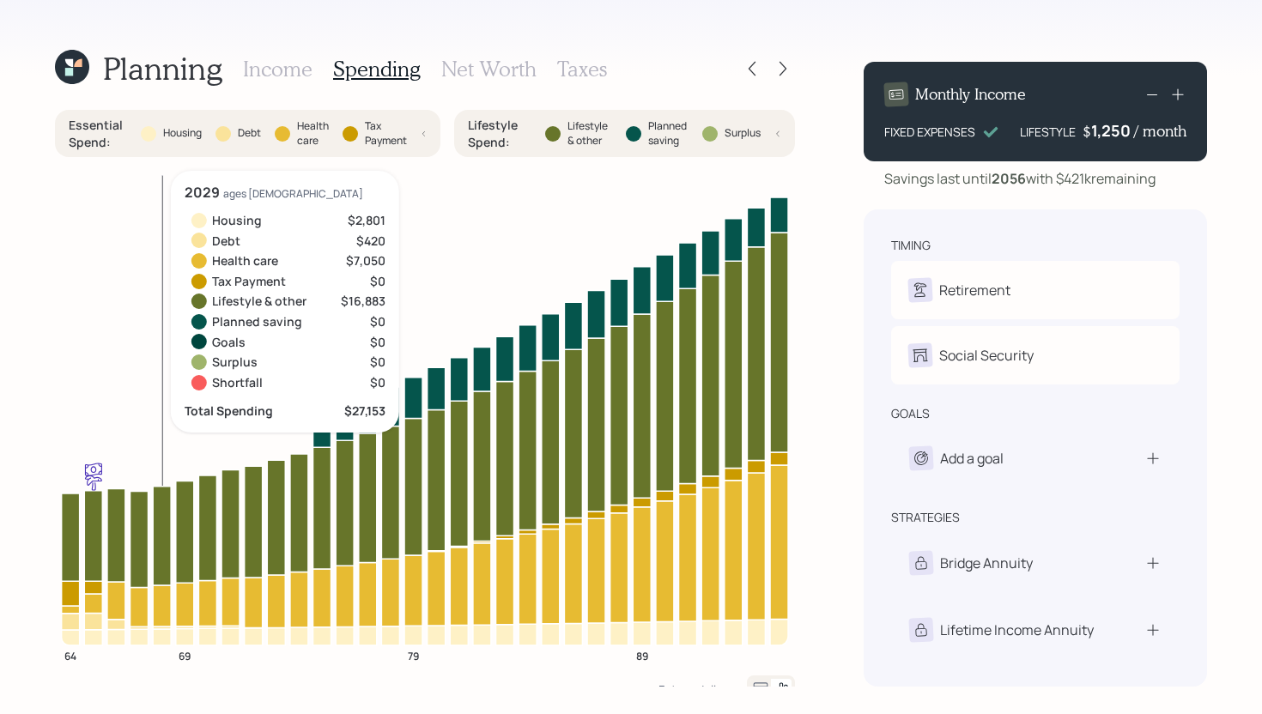
click at [167, 638] on icon at bounding box center [162, 637] width 18 height 16
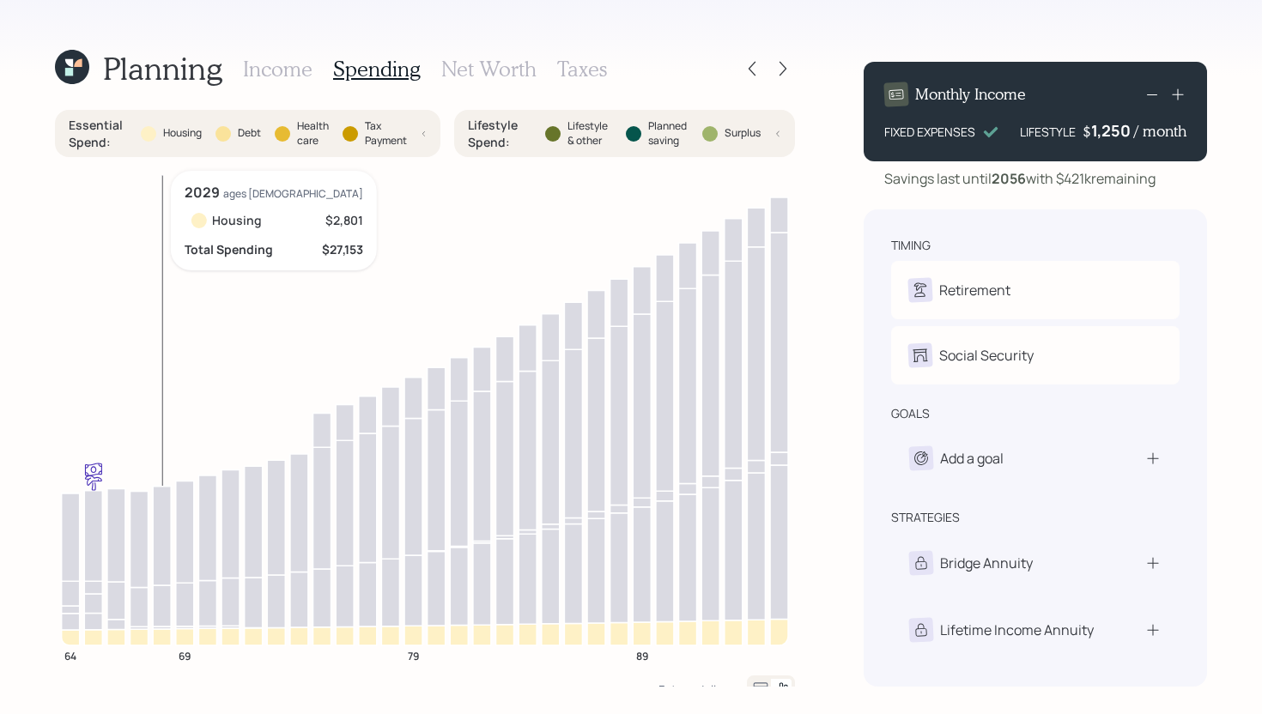
click at [167, 638] on icon at bounding box center [162, 637] width 18 height 16
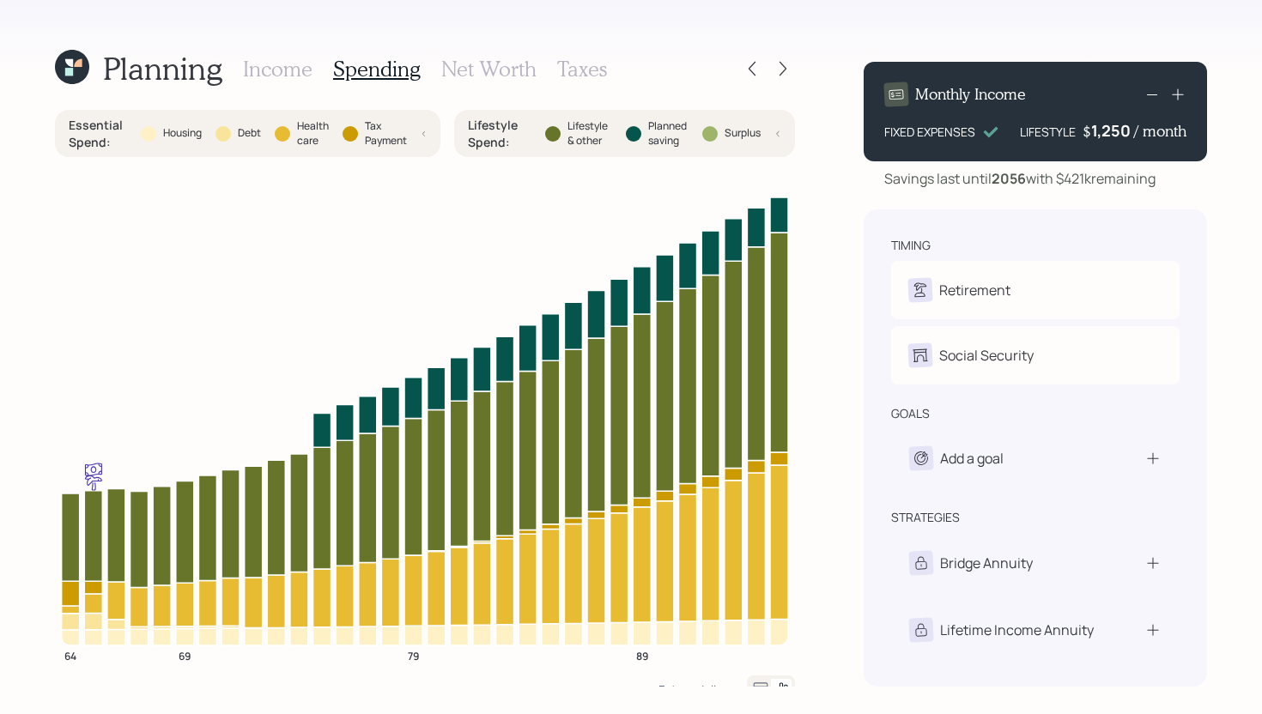
click at [426, 133] on icon at bounding box center [424, 134] width 6 height 10
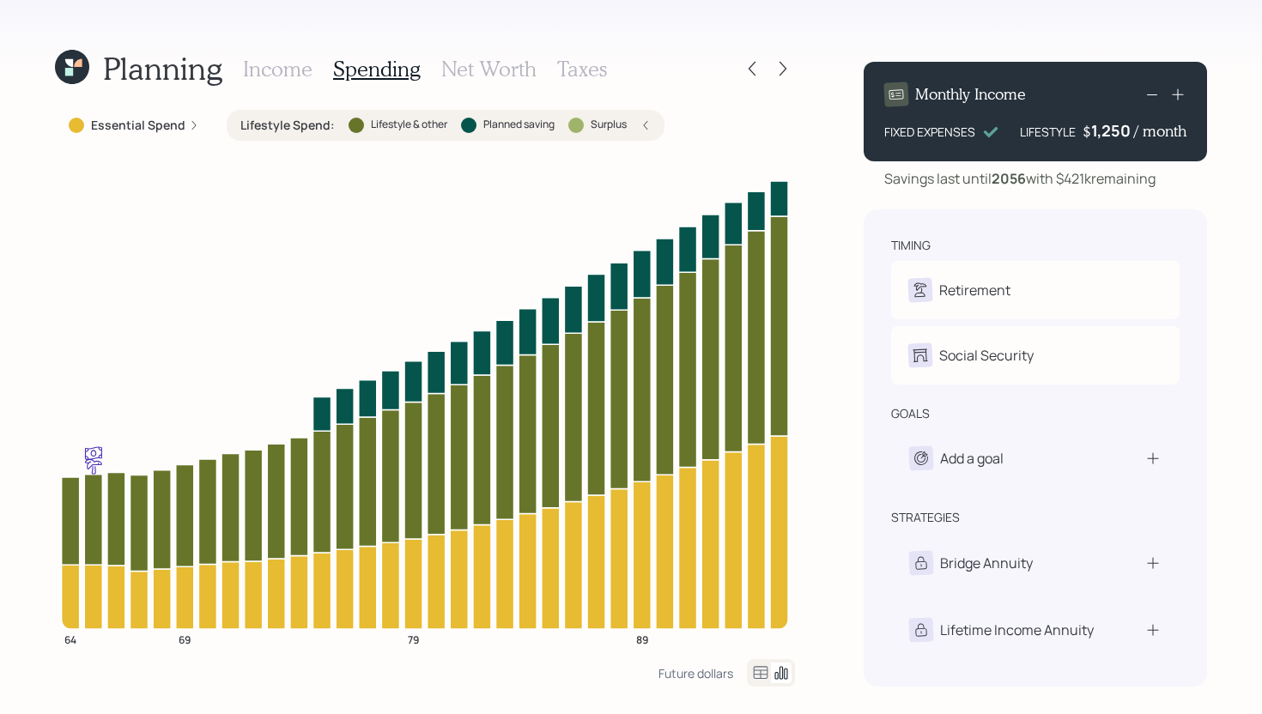
click at [426, 133] on div "Lifestyle Spend : Lifestyle & other Planned saving Surplus" at bounding box center [446, 125] width 438 height 31
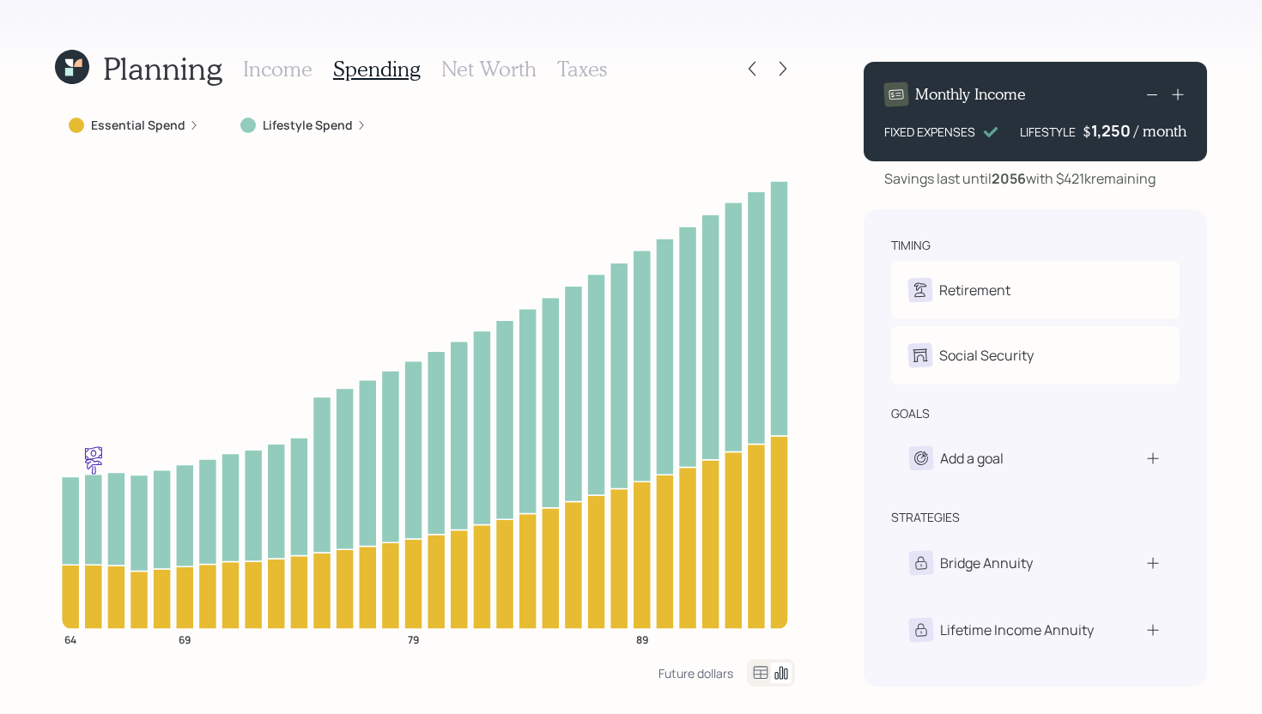
click at [292, 70] on h3 "Income" at bounding box center [278, 69] width 70 height 25
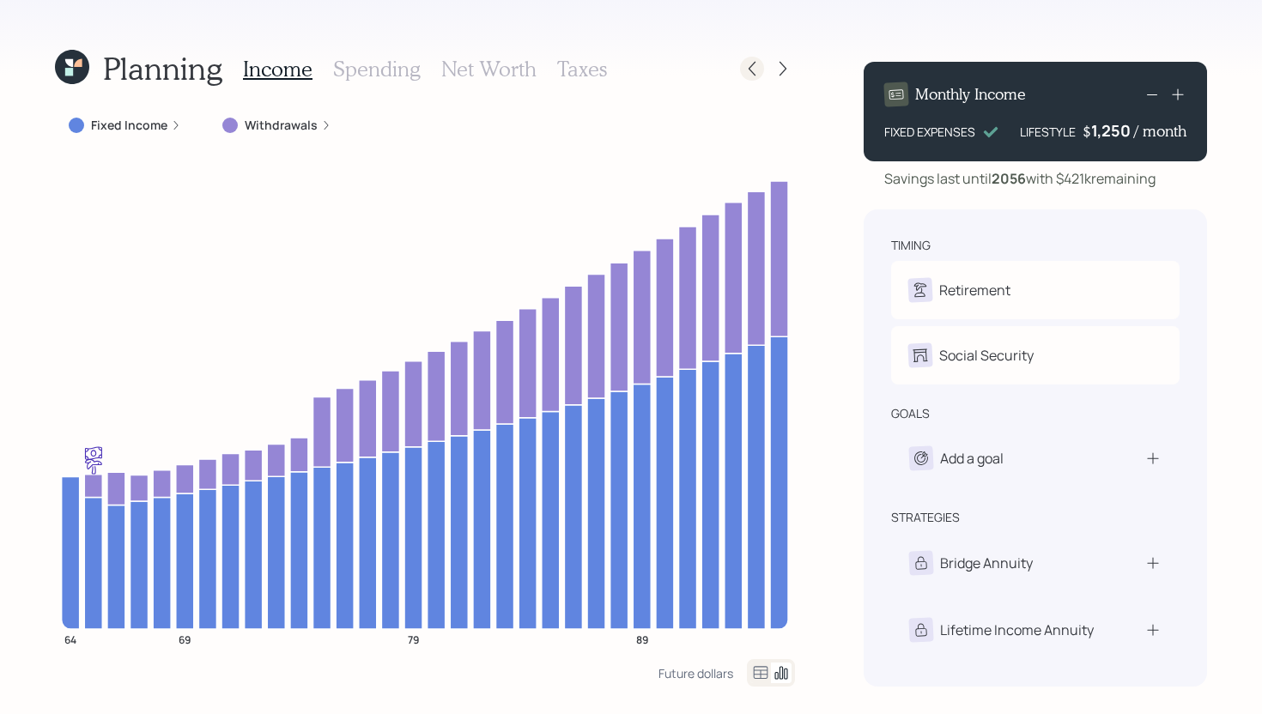
click at [745, 63] on icon at bounding box center [751, 68] width 17 height 17
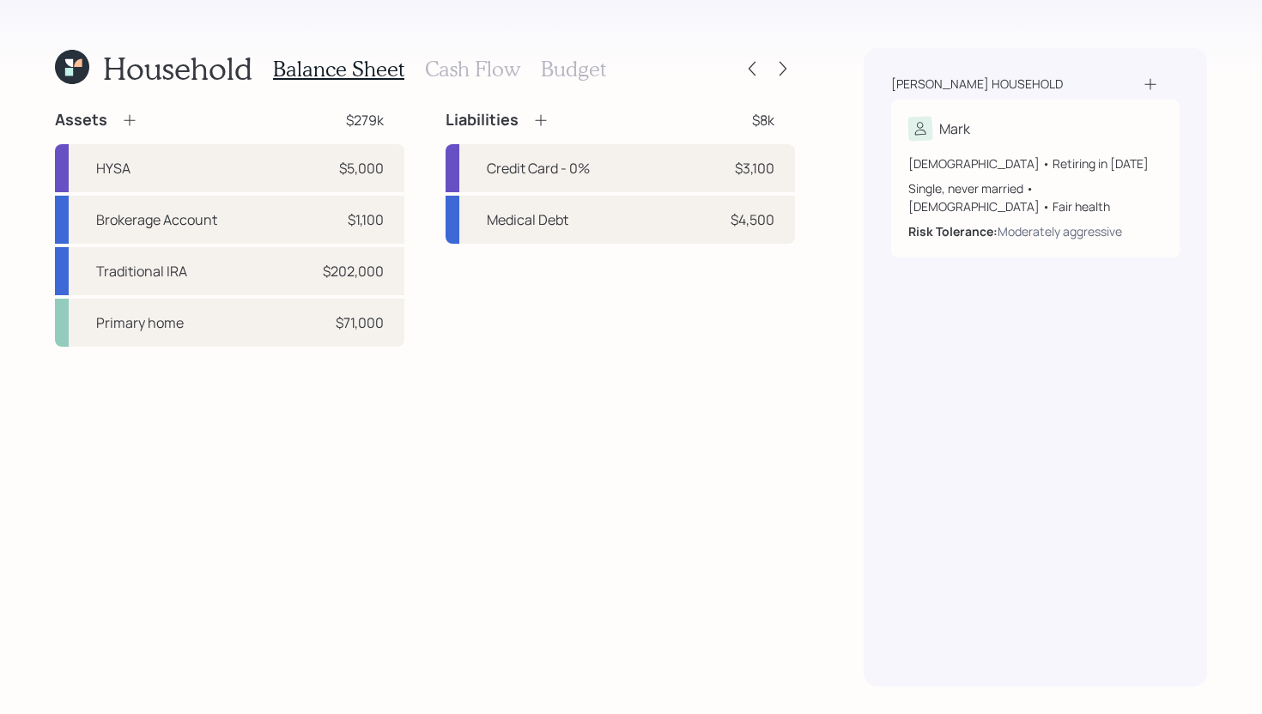
click at [460, 73] on h3 "Cash Flow" at bounding box center [472, 69] width 95 height 25
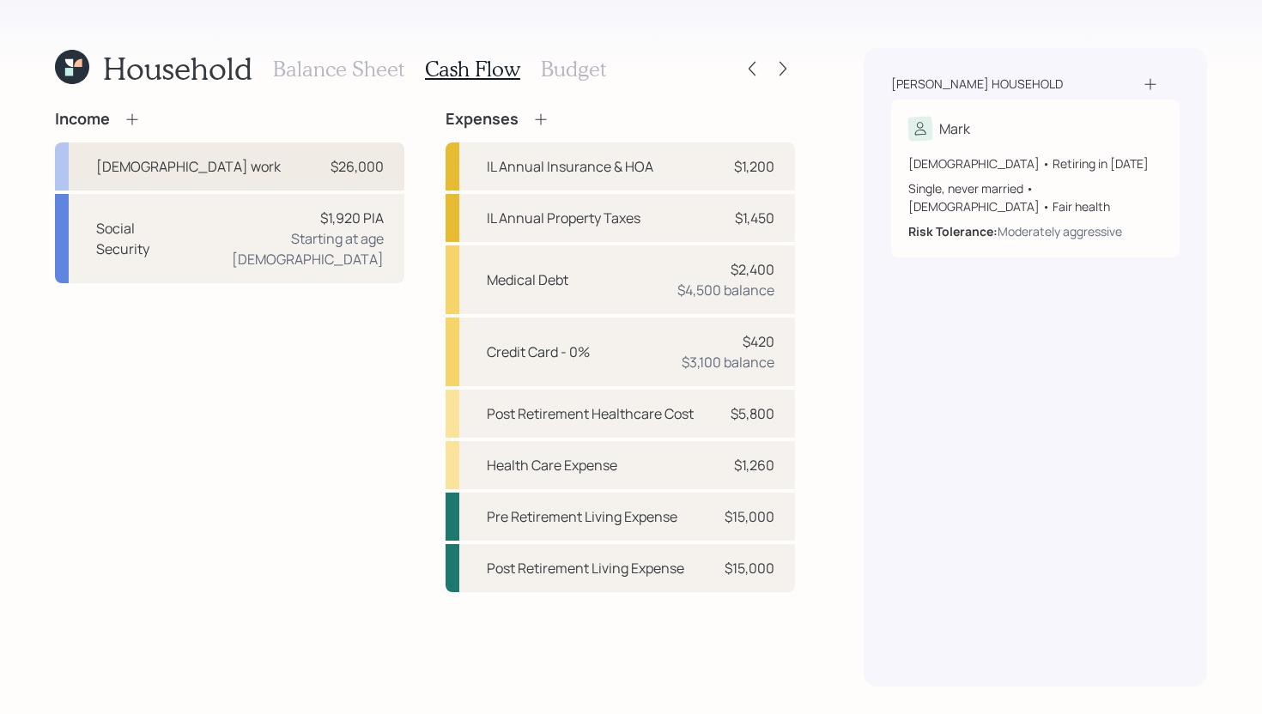
click at [276, 164] on div "Full-time work $26,000" at bounding box center [229, 166] width 349 height 48
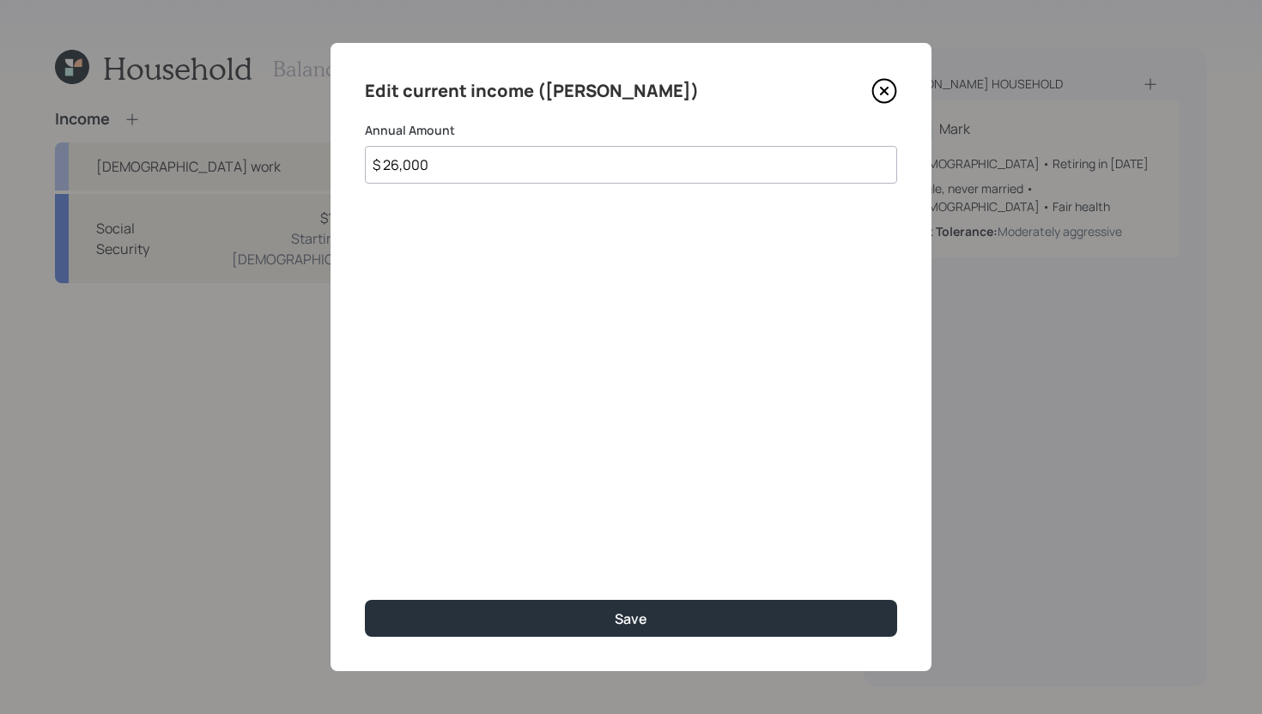
click at [891, 84] on icon at bounding box center [884, 91] width 26 height 26
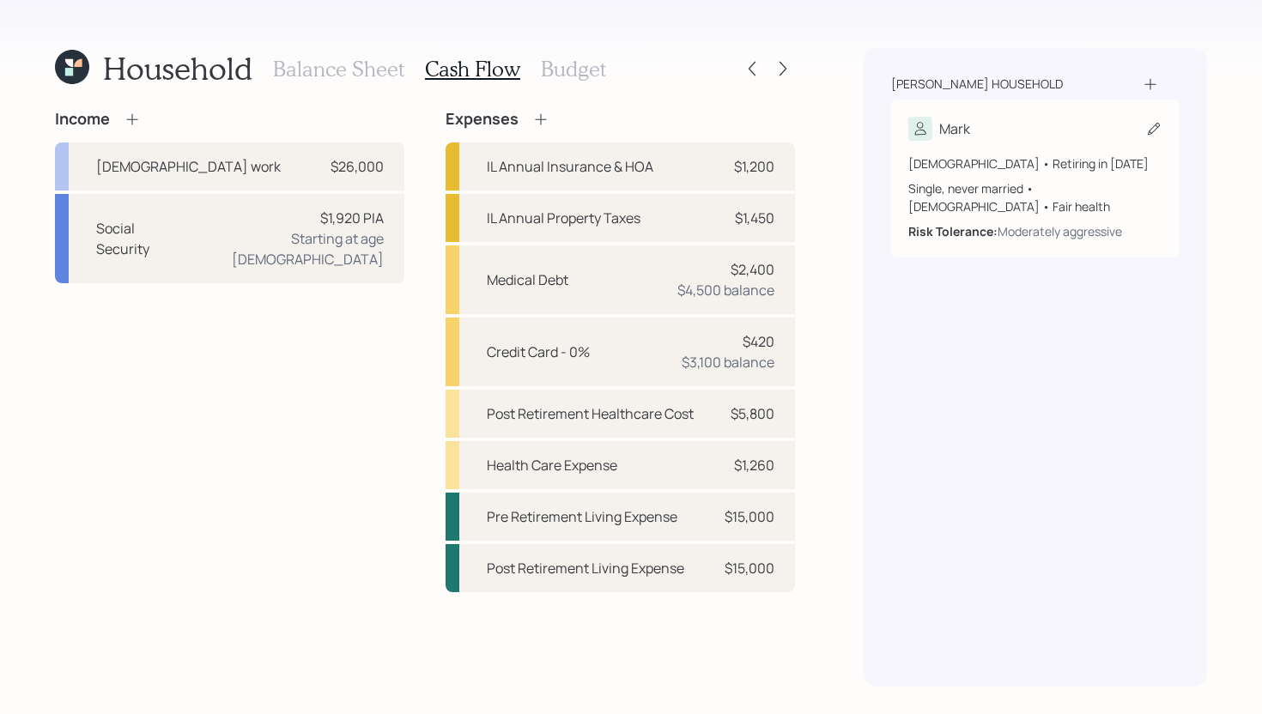
click at [1149, 129] on icon at bounding box center [1153, 128] width 17 height 17
select select "8"
select select "fair"
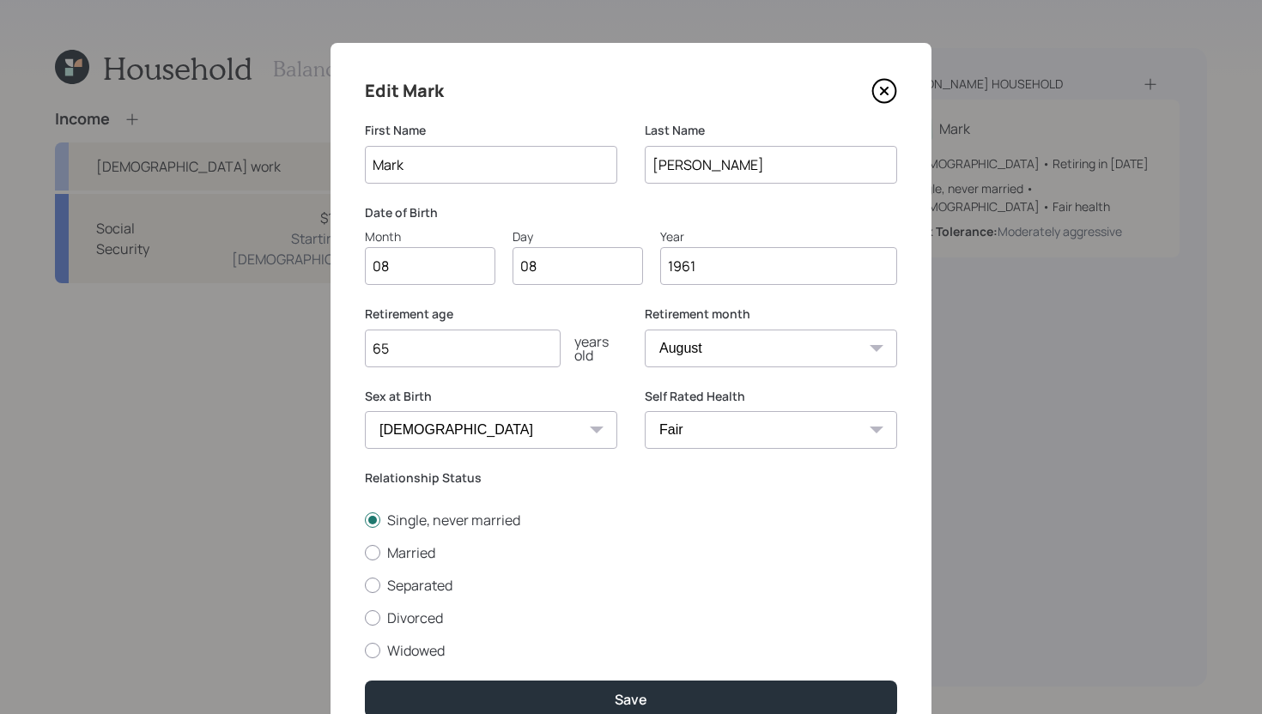
click at [473, 364] on input "65" at bounding box center [463, 349] width 196 height 38
click at [473, 354] on input "65" at bounding box center [463, 349] width 196 height 38
type input "67"
click at [724, 348] on select "January February March April May June July August September October November De…" at bounding box center [770, 349] width 252 height 38
select select "12"
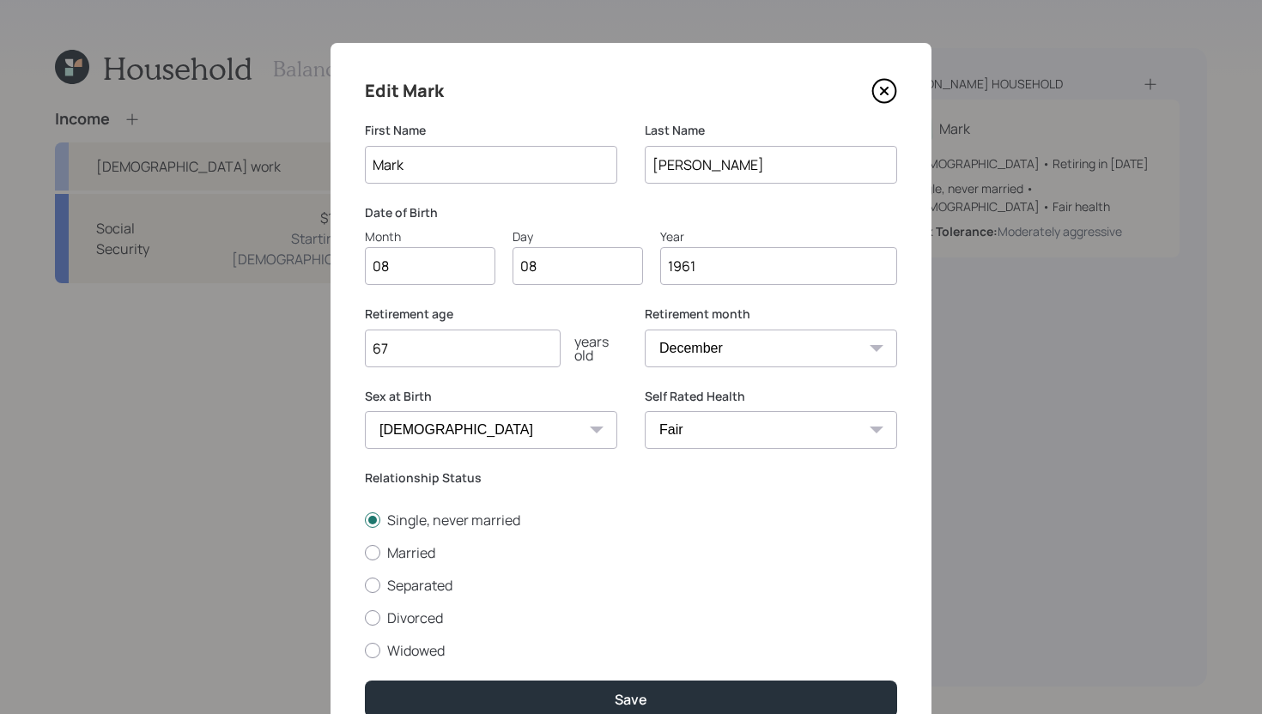
click at [644, 330] on select "January February March April May June July August September October November De…" at bounding box center [770, 349] width 252 height 38
click at [744, 346] on select "January February March April May June July August September October November De…" at bounding box center [770, 349] width 252 height 38
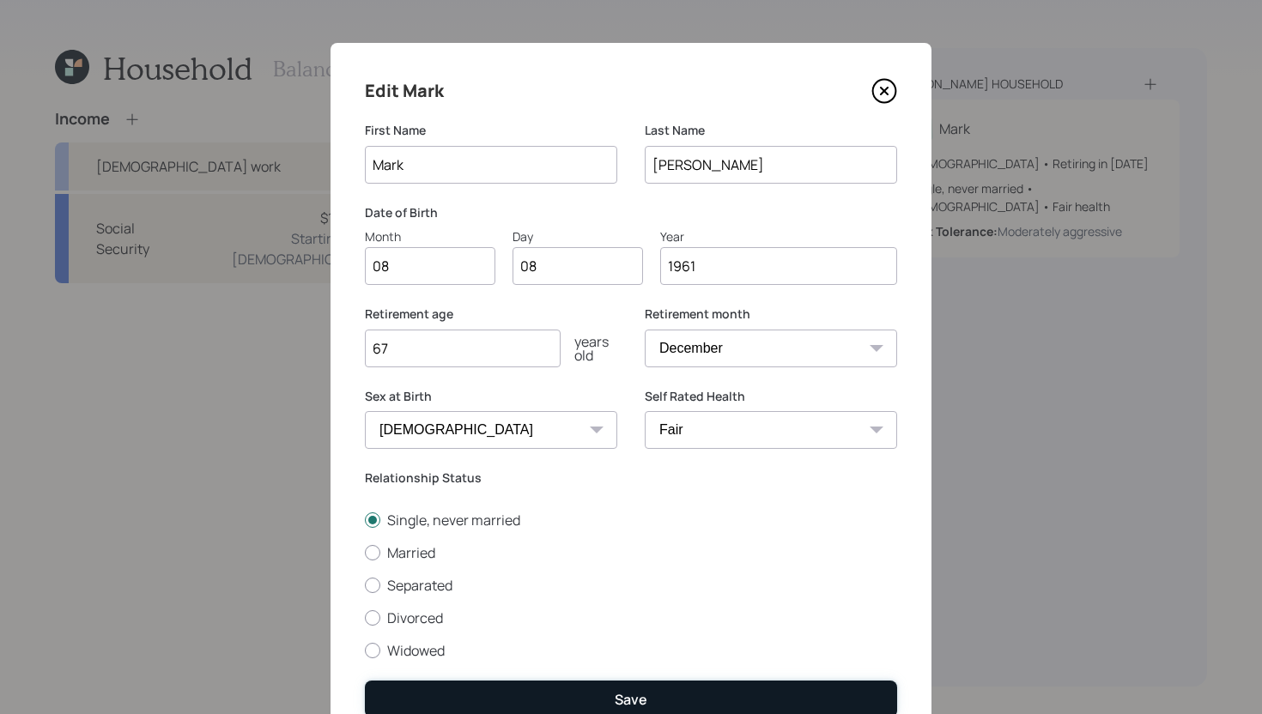
click at [628, 699] on div "Save" at bounding box center [630, 699] width 33 height 19
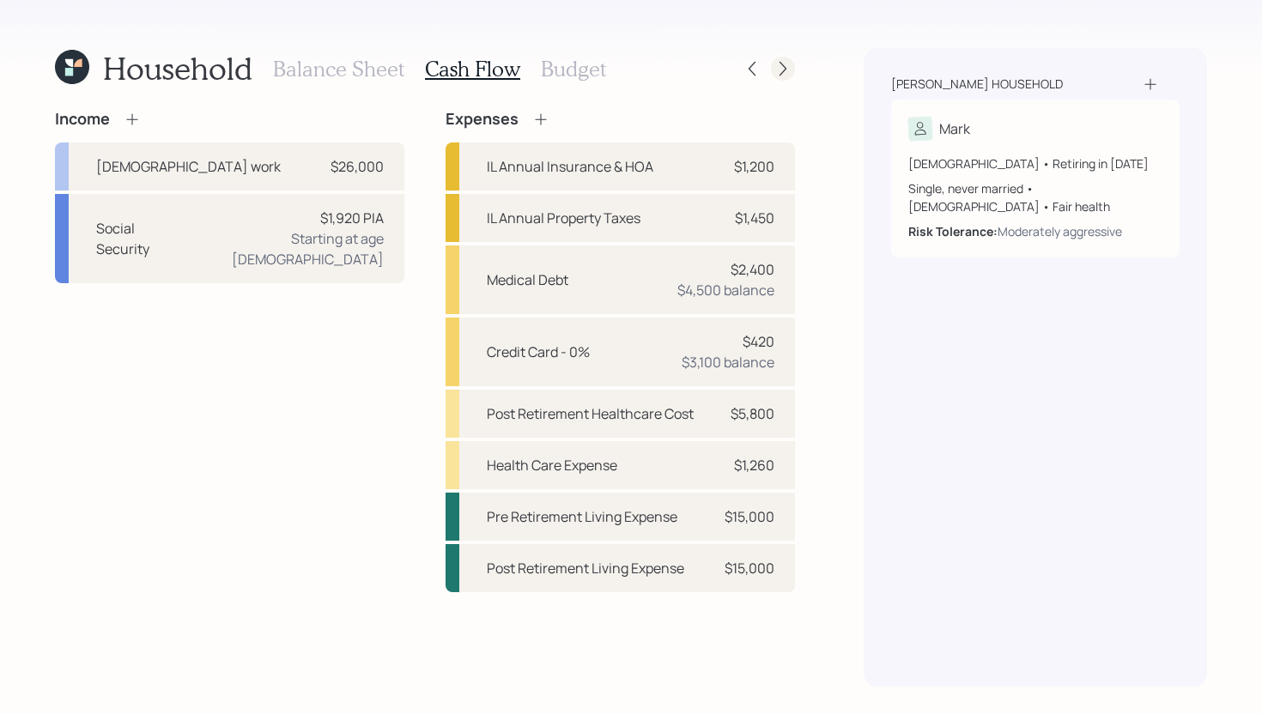
click at [788, 67] on icon at bounding box center [782, 68] width 17 height 17
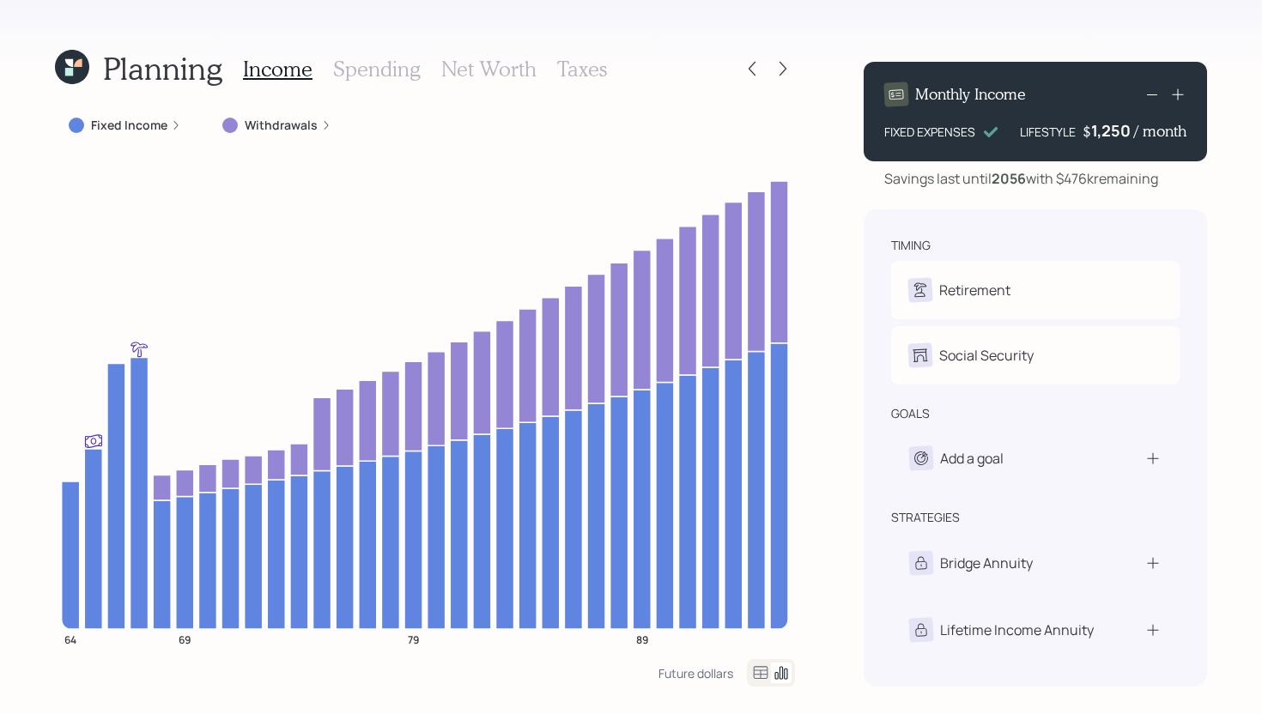
click at [569, 64] on h3 "Taxes" at bounding box center [582, 69] width 50 height 25
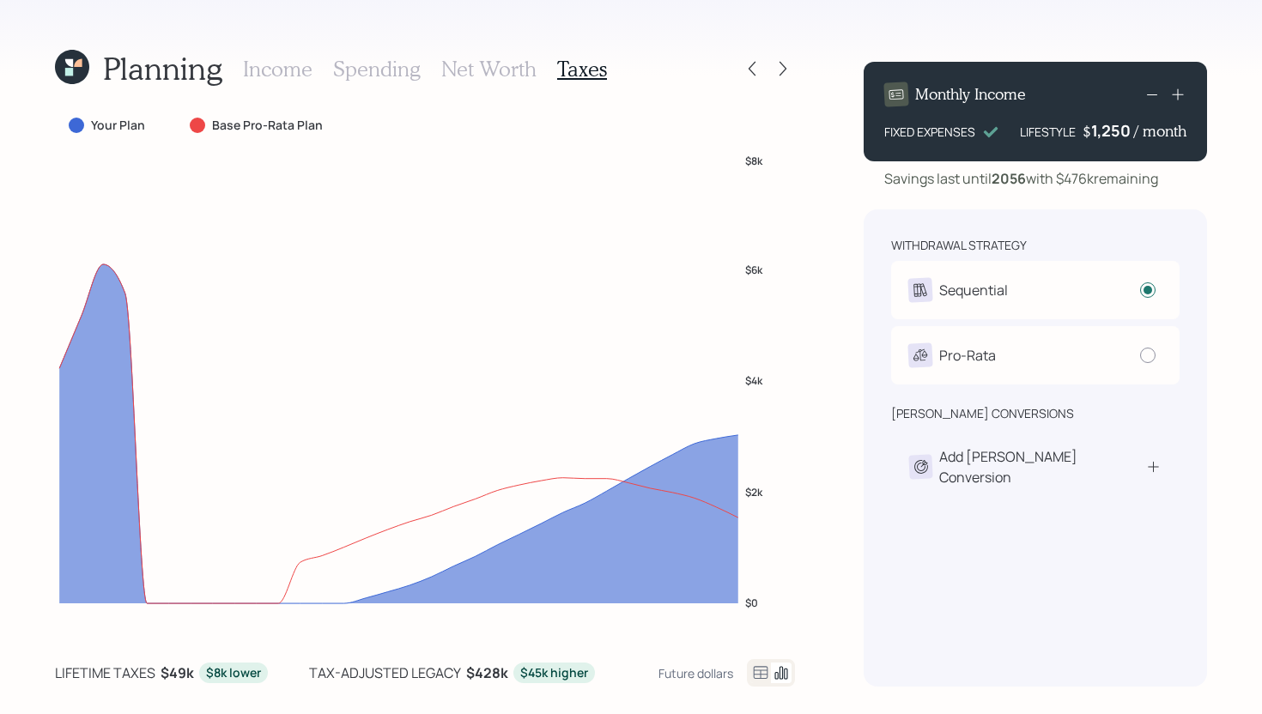
click at [407, 72] on h3 "Spending" at bounding box center [377, 69] width 88 height 25
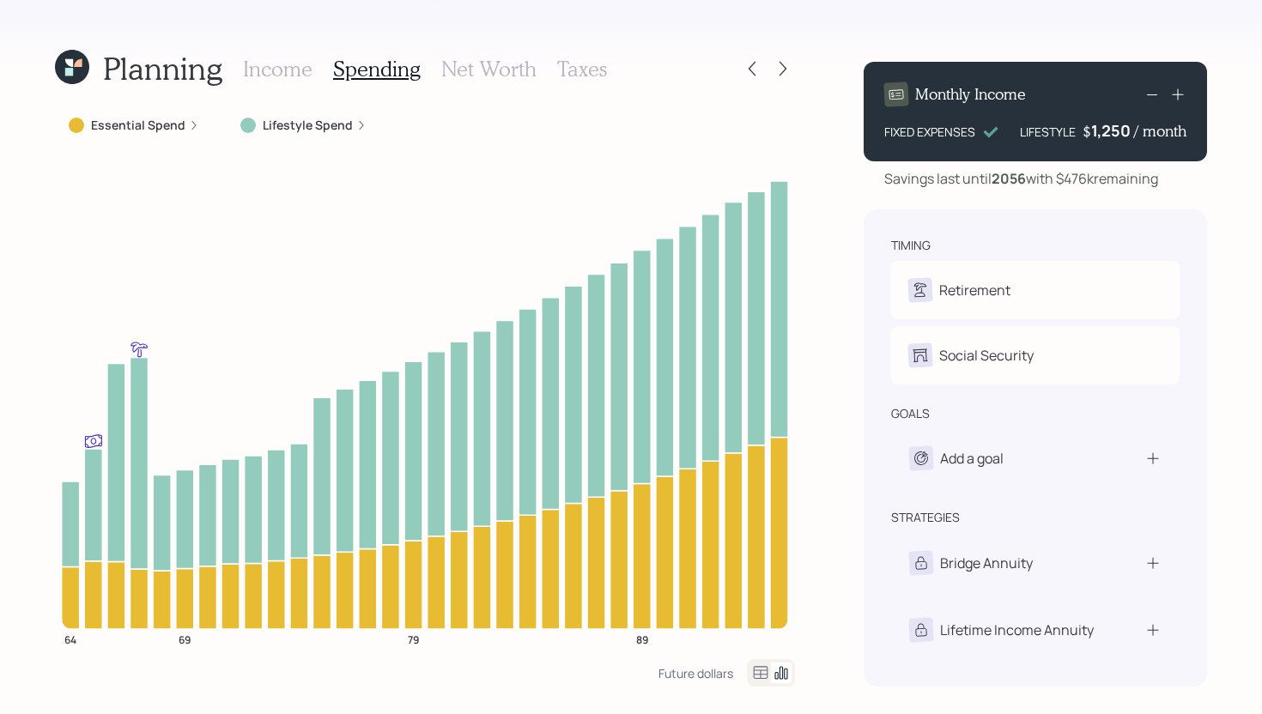
click at [292, 125] on label "Lifestyle Spend" at bounding box center [308, 125] width 90 height 17
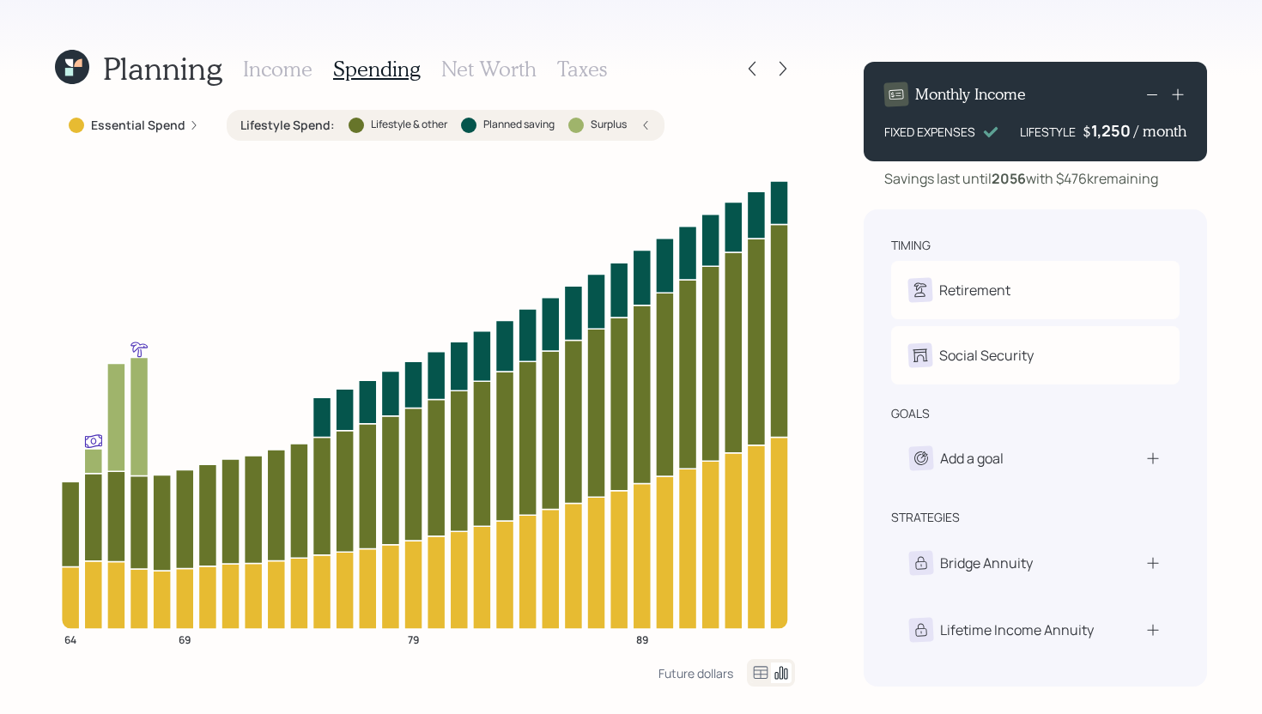
click at [144, 128] on label "Essential Spend" at bounding box center [138, 125] width 94 height 17
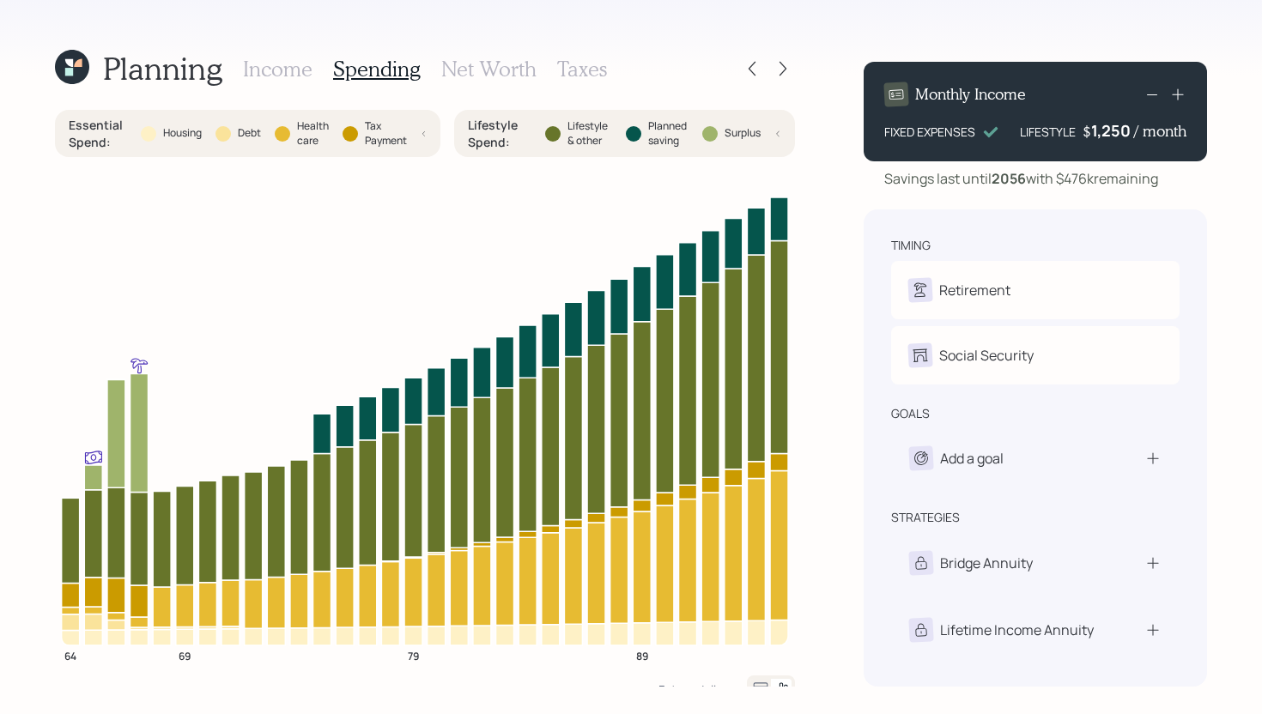
click at [259, 130] on label "Debt" at bounding box center [249, 133] width 23 height 15
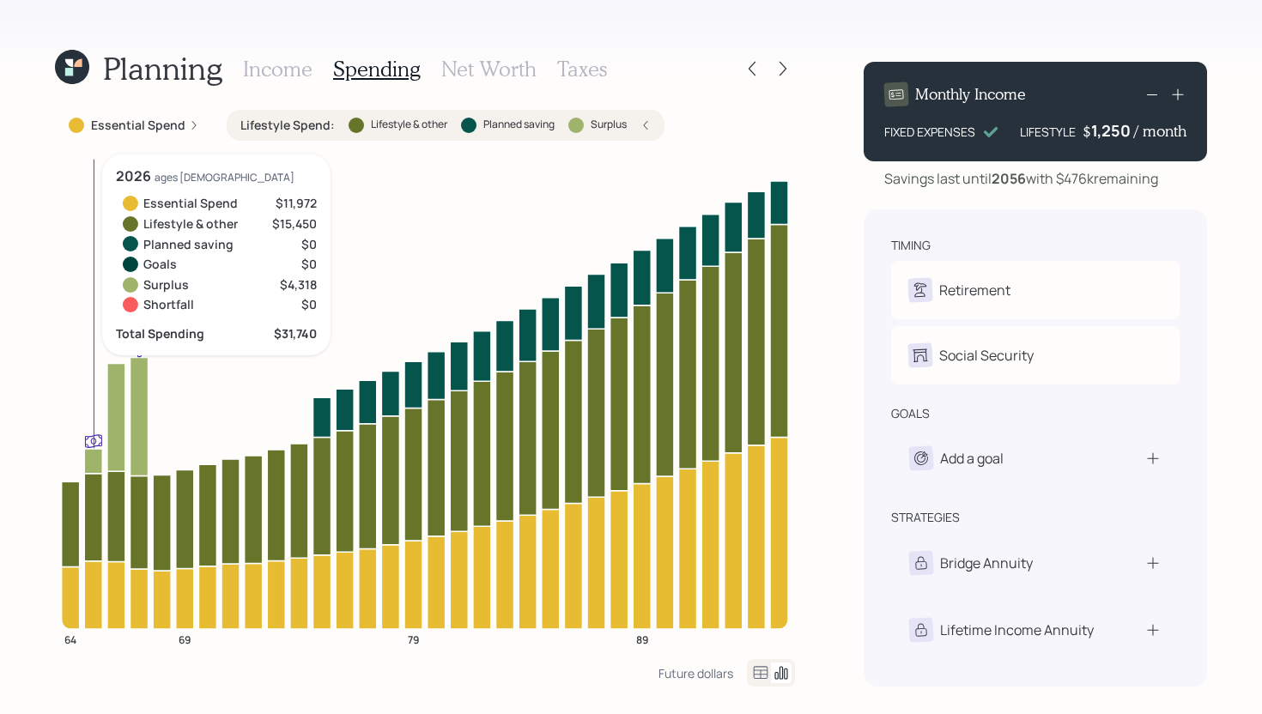
click at [94, 462] on icon at bounding box center [93, 461] width 18 height 25
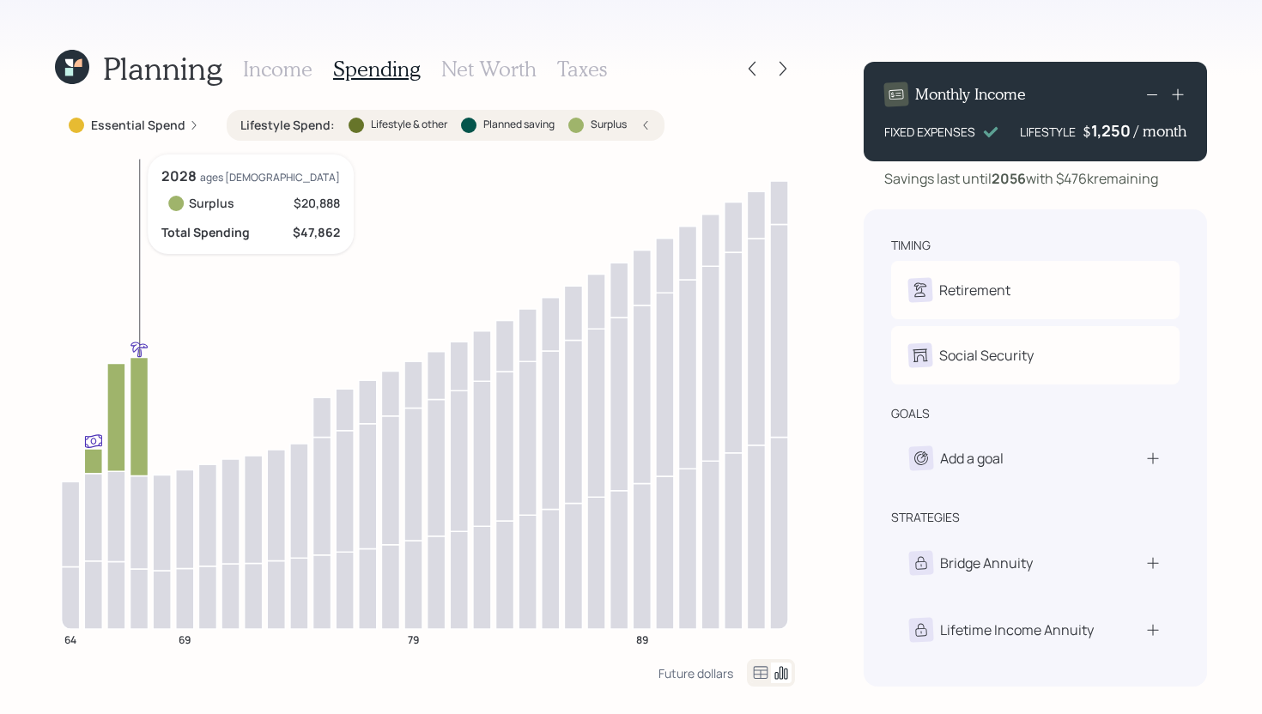
click at [136, 433] on icon at bounding box center [139, 416] width 18 height 118
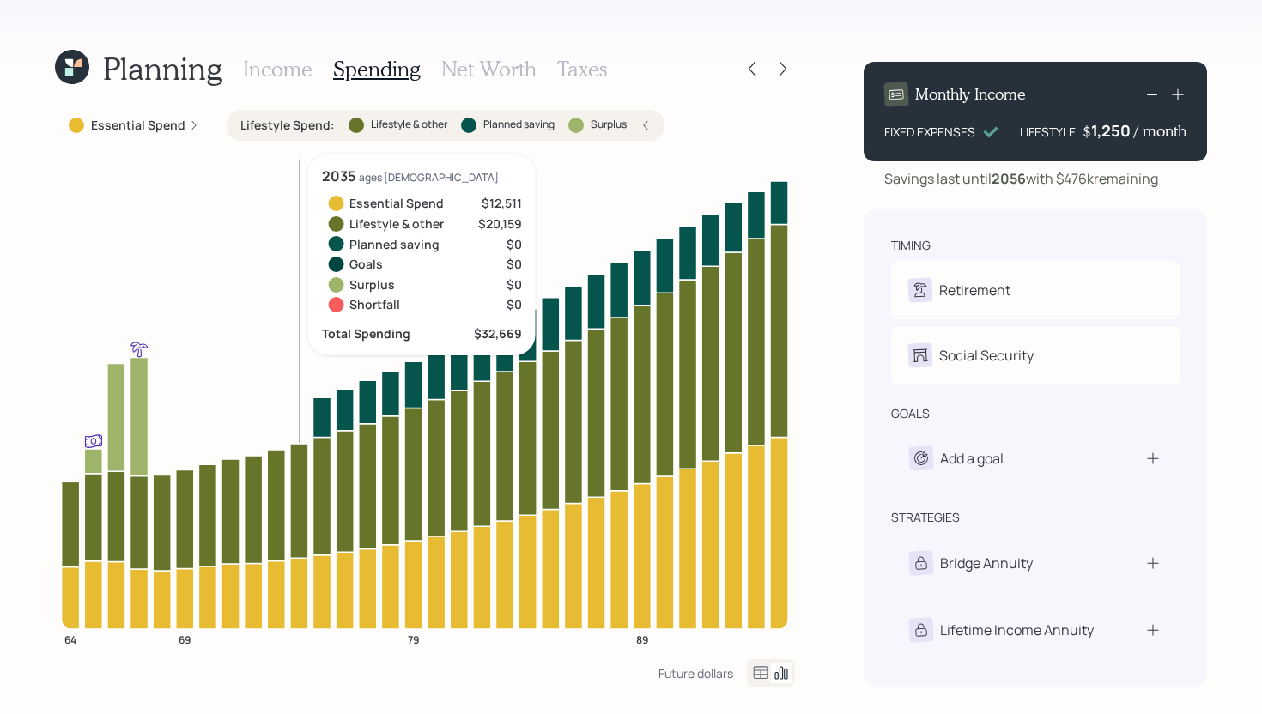
click at [292, 130] on label "Lifestyle Spend :" at bounding box center [287, 125] width 94 height 17
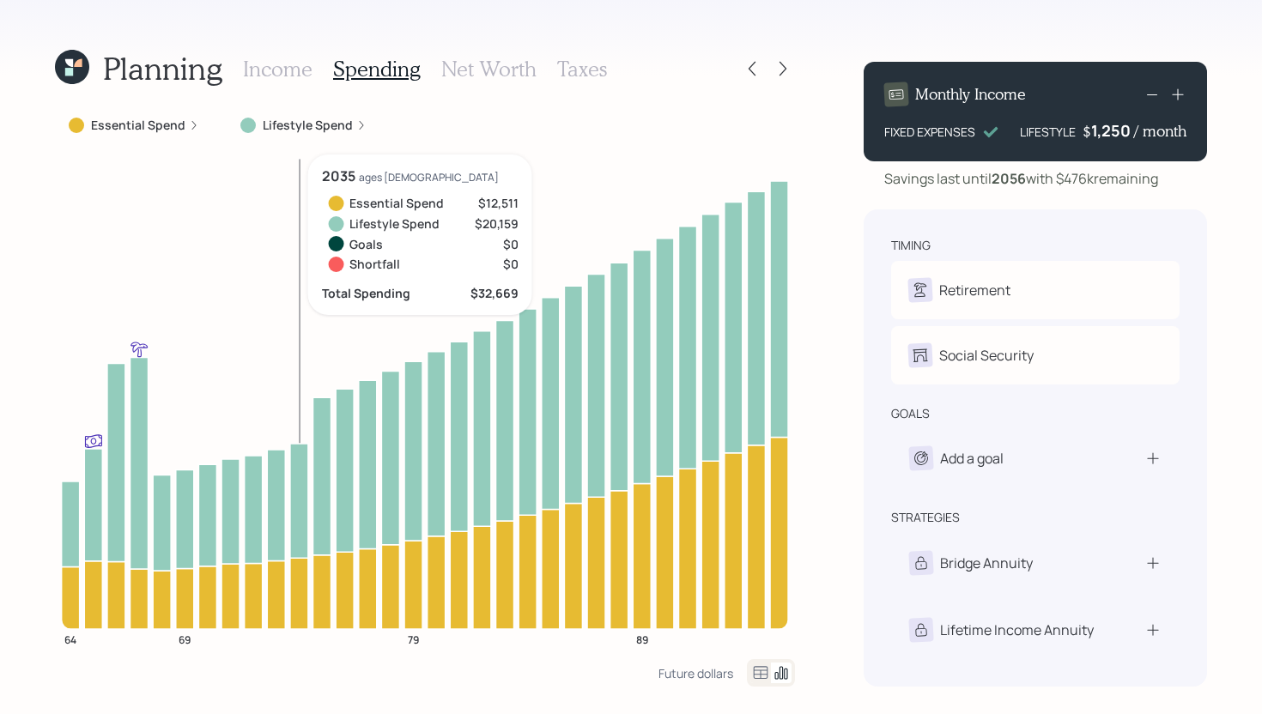
click at [282, 76] on h3 "Income" at bounding box center [278, 69] width 70 height 25
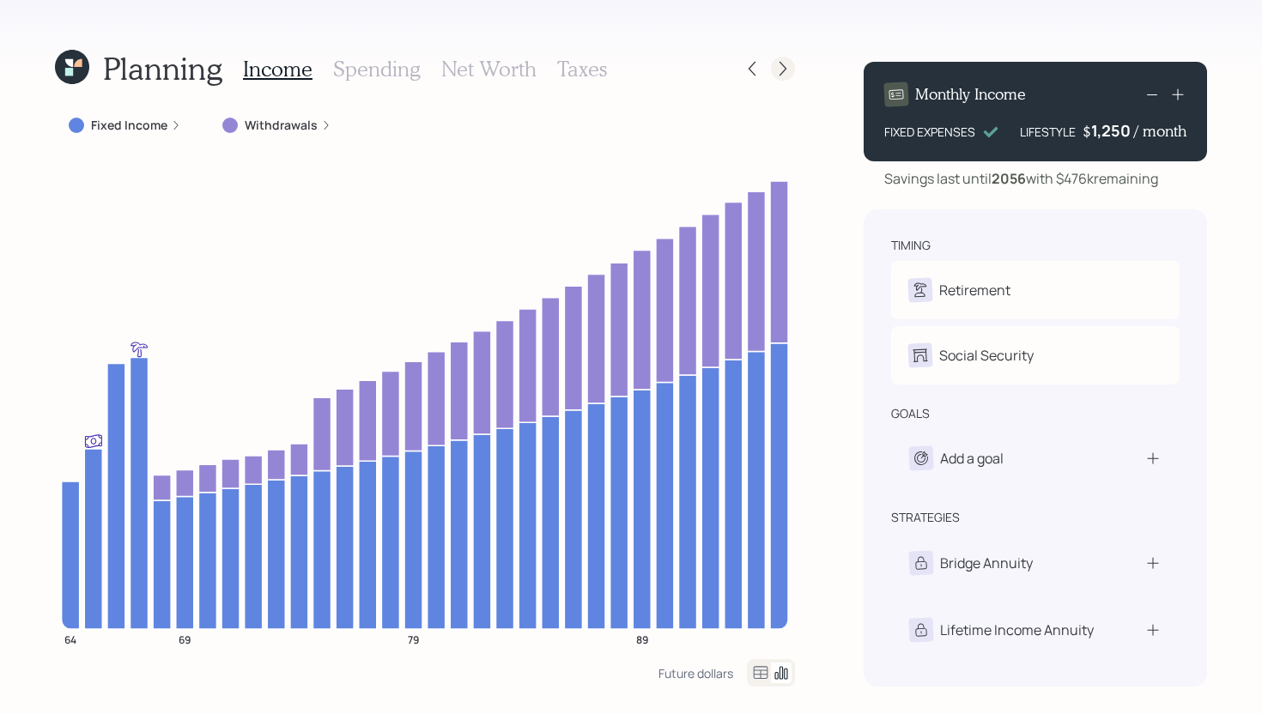
click at [773, 74] on div at bounding box center [783, 69] width 24 height 24
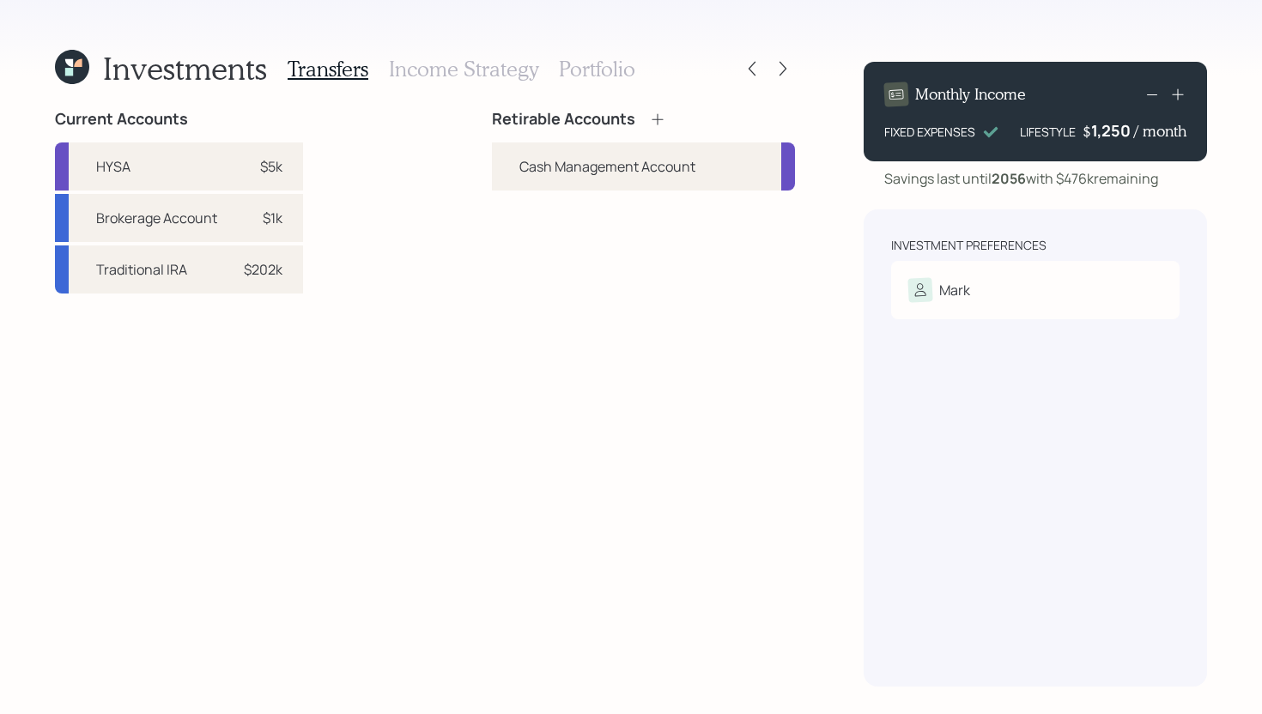
click at [663, 124] on icon at bounding box center [657, 119] width 17 height 17
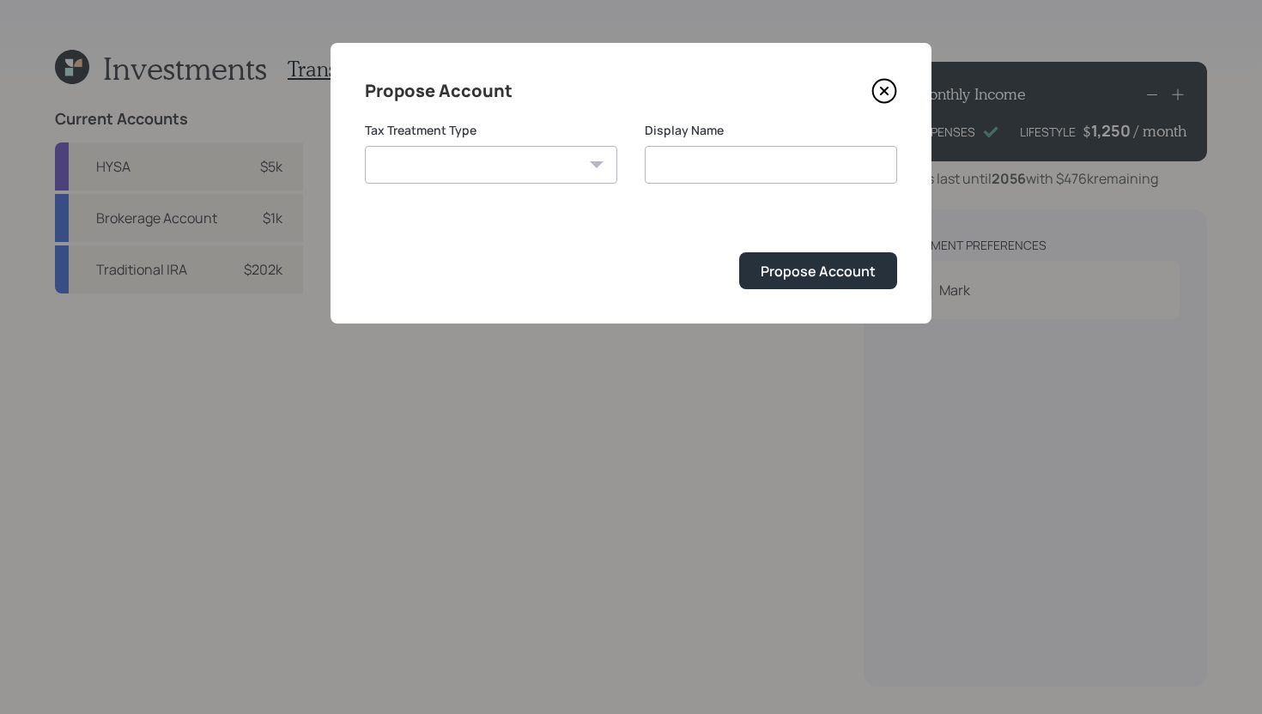
click at [572, 185] on div "Tax Treatment Type [PERSON_NAME] Taxable Traditional" at bounding box center [491, 163] width 252 height 82
click at [572, 176] on select "[PERSON_NAME] Taxable Traditional" at bounding box center [491, 165] width 252 height 38
select select "traditional"
click at [365, 146] on select "[PERSON_NAME] Taxable Traditional" at bounding box center [491, 165] width 252 height 38
click at [745, 171] on input "Traditional" at bounding box center [770, 165] width 252 height 38
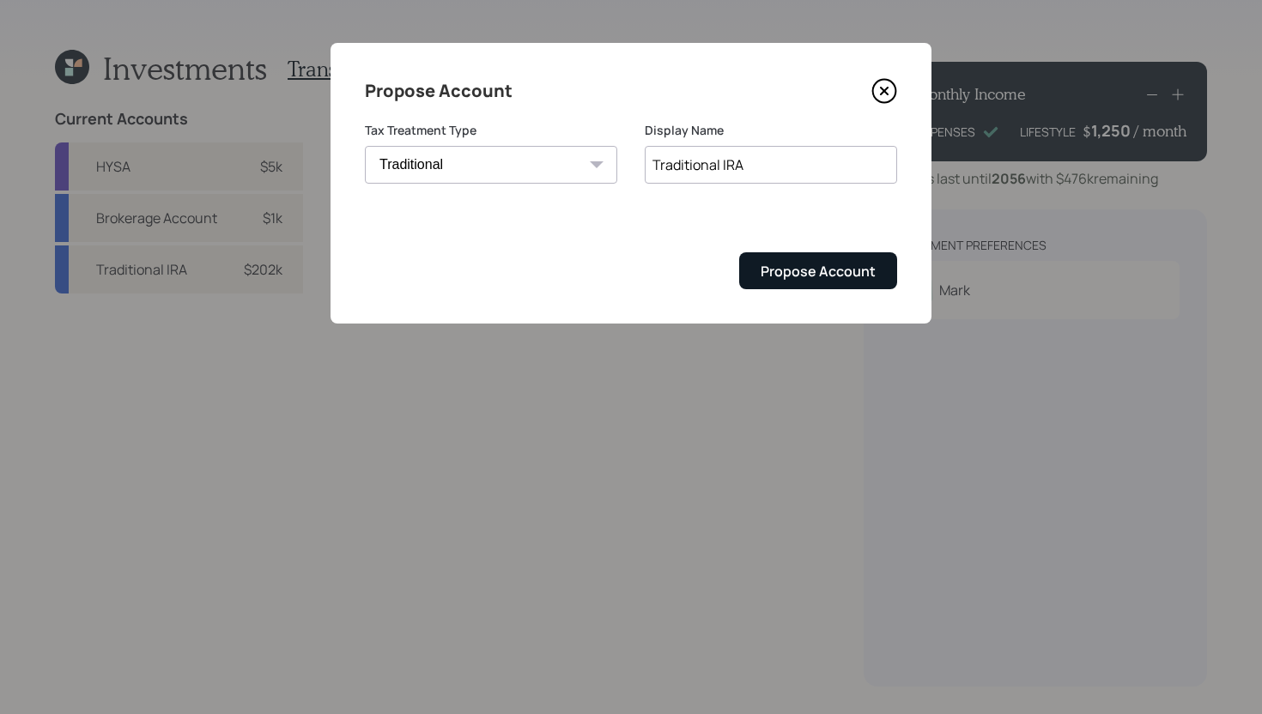
type input "Traditional IRA"
click at [834, 284] on button "Propose Account" at bounding box center [818, 270] width 158 height 37
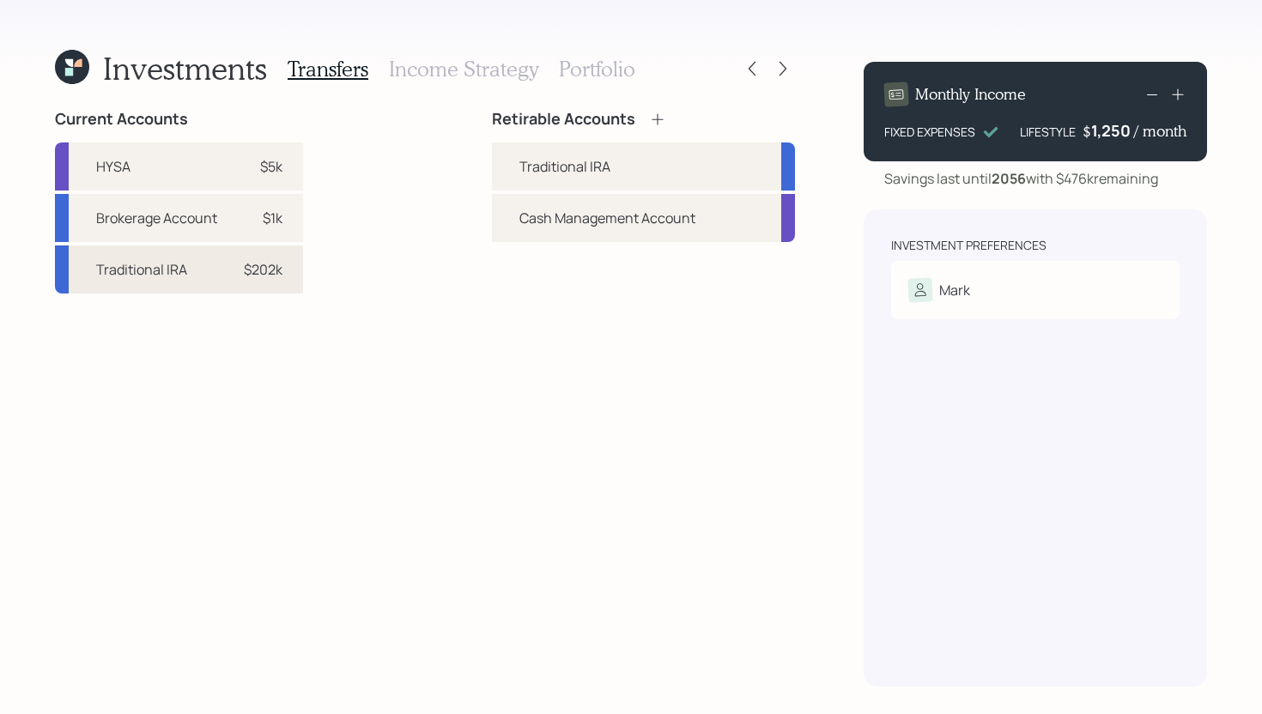
click at [210, 280] on div "Traditional IRA $202k" at bounding box center [179, 269] width 248 height 48
click at [506, 170] on div "Traditional IRA" at bounding box center [643, 166] width 303 height 48
select select "f5bdcffb-64d7-4158-af3f-c46c40eb118f"
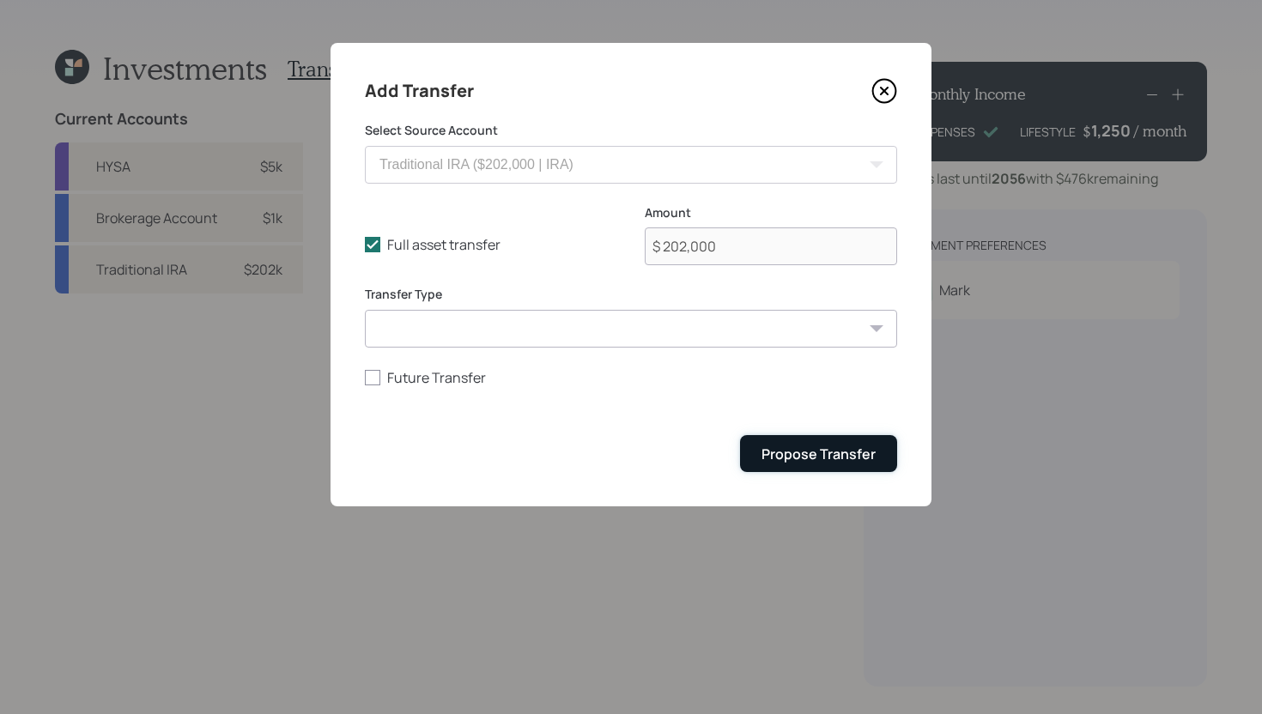
click at [809, 456] on div "Propose Transfer" at bounding box center [818, 454] width 114 height 19
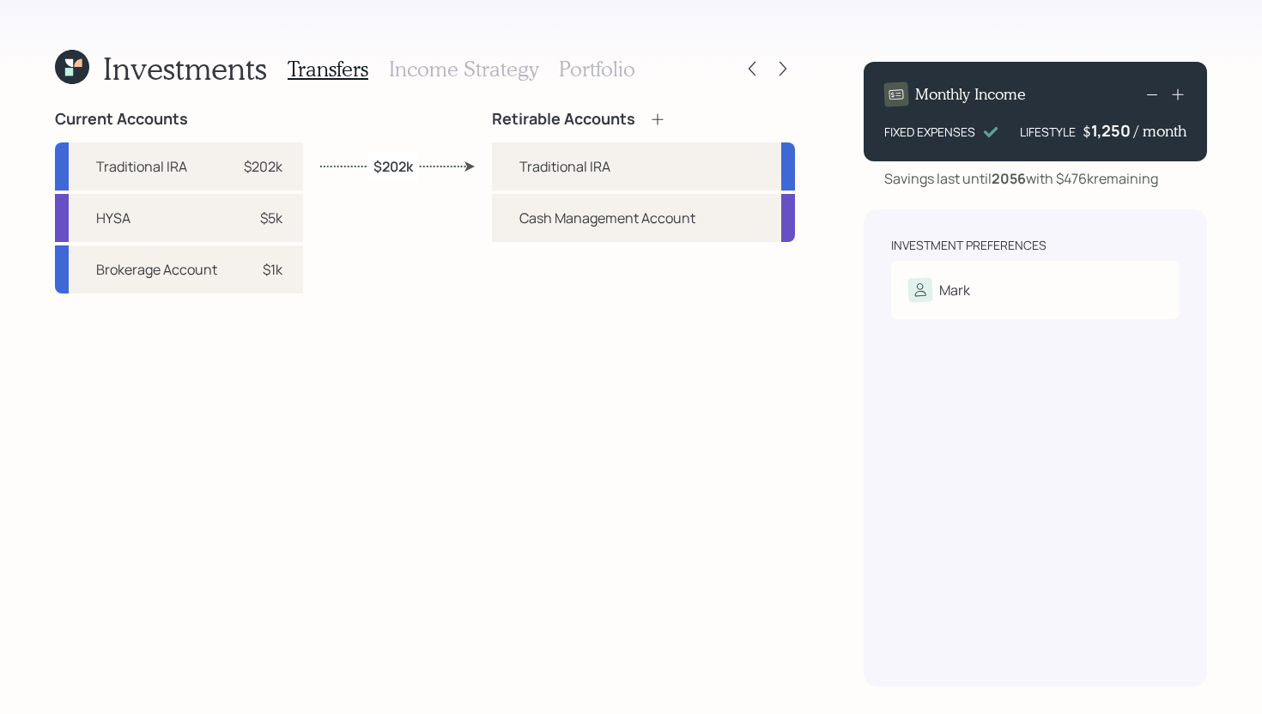
click at [662, 123] on icon at bounding box center [657, 119] width 17 height 17
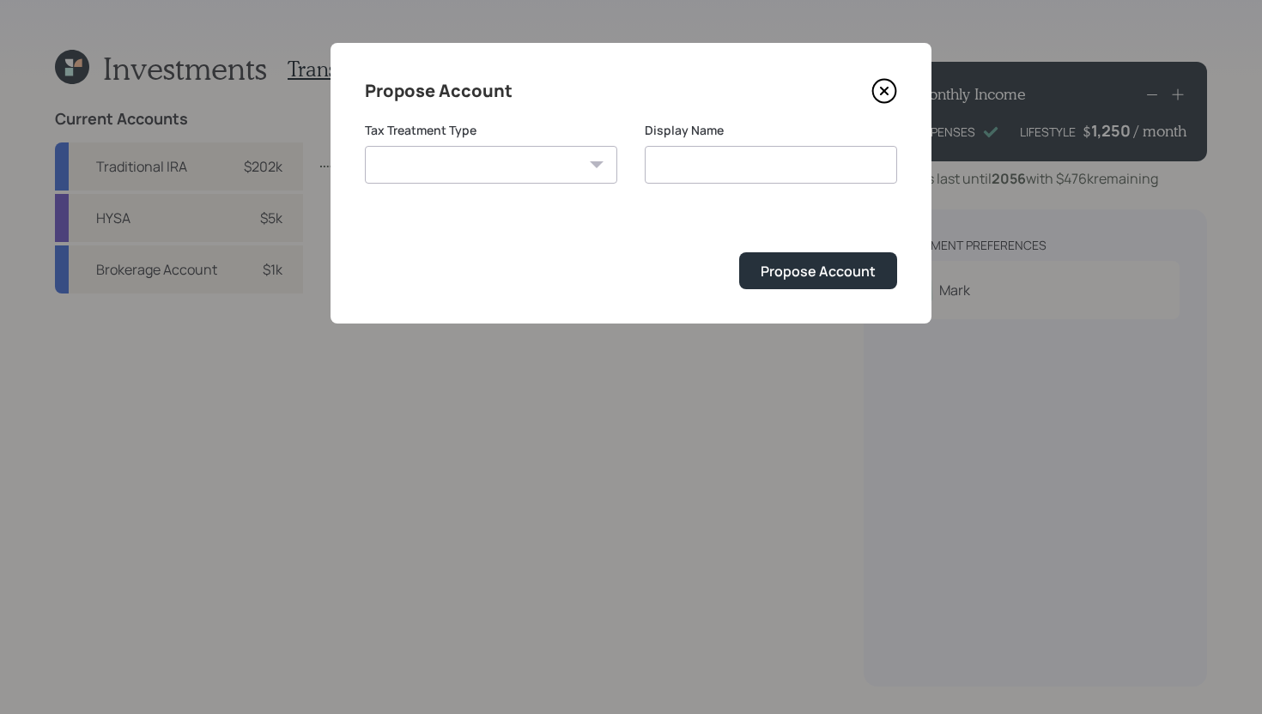
click at [570, 159] on select "[PERSON_NAME] Taxable Traditional" at bounding box center [491, 165] width 252 height 38
select select "taxable"
click at [365, 146] on select "[PERSON_NAME] Taxable Traditional" at bounding box center [491, 165] width 252 height 38
click at [732, 184] on div "Display Name Taxable" at bounding box center [770, 163] width 252 height 82
click at [736, 176] on input "Taxable" at bounding box center [770, 165] width 252 height 38
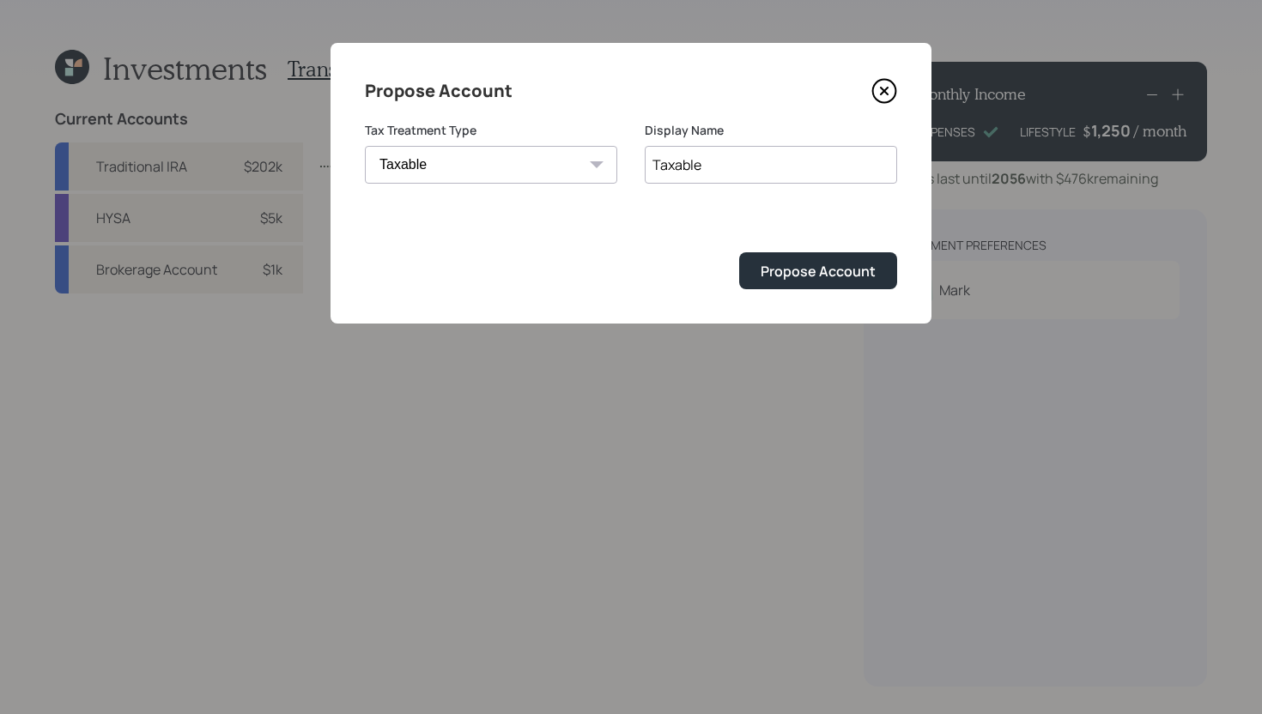
click at [736, 176] on input "Taxable" at bounding box center [770, 165] width 252 height 38
type input "Brokerage"
click at [844, 283] on button "Propose Account" at bounding box center [818, 270] width 158 height 37
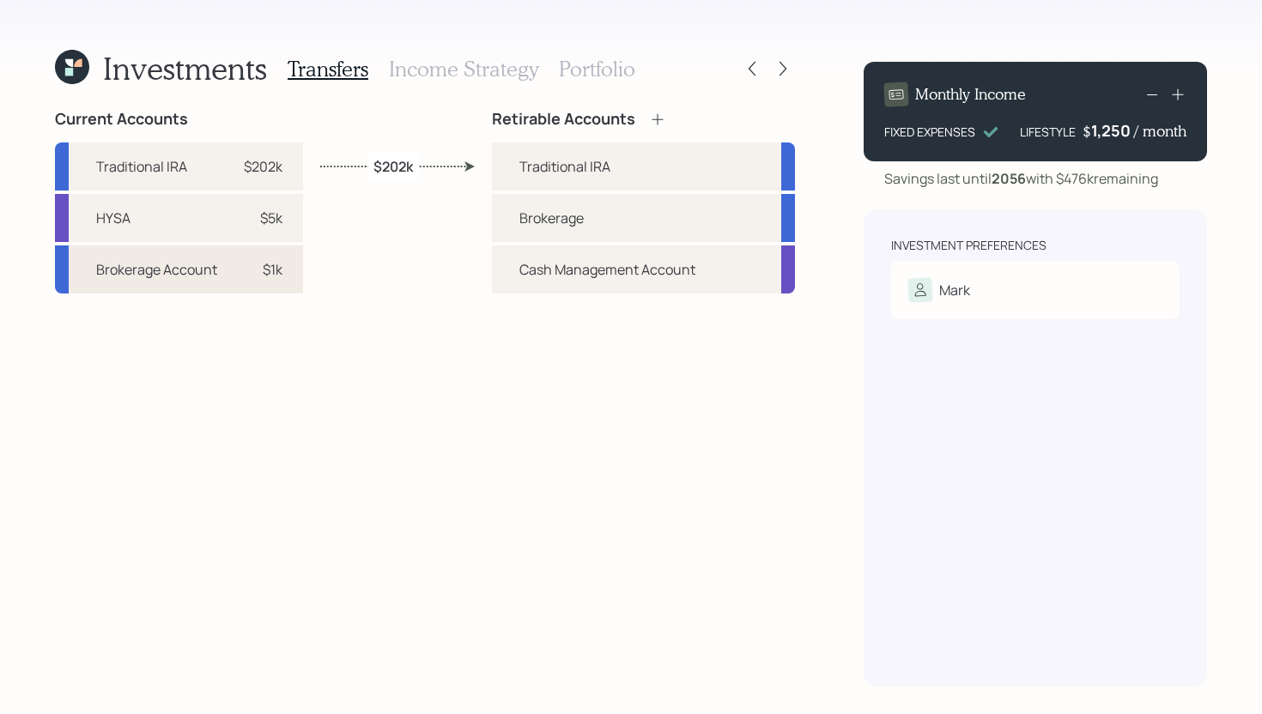
click at [268, 275] on div "$1k" at bounding box center [273, 269] width 20 height 21
click at [493, 221] on div "Brokerage" at bounding box center [643, 218] width 303 height 48
select select "83d25edd-52c7-45ed-8473-2bf2e08b2f9f"
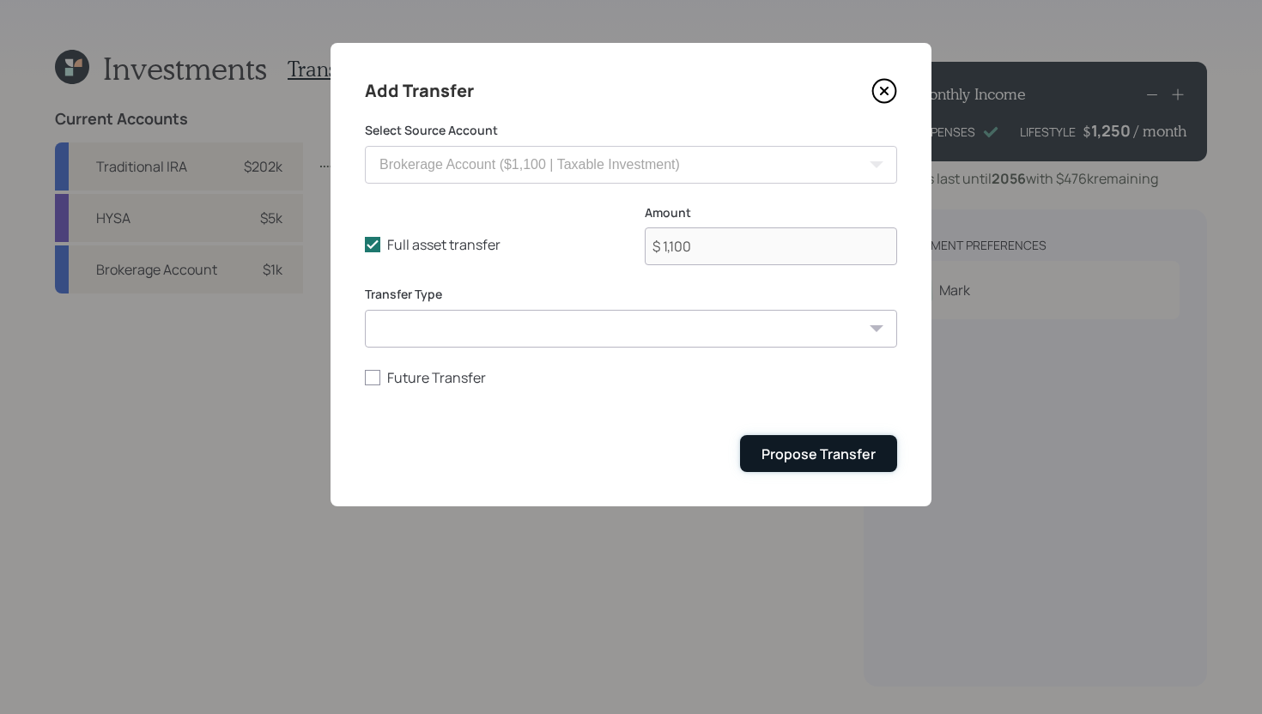
click at [812, 469] on button "Propose Transfer" at bounding box center [818, 453] width 157 height 37
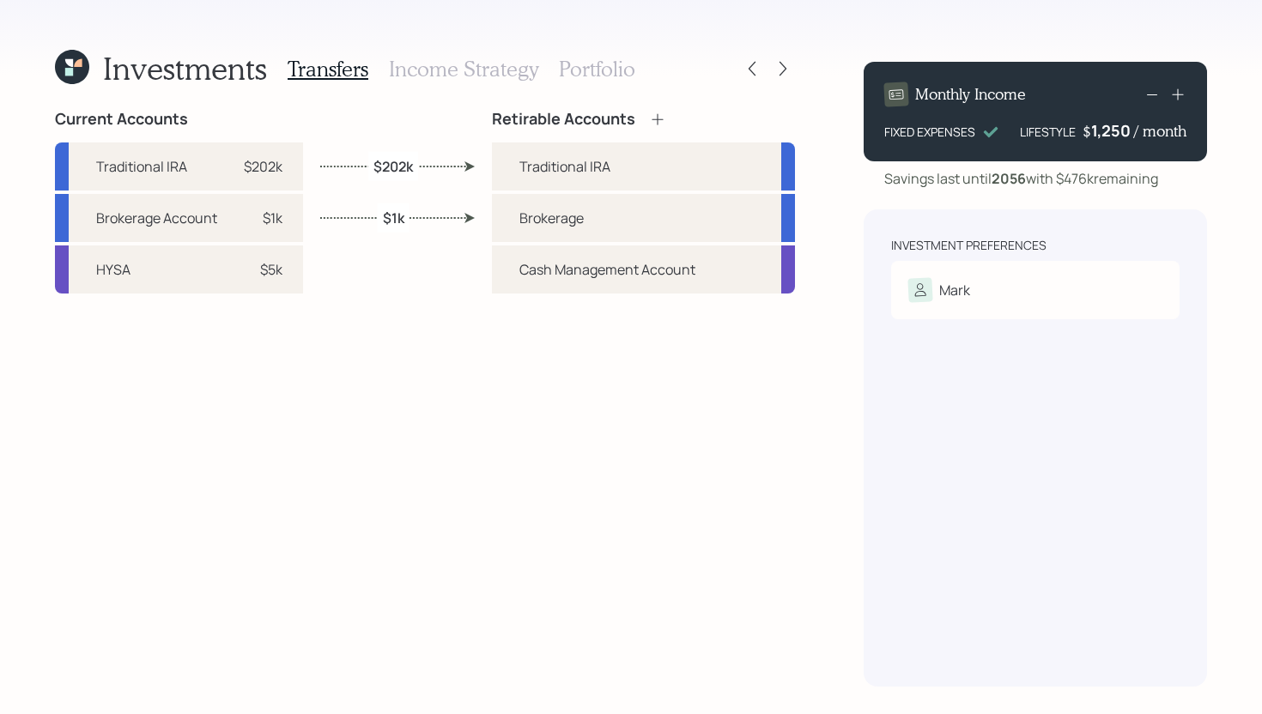
click at [486, 74] on h3 "Income Strategy" at bounding box center [463, 69] width 149 height 25
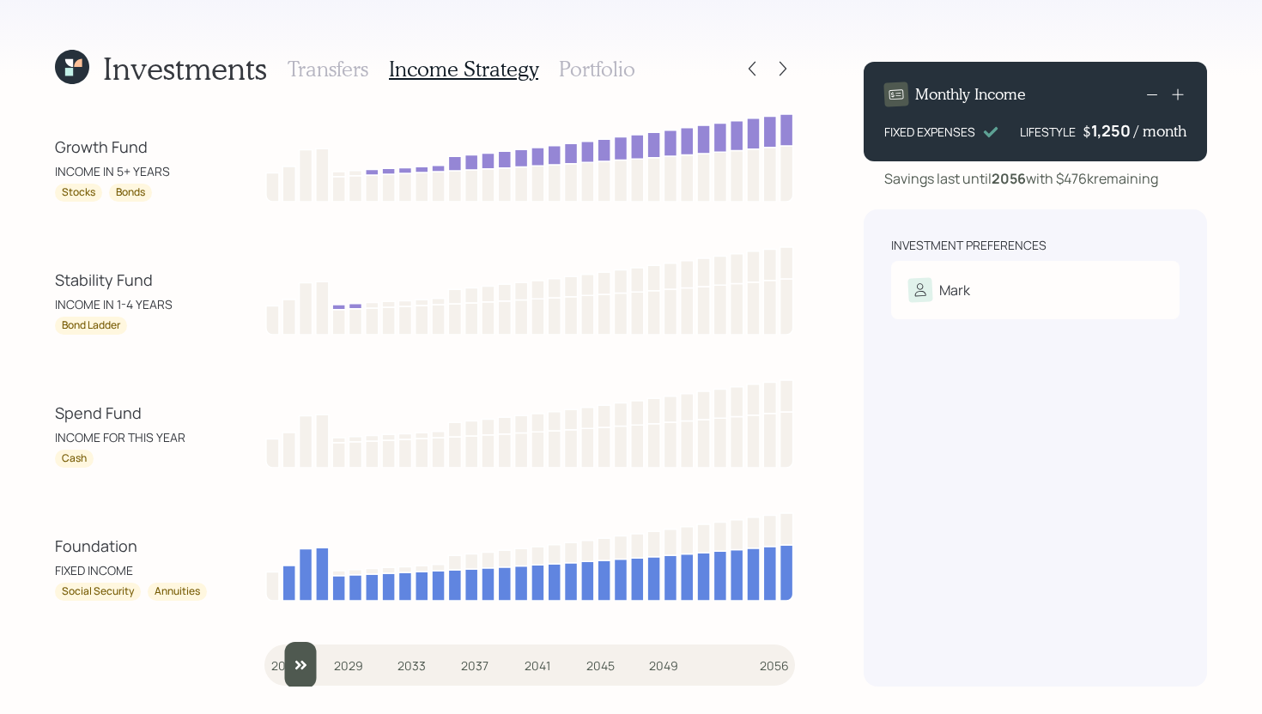
click at [287, 663] on input "slider" at bounding box center [529, 665] width 530 height 46
click at [308, 665] on input "slider" at bounding box center [529, 665] width 530 height 46
click at [322, 666] on input "slider" at bounding box center [529, 665] width 530 height 46
click at [336, 664] on input "slider" at bounding box center [529, 665] width 530 height 46
click at [352, 663] on input "slider" at bounding box center [529, 665] width 530 height 46
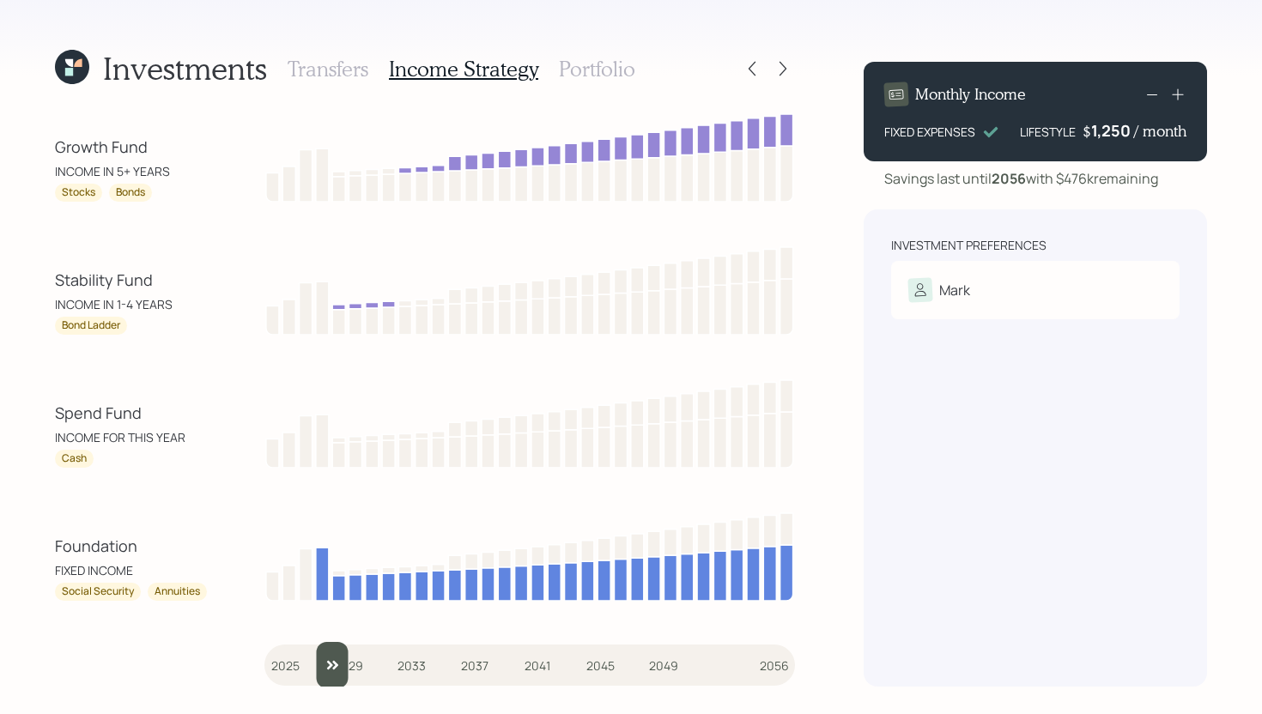
drag, startPoint x: 362, startPoint y: 660, endPoint x: 318, endPoint y: 663, distance: 44.8
click at [317, 663] on input "slider" at bounding box center [529, 665] width 530 height 46
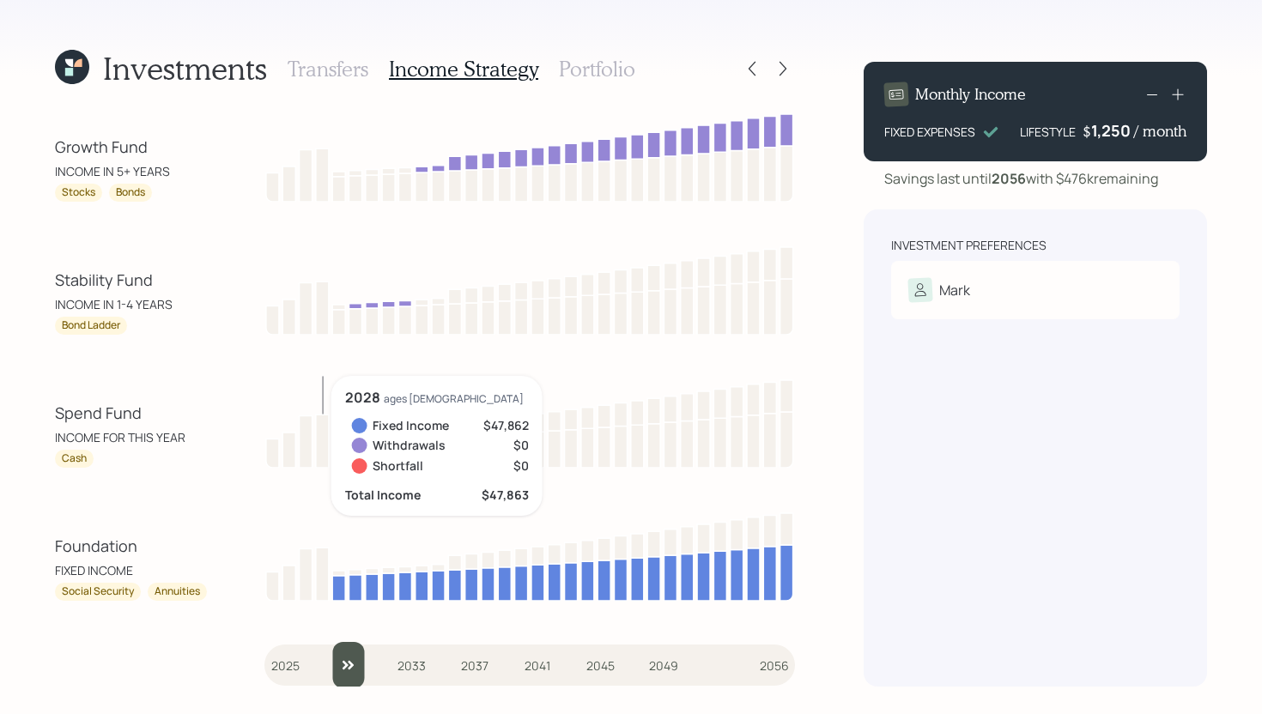
click at [335, 658] on input "slider" at bounding box center [529, 665] width 530 height 46
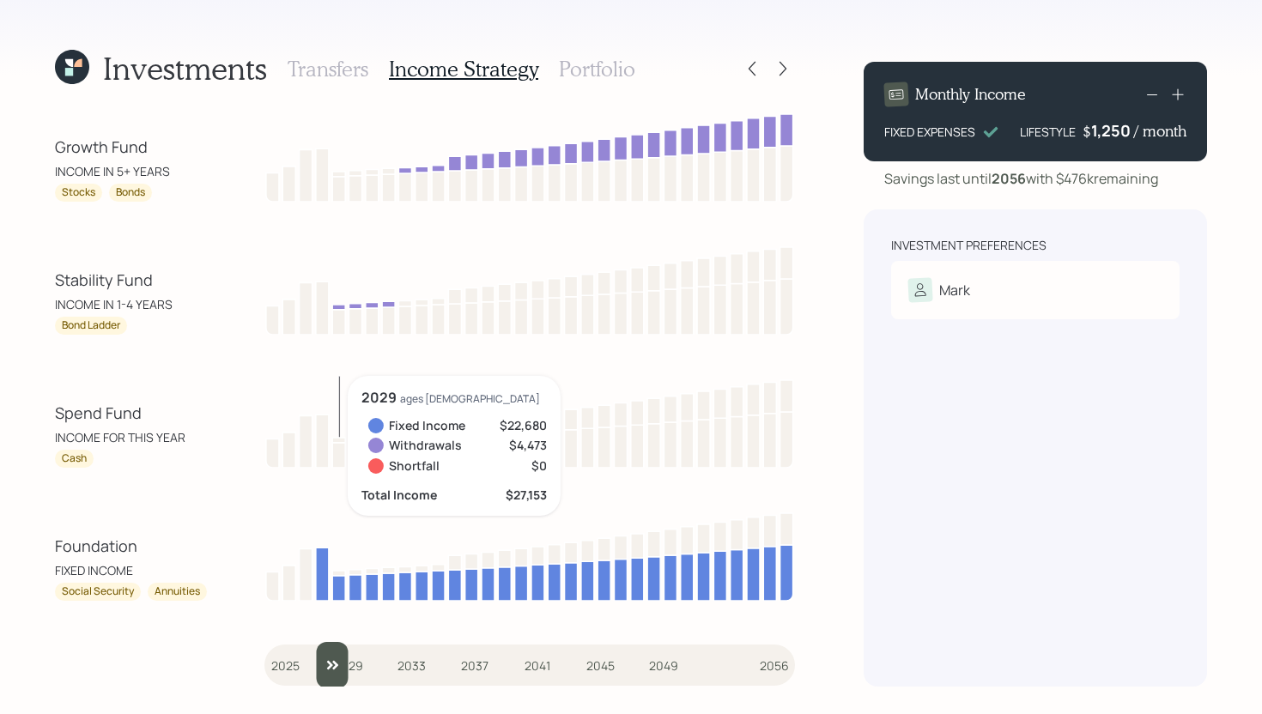
drag, startPoint x: 341, startPoint y: 657, endPoint x: 320, endPoint y: 659, distance: 20.8
click at [320, 659] on input "slider" at bounding box center [529, 665] width 530 height 46
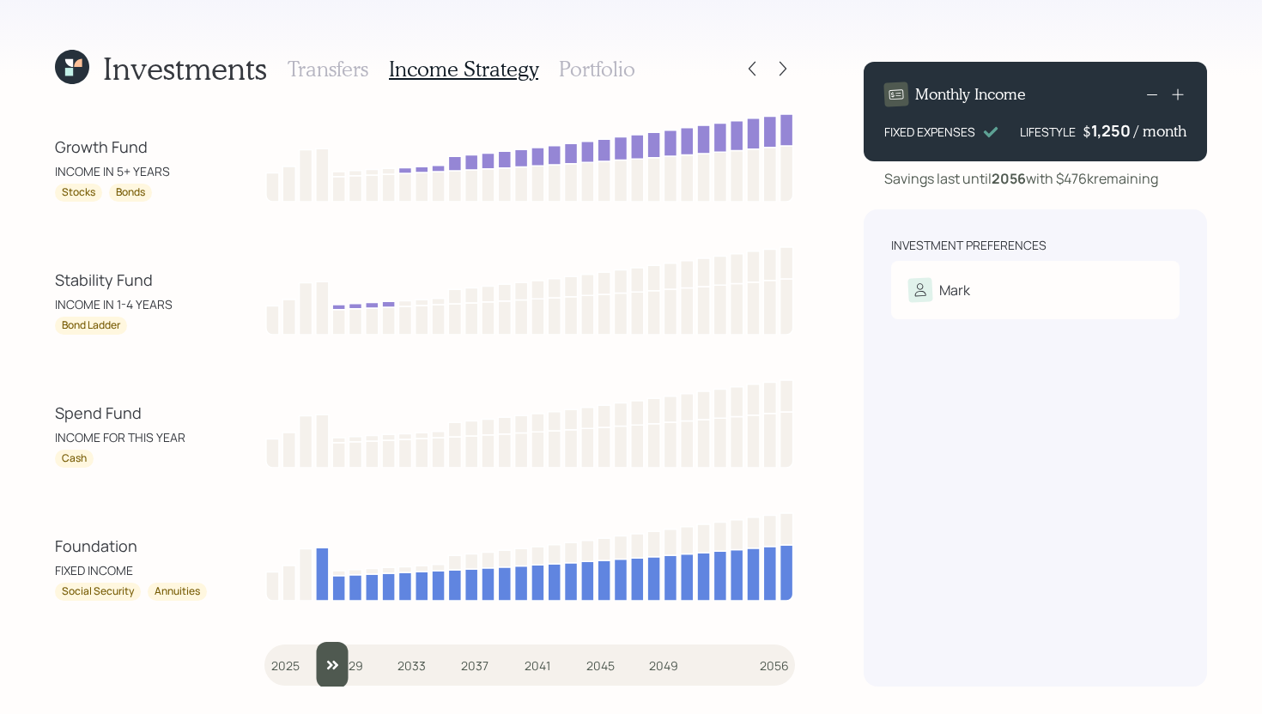
type input "2029"
click at [337, 659] on input "slider" at bounding box center [529, 665] width 530 height 46
click at [607, 66] on h3 "Portfolio" at bounding box center [597, 69] width 76 height 25
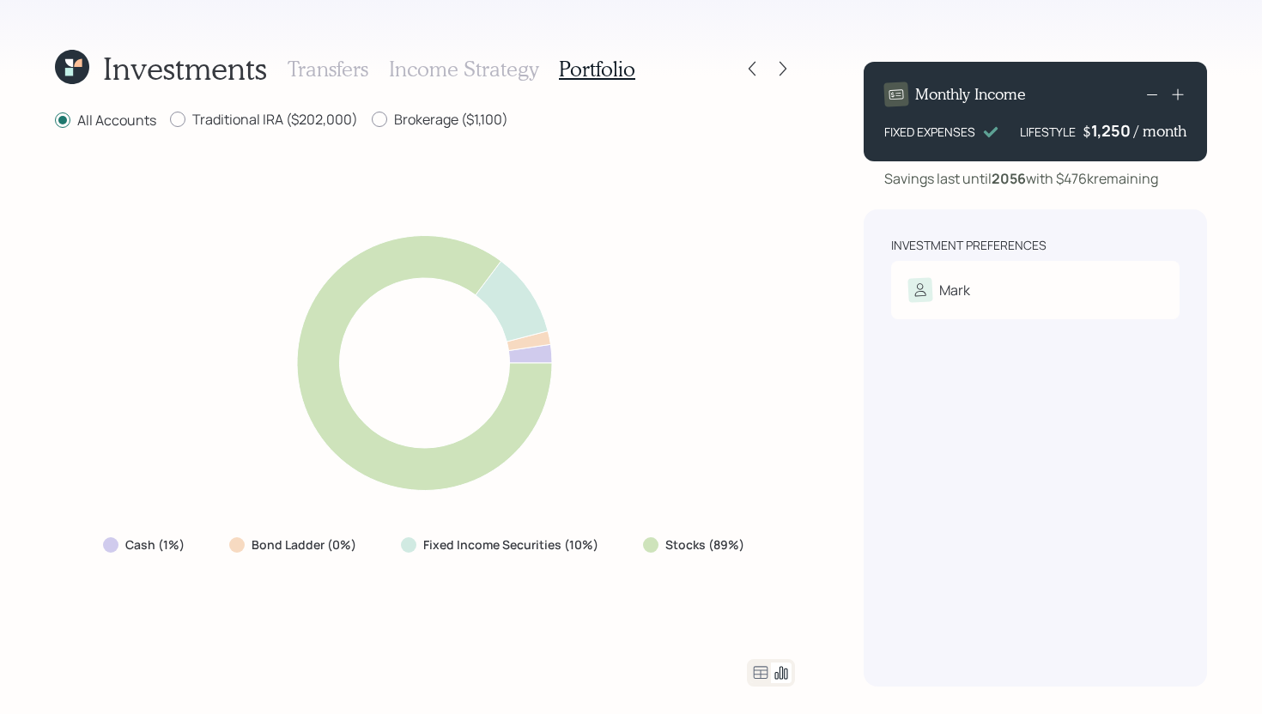
click at [759, 667] on icon at bounding box center [760, 672] width 15 height 13
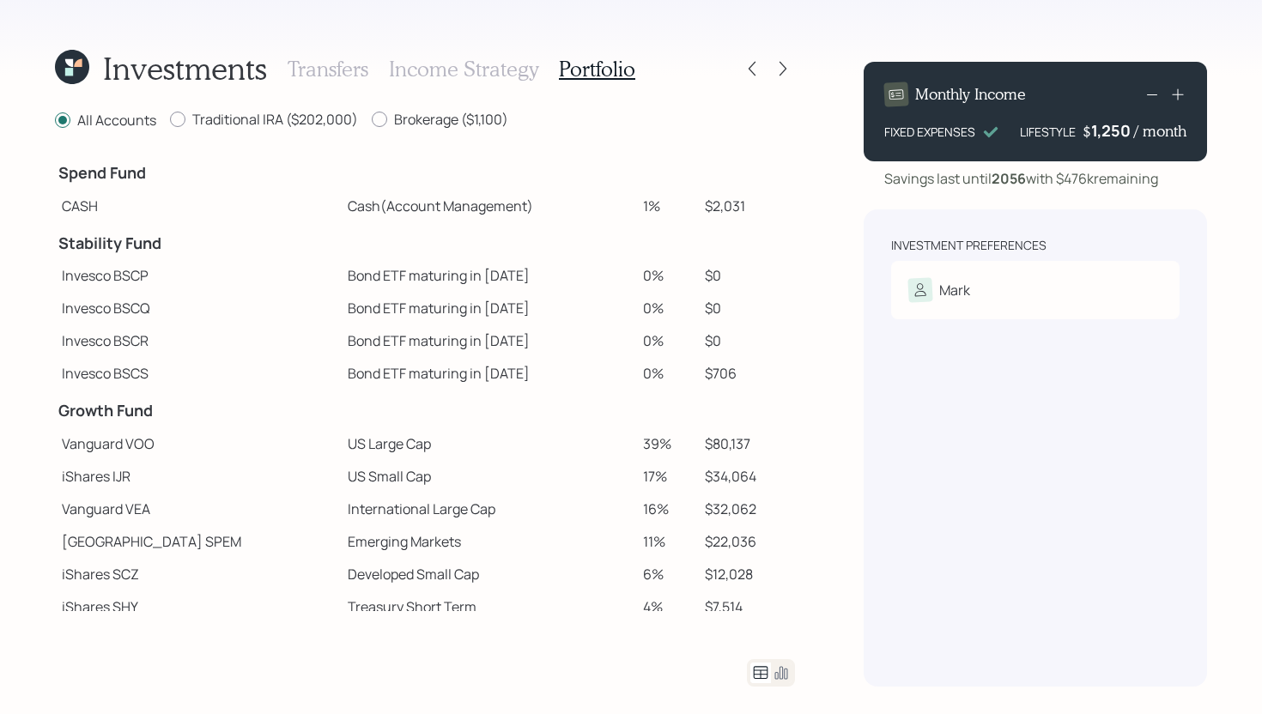
drag, startPoint x: 648, startPoint y: 203, endPoint x: 587, endPoint y: 203, distance: 60.9
click at [586, 203] on tr "CASH Cash (Account Management) 1% $2,031" at bounding box center [425, 206] width 740 height 33
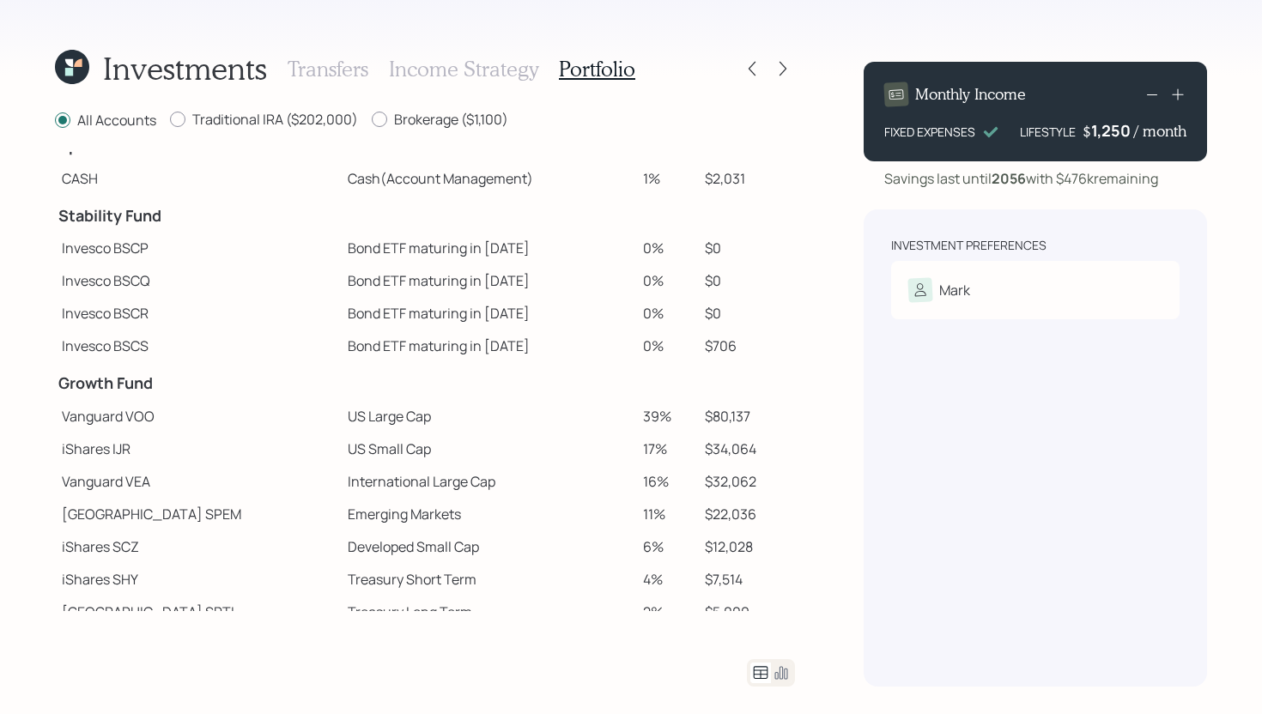
scroll to position [32, 0]
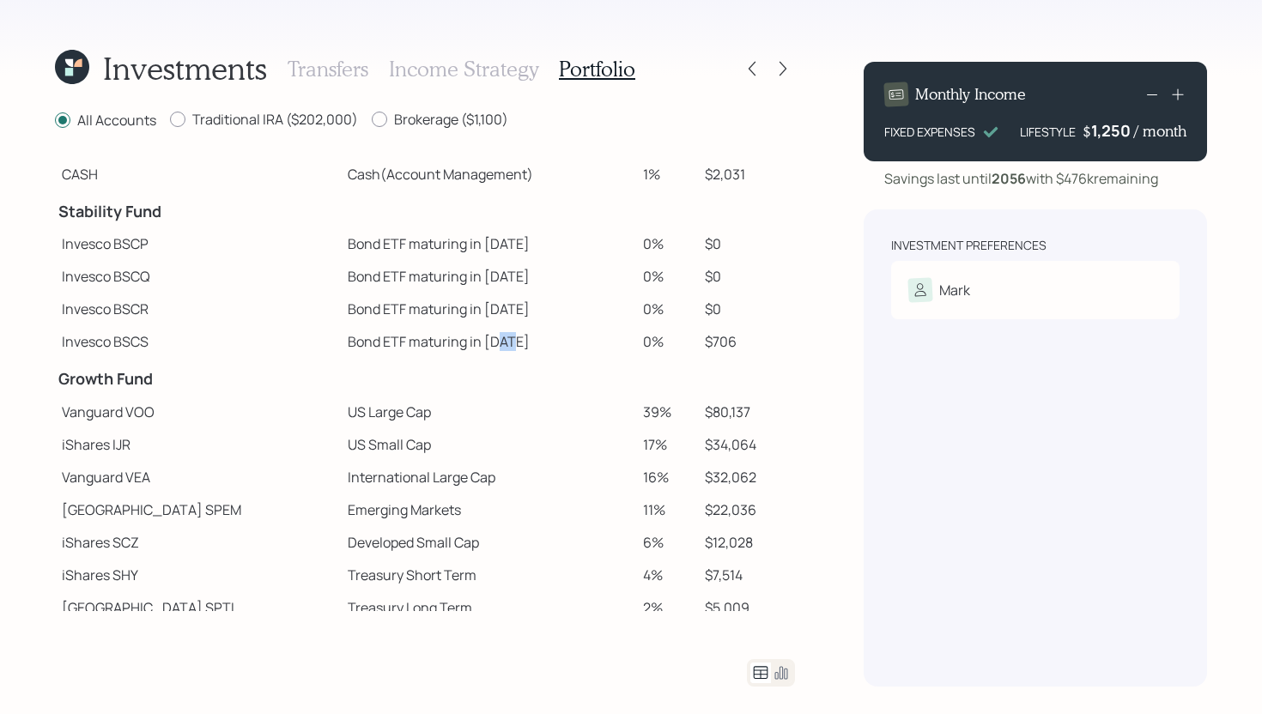
drag, startPoint x: 465, startPoint y: 342, endPoint x: 429, endPoint y: 340, distance: 36.1
click at [429, 341] on td "Bond ETF maturing in [DATE]" at bounding box center [488, 341] width 295 height 33
click at [469, 333] on td "Bond ETF maturing in [DATE]" at bounding box center [488, 341] width 295 height 33
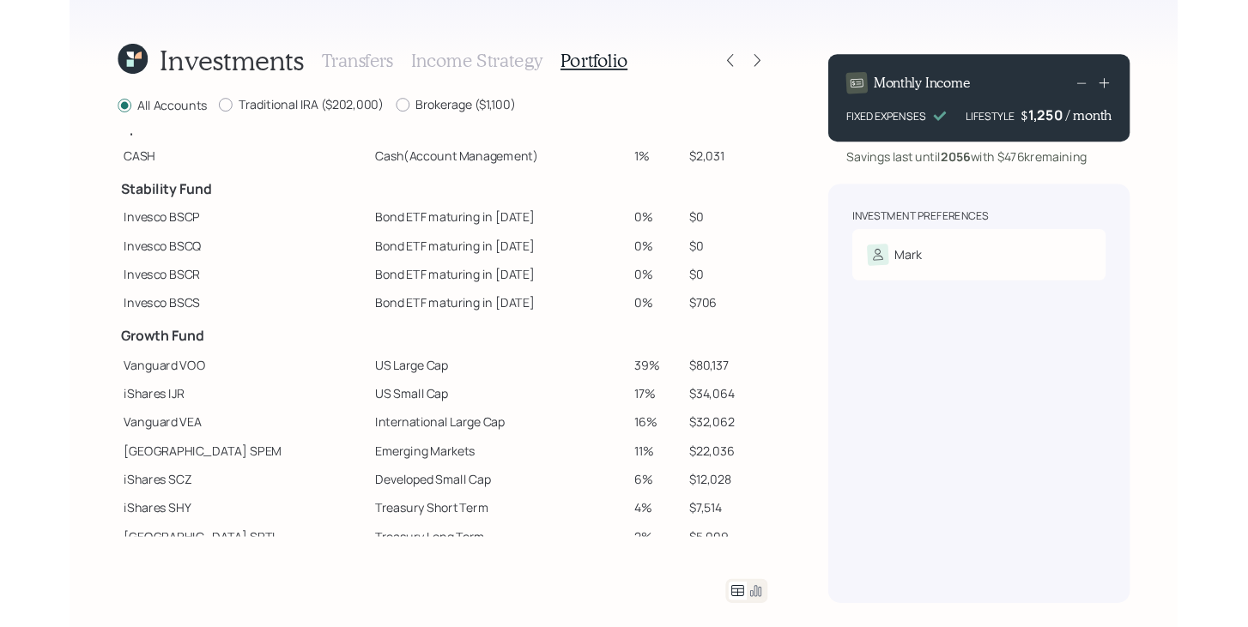
scroll to position [0, 0]
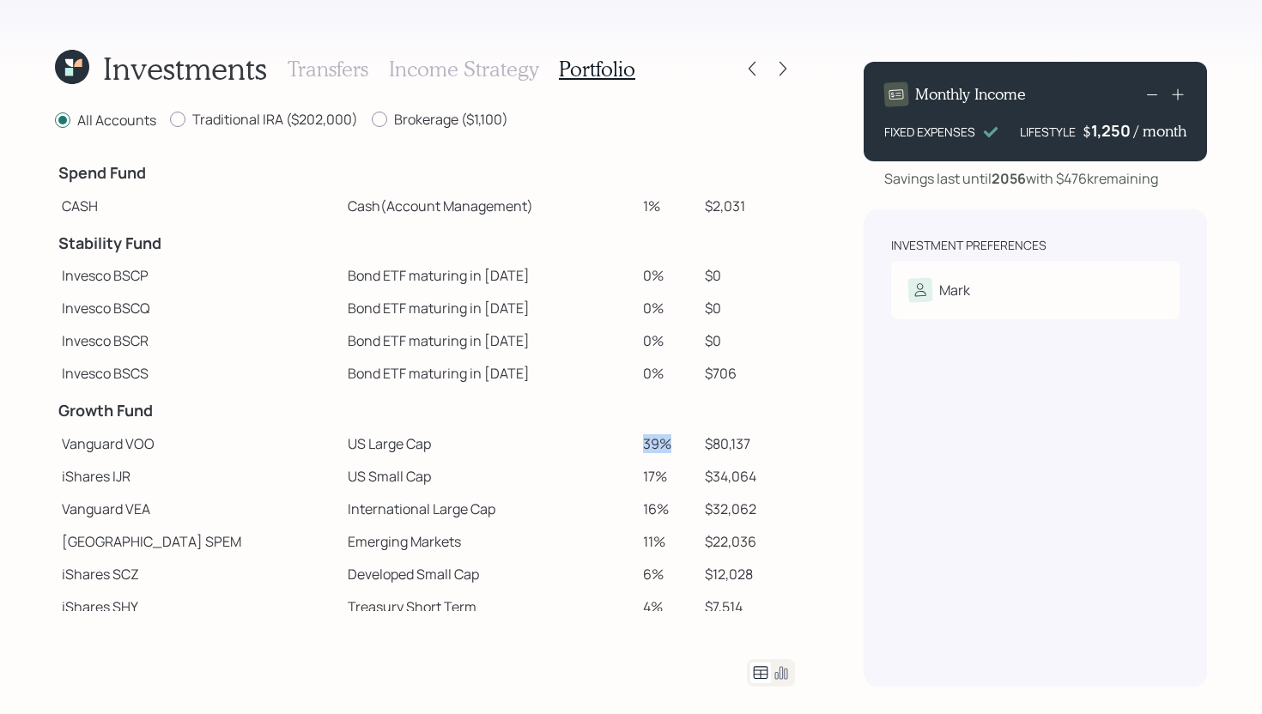
drag, startPoint x: 650, startPoint y: 443, endPoint x: 619, endPoint y: 443, distance: 30.9
click at [636, 443] on td "39%" at bounding box center [667, 443] width 63 height 33
click at [543, 505] on td "International Large Cap" at bounding box center [488, 509] width 295 height 33
drag, startPoint x: 618, startPoint y: 442, endPoint x: 654, endPoint y: 442, distance: 36.0
click at [654, 442] on td "39%" at bounding box center [667, 443] width 63 height 33
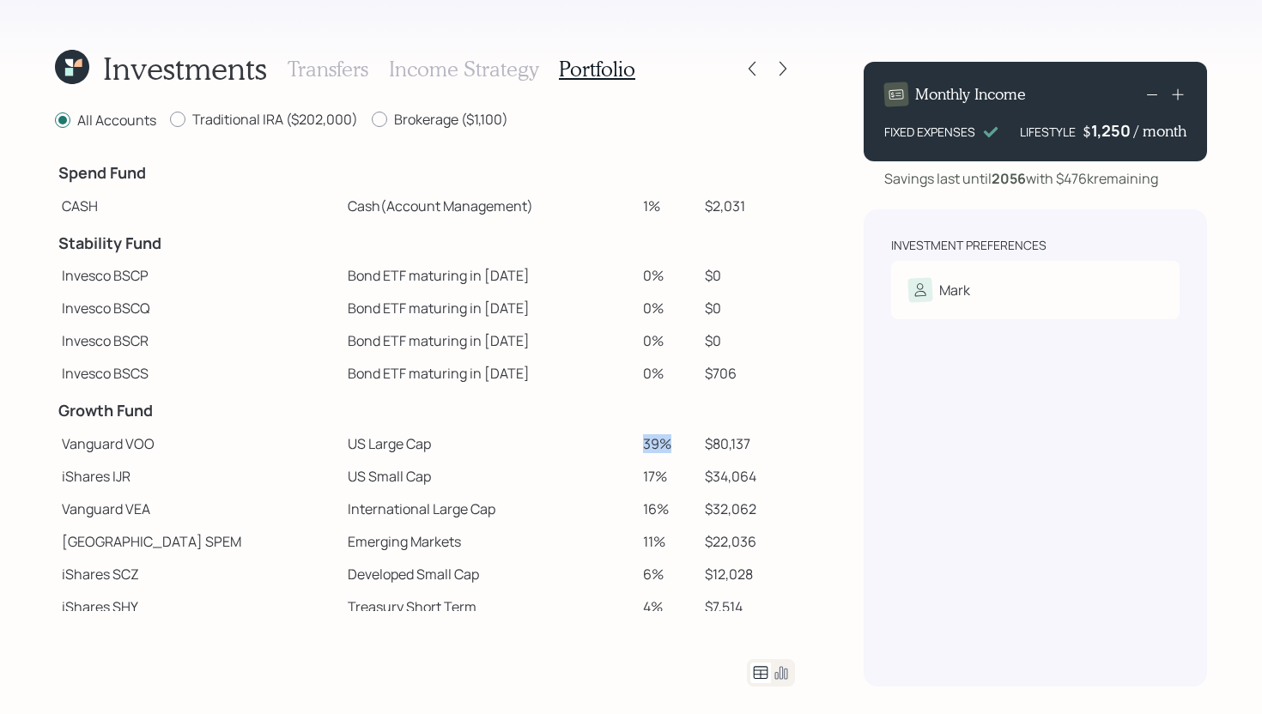
click at [654, 442] on td "39%" at bounding box center [667, 443] width 63 height 33
click at [779, 73] on icon at bounding box center [782, 68] width 17 height 17
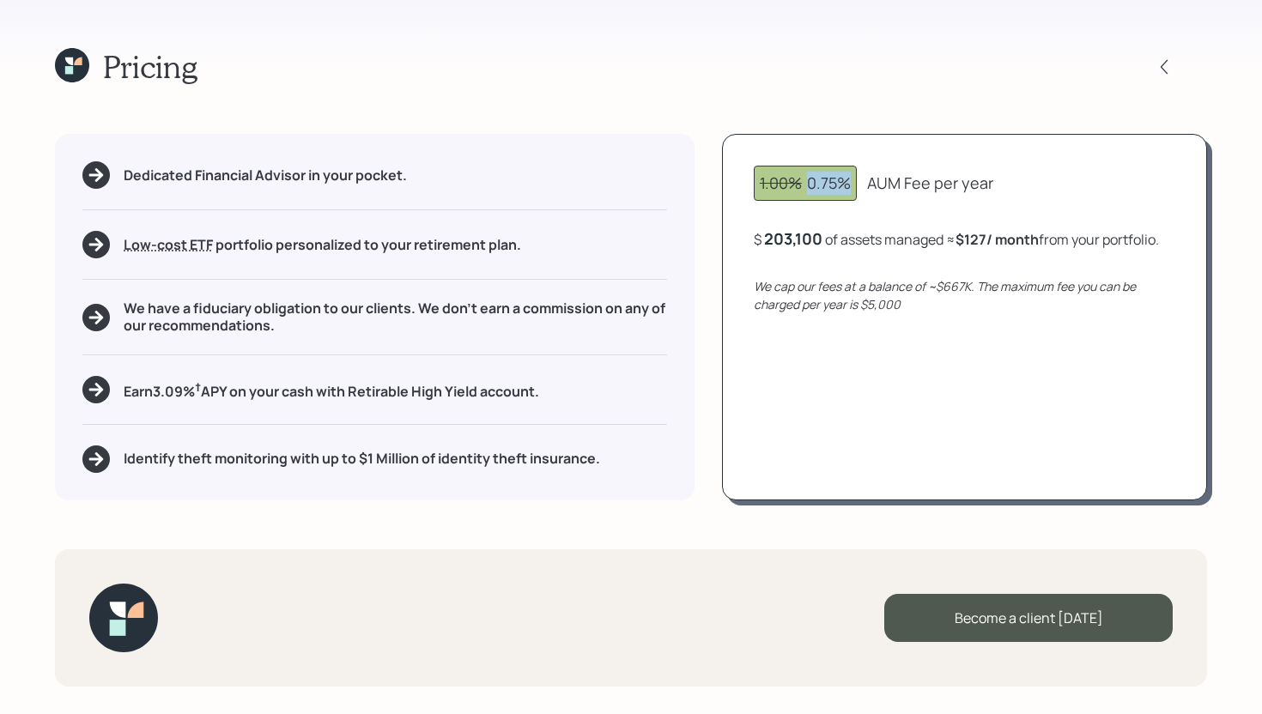
drag, startPoint x: 856, startPoint y: 188, endPoint x: 796, endPoint y: 188, distance: 59.2
click at [796, 188] on div "1.00% 0.75%" at bounding box center [804, 183] width 103 height 35
click at [971, 239] on b "$127 / month" at bounding box center [996, 239] width 83 height 19
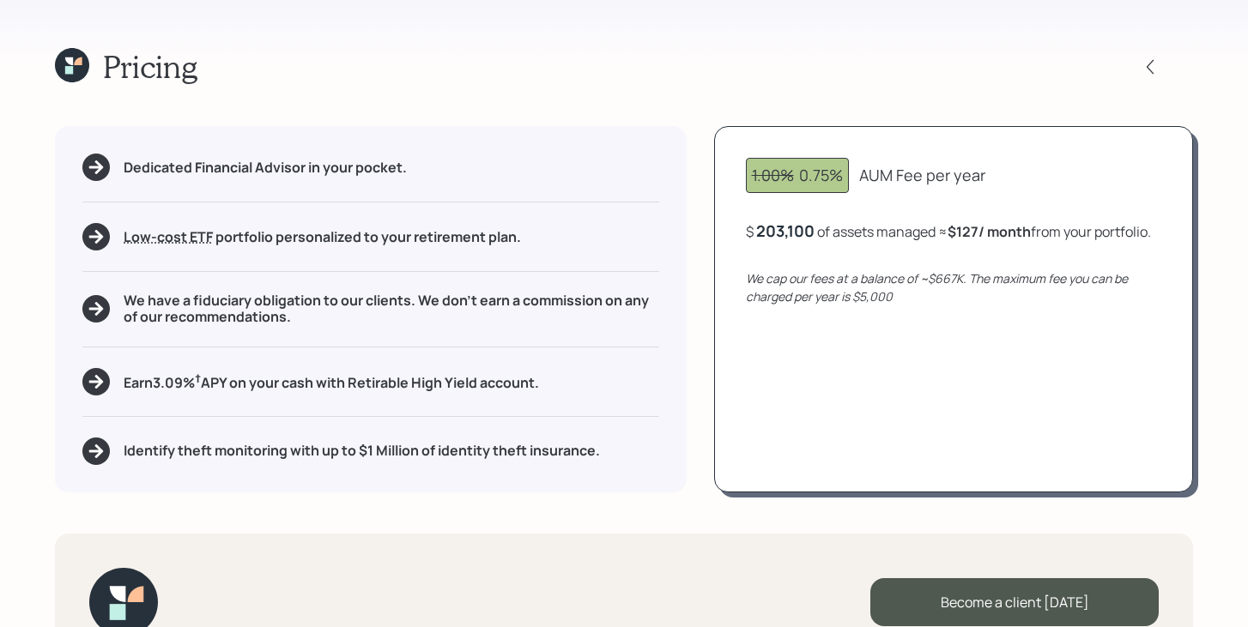
click at [85, 72] on icon at bounding box center [72, 65] width 34 height 34
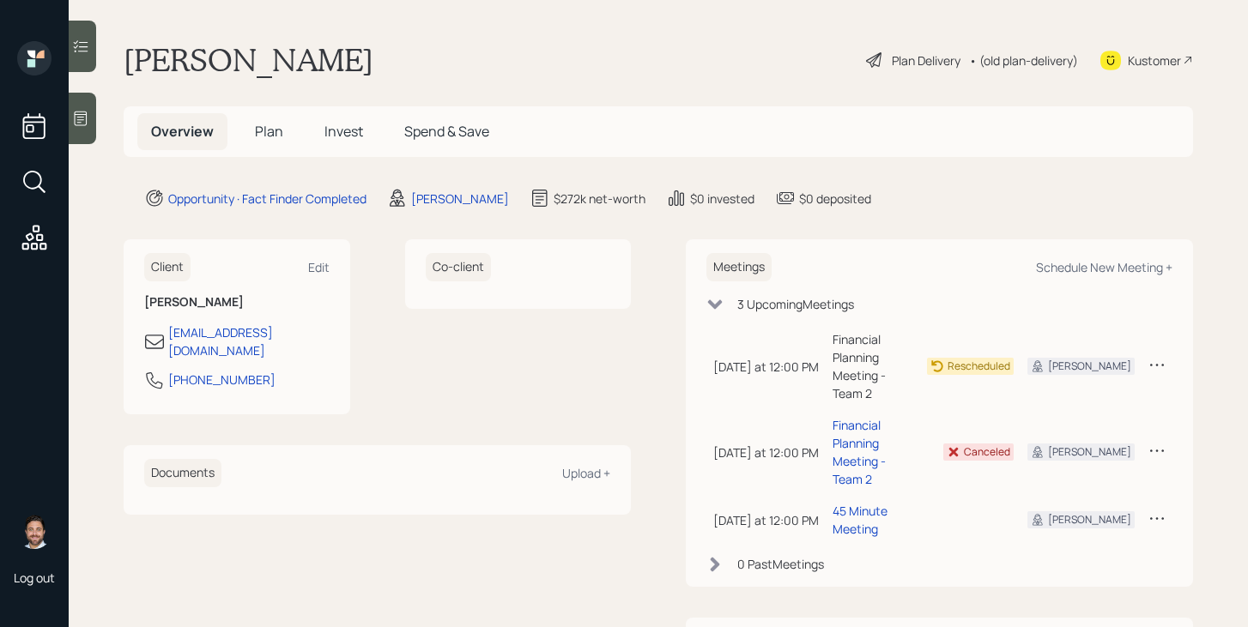
click at [265, 132] on span "Plan" at bounding box center [269, 131] width 28 height 19
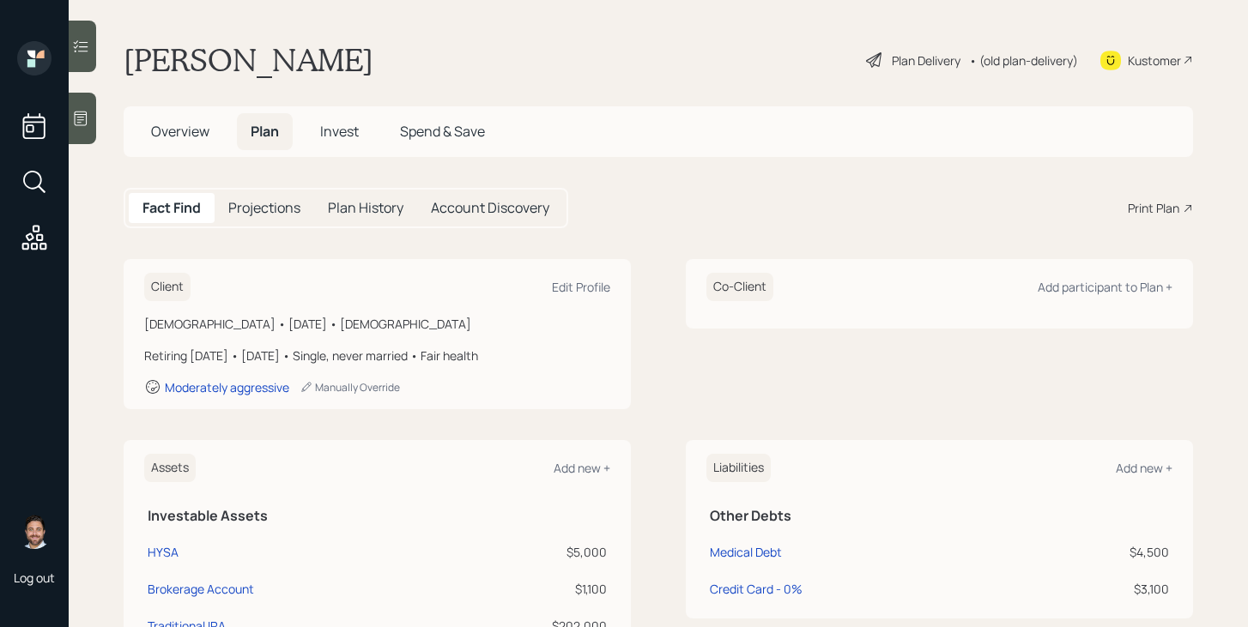
click at [1141, 210] on div "Print Plan" at bounding box center [1153, 208] width 51 height 18
click at [181, 139] on span "Overview" at bounding box center [180, 131] width 58 height 19
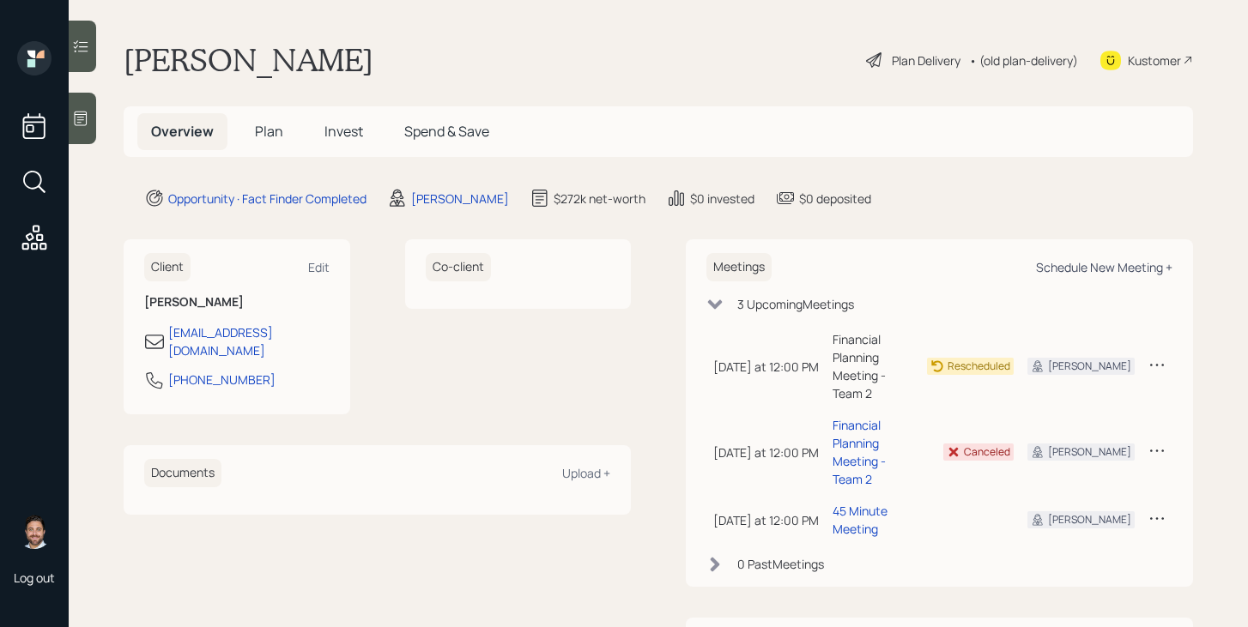
click at [1147, 263] on div "Schedule New Meeting +" at bounding box center [1104, 267] width 136 height 16
select select "bffa7908-1b2a-4c79-9bb6-f0ec9aed22d3"
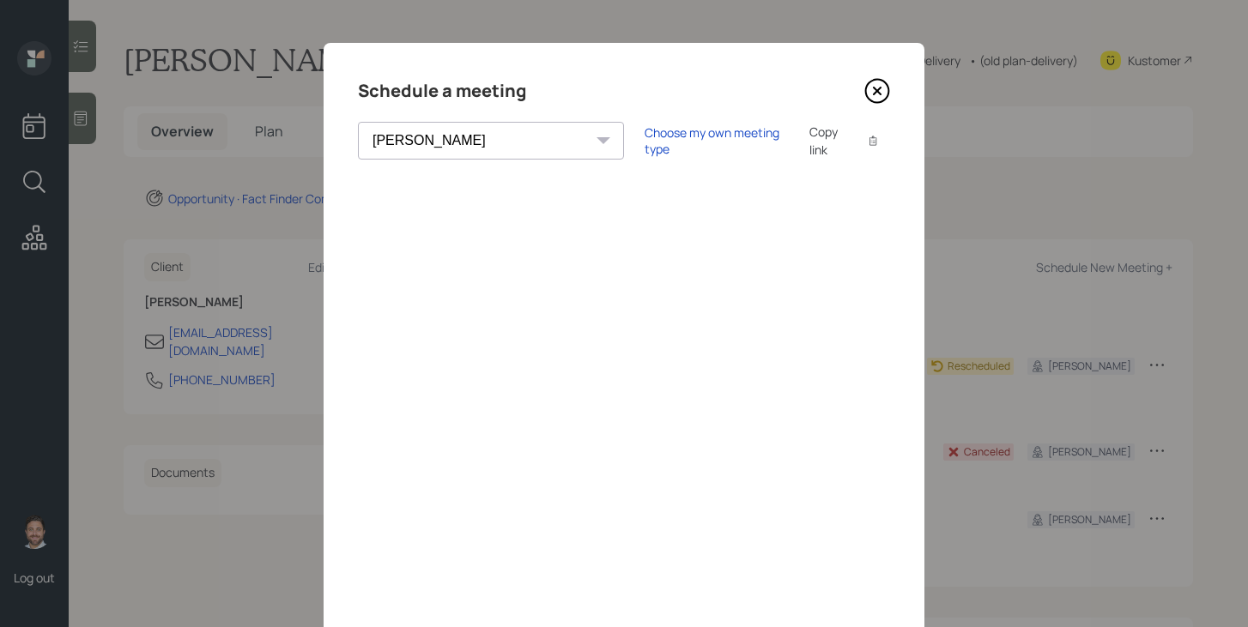
click at [871, 98] on icon at bounding box center [877, 91] width 26 height 26
